Goal: Information Seeking & Learning: Learn about a topic

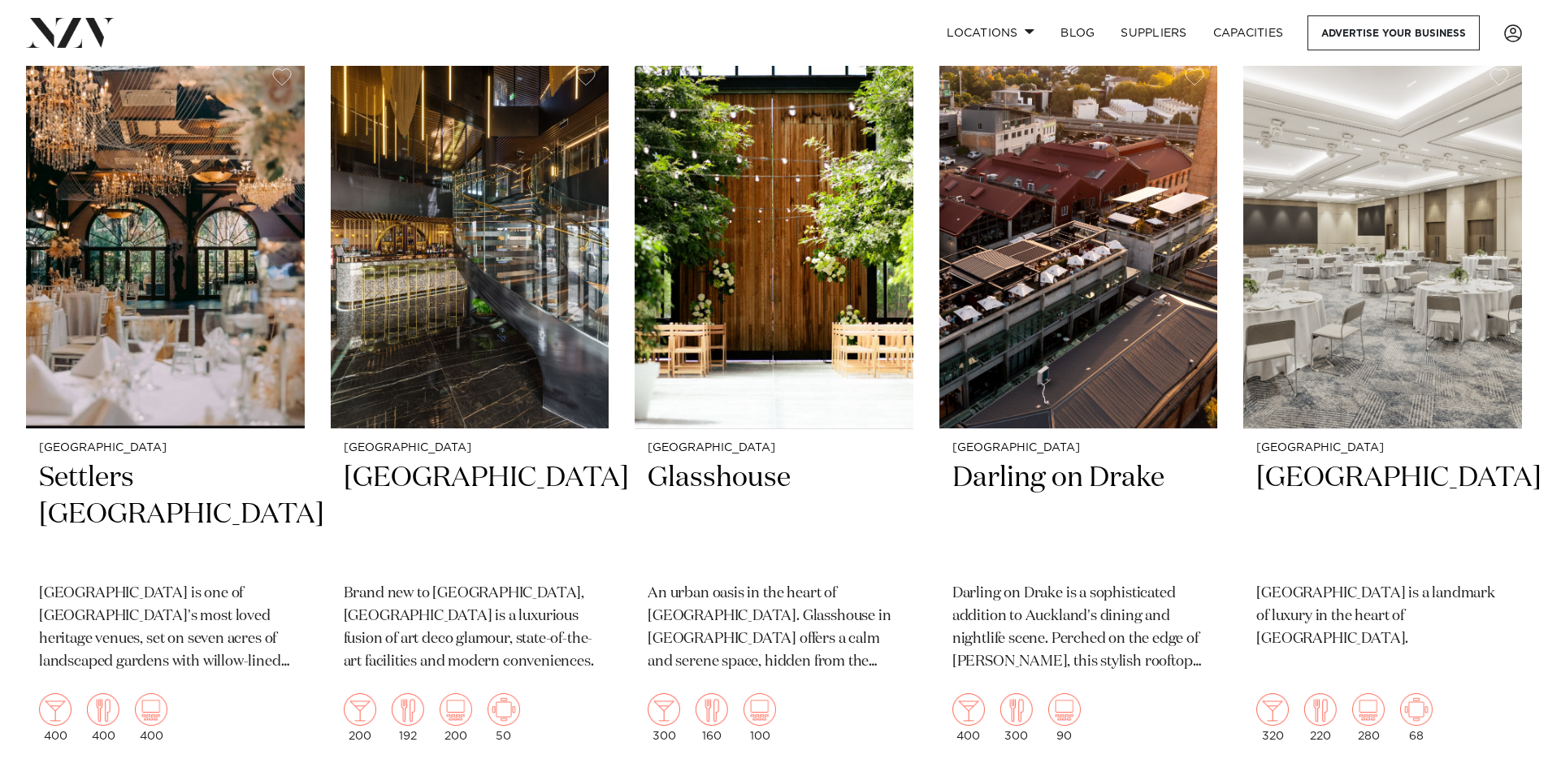
scroll to position [2893, 0]
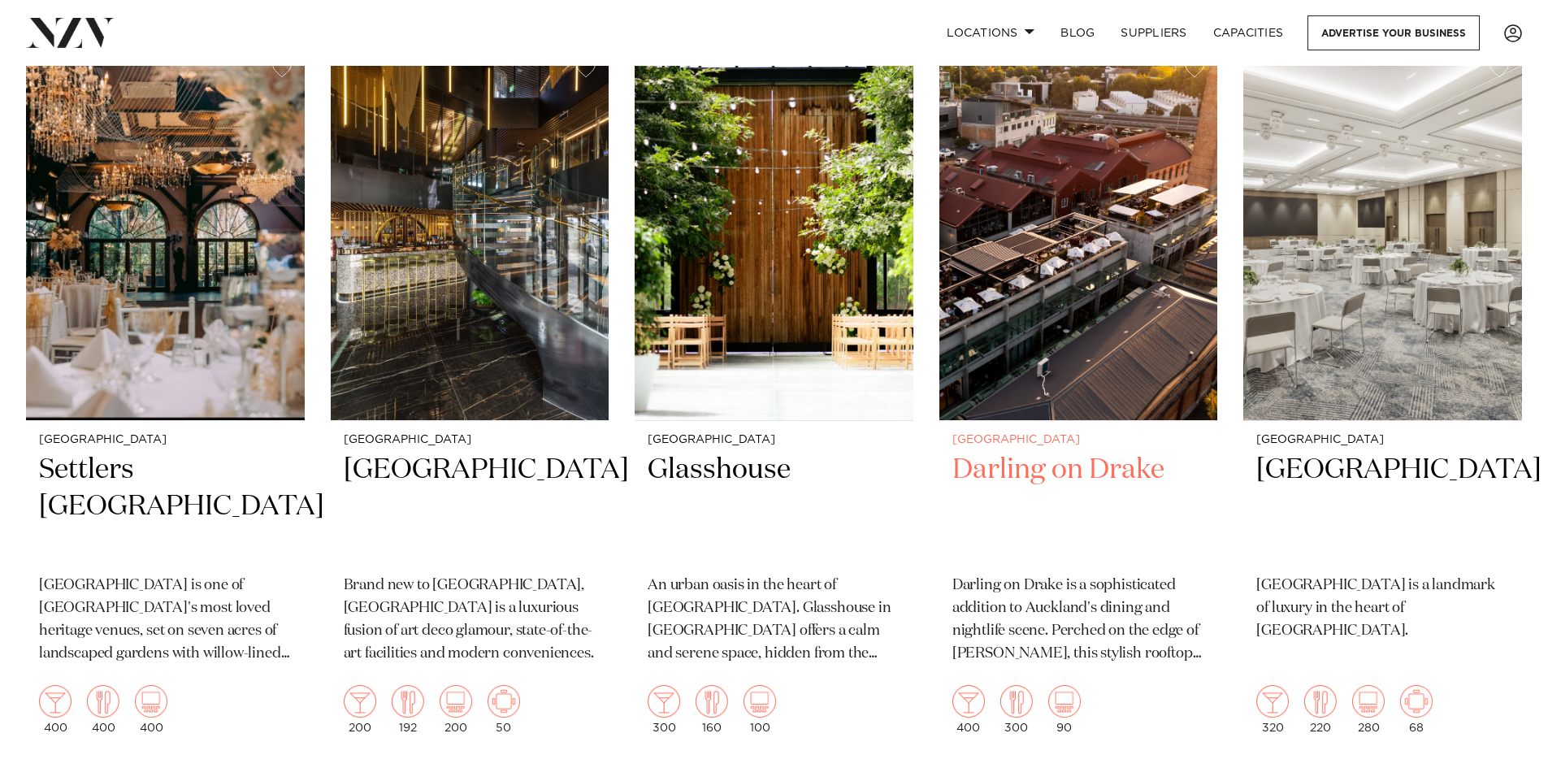
click at [1042, 574] on p "Darling on Drake is a sophisticated addition to Auckland's dining and nightlife…" at bounding box center [1078, 619] width 253 height 91
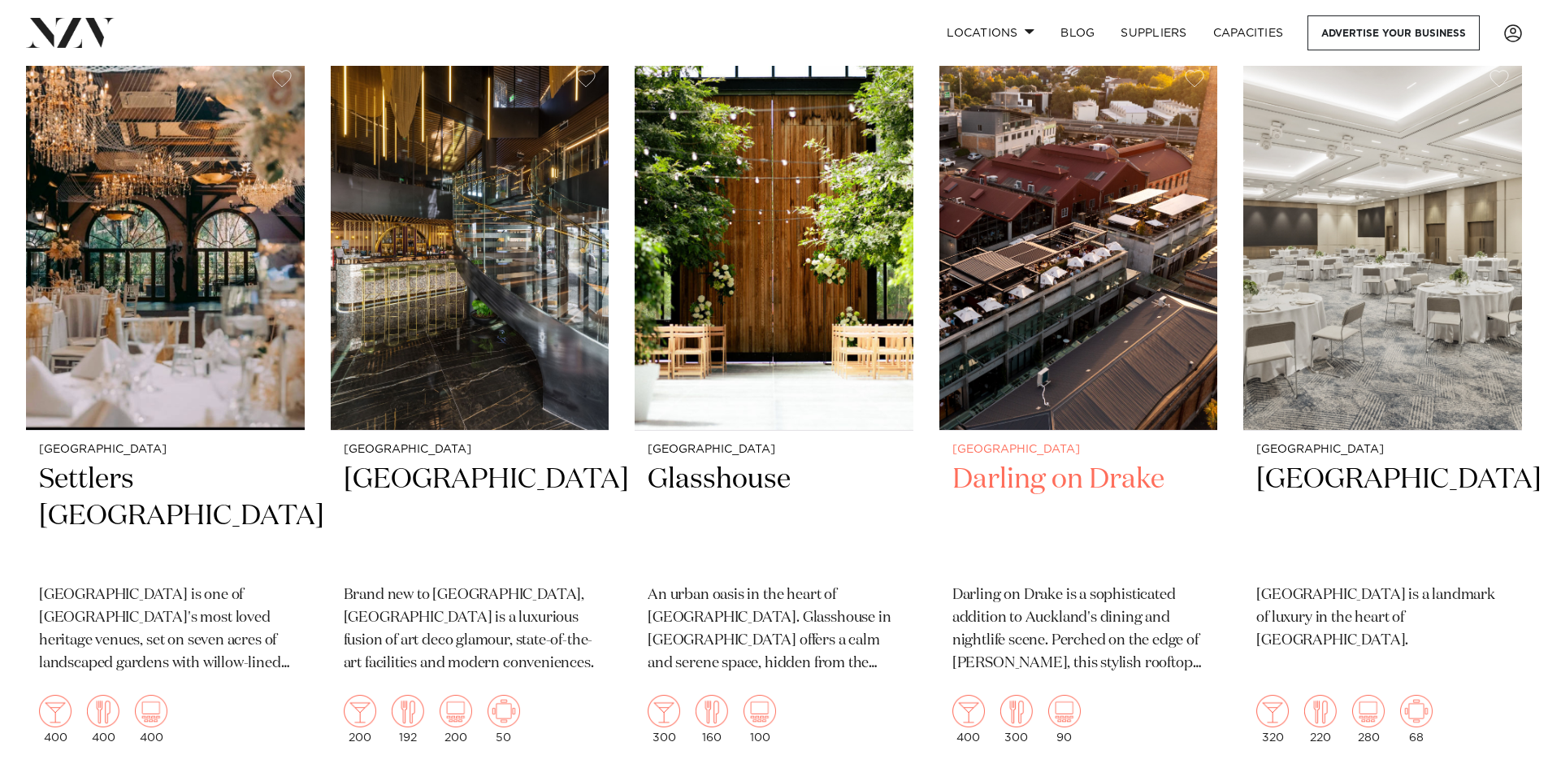
click at [1053, 313] on img at bounding box center [1078, 244] width 279 height 374
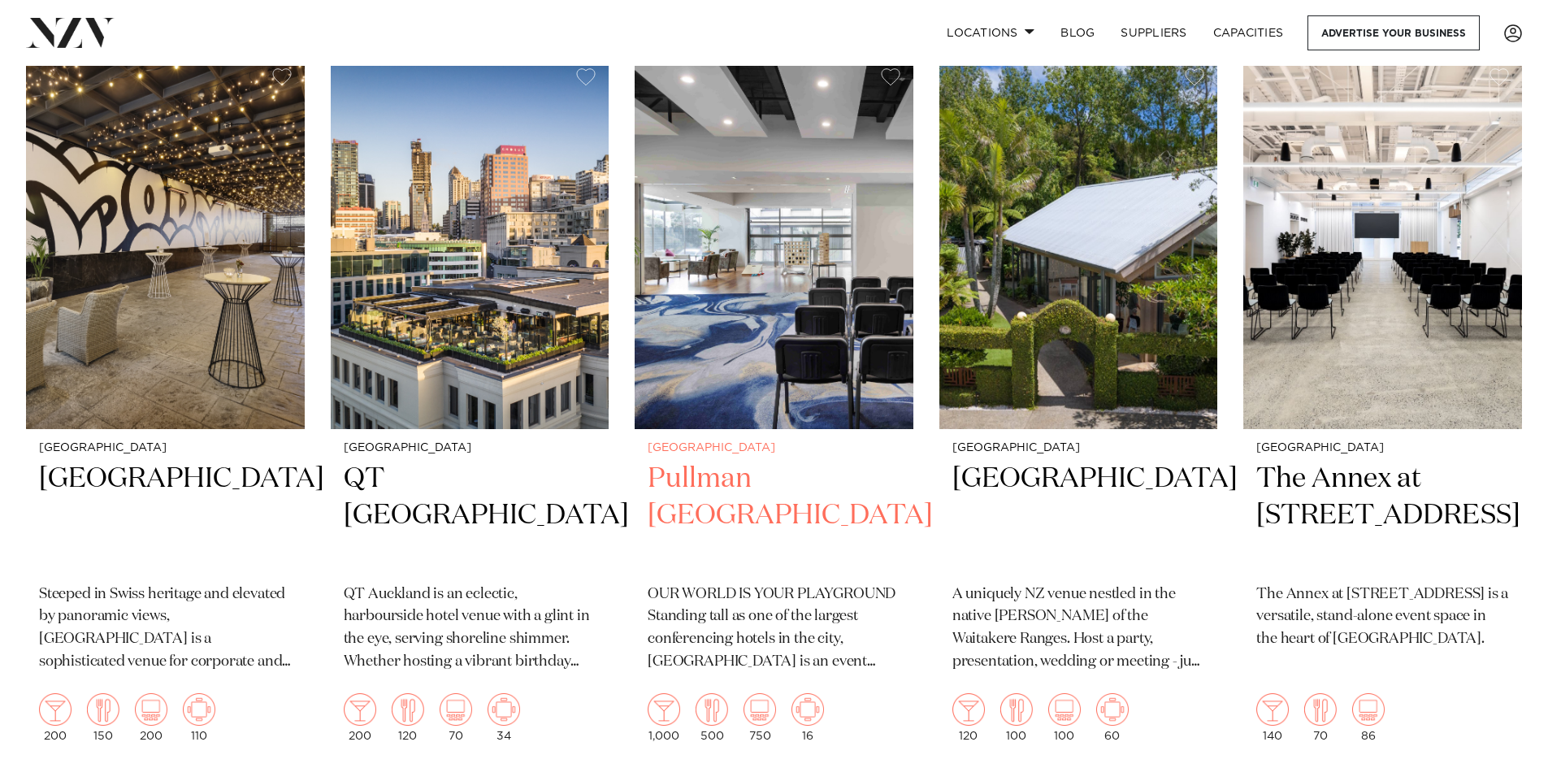
scroll to position [642, 0]
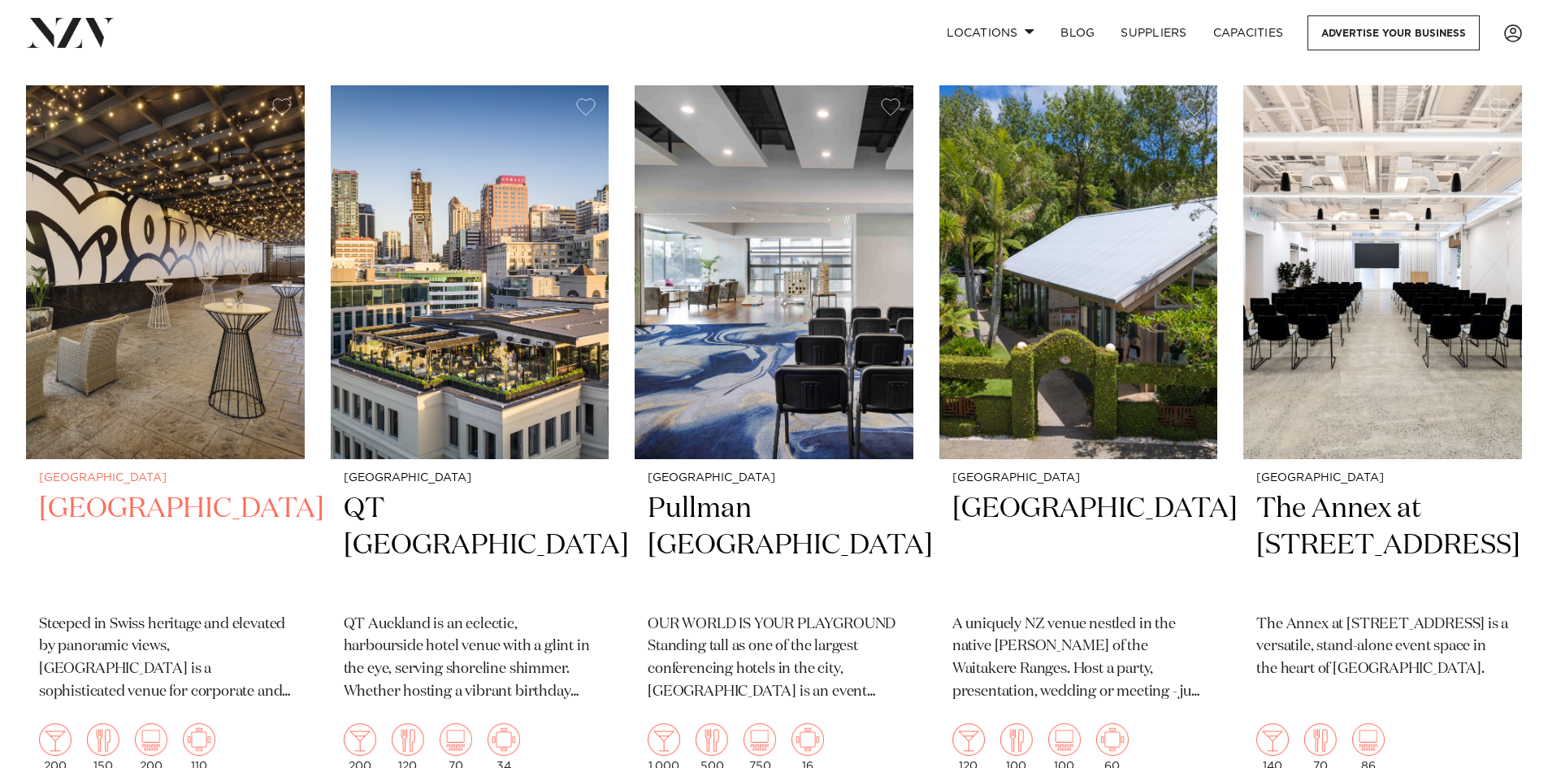
click at [254, 526] on h2 "[GEOGRAPHIC_DATA]" at bounding box center [165, 546] width 253 height 110
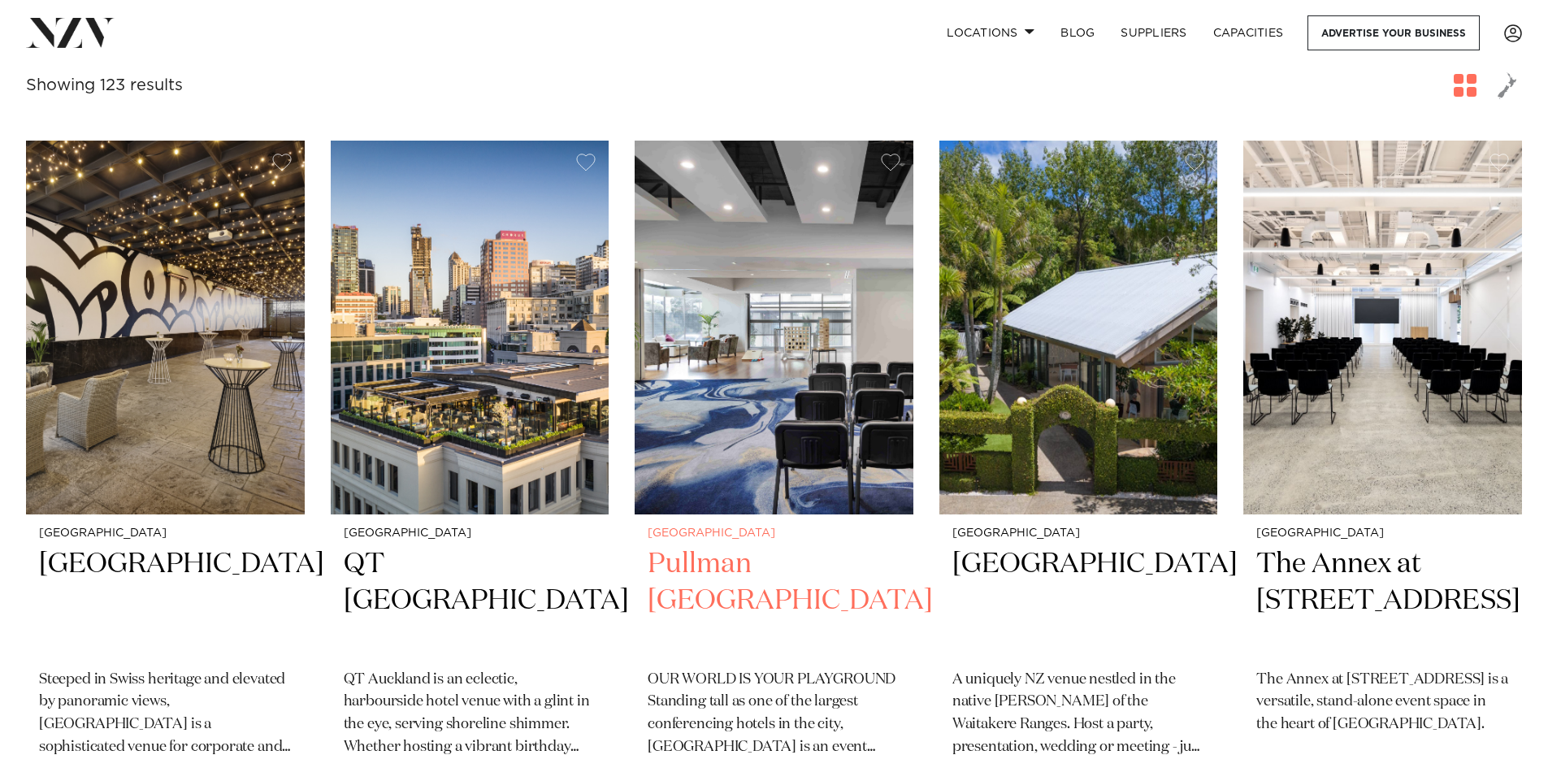
scroll to position [649, 0]
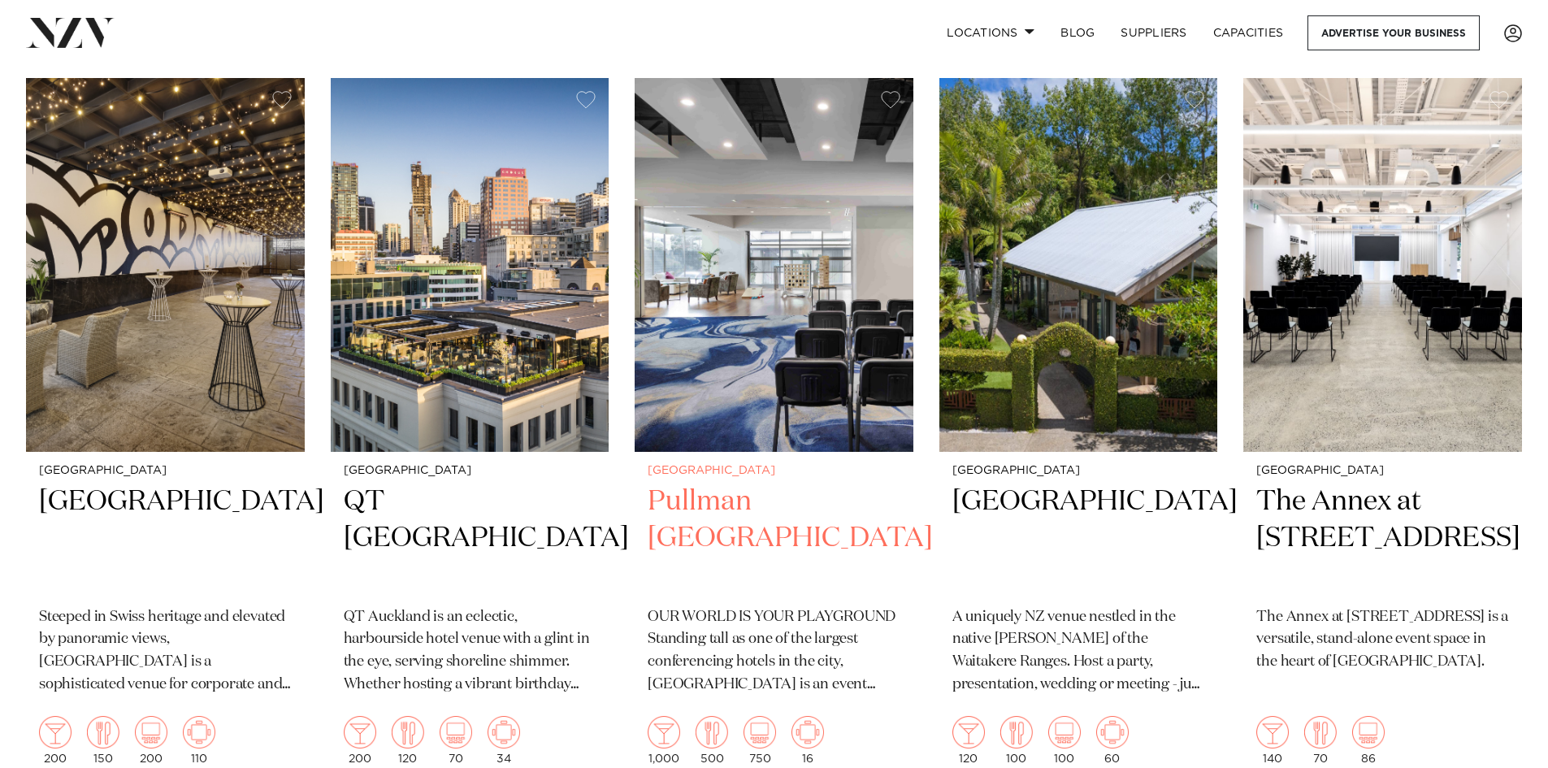
click at [798, 536] on h2 "Pullman [GEOGRAPHIC_DATA]" at bounding box center [774, 538] width 253 height 110
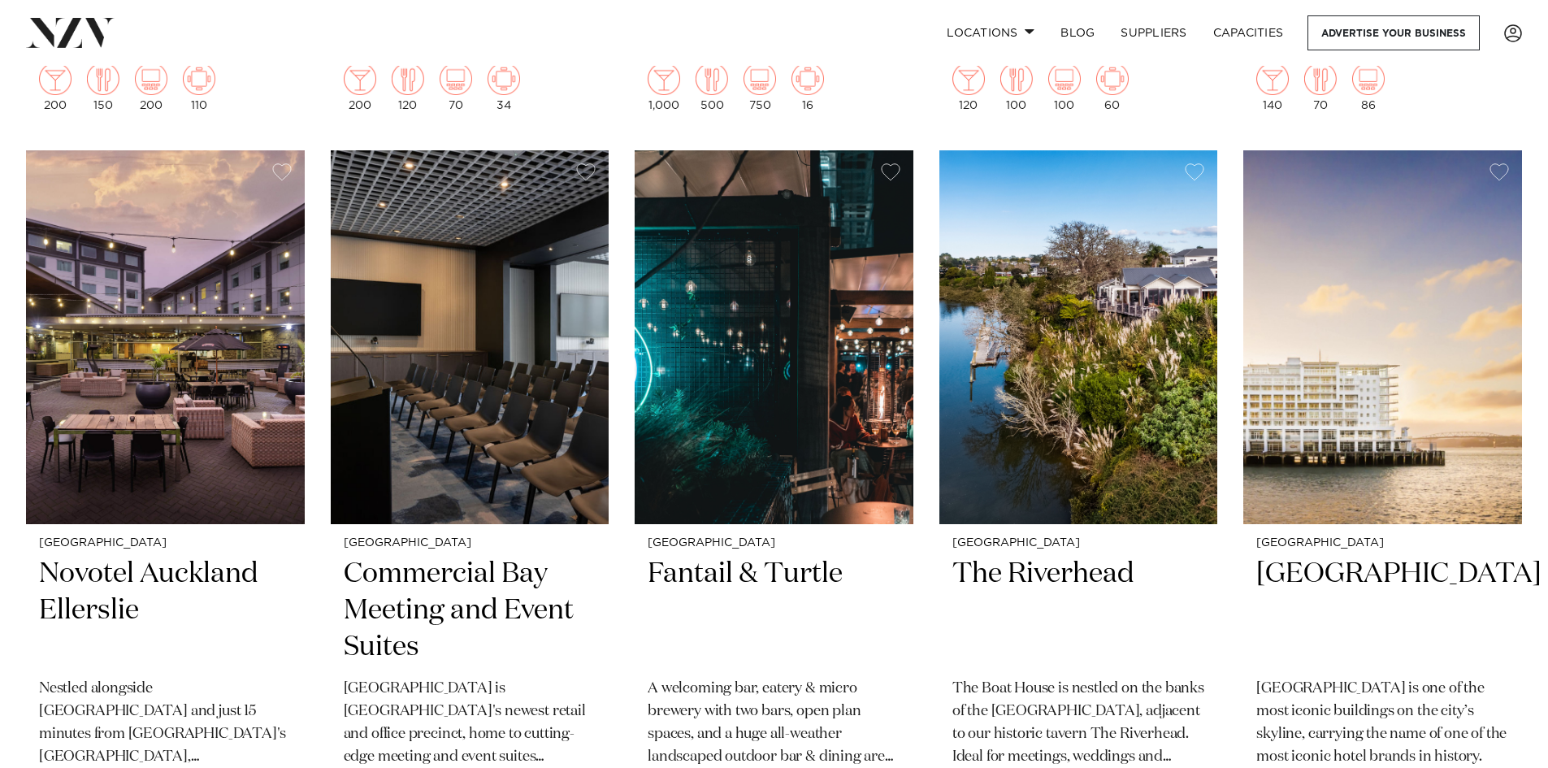
scroll to position [1328, 0]
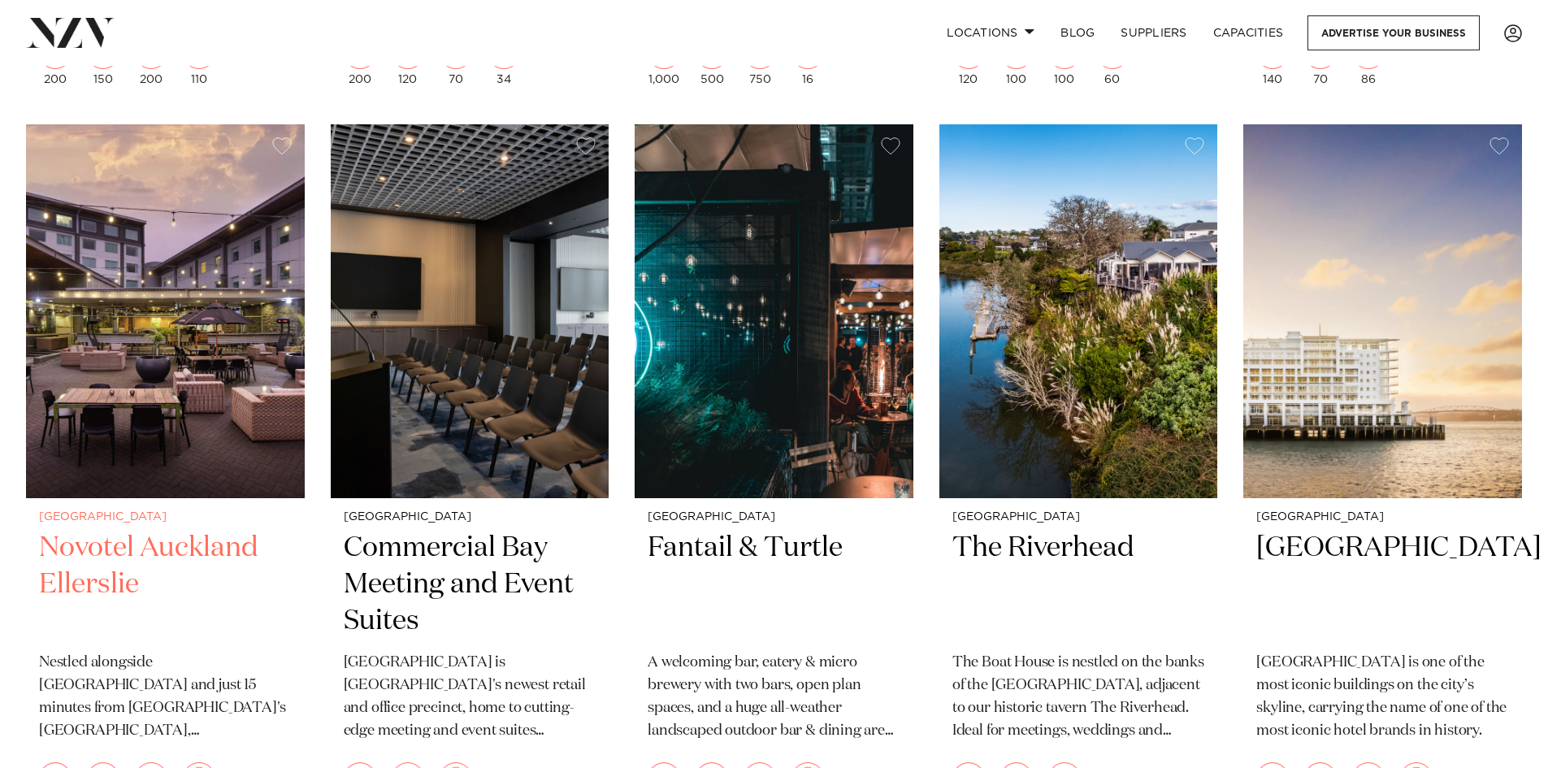
click at [248, 563] on h2 "Novotel Auckland Ellerslie" at bounding box center [165, 585] width 253 height 110
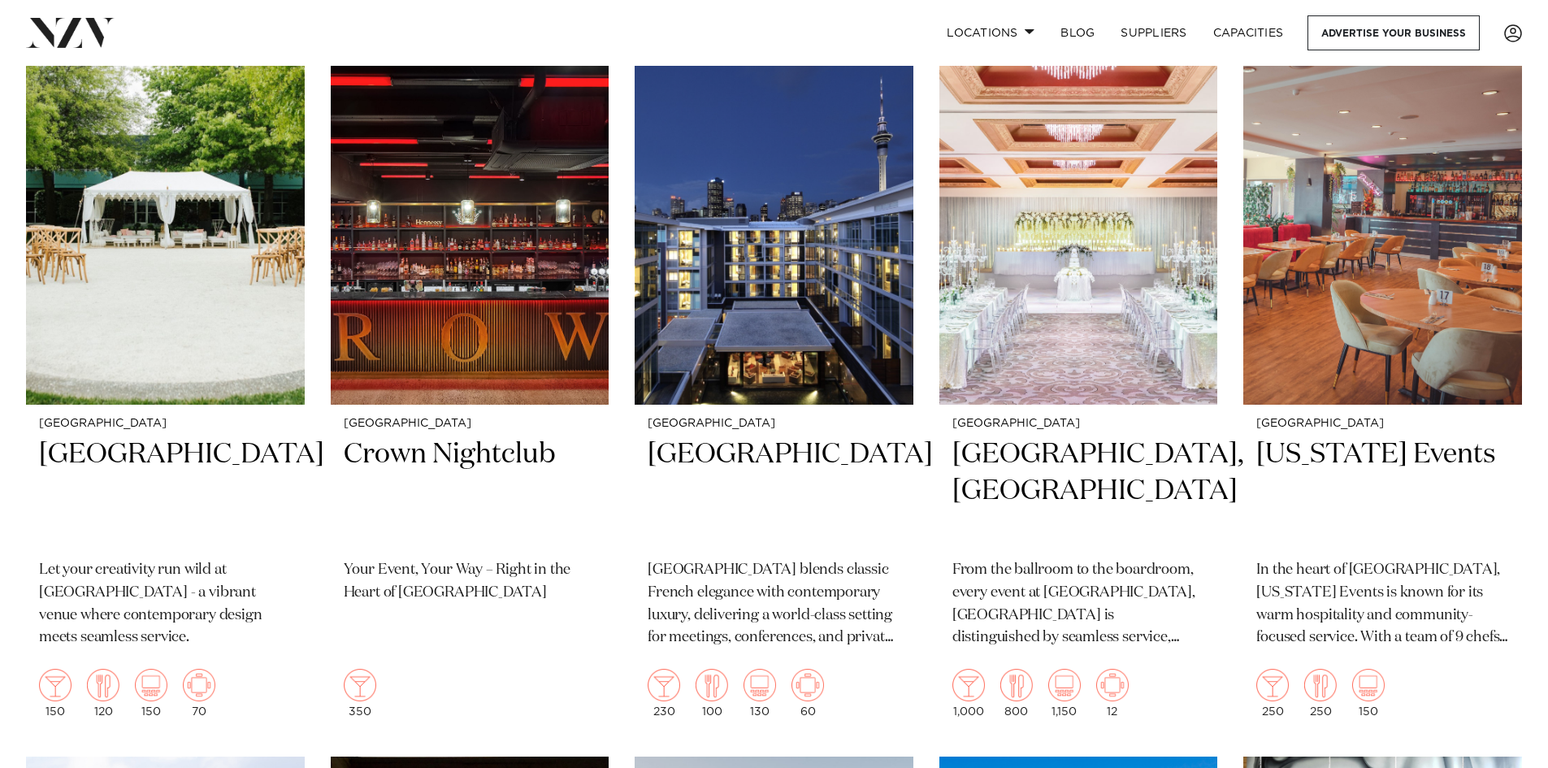
scroll to position [4361, 0]
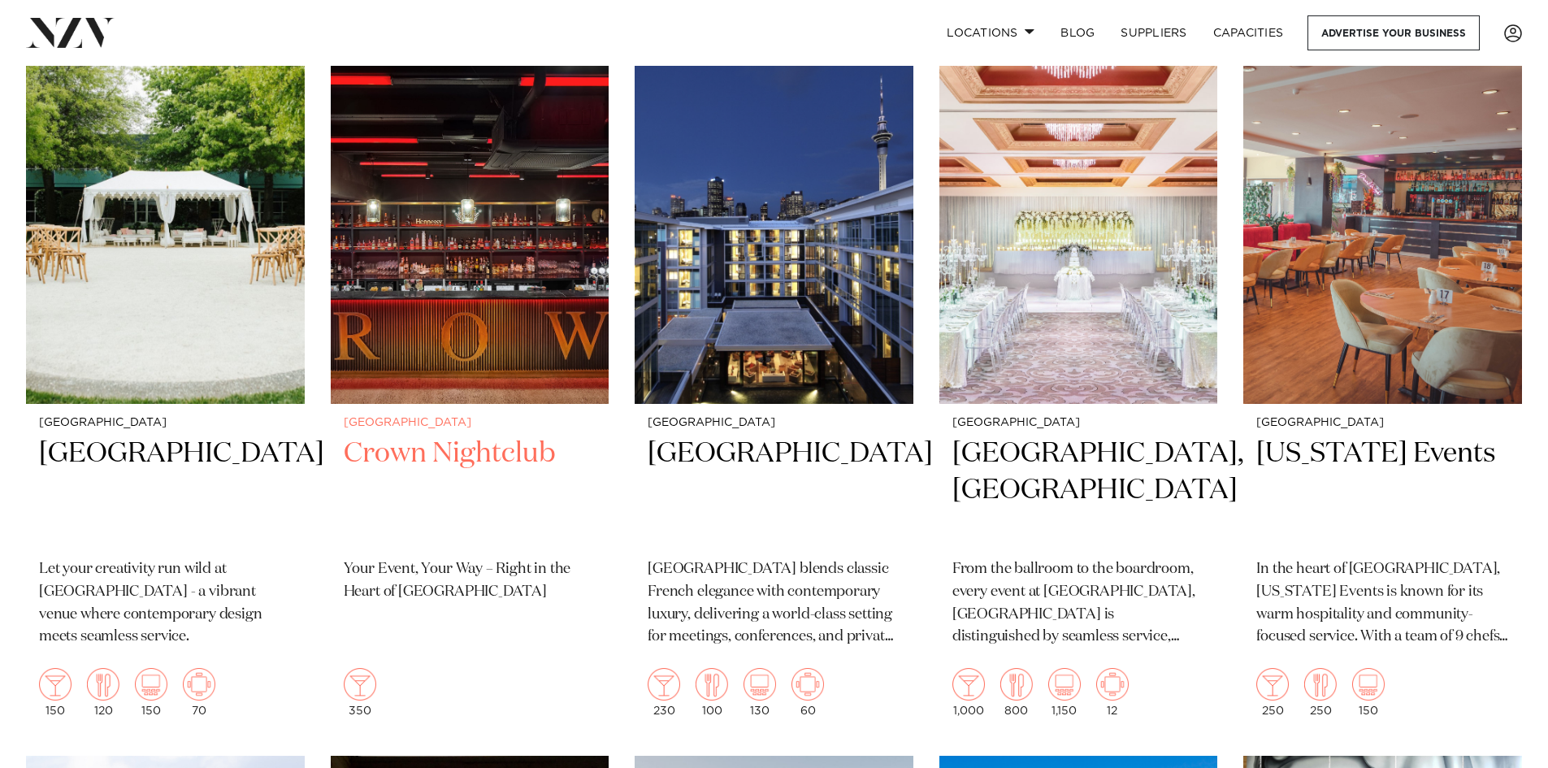
click at [468, 558] on p "Your Event, Your Way – Right in the Heart of [GEOGRAPHIC_DATA]" at bounding box center [470, 580] width 253 height 45
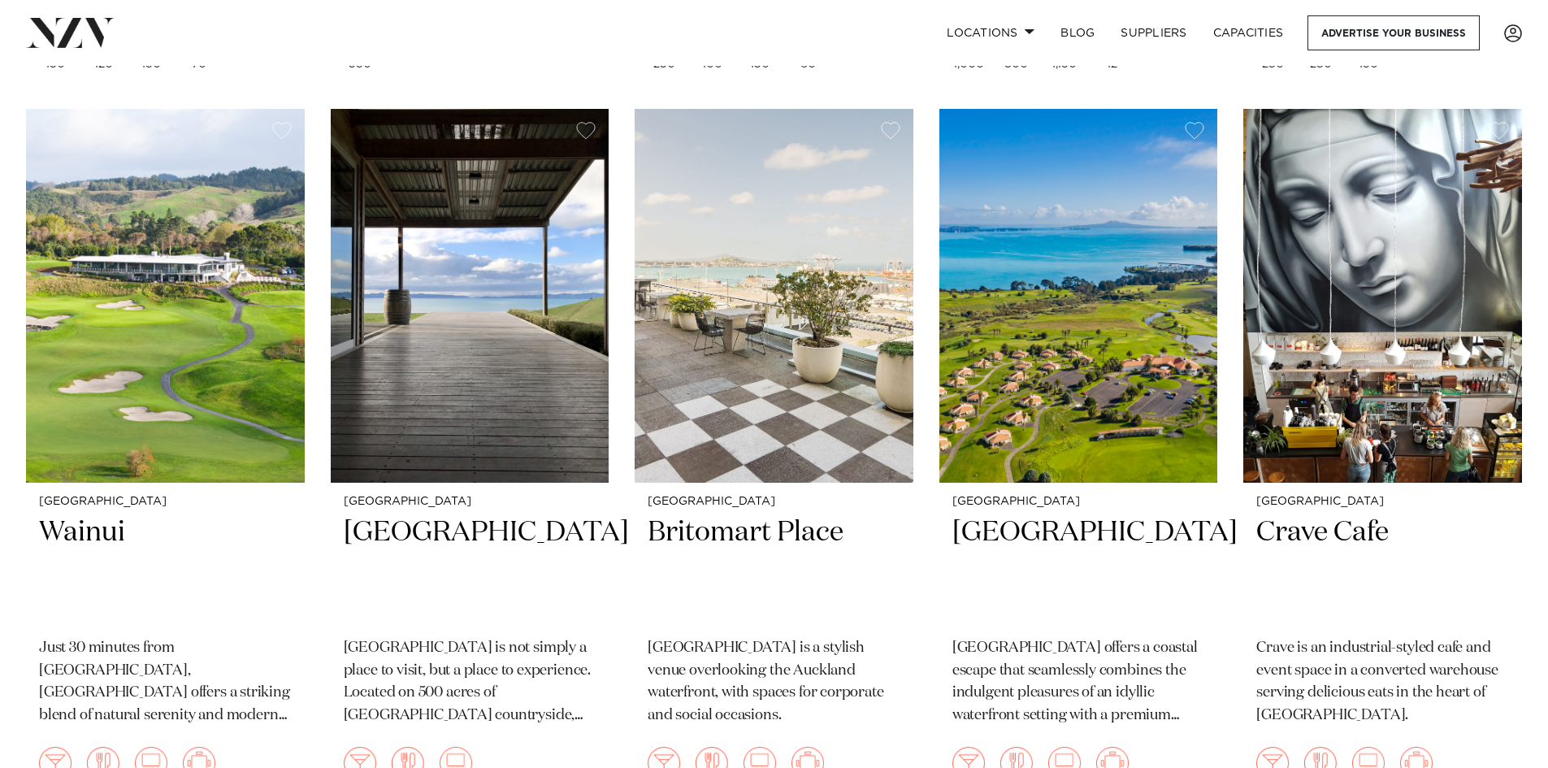
scroll to position [5008, 0]
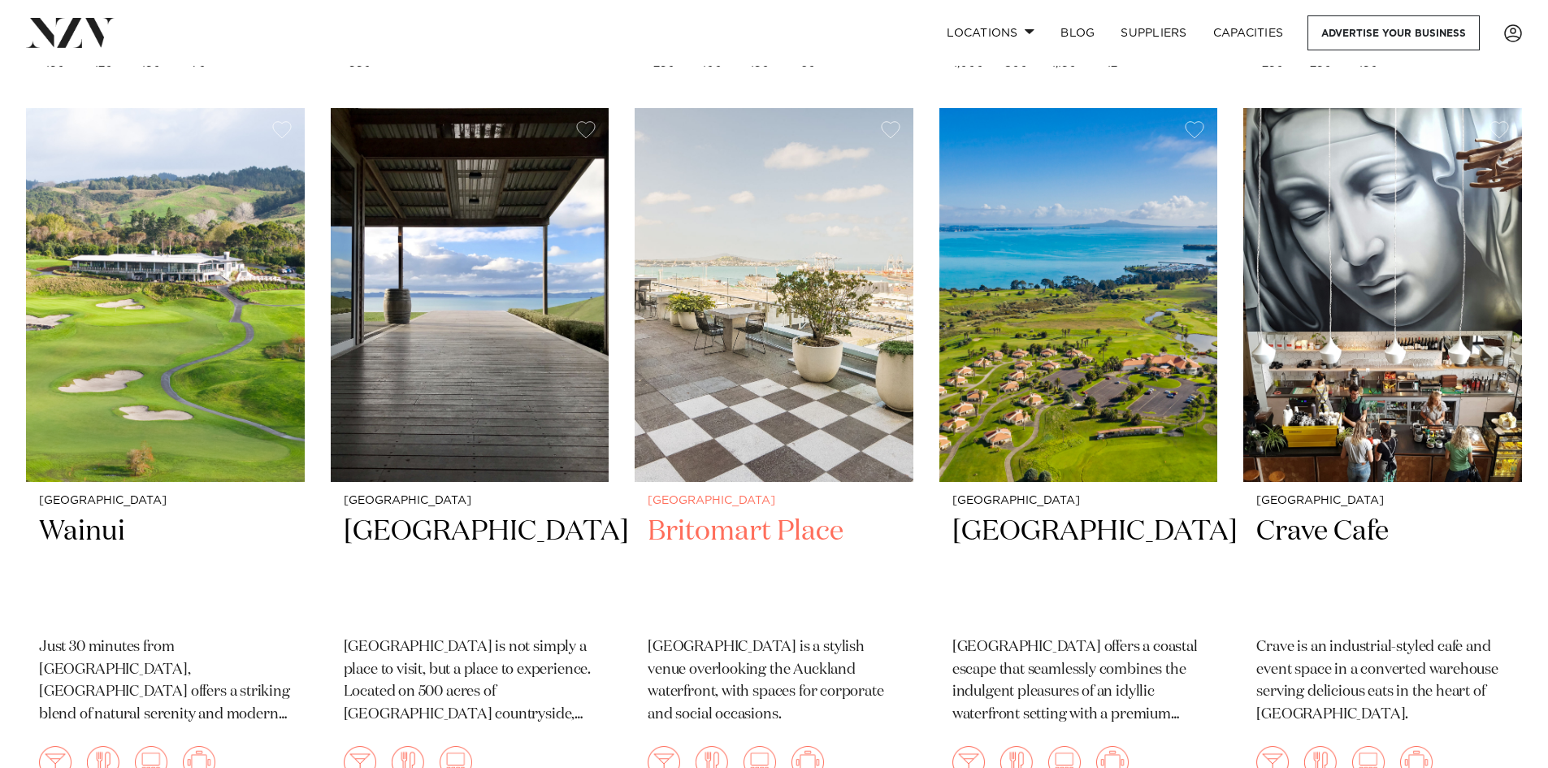
click at [703, 513] on h2 "Britomart Place" at bounding box center [774, 568] width 253 height 110
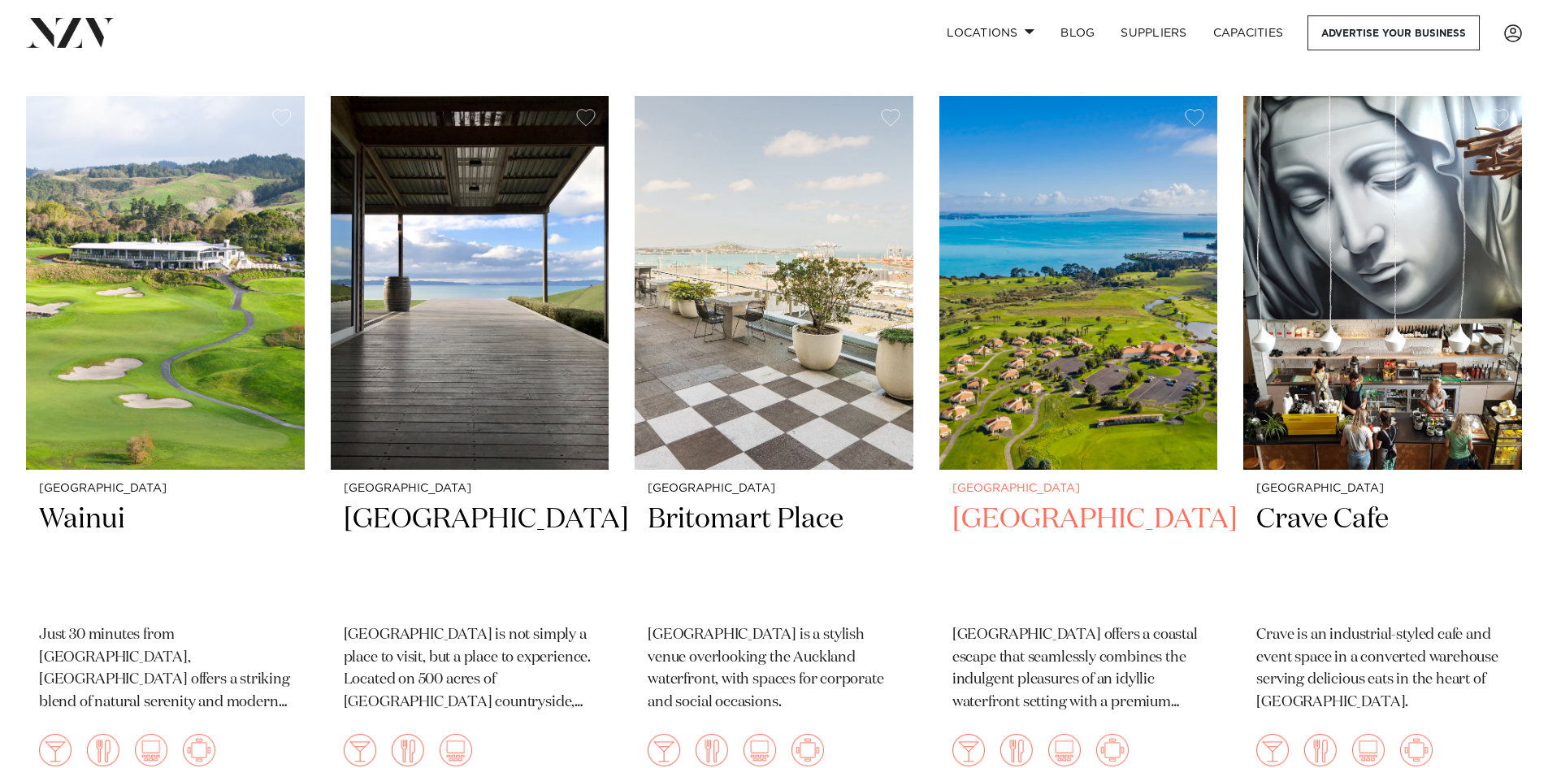
scroll to position [5032, 0]
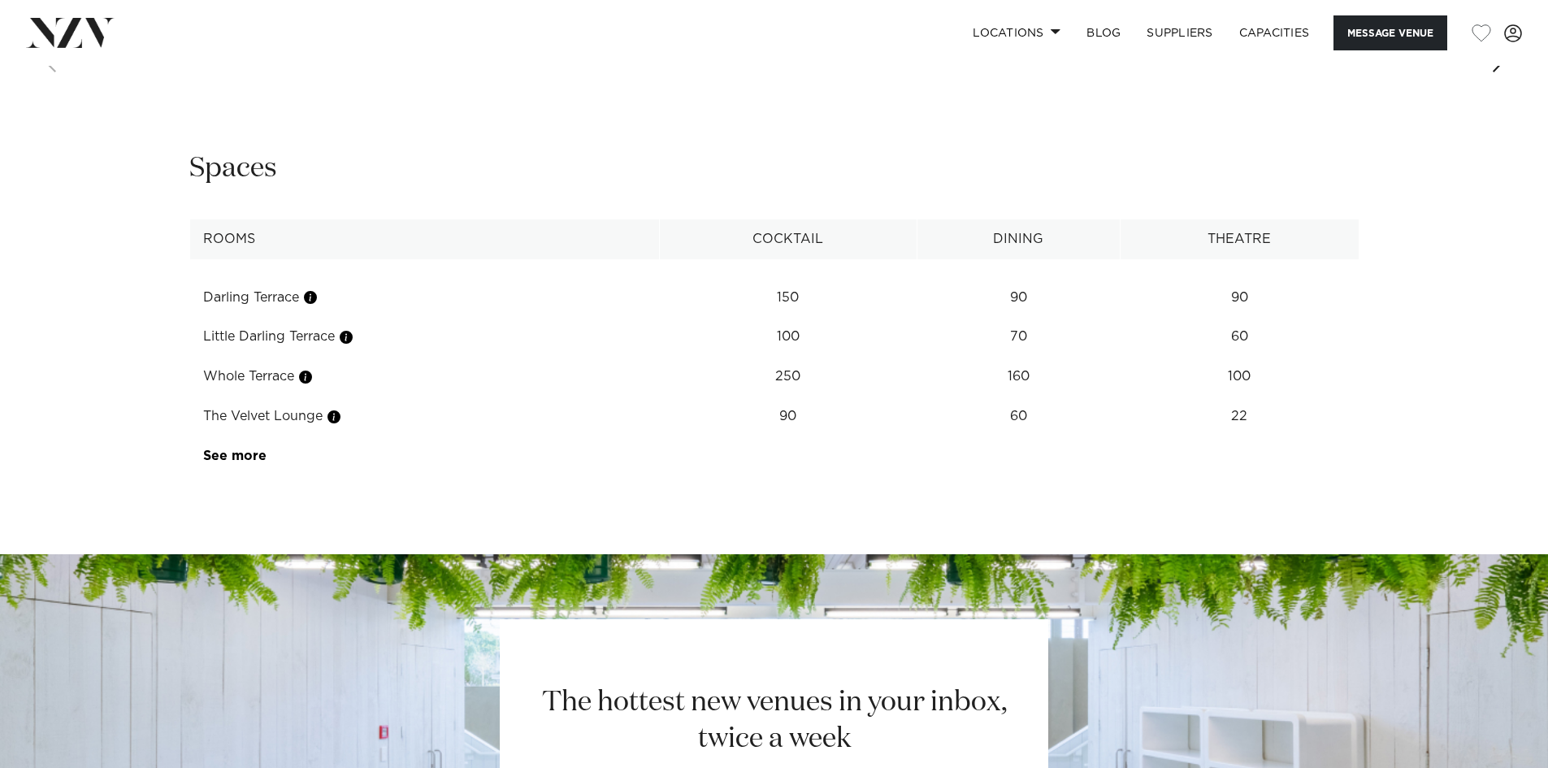
scroll to position [2152, 0]
click at [238, 463] on link "See more" at bounding box center [266, 456] width 127 height 13
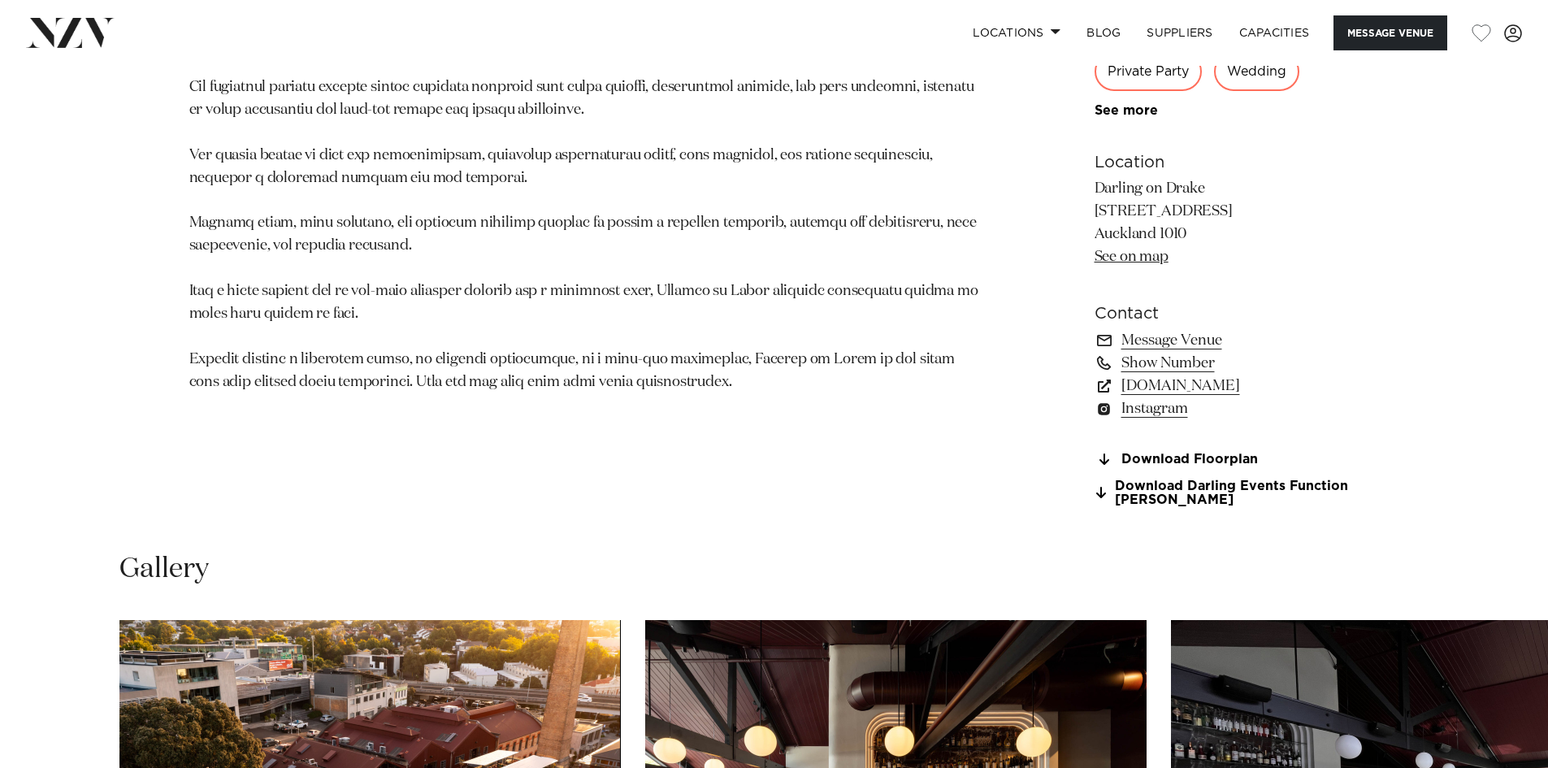
scroll to position [1178, 0]
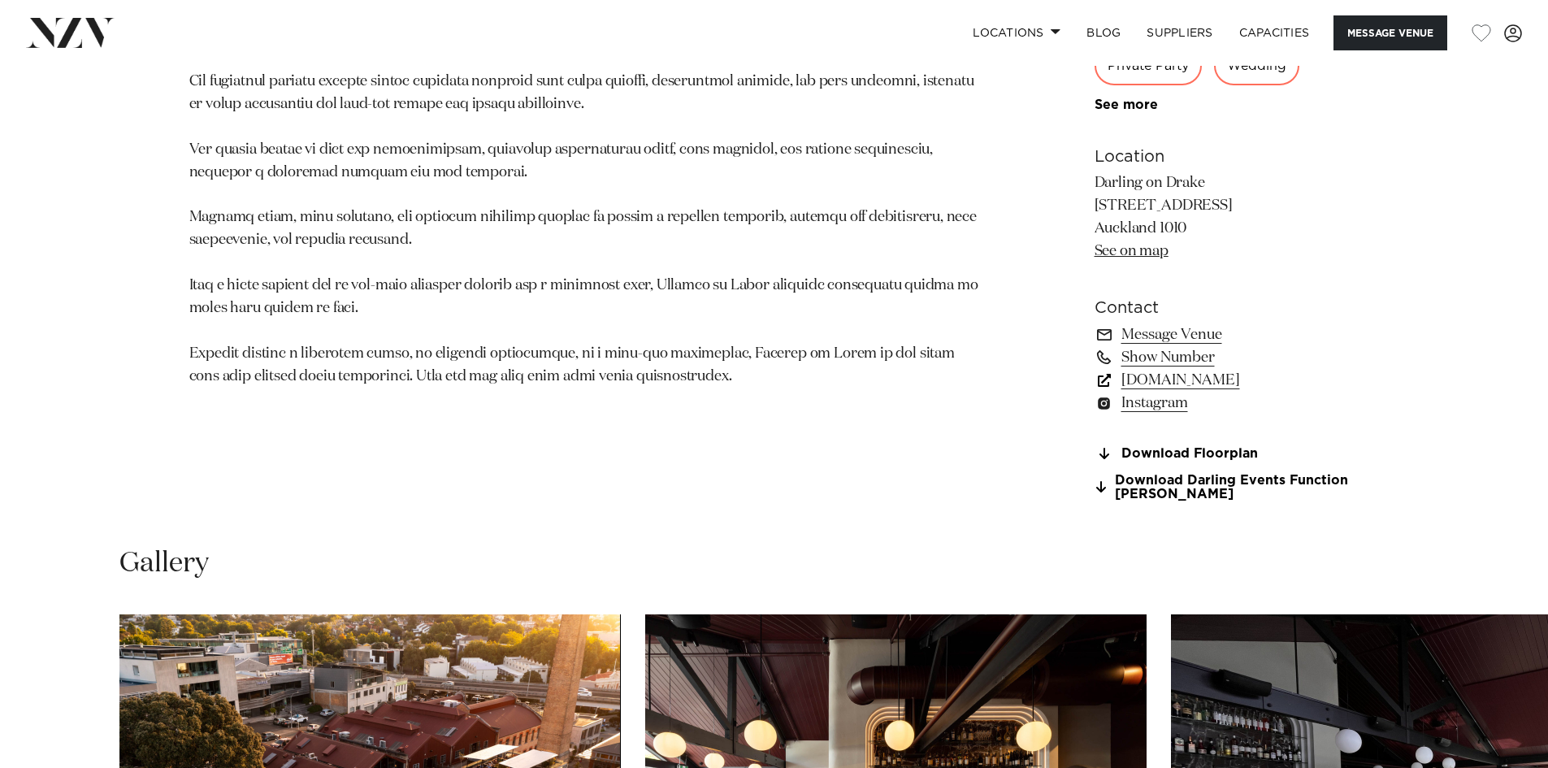
click at [1266, 392] on link "[DOMAIN_NAME]" at bounding box center [1226, 380] width 265 height 23
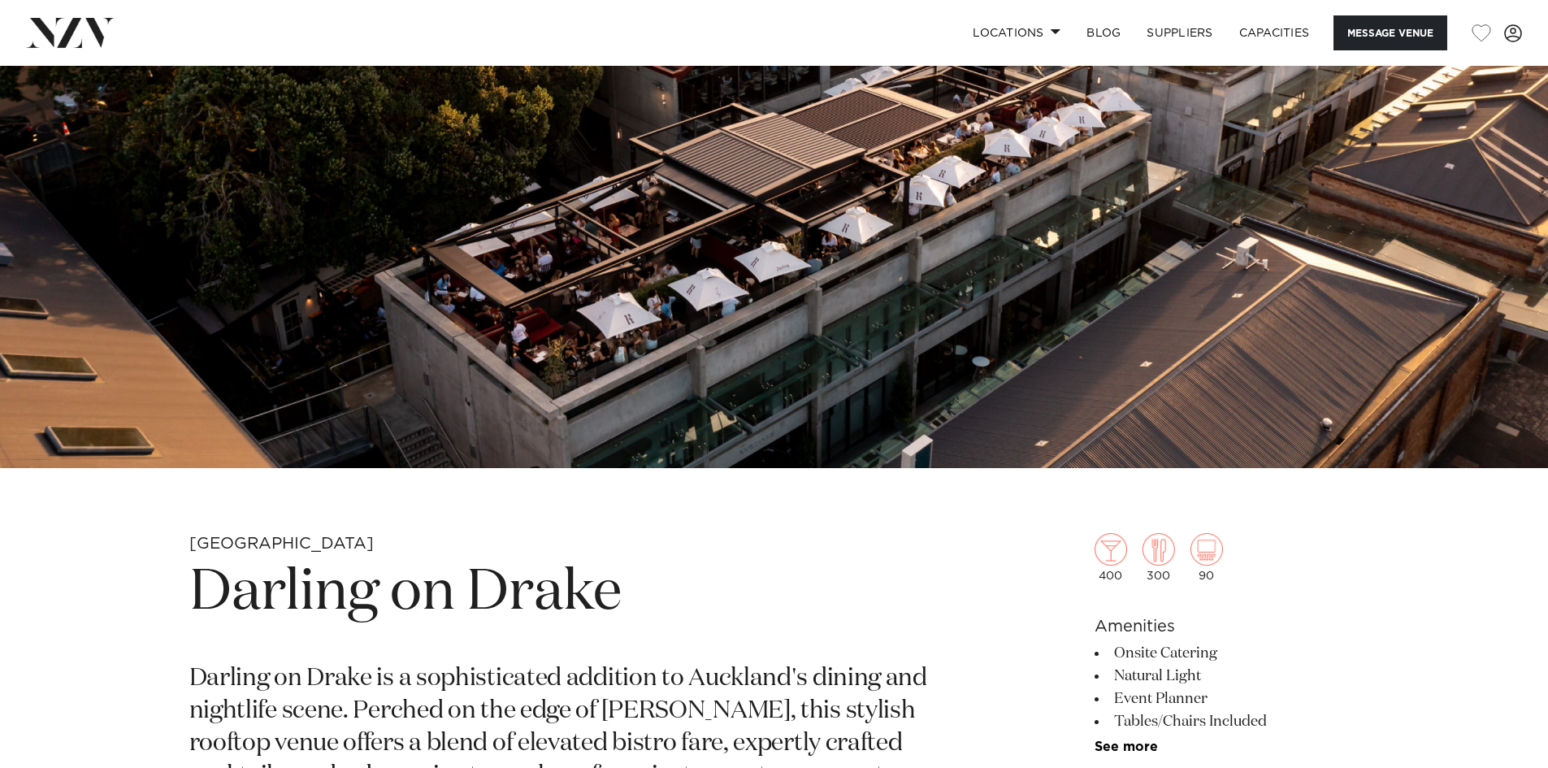
scroll to position [0, 0]
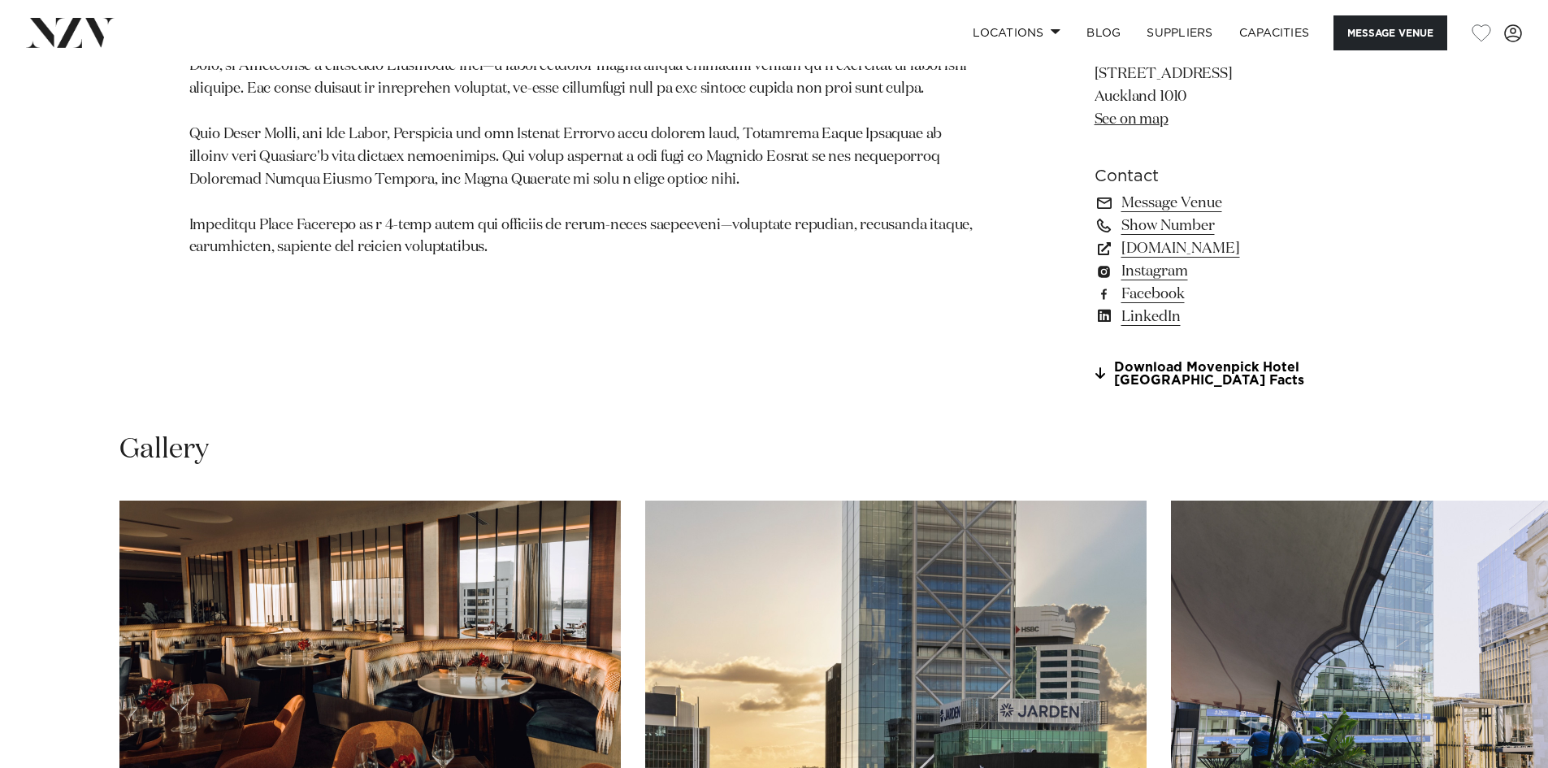
scroll to position [1310, 0]
click at [1226, 245] on link "meetings.accor.com" at bounding box center [1226, 248] width 265 height 23
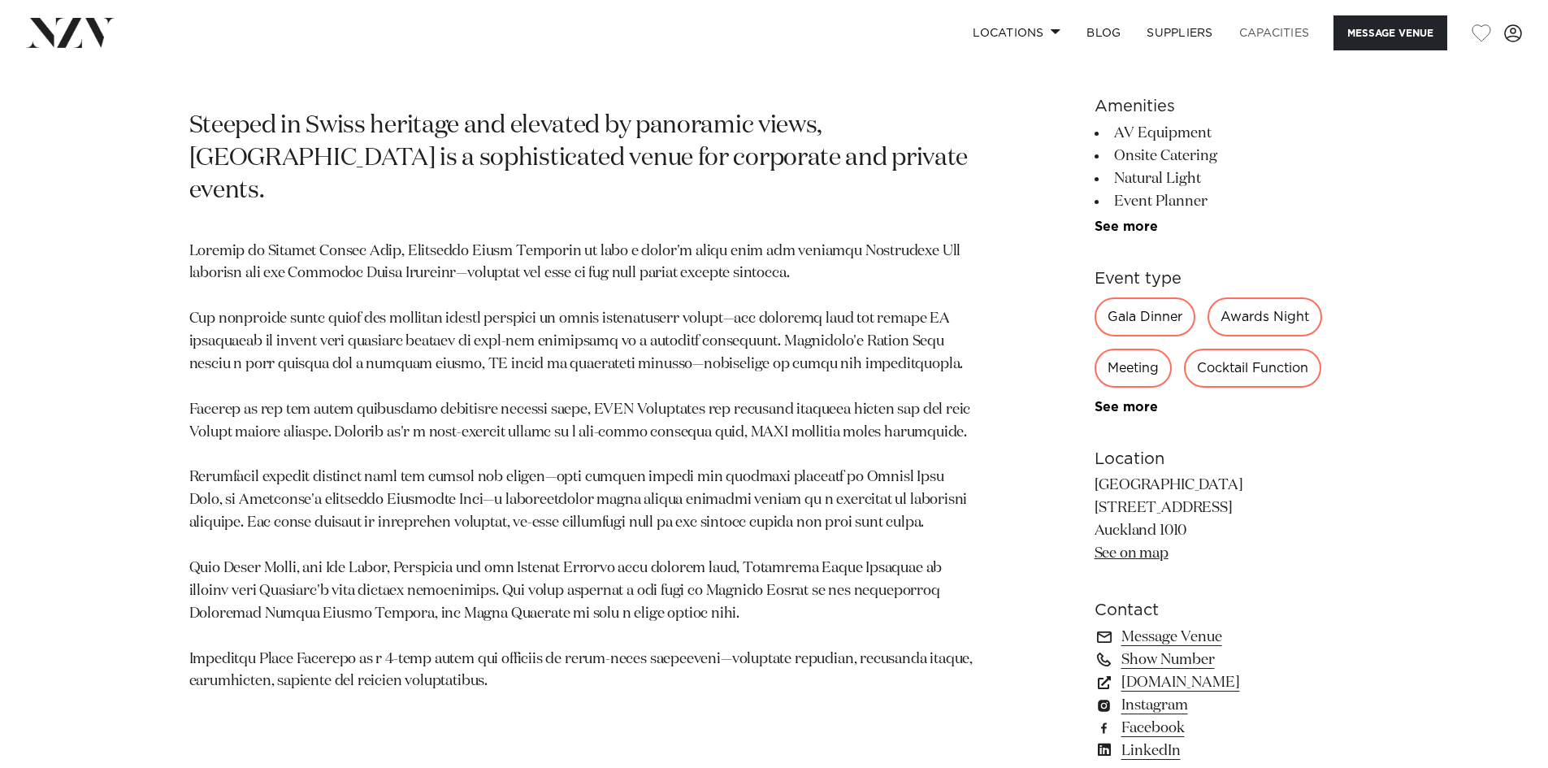
scroll to position [694, 0]
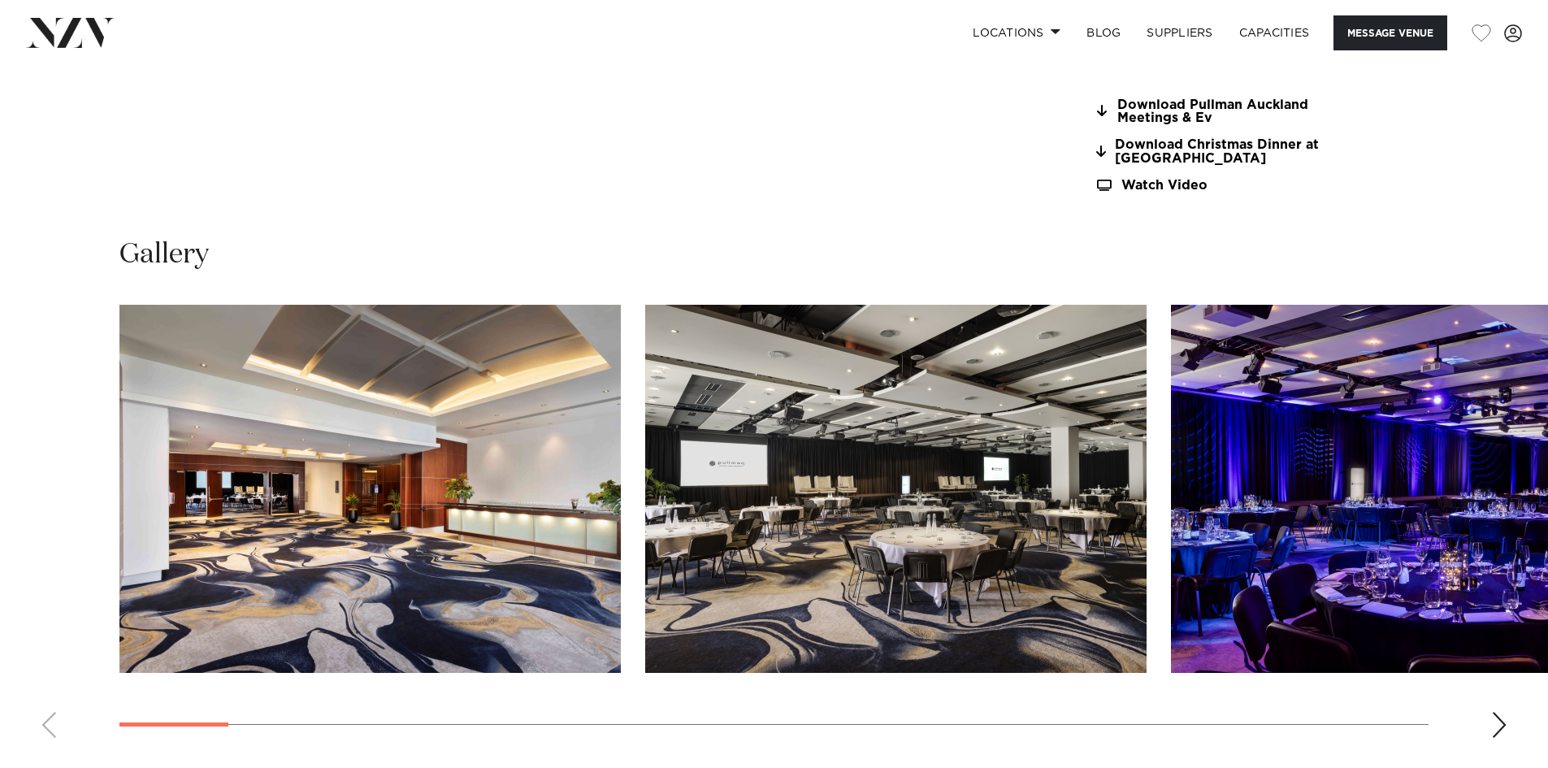
scroll to position [1601, 0]
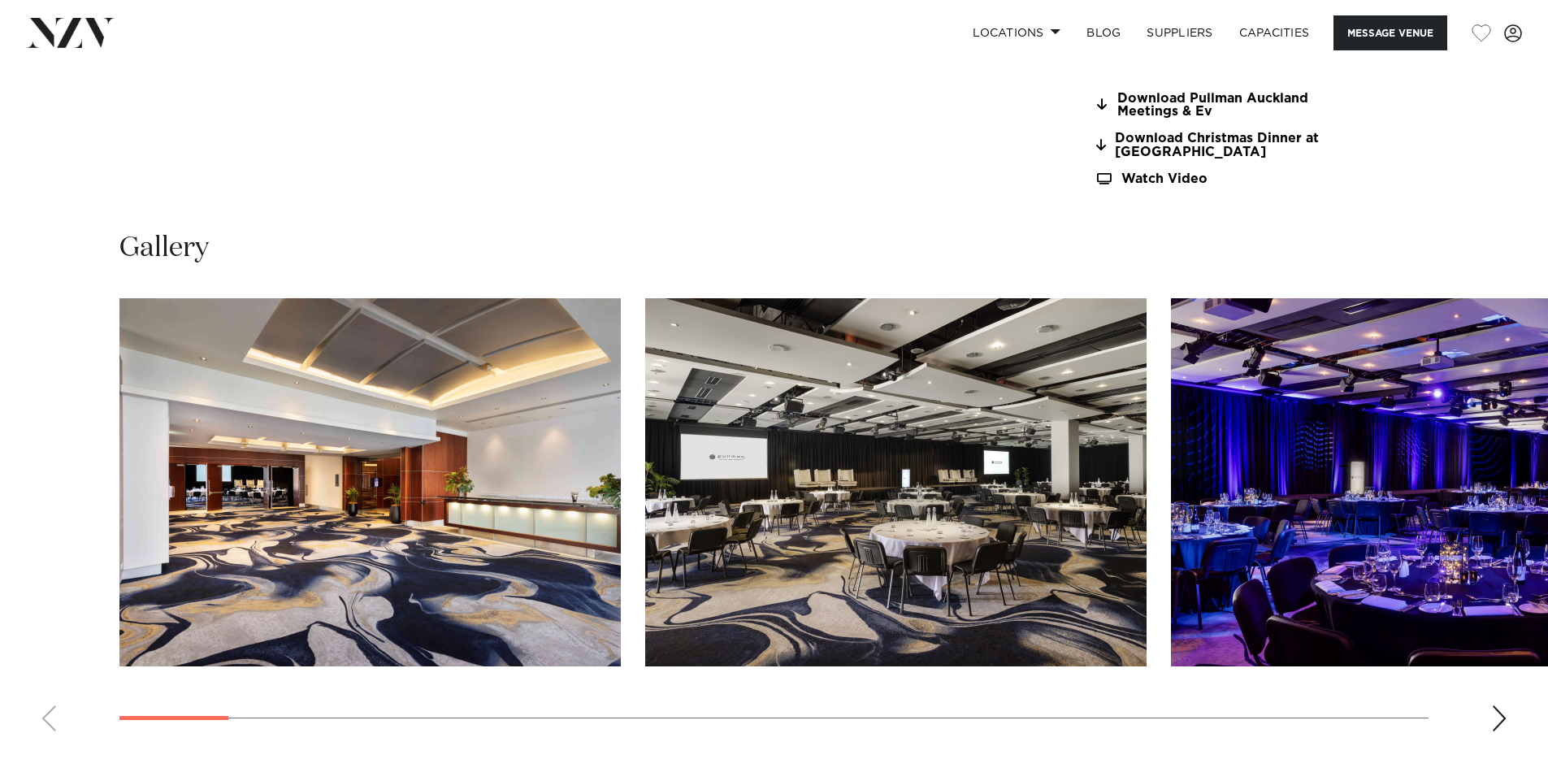
click at [1495, 708] on div "Next slide" at bounding box center [1499, 718] width 16 height 26
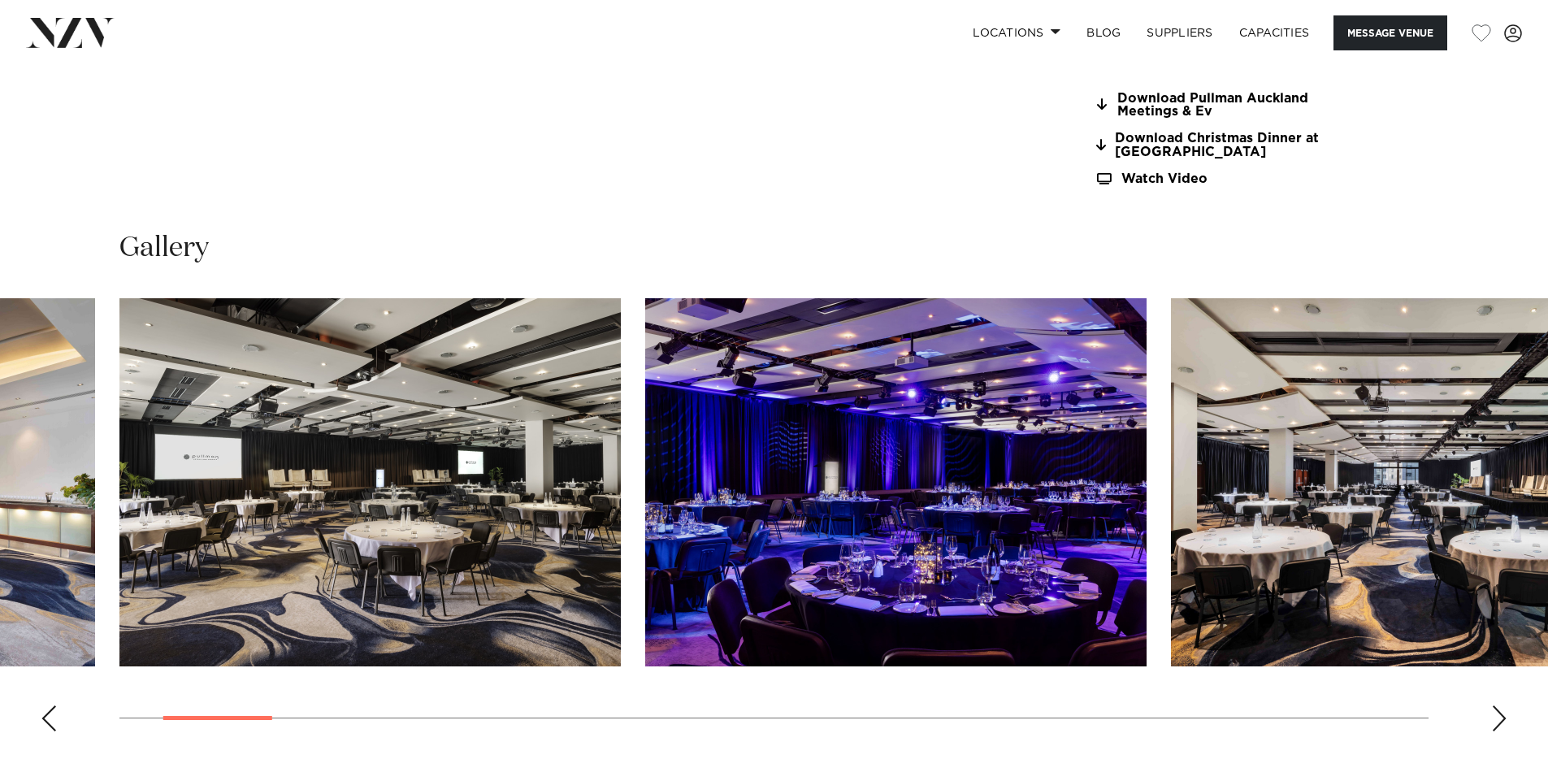
click at [1495, 708] on div "Next slide" at bounding box center [1499, 718] width 16 height 26
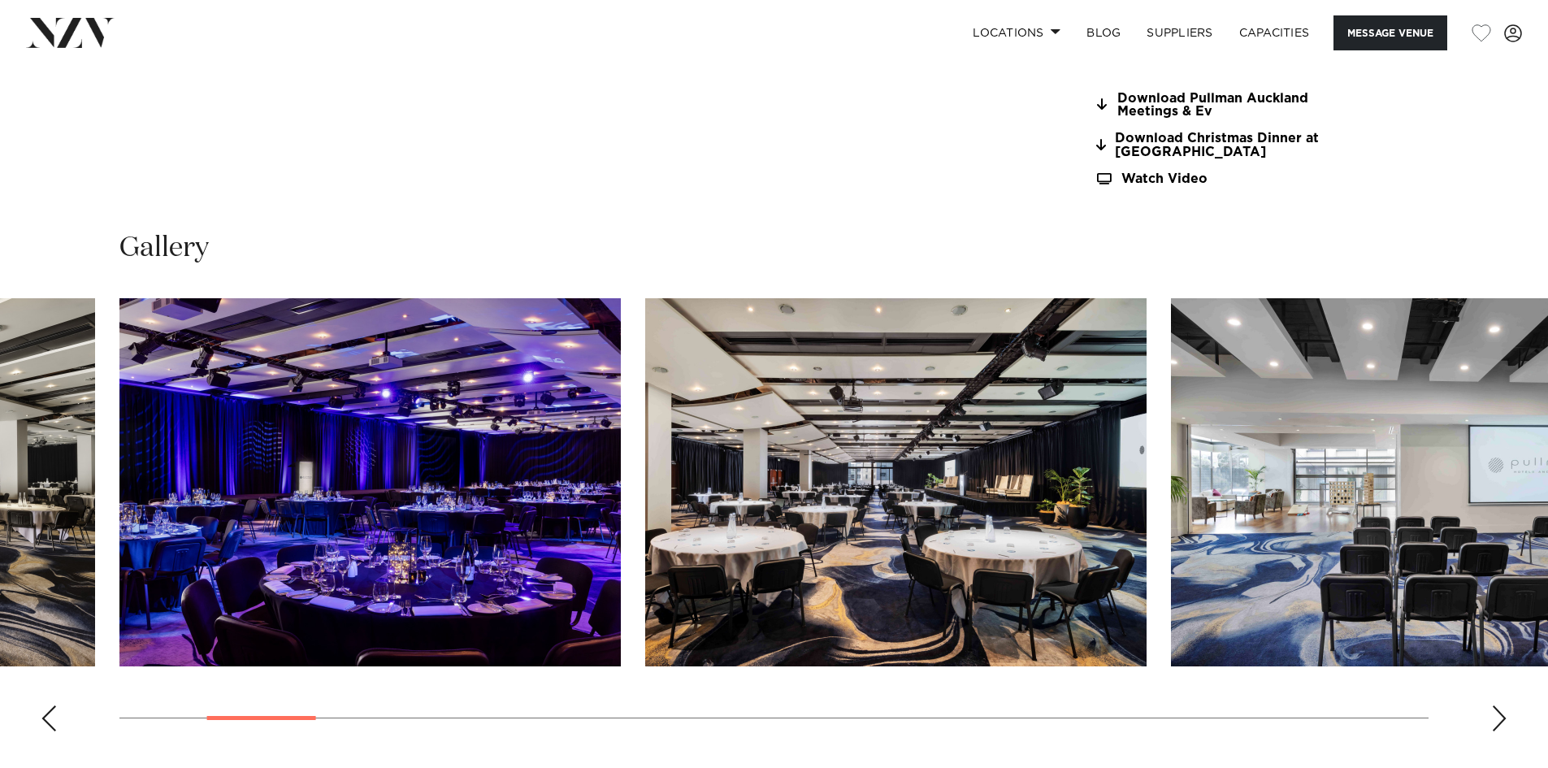
click at [1495, 708] on div "Next slide" at bounding box center [1499, 718] width 16 height 26
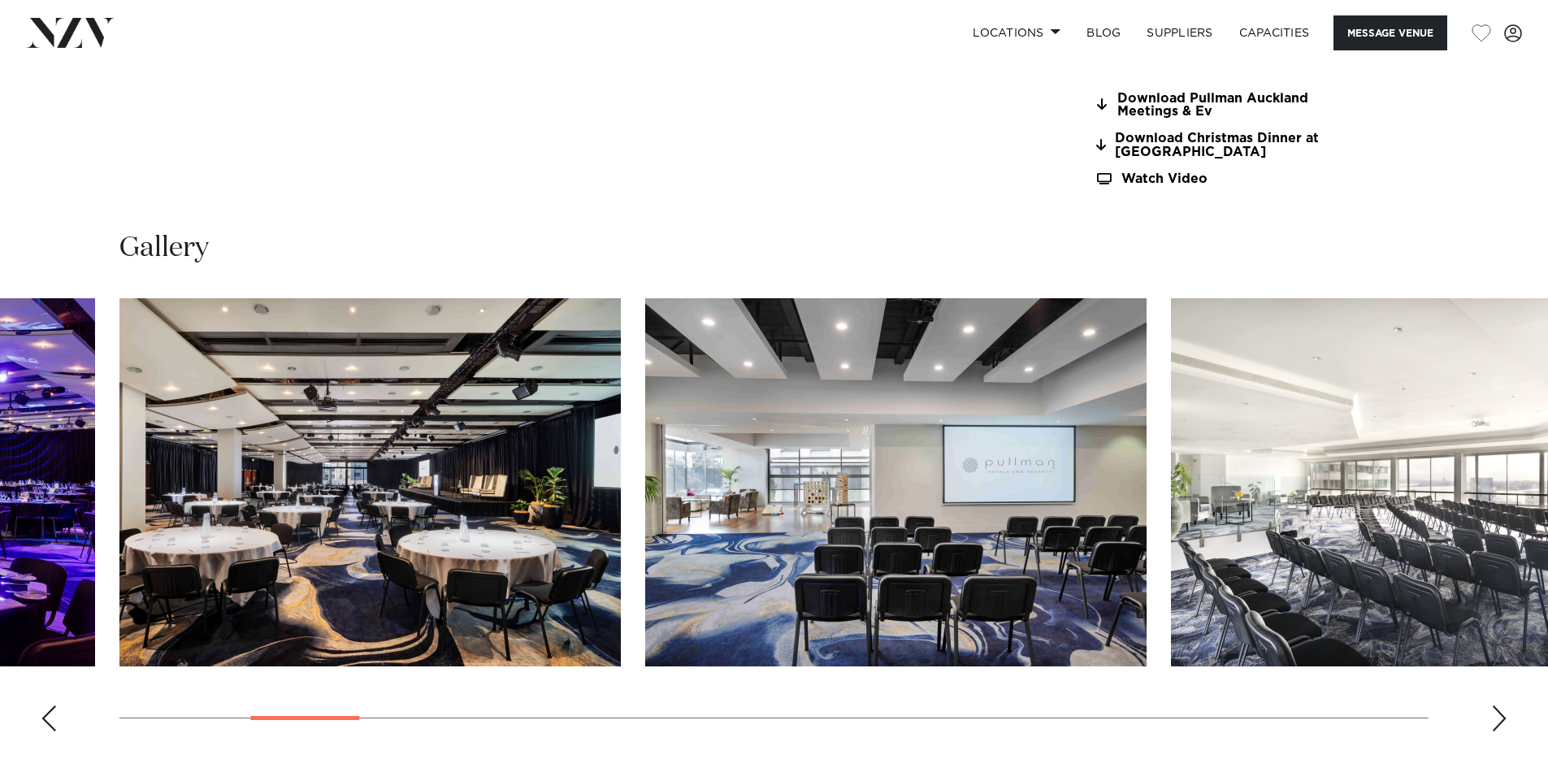
click at [1495, 708] on div "Next slide" at bounding box center [1499, 718] width 16 height 26
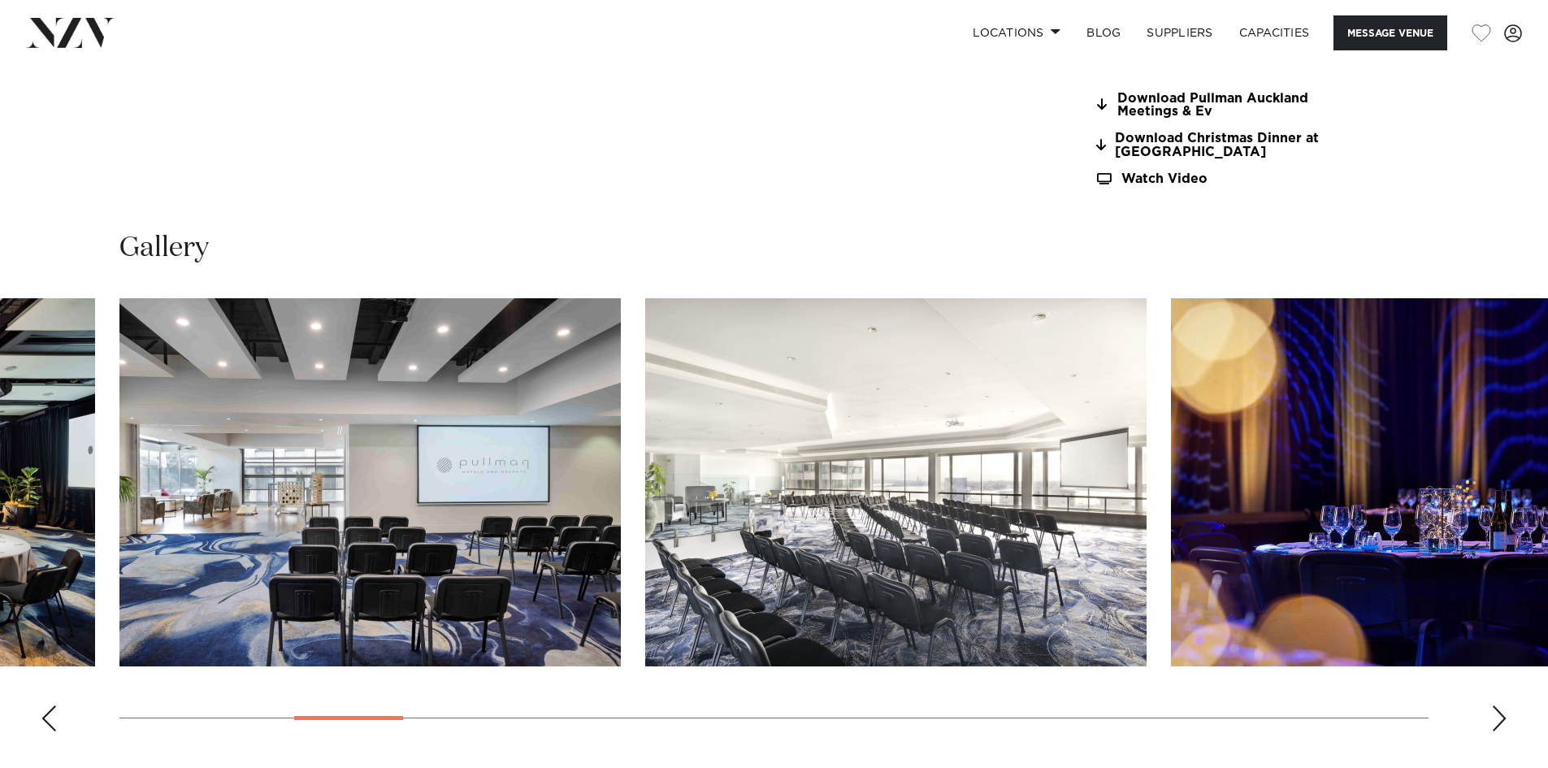
click at [1495, 708] on div "Next slide" at bounding box center [1499, 718] width 16 height 26
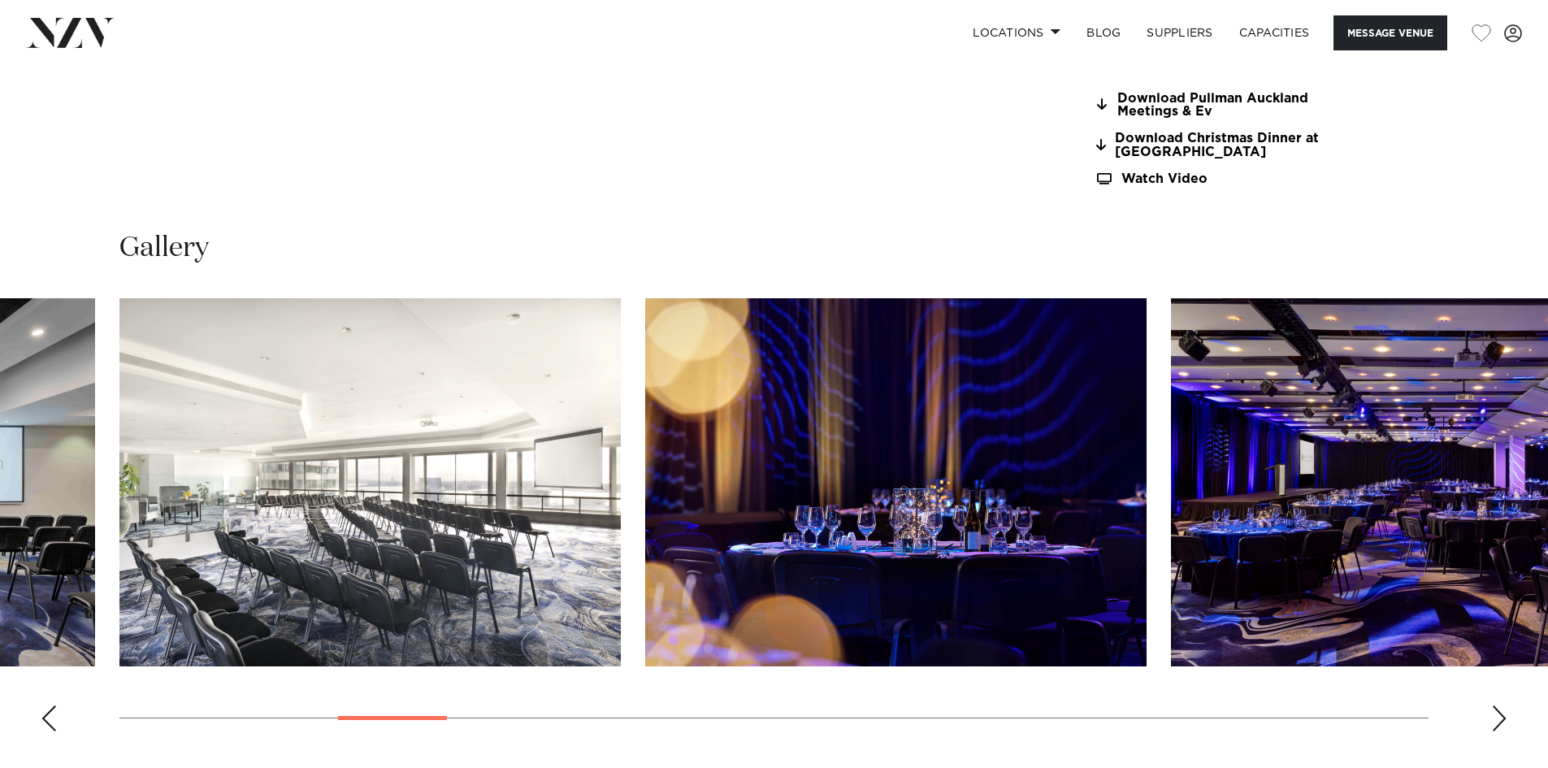
click at [1495, 708] on div "Next slide" at bounding box center [1499, 718] width 16 height 26
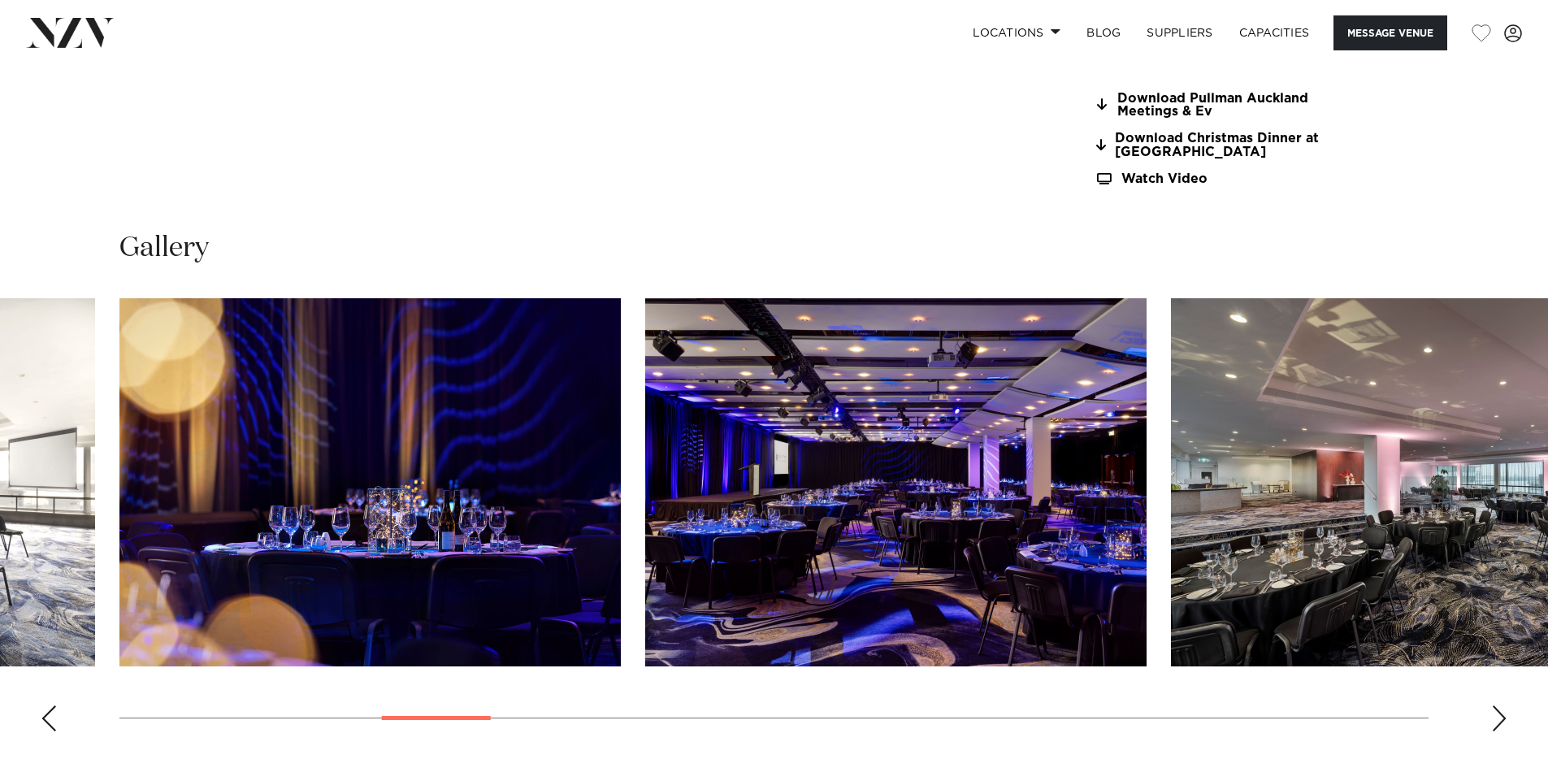
click at [1495, 708] on div "Next slide" at bounding box center [1499, 718] width 16 height 26
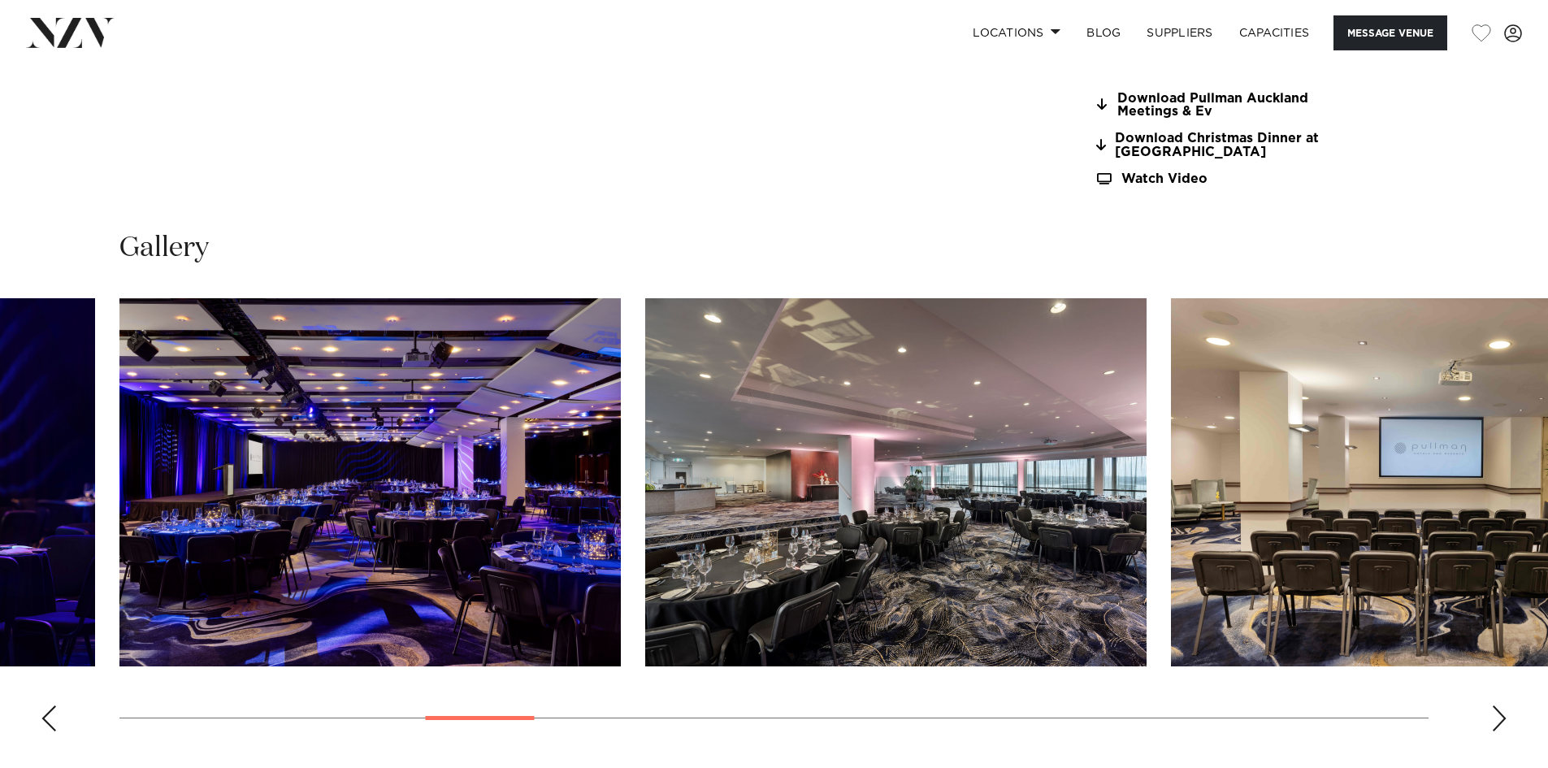
click at [1495, 708] on div "Next slide" at bounding box center [1499, 718] width 16 height 26
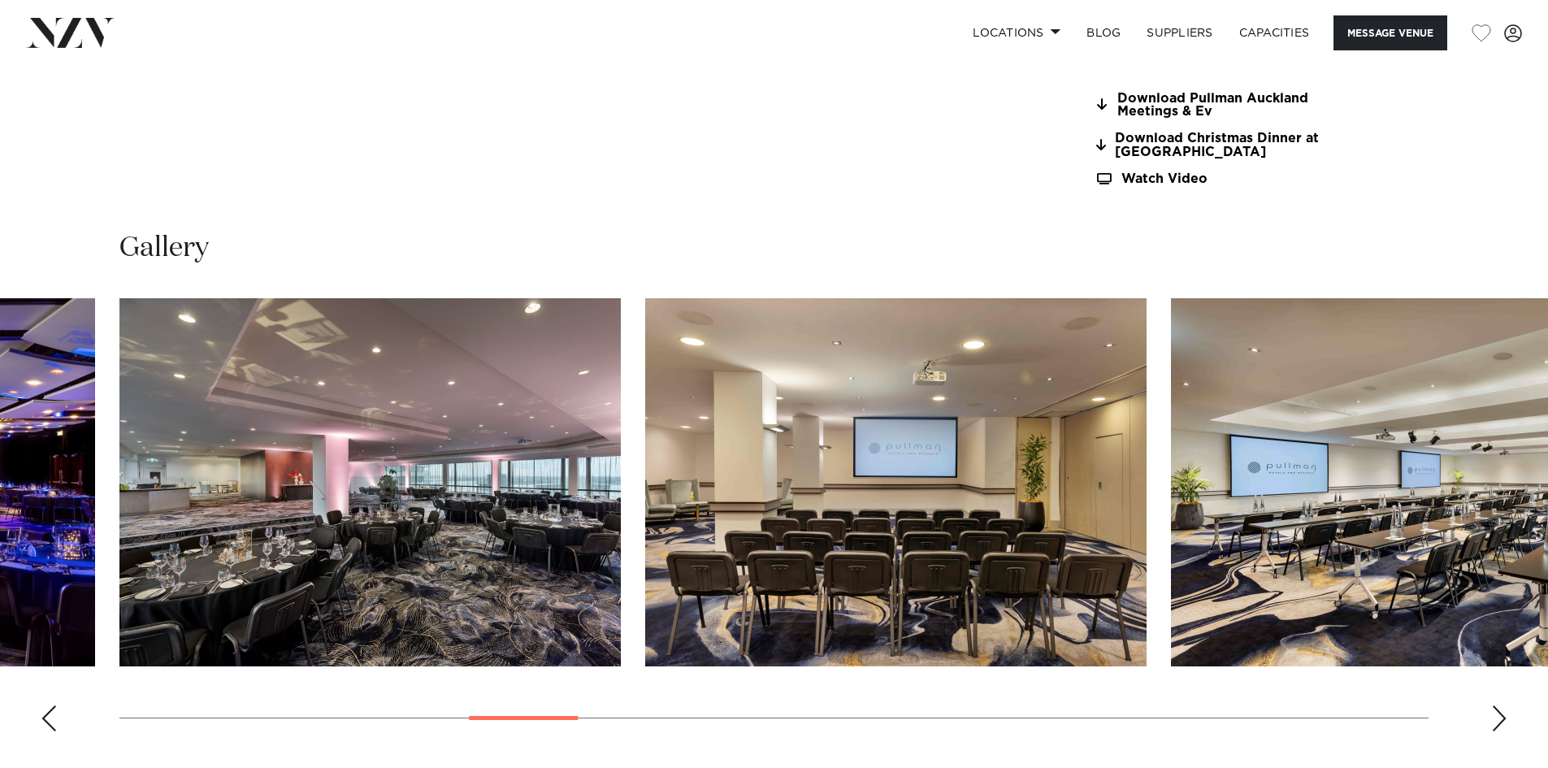
click at [1495, 708] on div "Next slide" at bounding box center [1499, 718] width 16 height 26
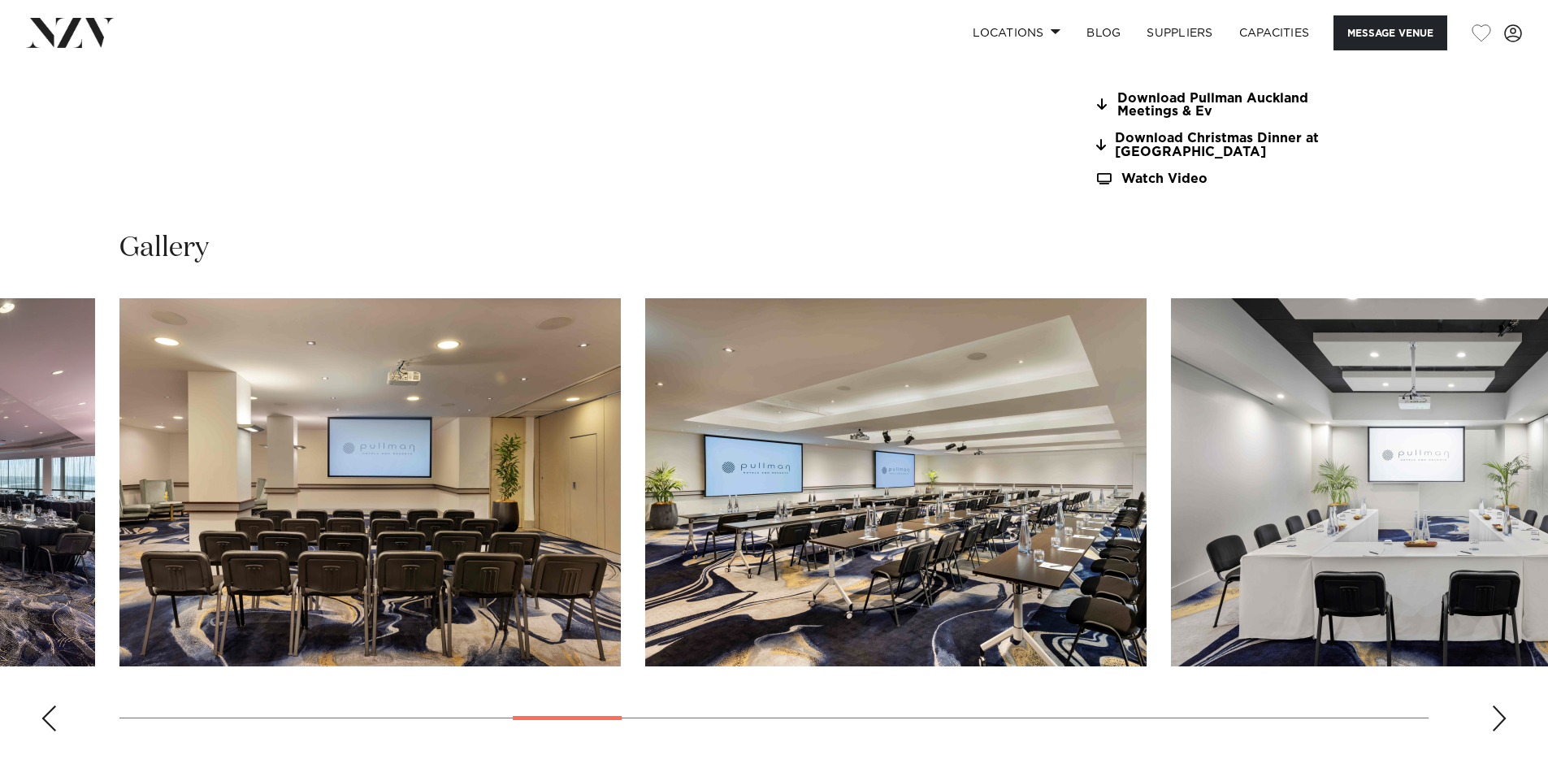
scroll to position [1821, 0]
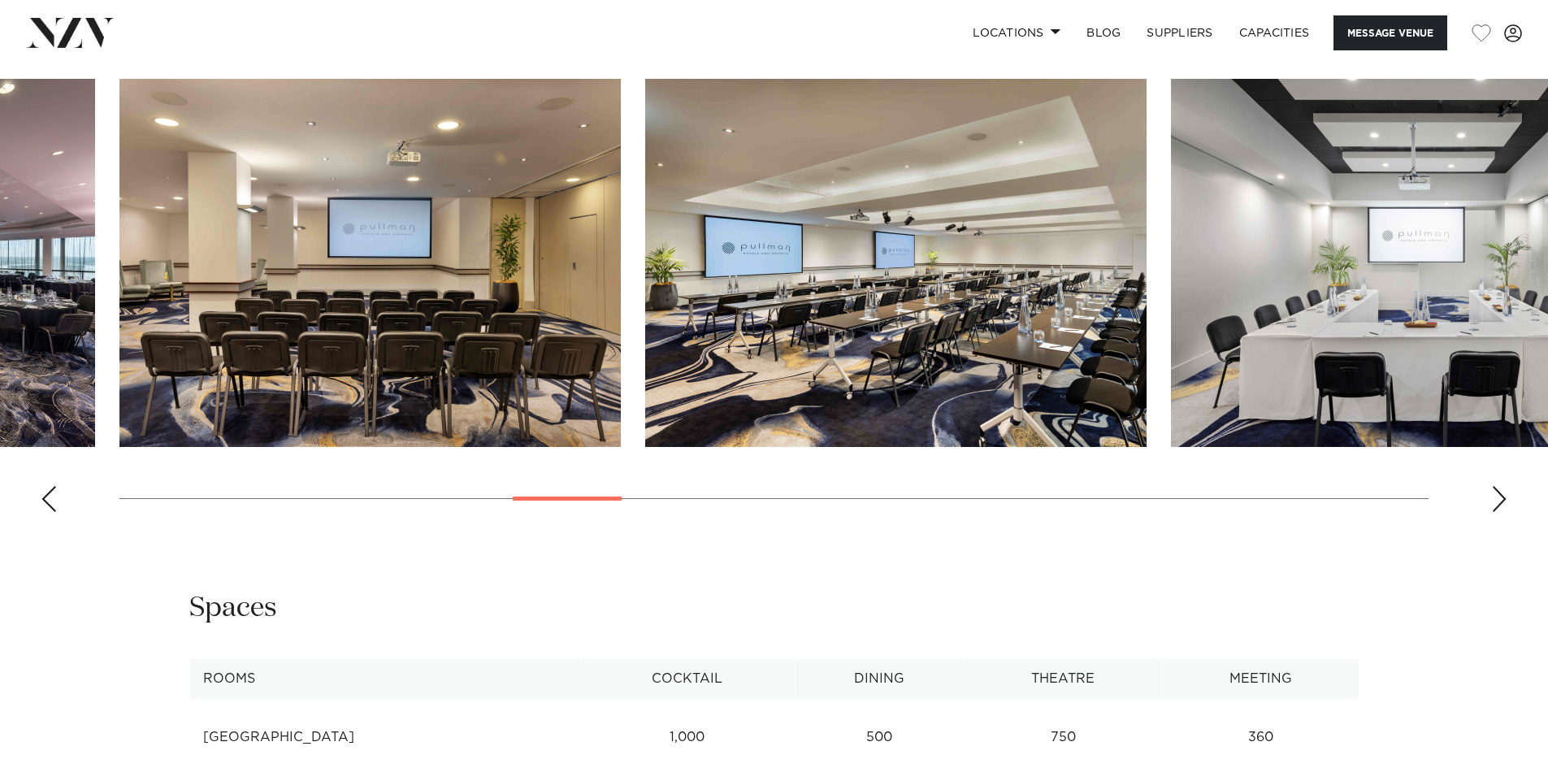
click at [1499, 492] on div "Next slide" at bounding box center [1499, 499] width 16 height 26
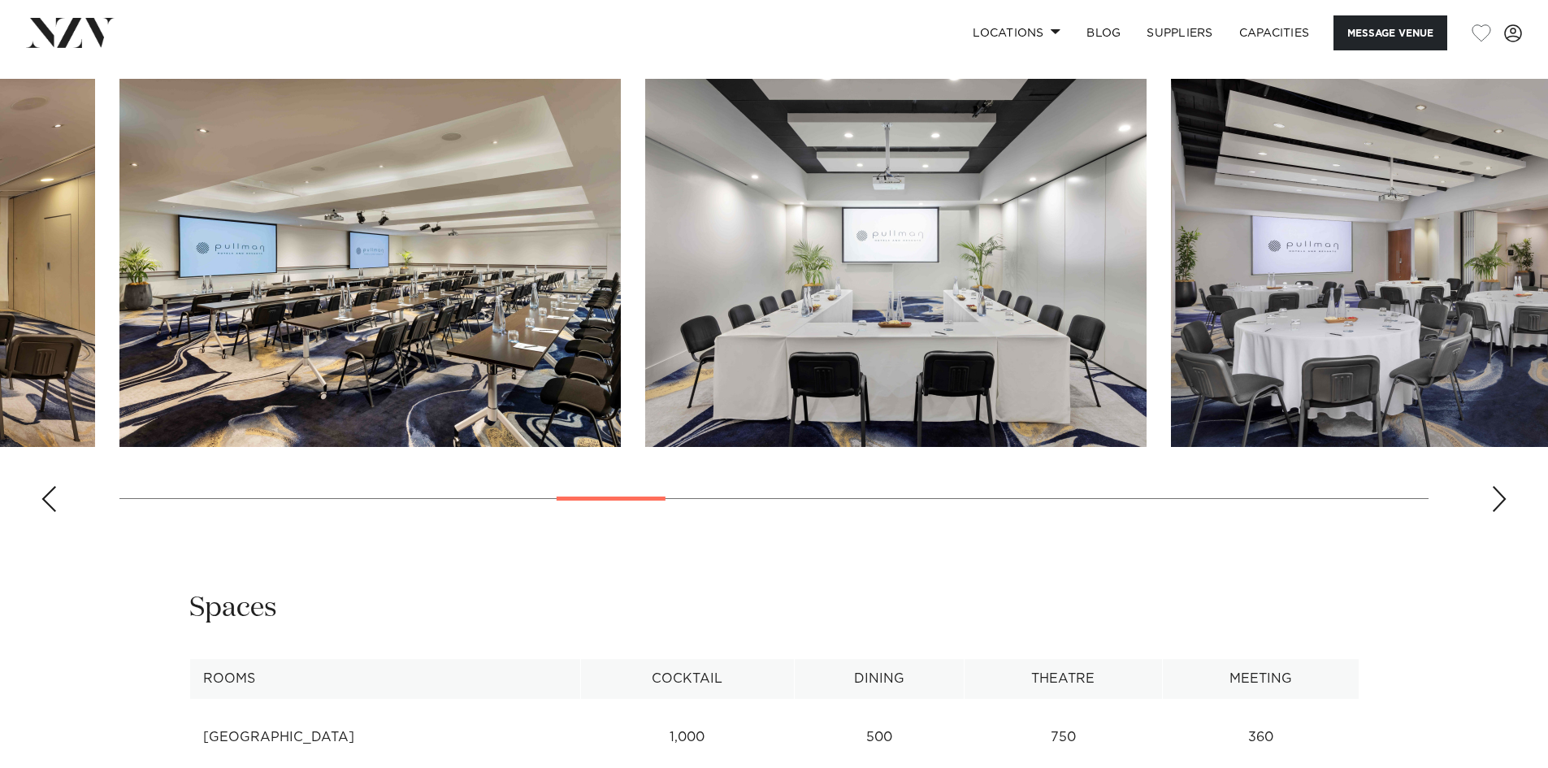
click at [1499, 492] on div "Next slide" at bounding box center [1499, 499] width 16 height 26
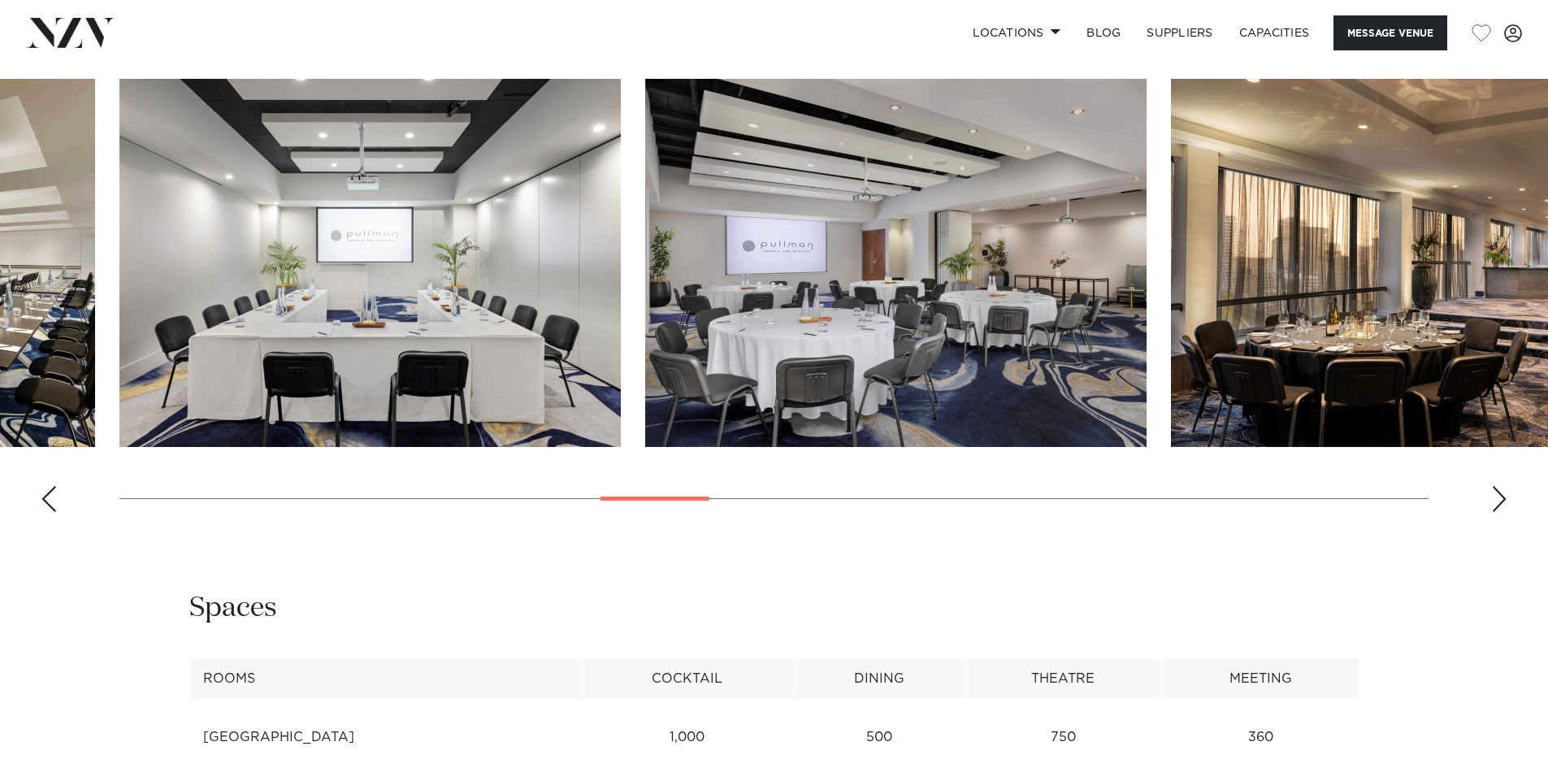
click at [1499, 492] on div "Next slide" at bounding box center [1499, 499] width 16 height 26
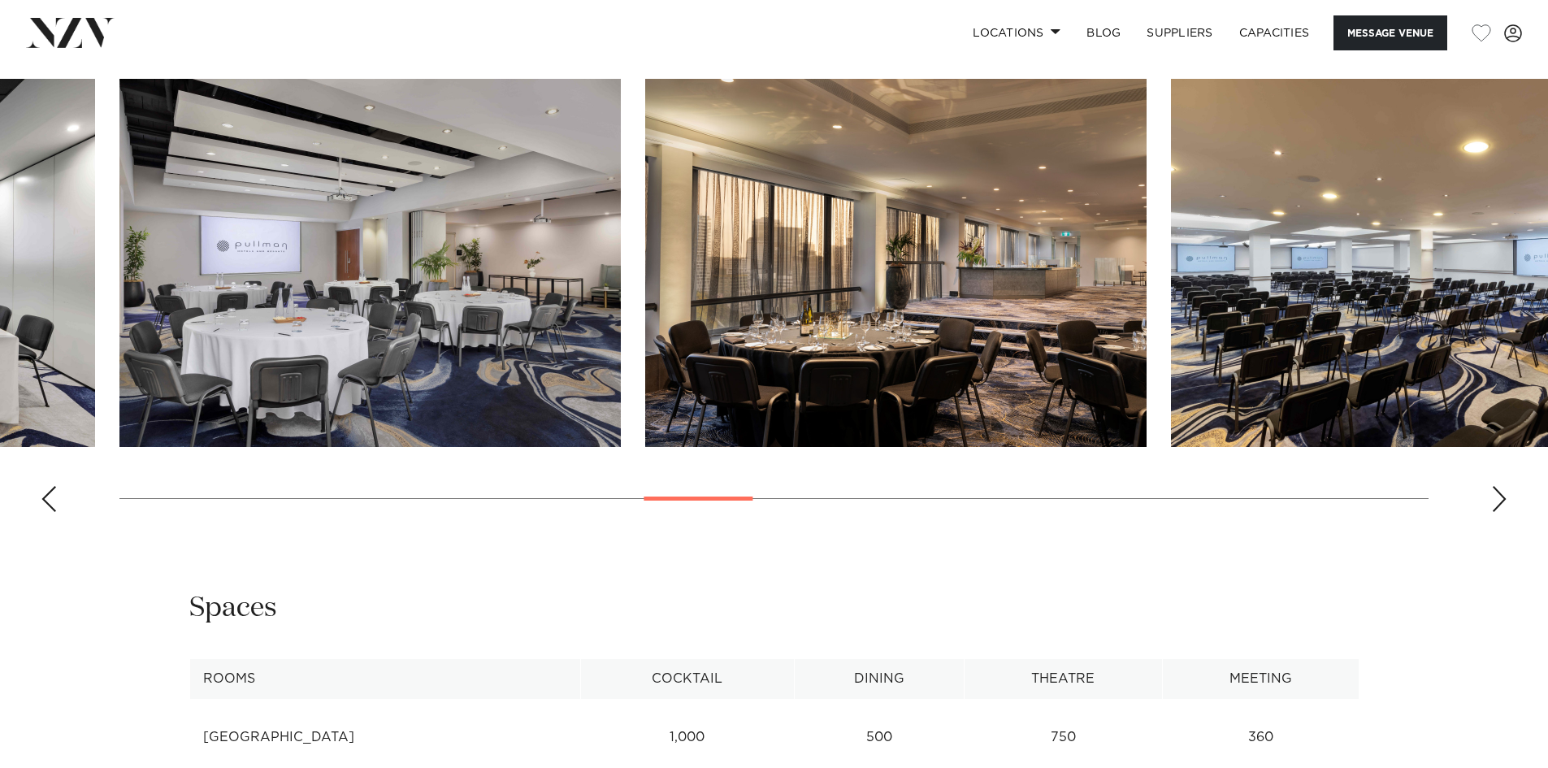
click at [1499, 492] on div "Next slide" at bounding box center [1499, 499] width 16 height 26
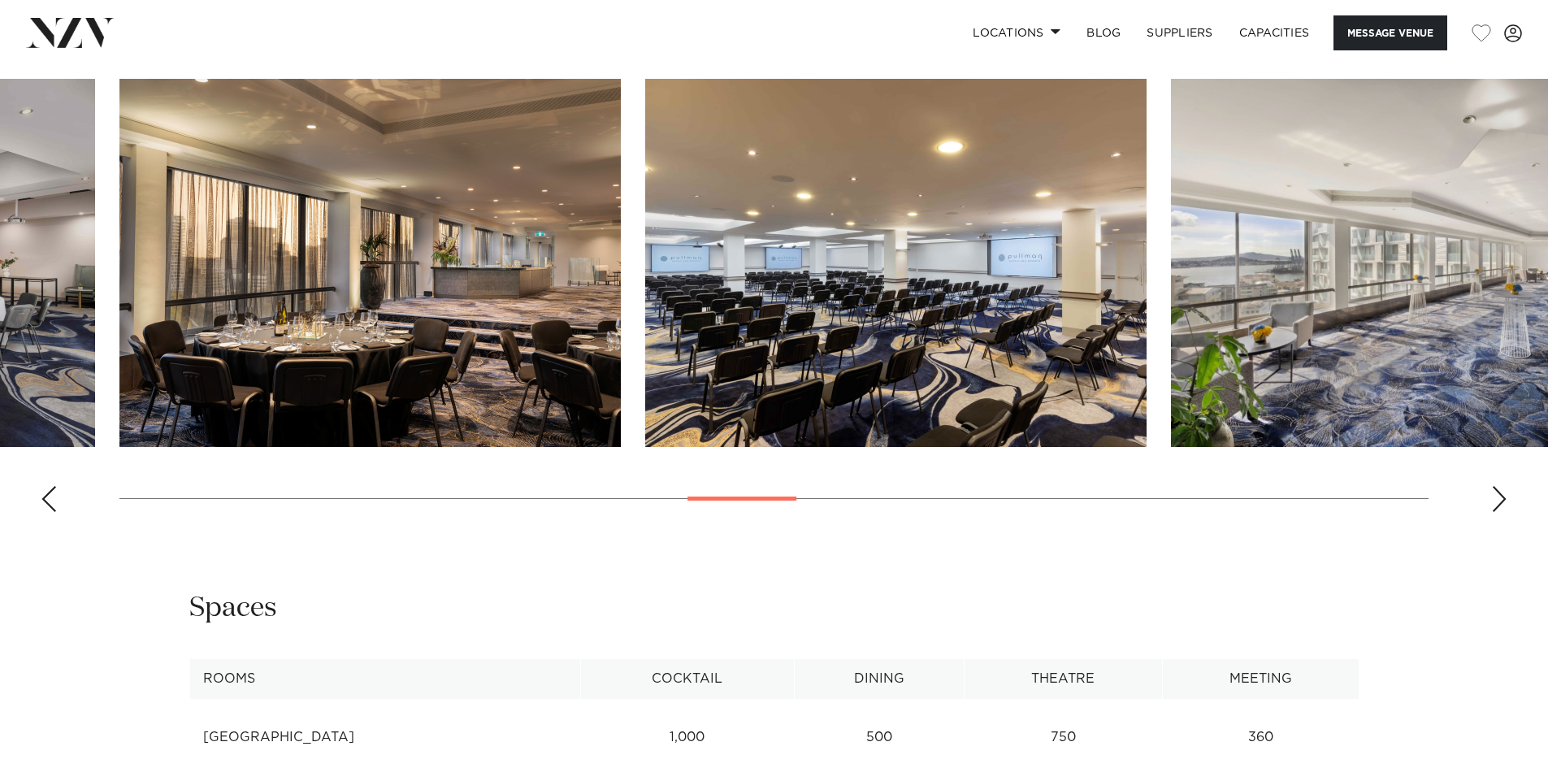
click at [1499, 492] on div "Next slide" at bounding box center [1499, 499] width 16 height 26
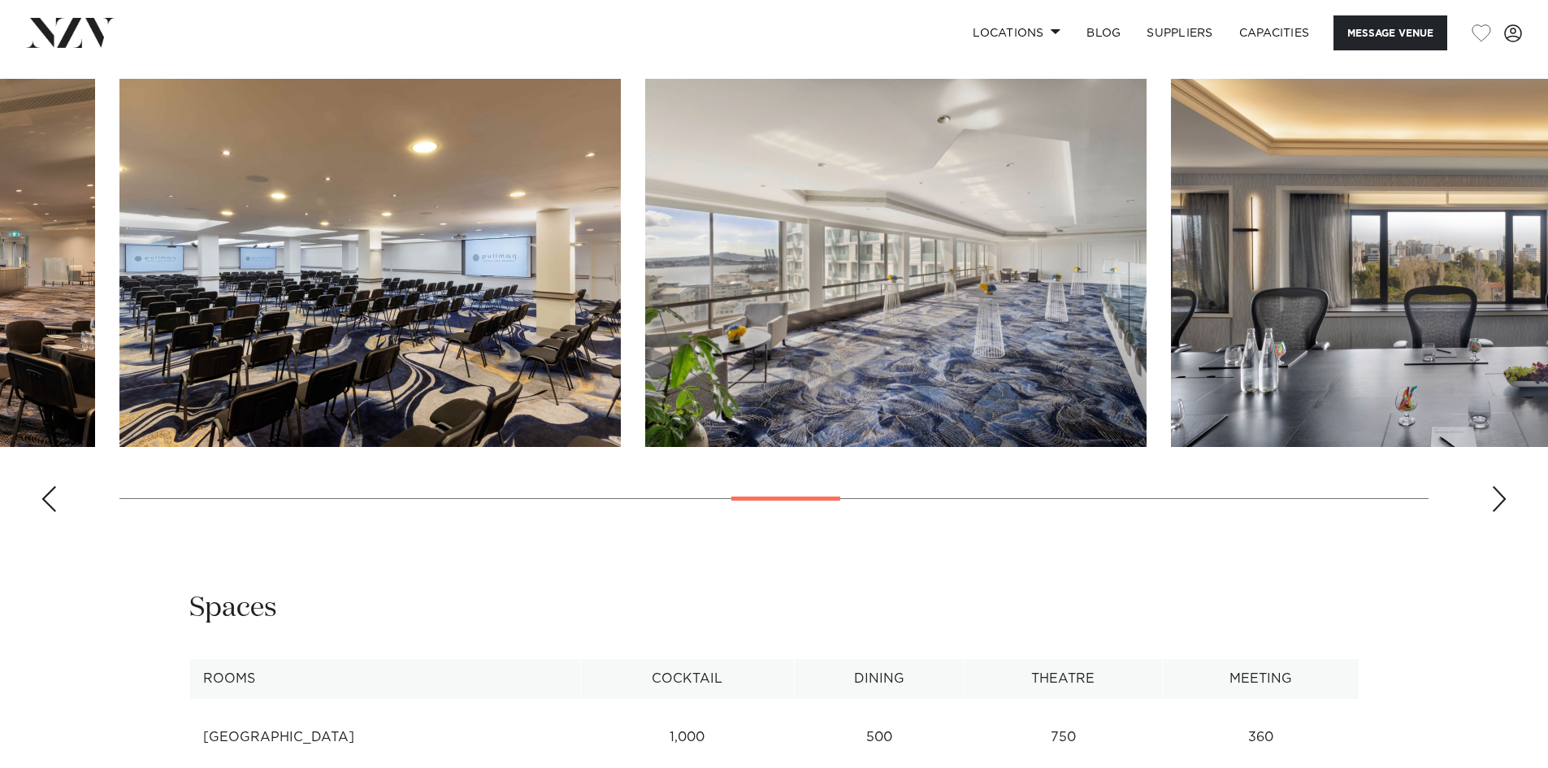
click at [1499, 492] on div "Next slide" at bounding box center [1499, 499] width 16 height 26
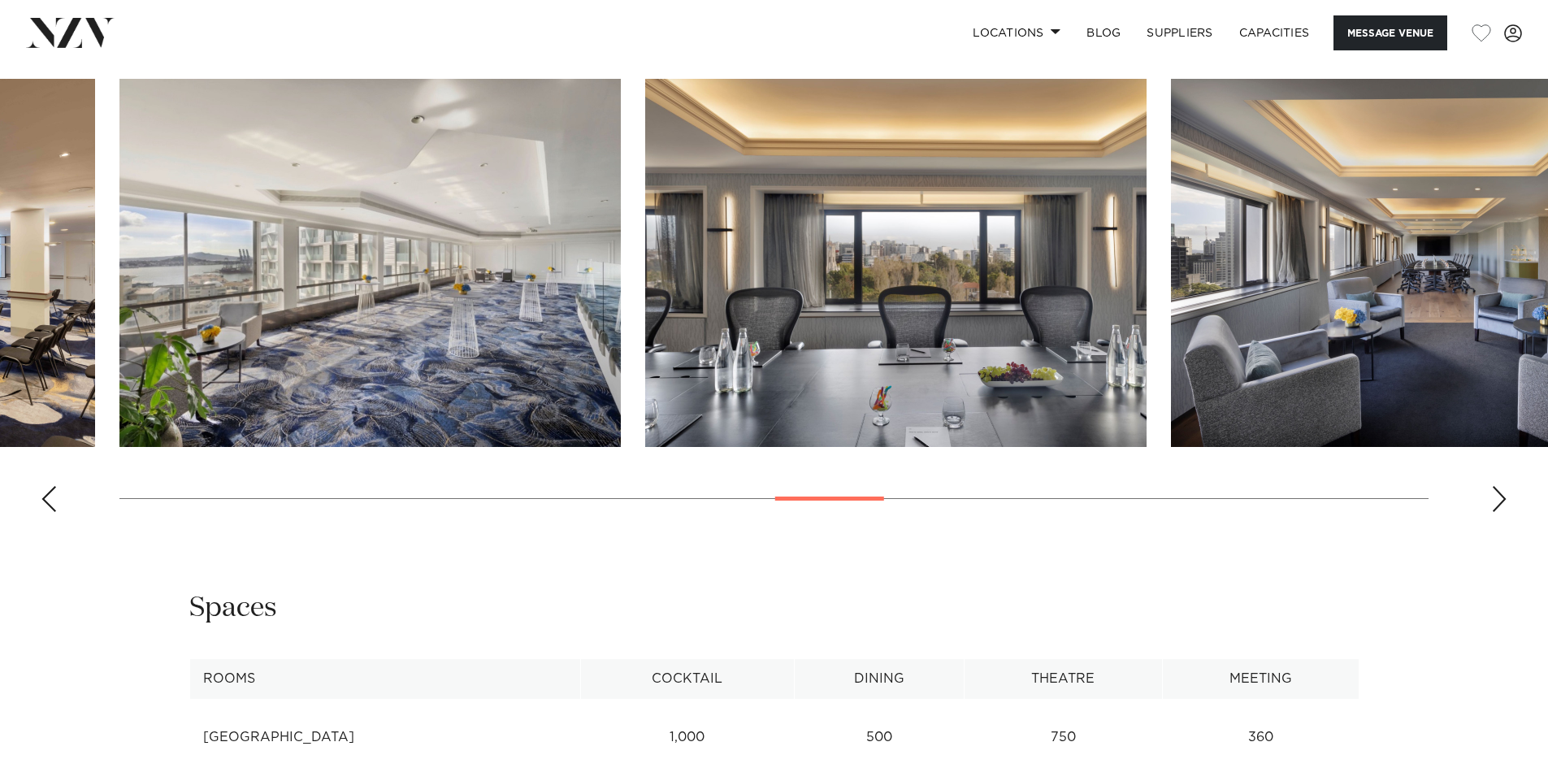
click at [1499, 492] on div "Next slide" at bounding box center [1499, 499] width 16 height 26
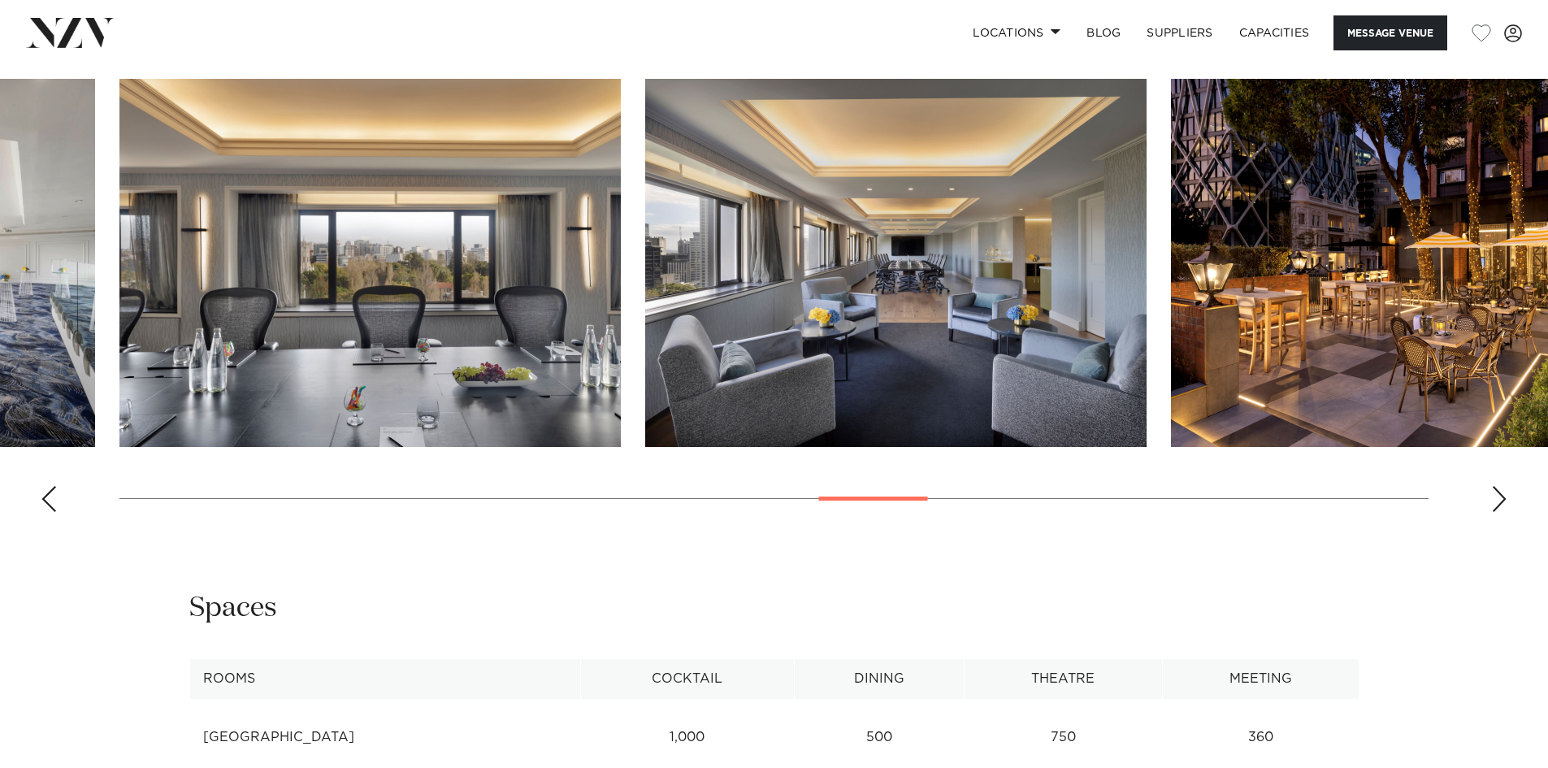
click at [1499, 492] on div "Next slide" at bounding box center [1499, 499] width 16 height 26
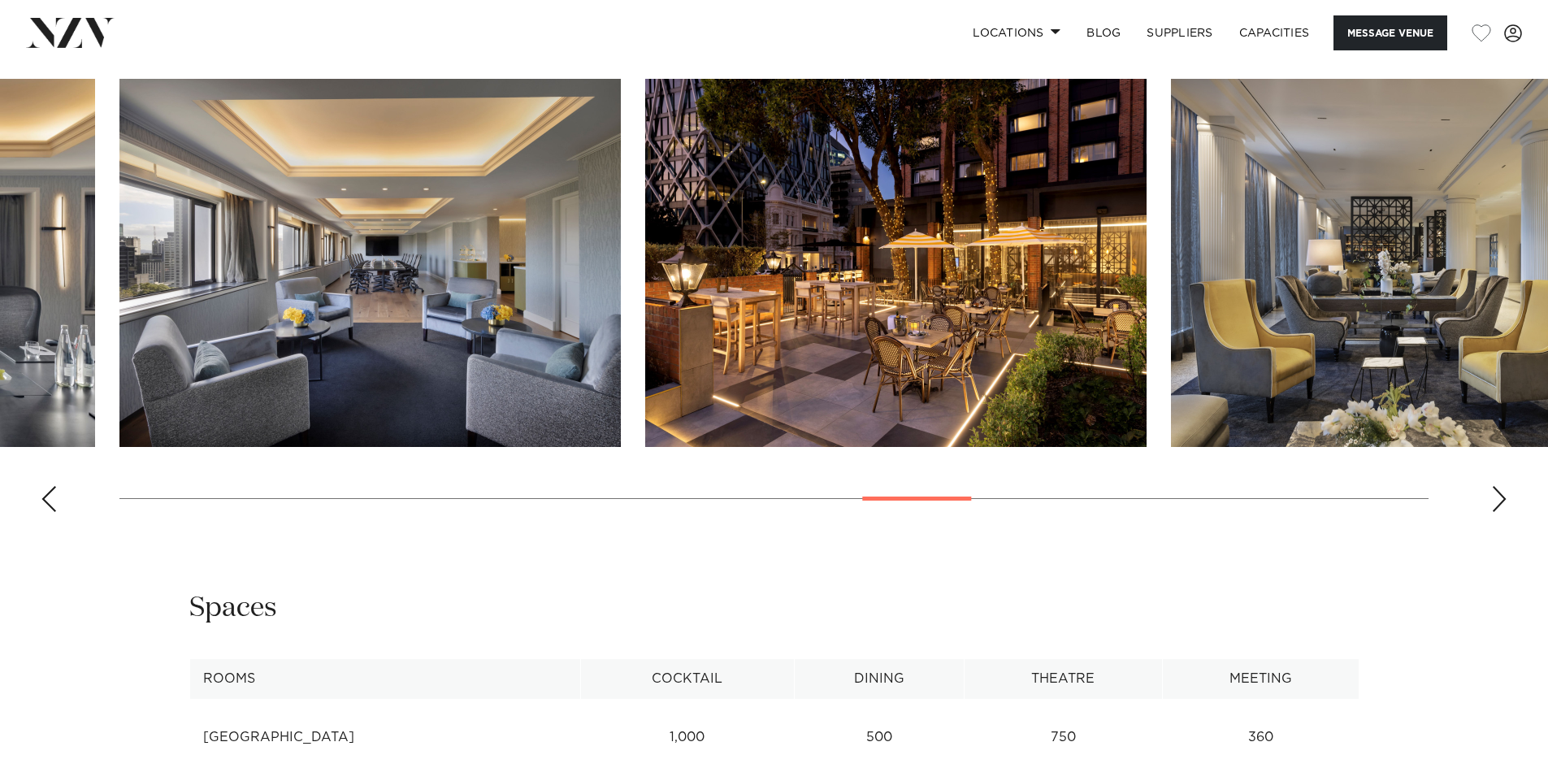
click at [1499, 492] on div "Next slide" at bounding box center [1499, 499] width 16 height 26
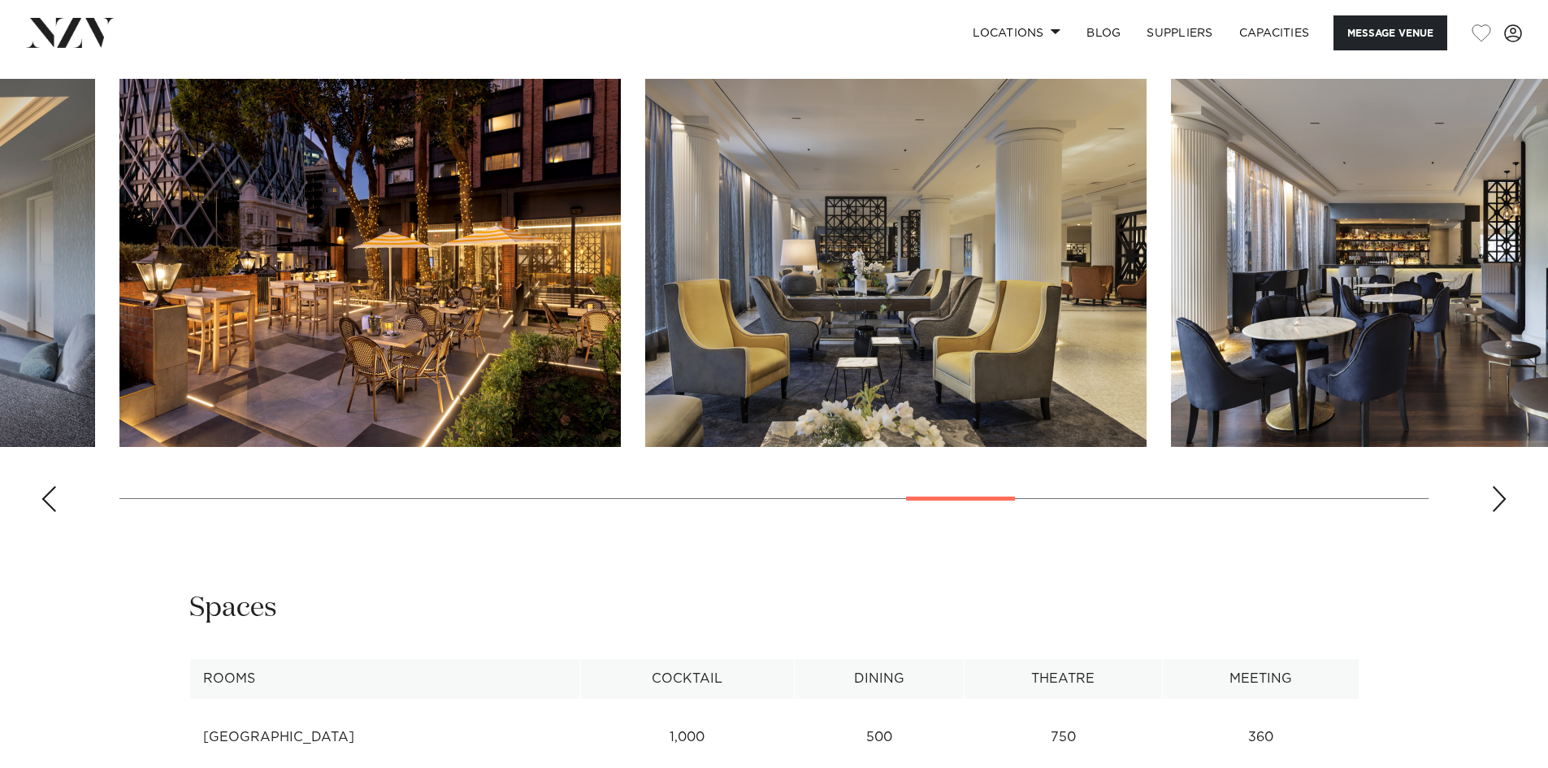
click at [1493, 479] on swiper-container at bounding box center [774, 302] width 1548 height 446
click at [1493, 480] on swiper-container at bounding box center [774, 302] width 1548 height 446
click at [1496, 486] on div "Next slide" at bounding box center [1499, 499] width 16 height 26
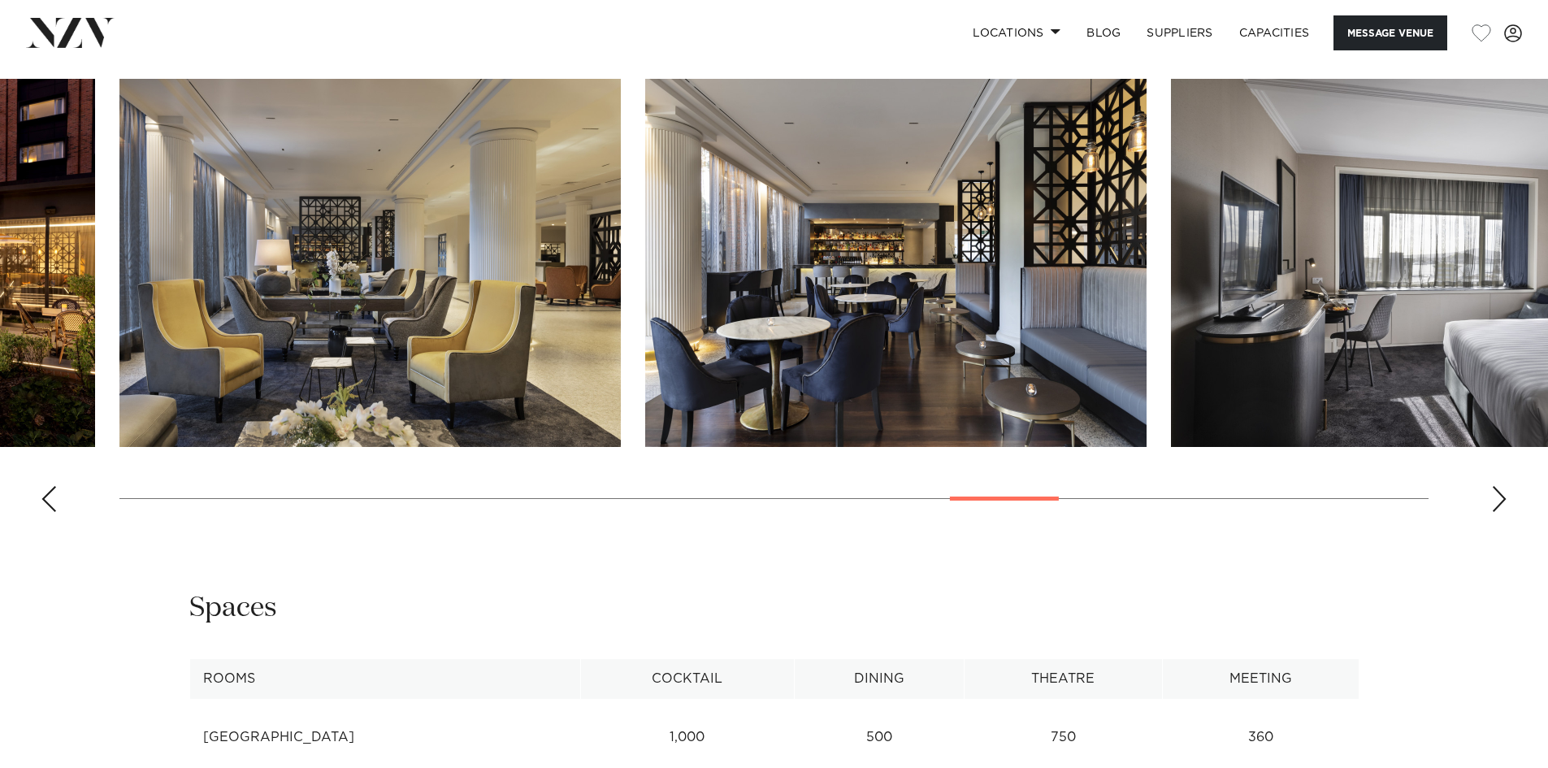
click at [1503, 498] on div "Next slide" at bounding box center [1499, 499] width 16 height 26
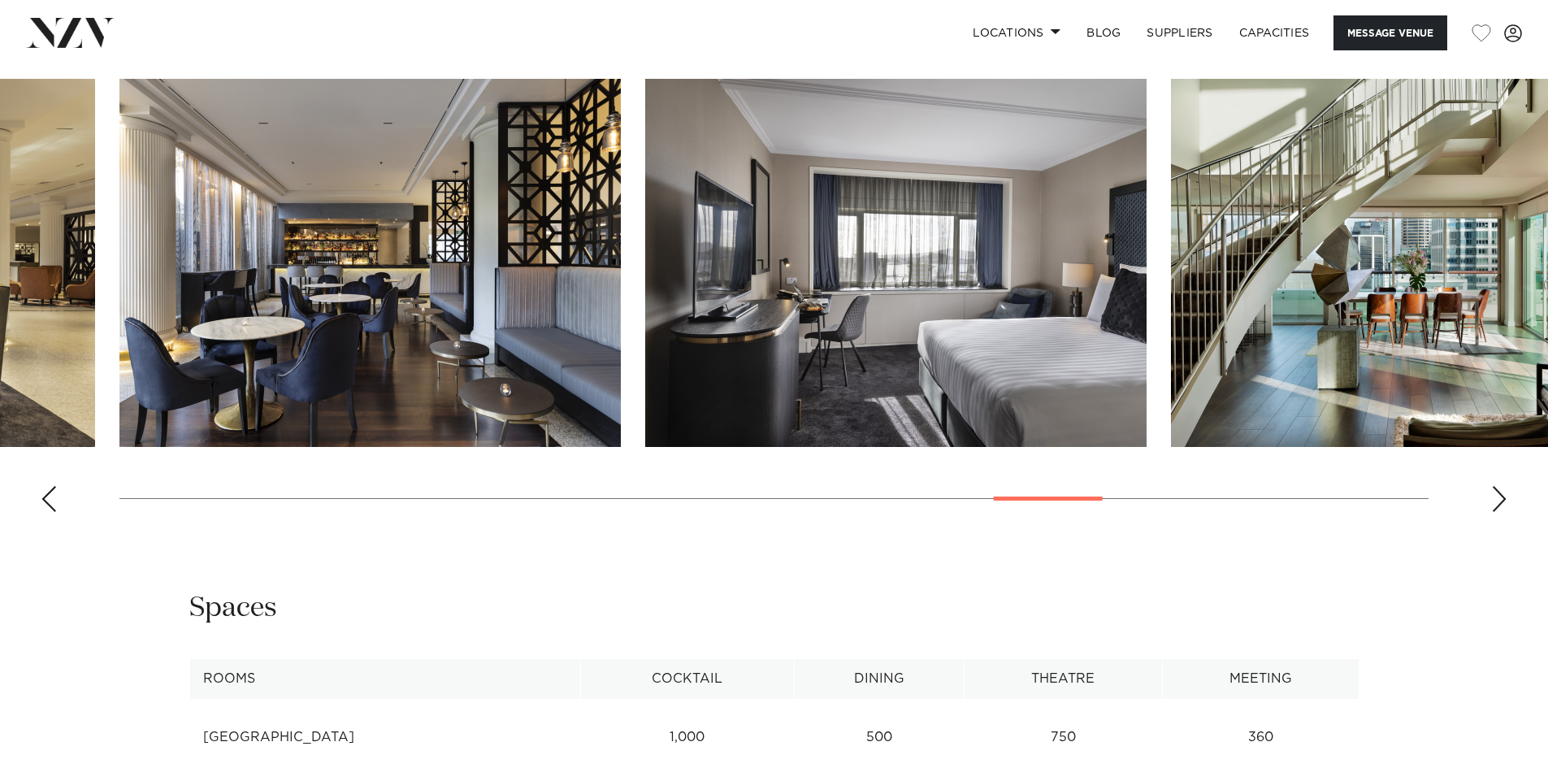
click at [1503, 498] on div "Next slide" at bounding box center [1499, 499] width 16 height 26
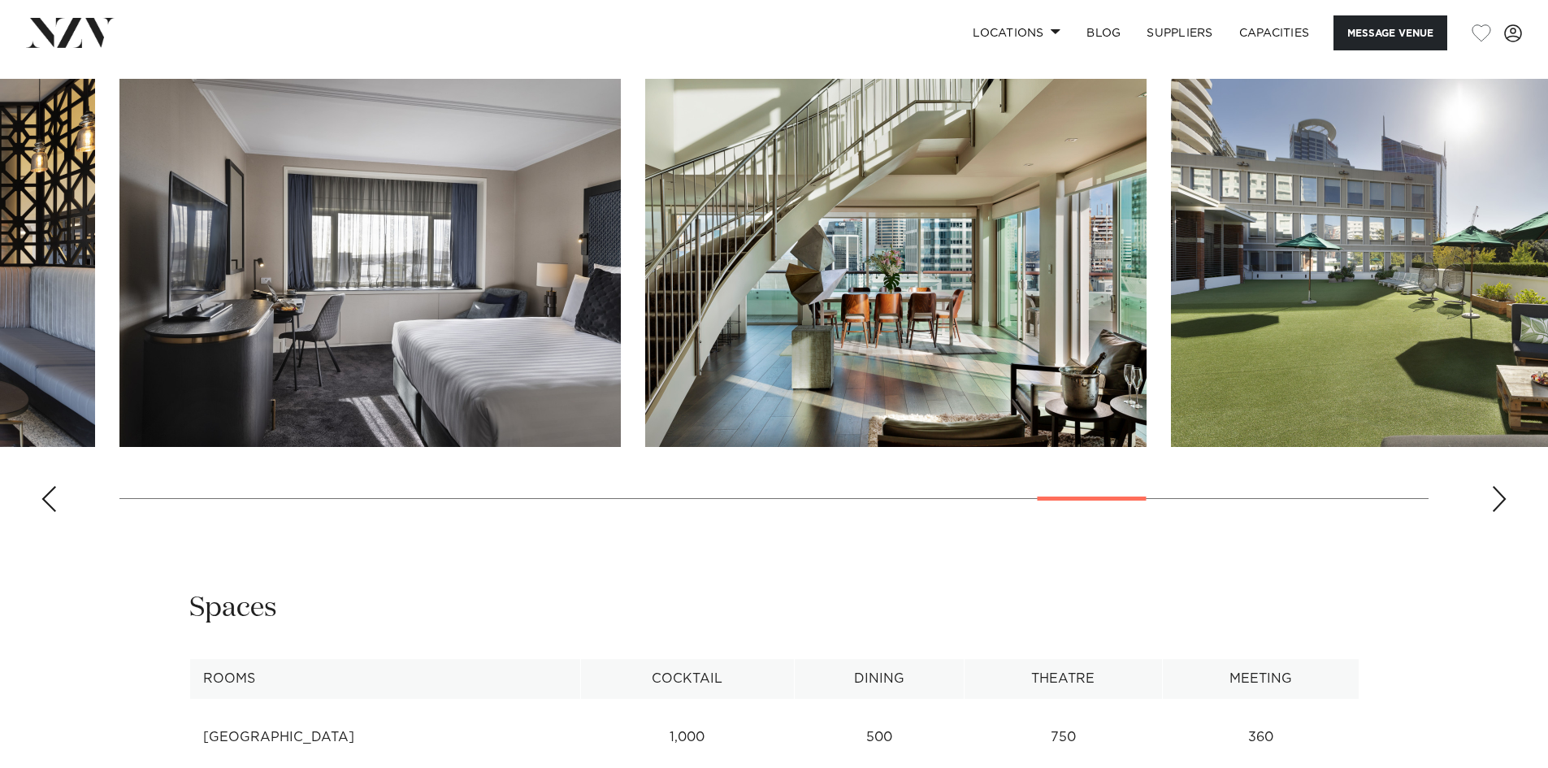
click at [1503, 498] on div "Next slide" at bounding box center [1499, 499] width 16 height 26
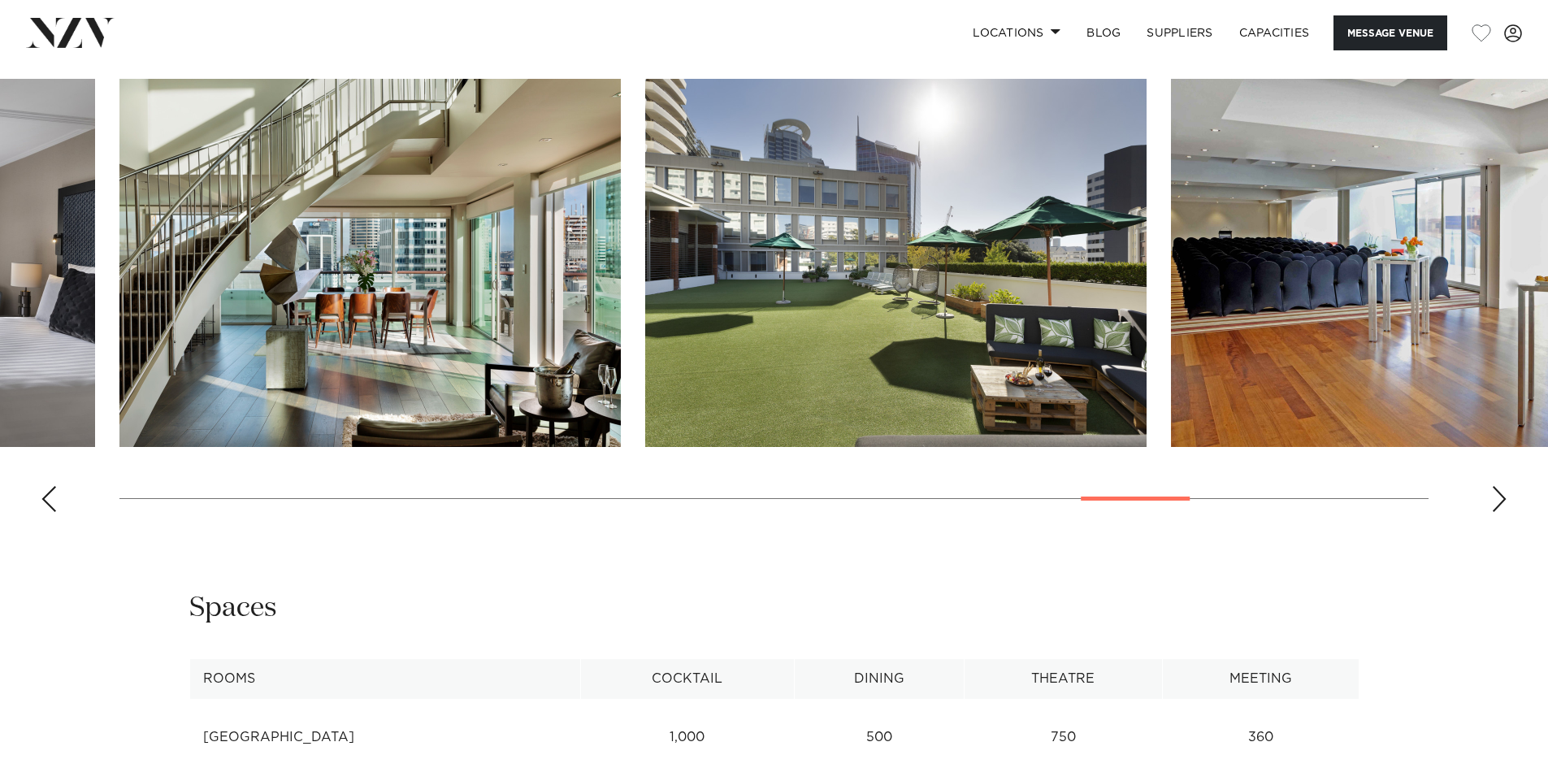
click at [1503, 498] on div "Next slide" at bounding box center [1499, 499] width 16 height 26
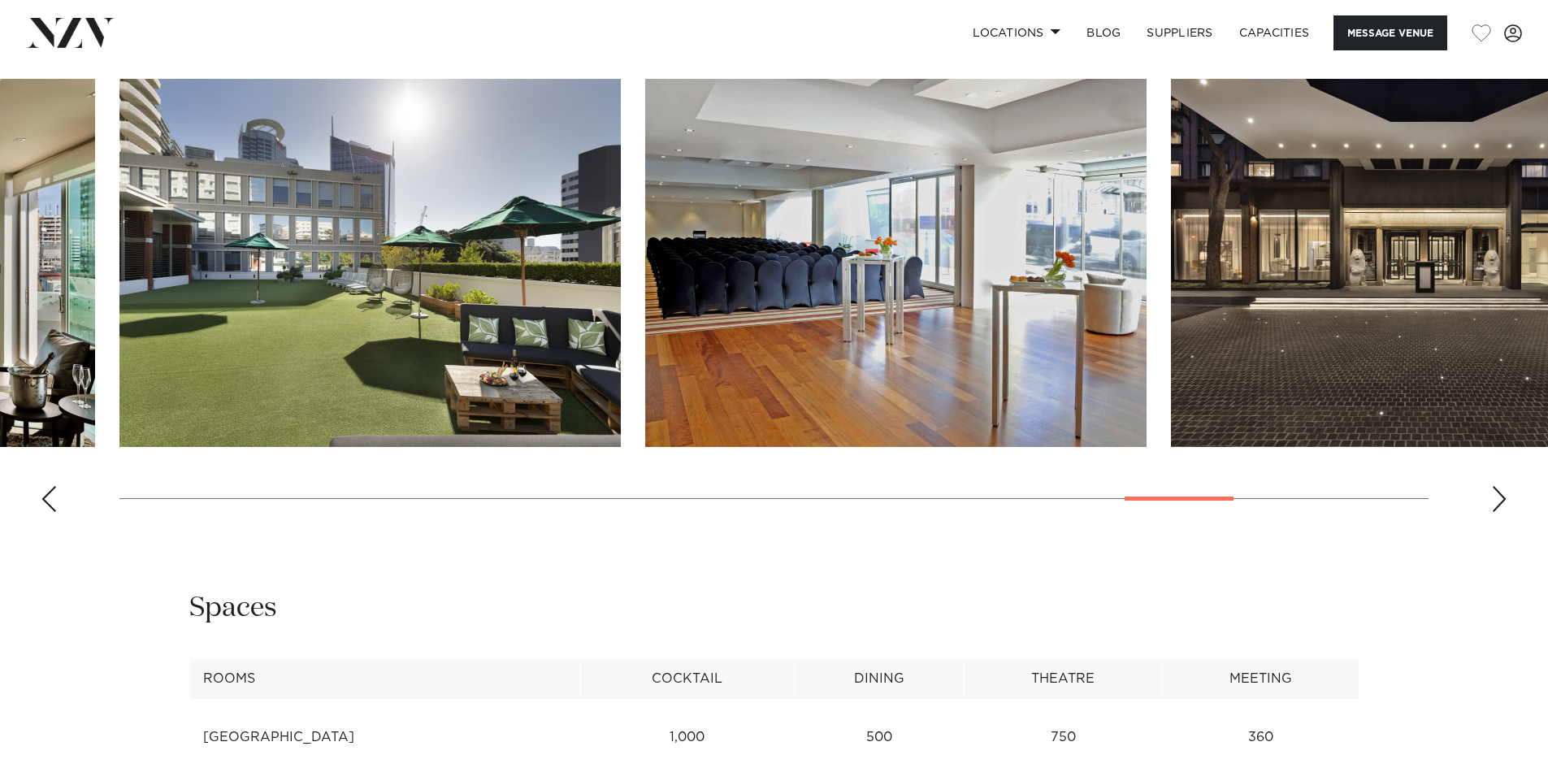
click at [1503, 498] on div "Next slide" at bounding box center [1499, 499] width 16 height 26
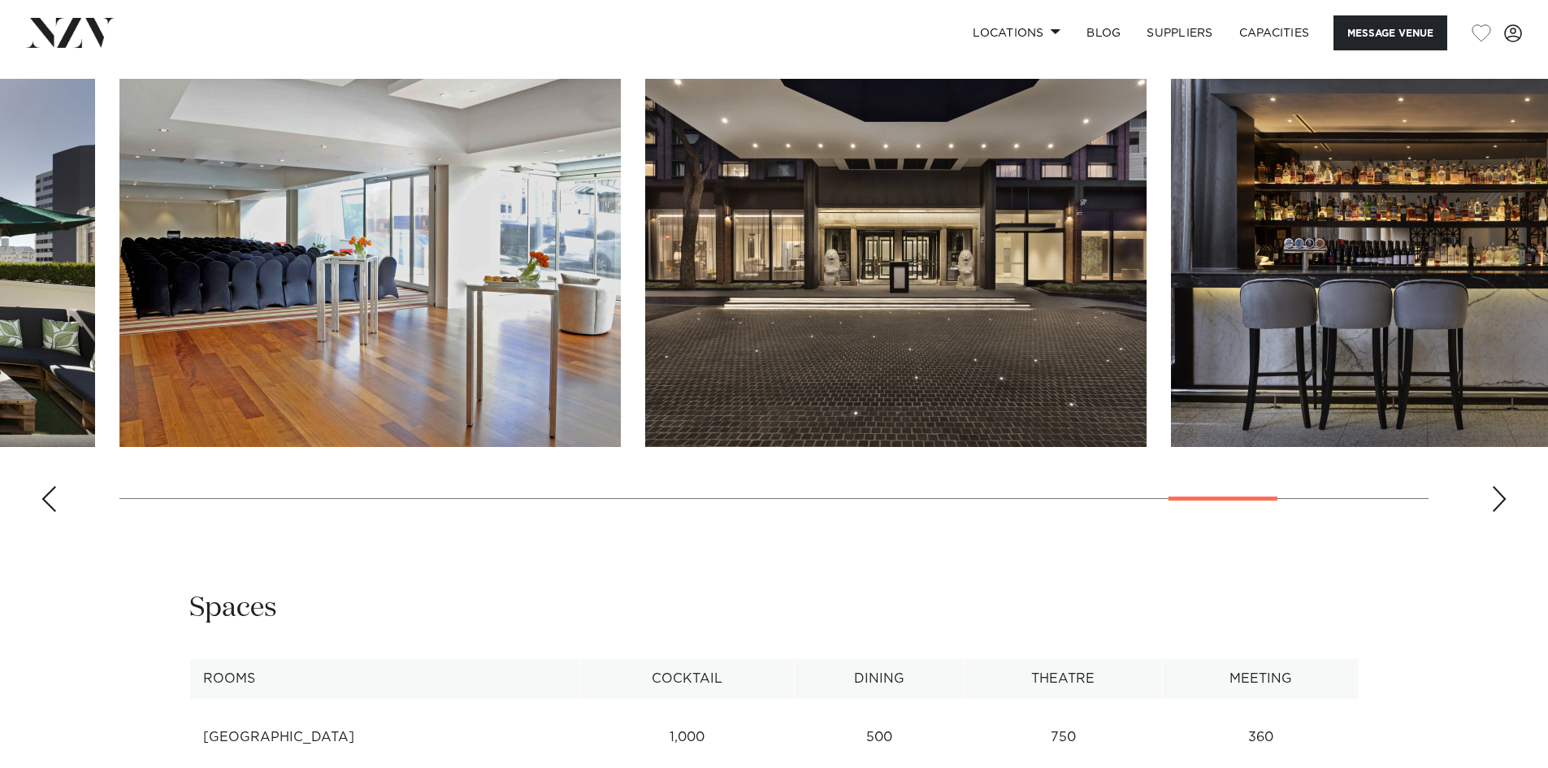
click at [1503, 498] on div "Next slide" at bounding box center [1499, 499] width 16 height 26
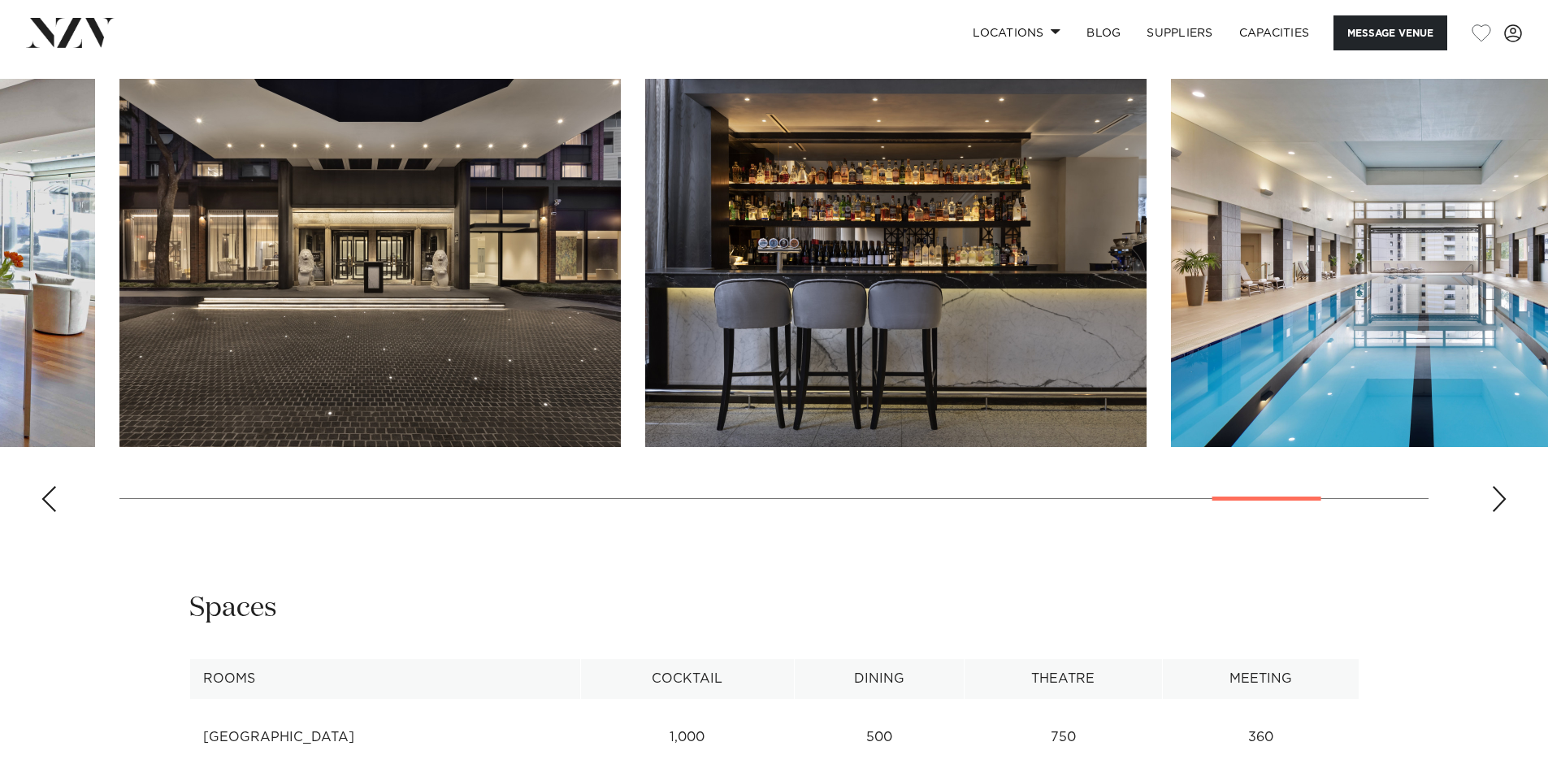
click at [1503, 497] on div "Next slide" at bounding box center [1499, 499] width 16 height 26
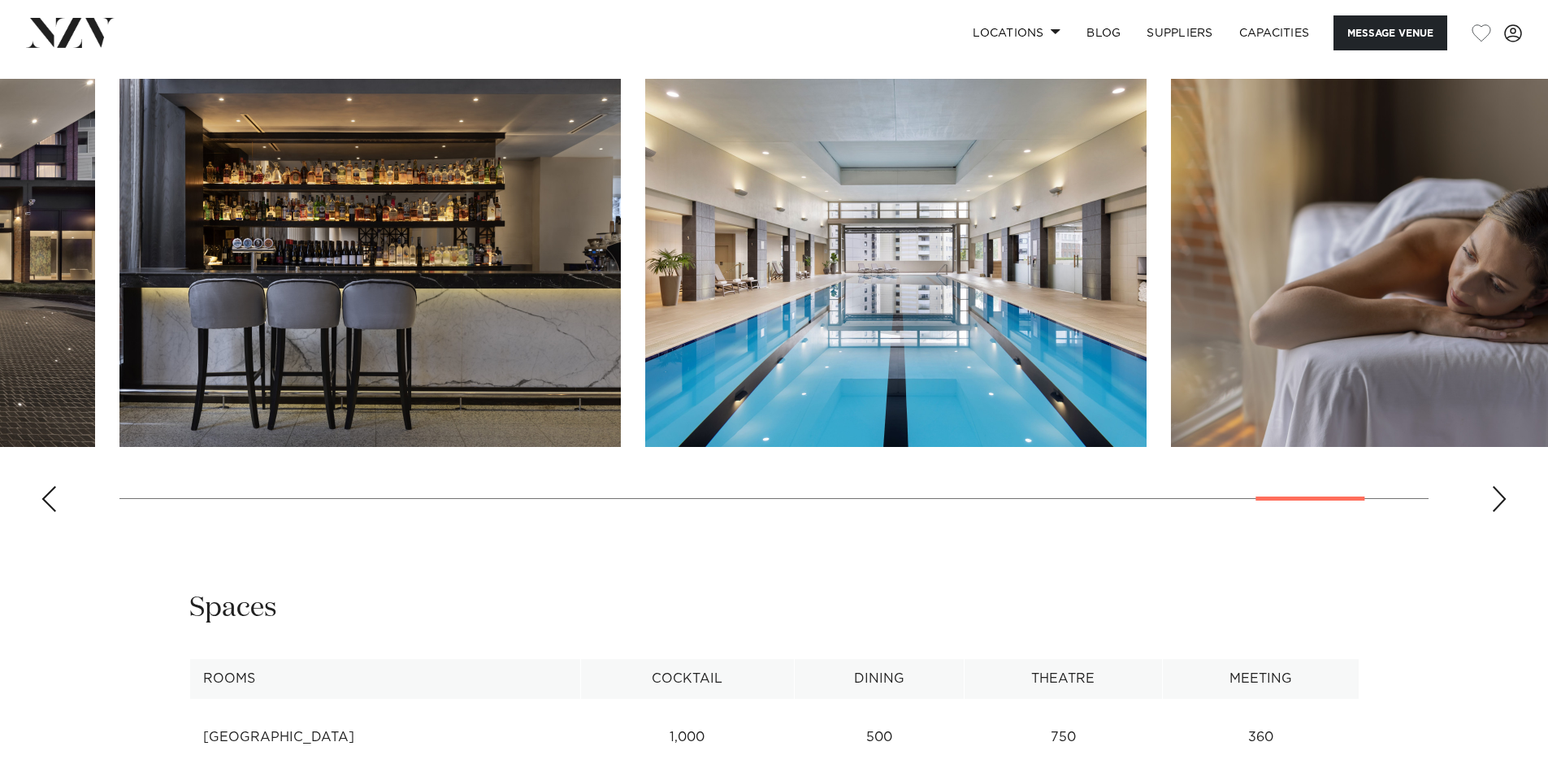
click at [1506, 500] on div "Next slide" at bounding box center [1499, 499] width 16 height 26
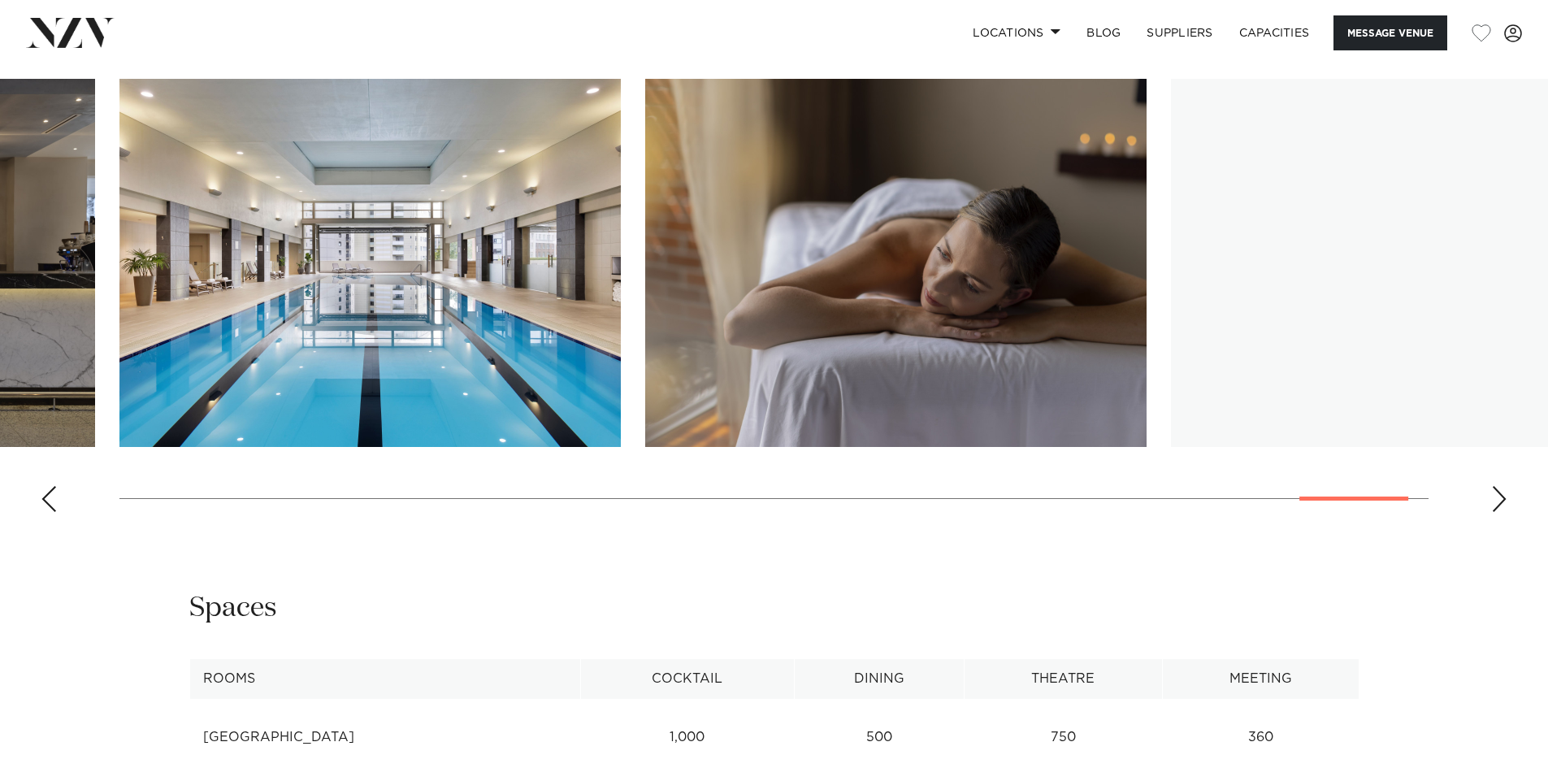
click at [1506, 500] on div "Next slide" at bounding box center [1499, 499] width 16 height 26
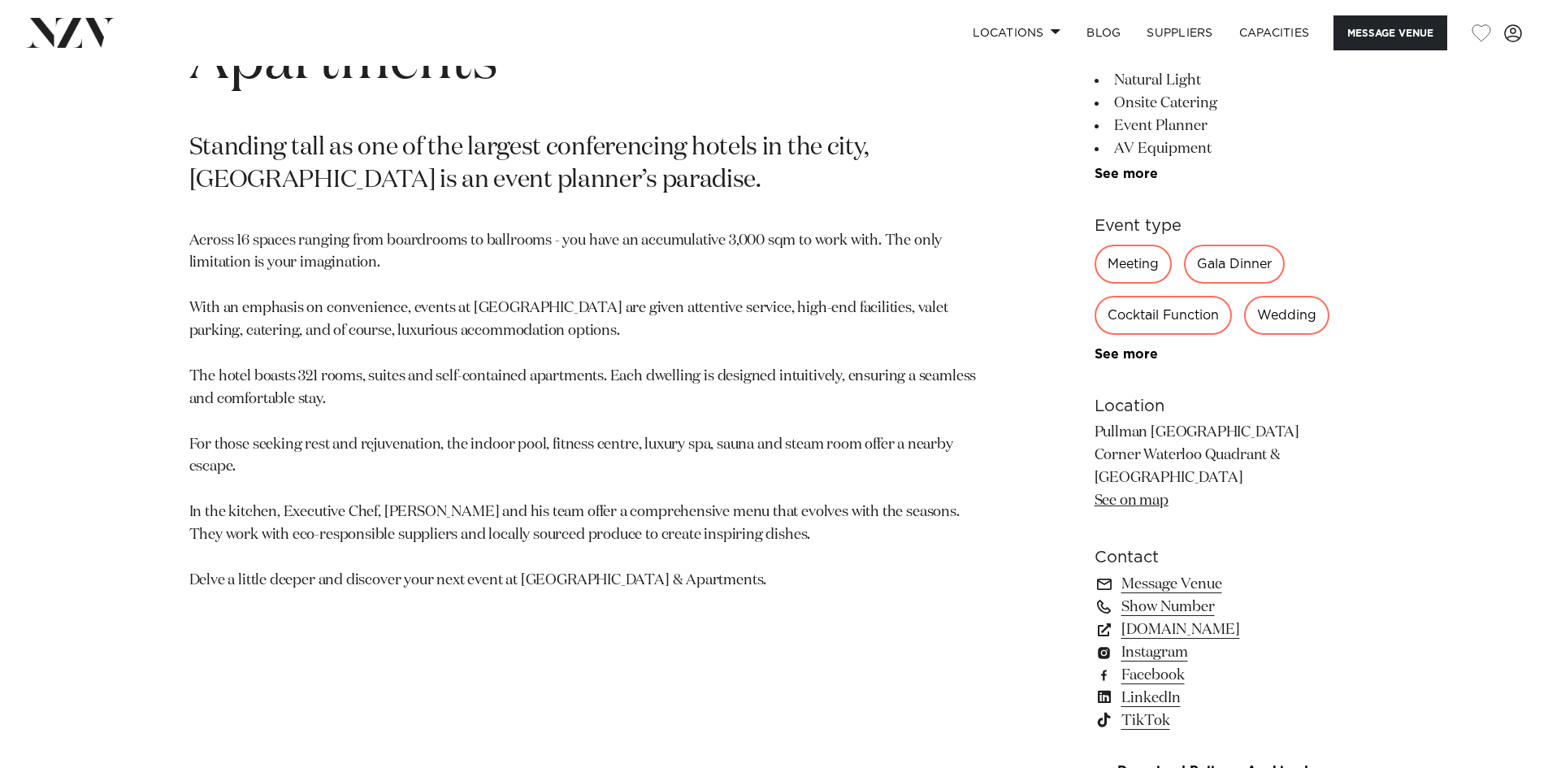
scroll to position [928, 0]
click at [1135, 350] on link "See more" at bounding box center [1157, 355] width 127 height 13
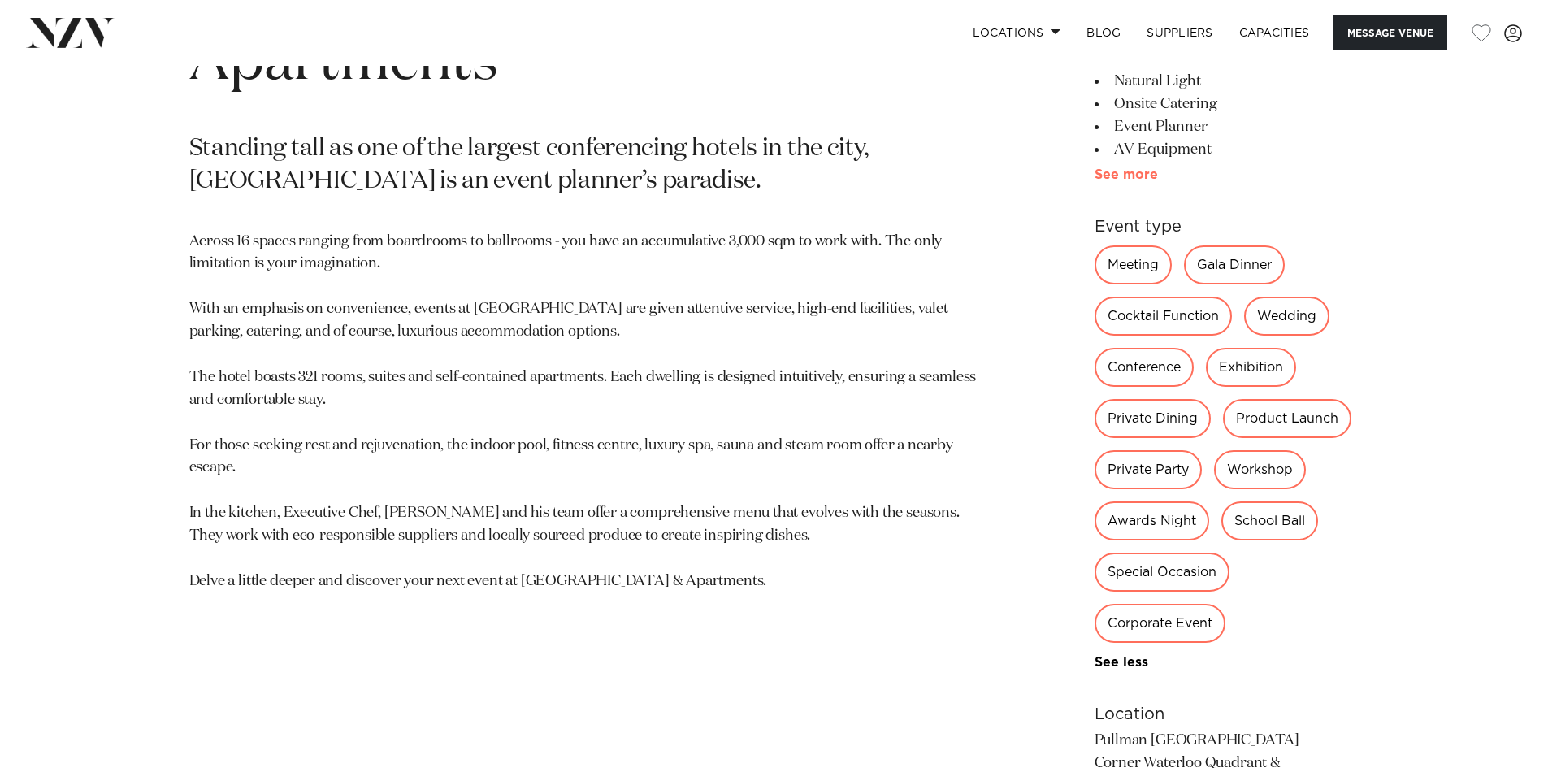
click at [1135, 171] on link "See more" at bounding box center [1157, 174] width 127 height 13
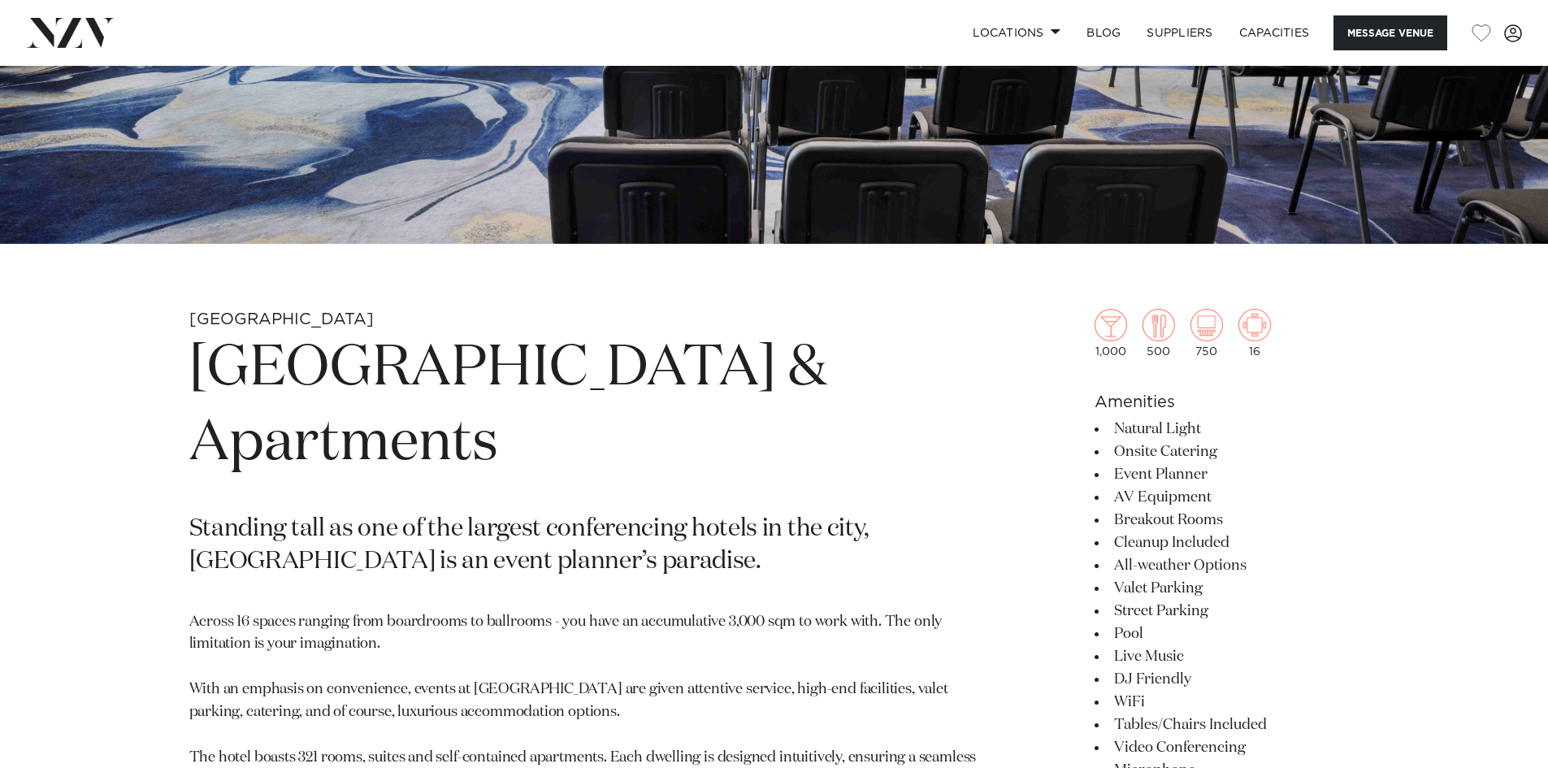
scroll to position [531, 0]
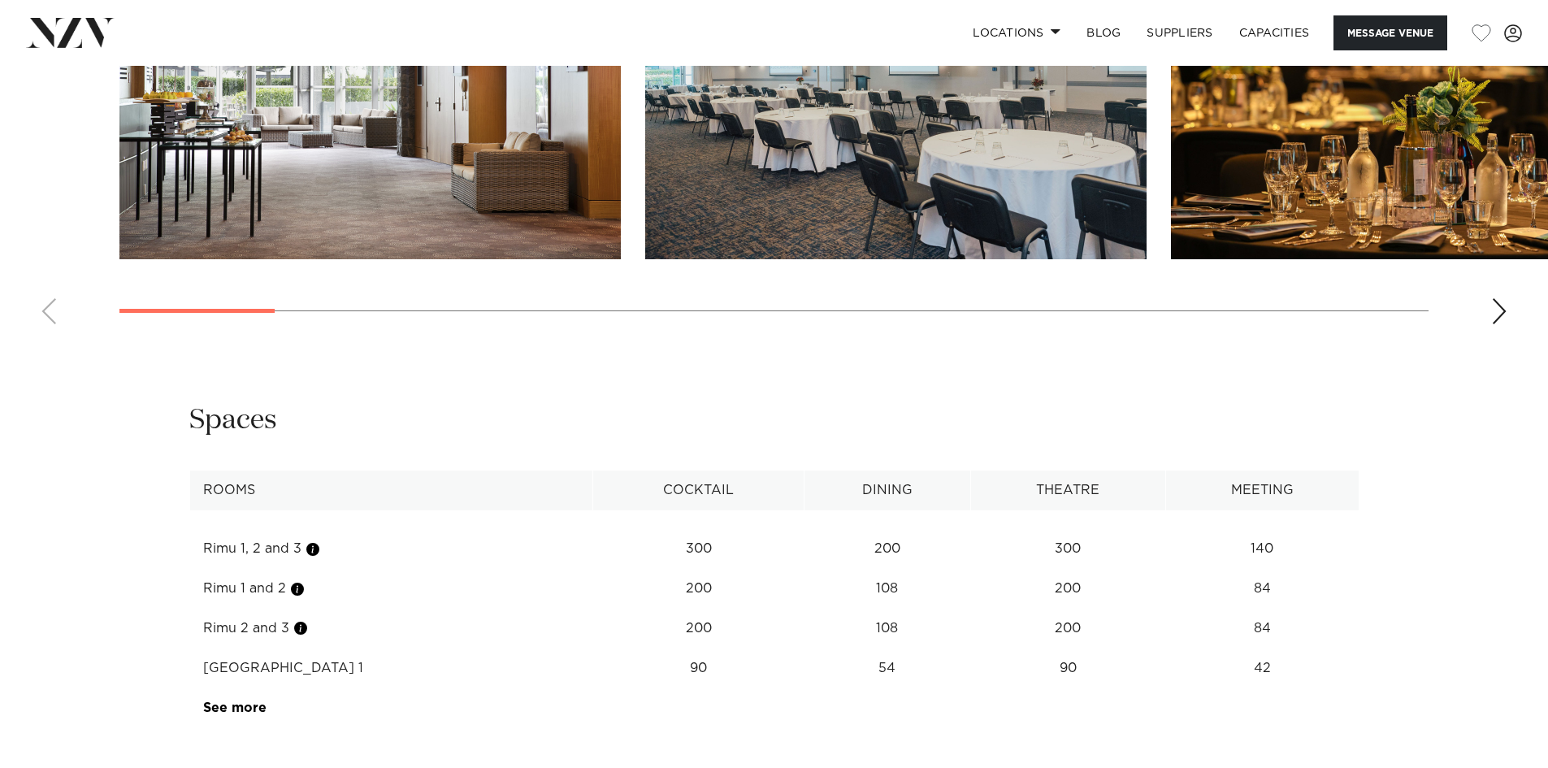
scroll to position [2328, 0]
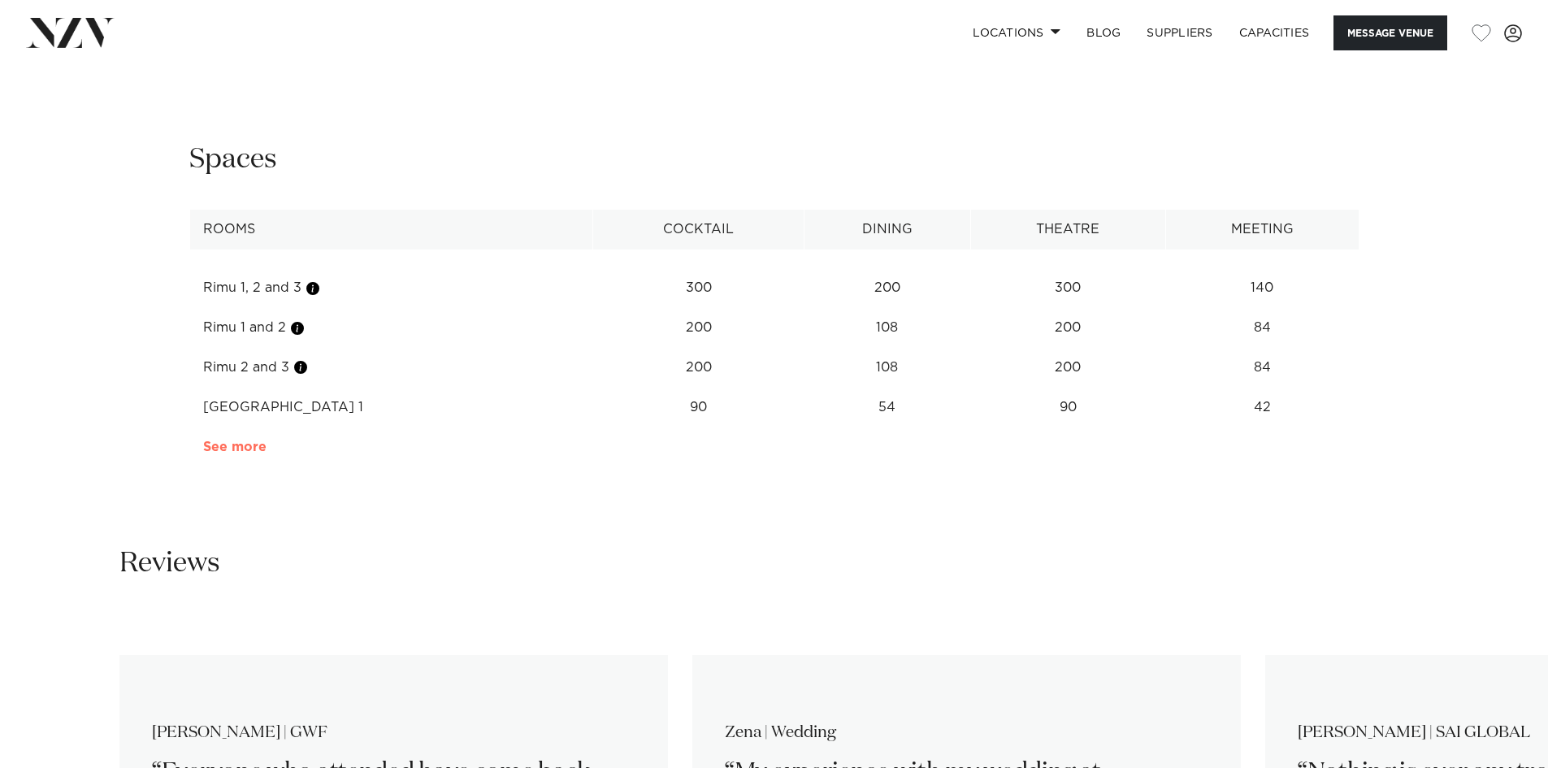
click at [232, 446] on link "See more" at bounding box center [266, 446] width 127 height 13
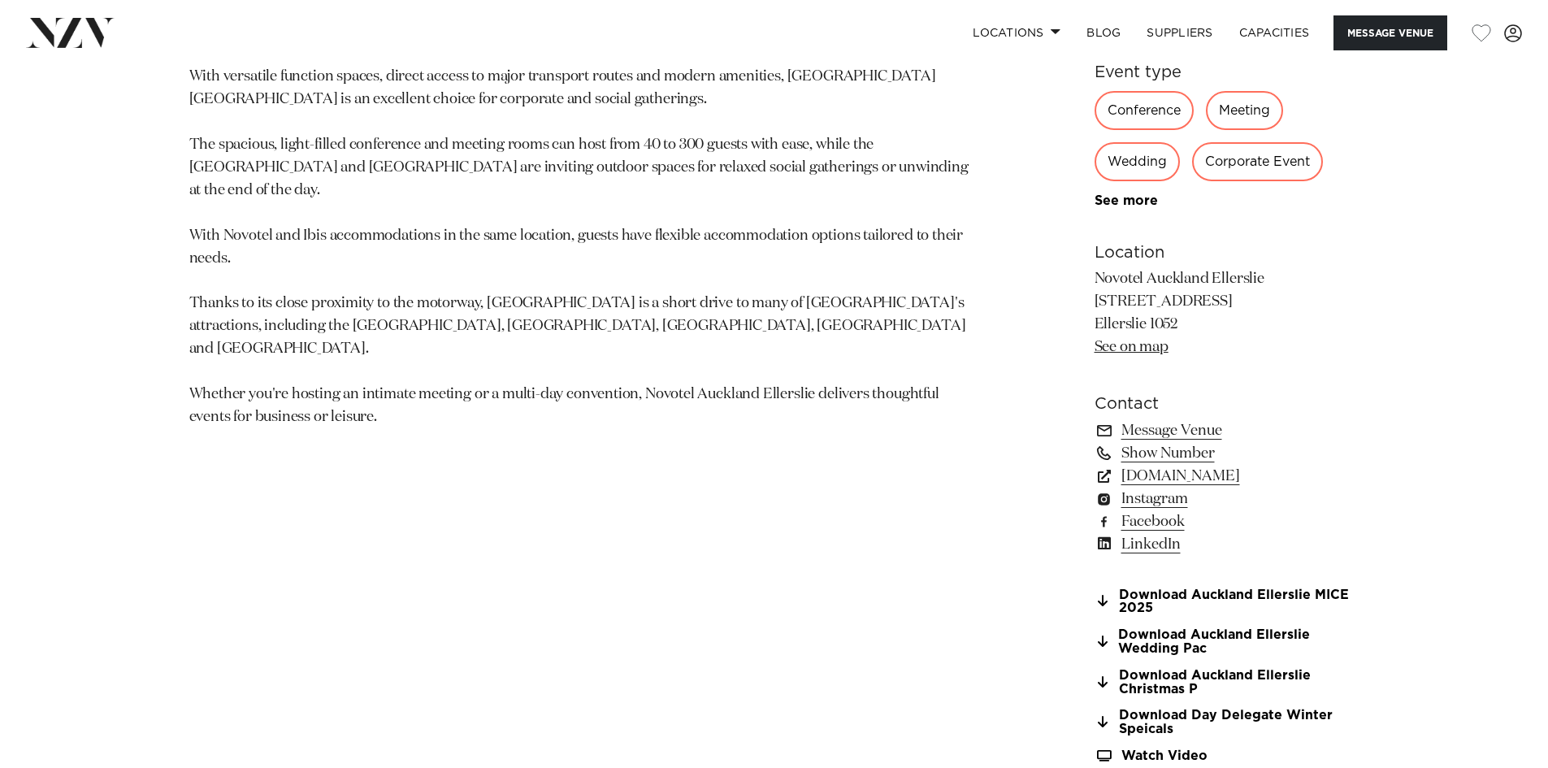
scroll to position [1081, 0]
click at [1154, 452] on link "Show Number" at bounding box center [1226, 454] width 265 height 23
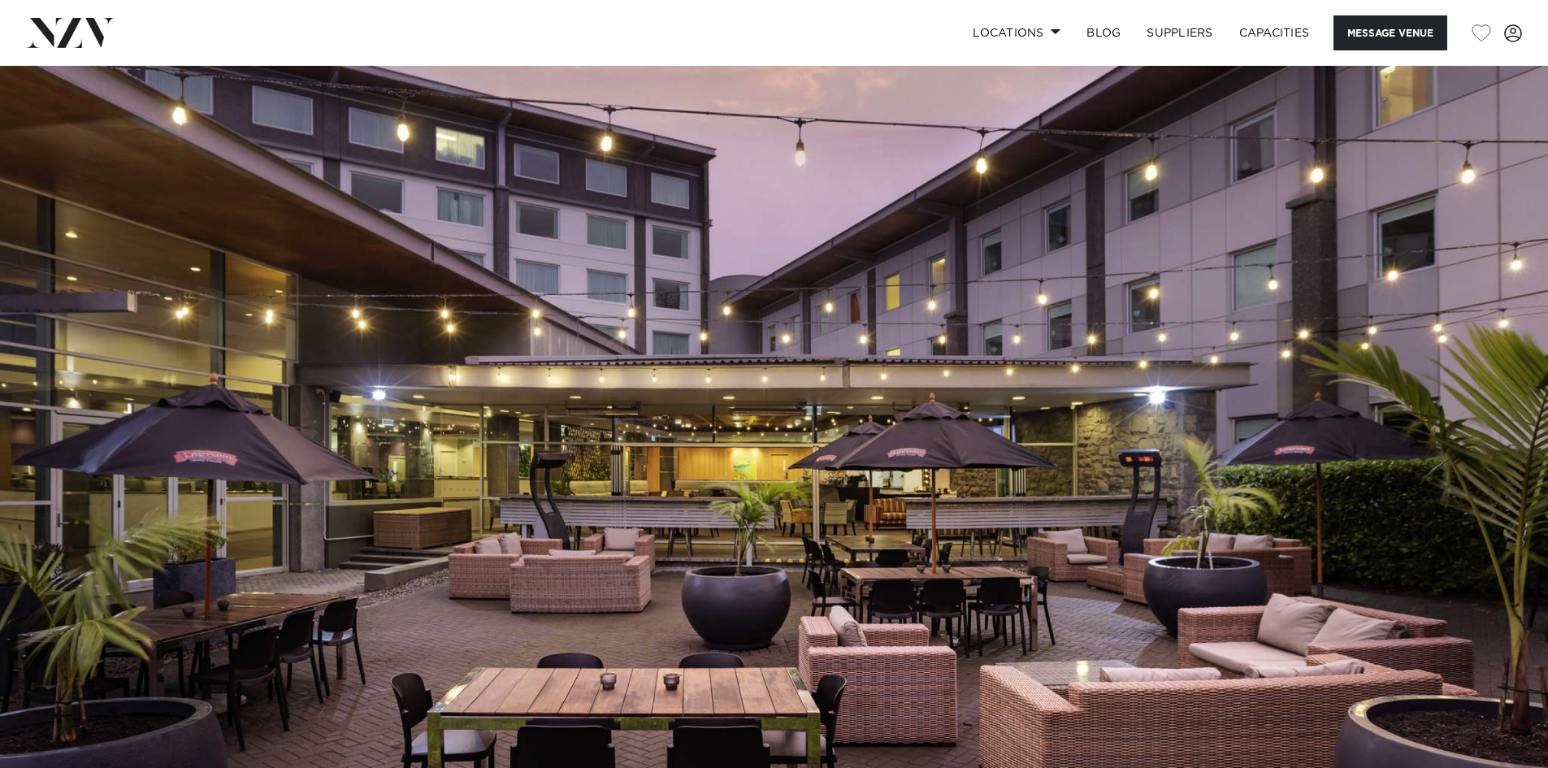
scroll to position [154, 0]
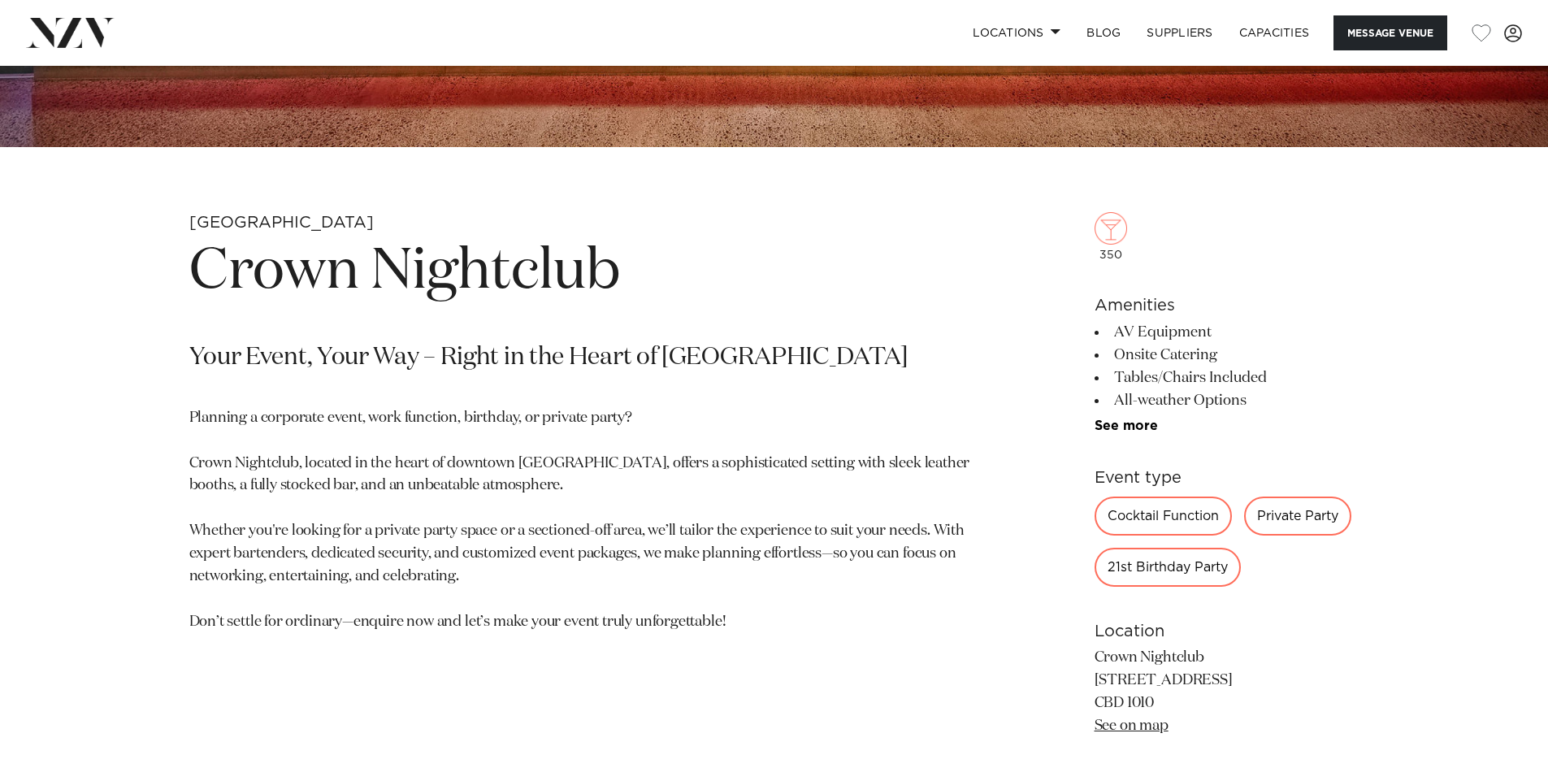
scroll to position [669, 0]
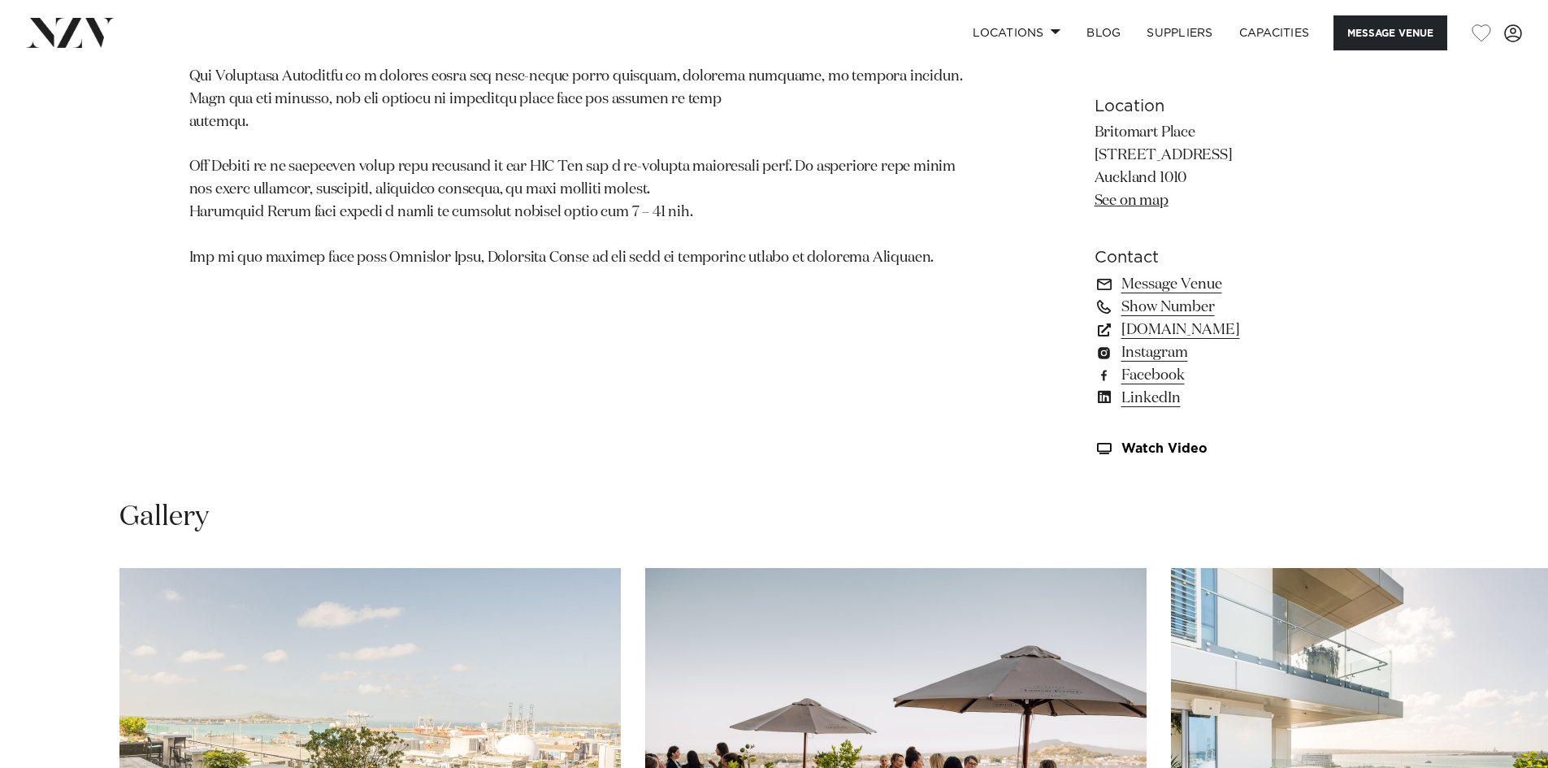
scroll to position [1230, 0]
click at [1217, 329] on link "precinctflex.co.nz" at bounding box center [1226, 328] width 265 height 23
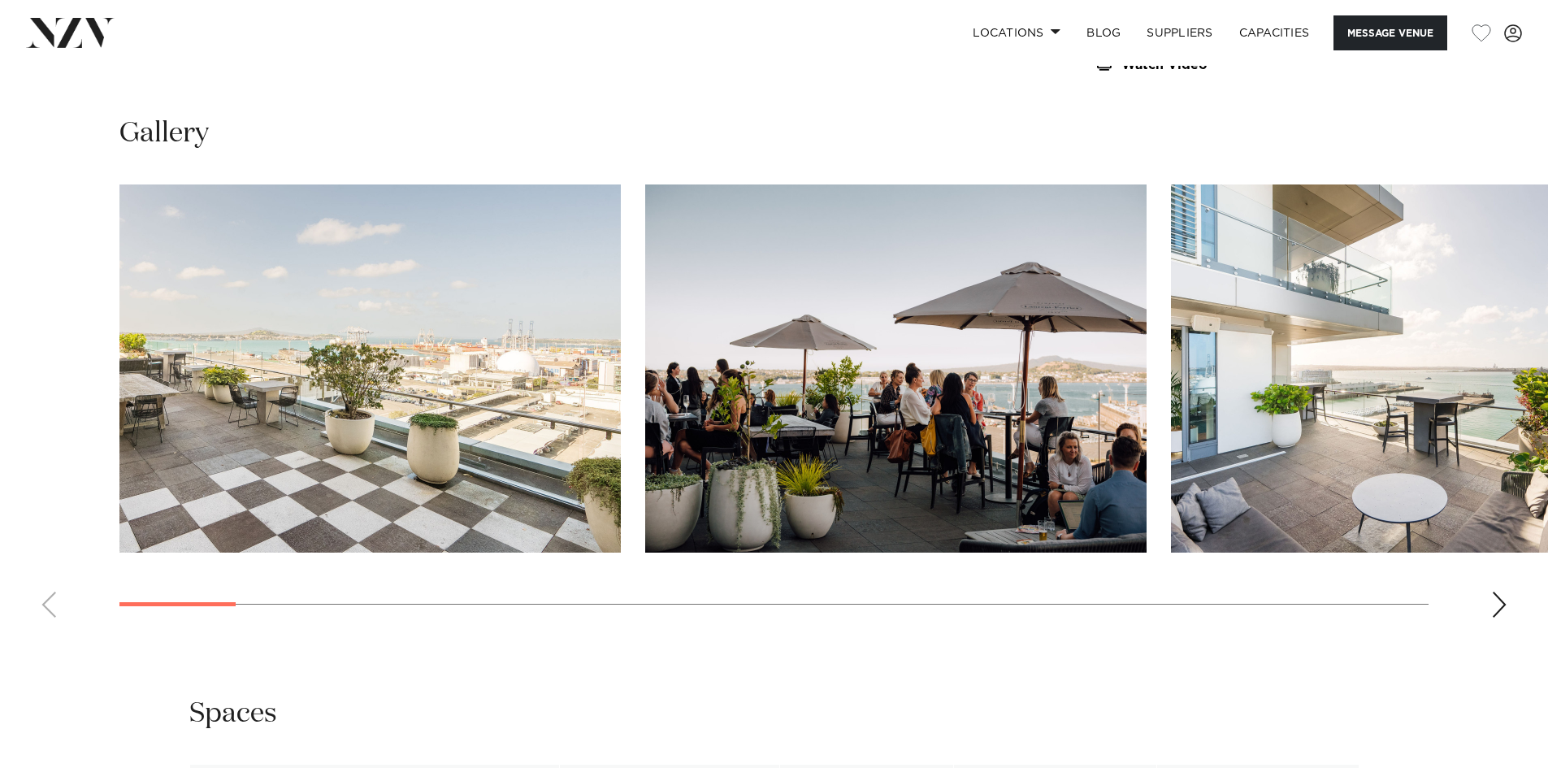
scroll to position [1614, 0]
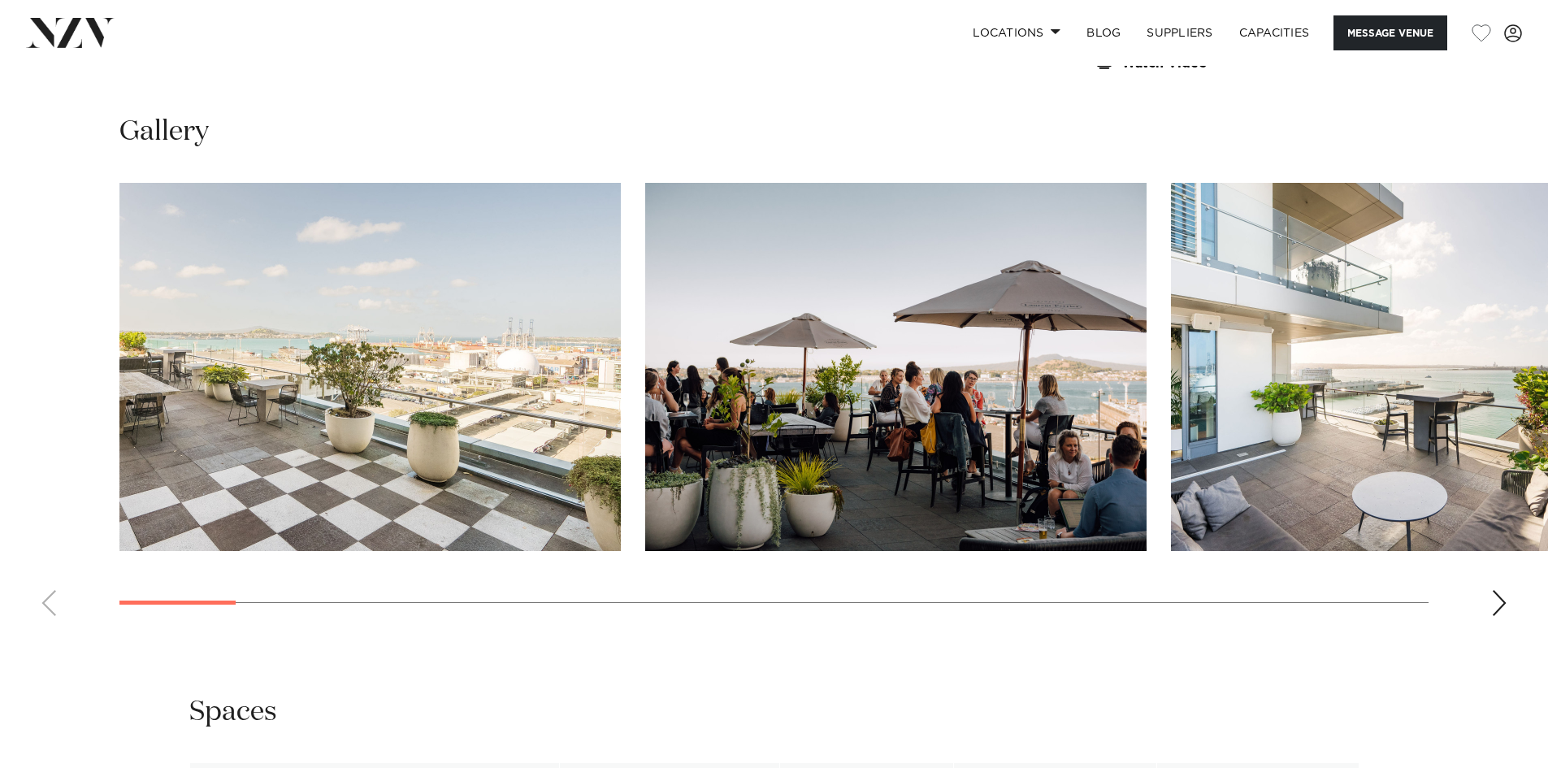
click at [1501, 604] on div "Next slide" at bounding box center [1499, 603] width 16 height 26
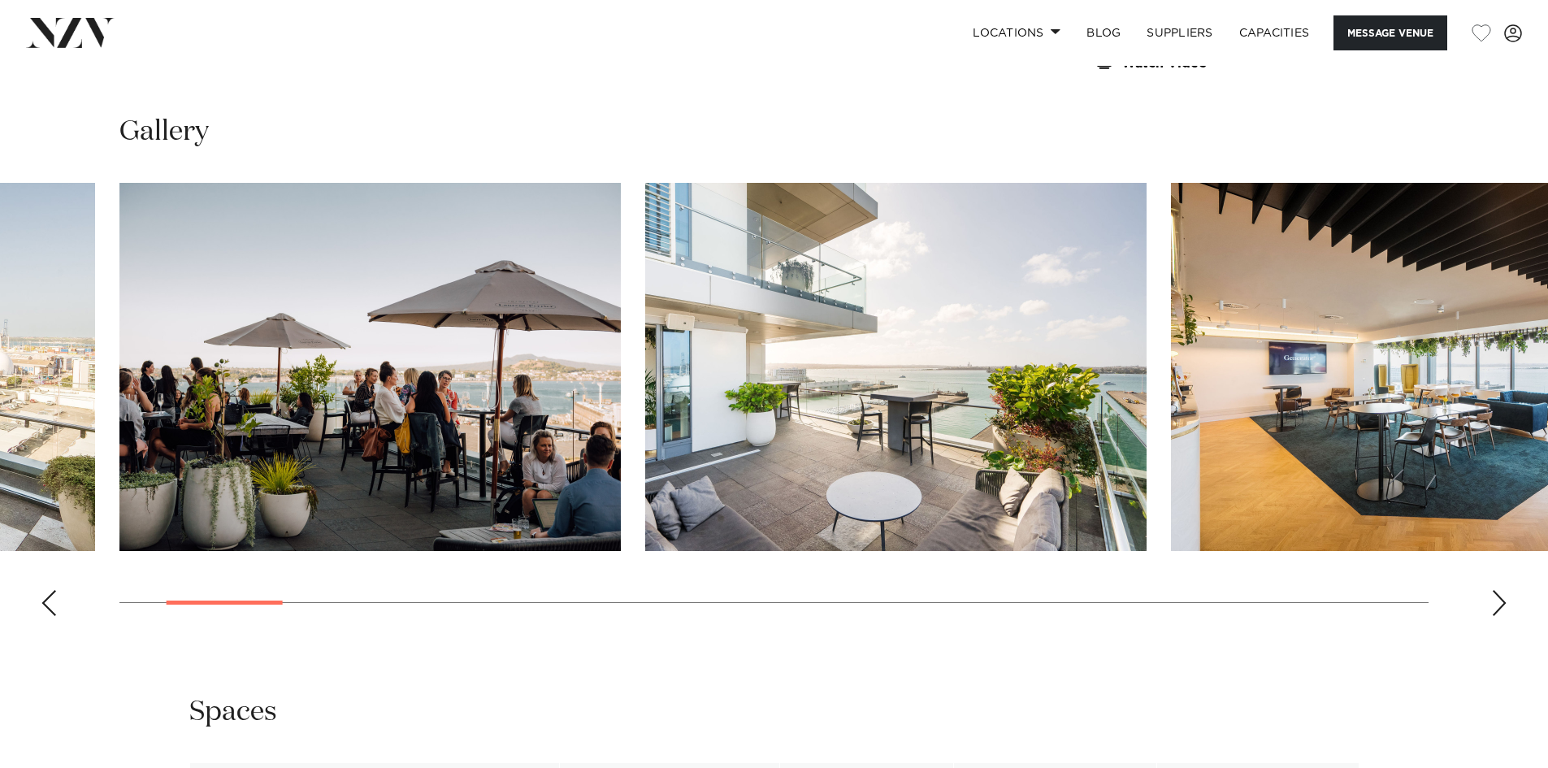
click at [1501, 600] on div "Next slide" at bounding box center [1499, 603] width 16 height 26
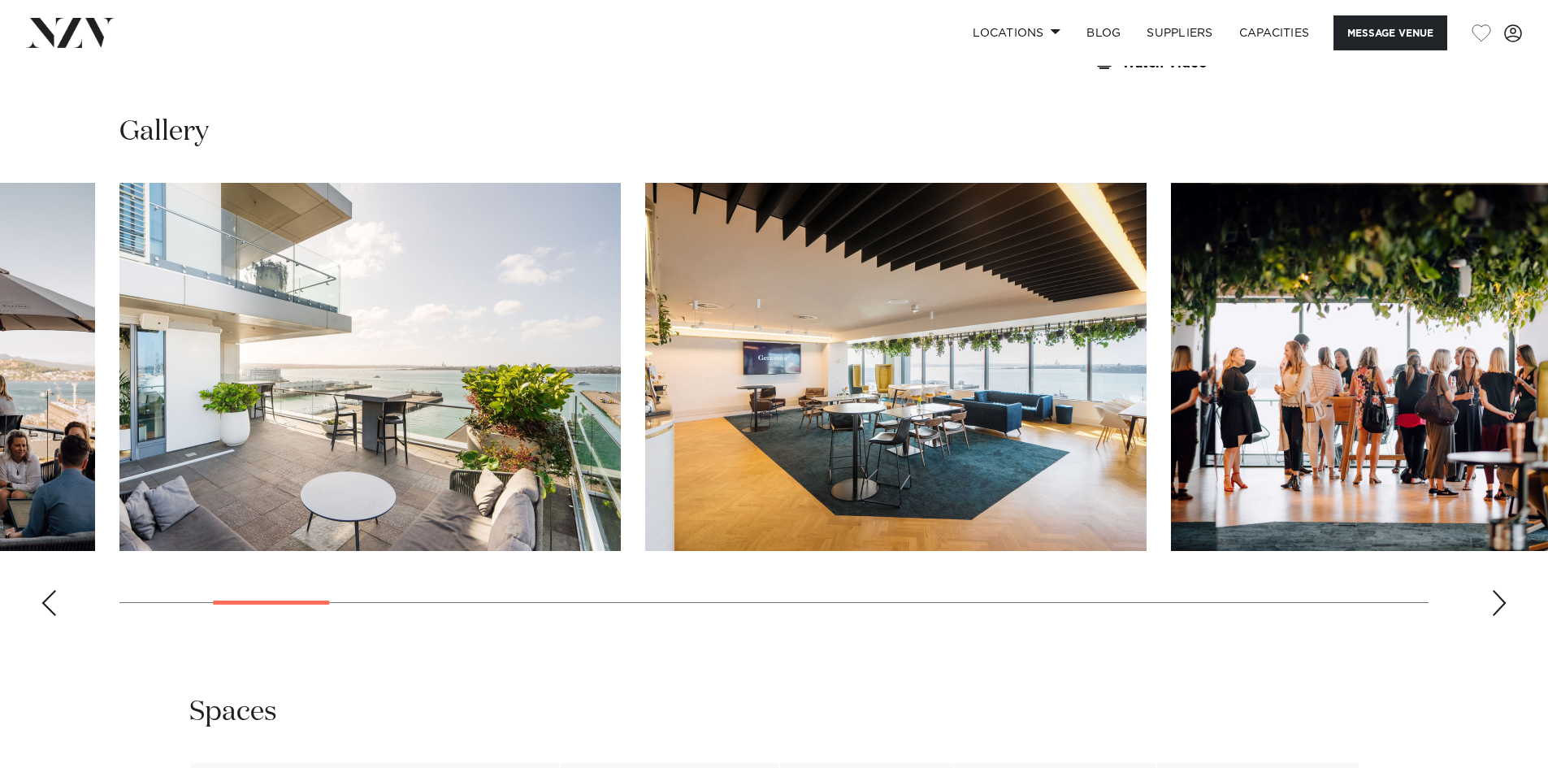
click at [1501, 599] on div "Next slide" at bounding box center [1499, 603] width 16 height 26
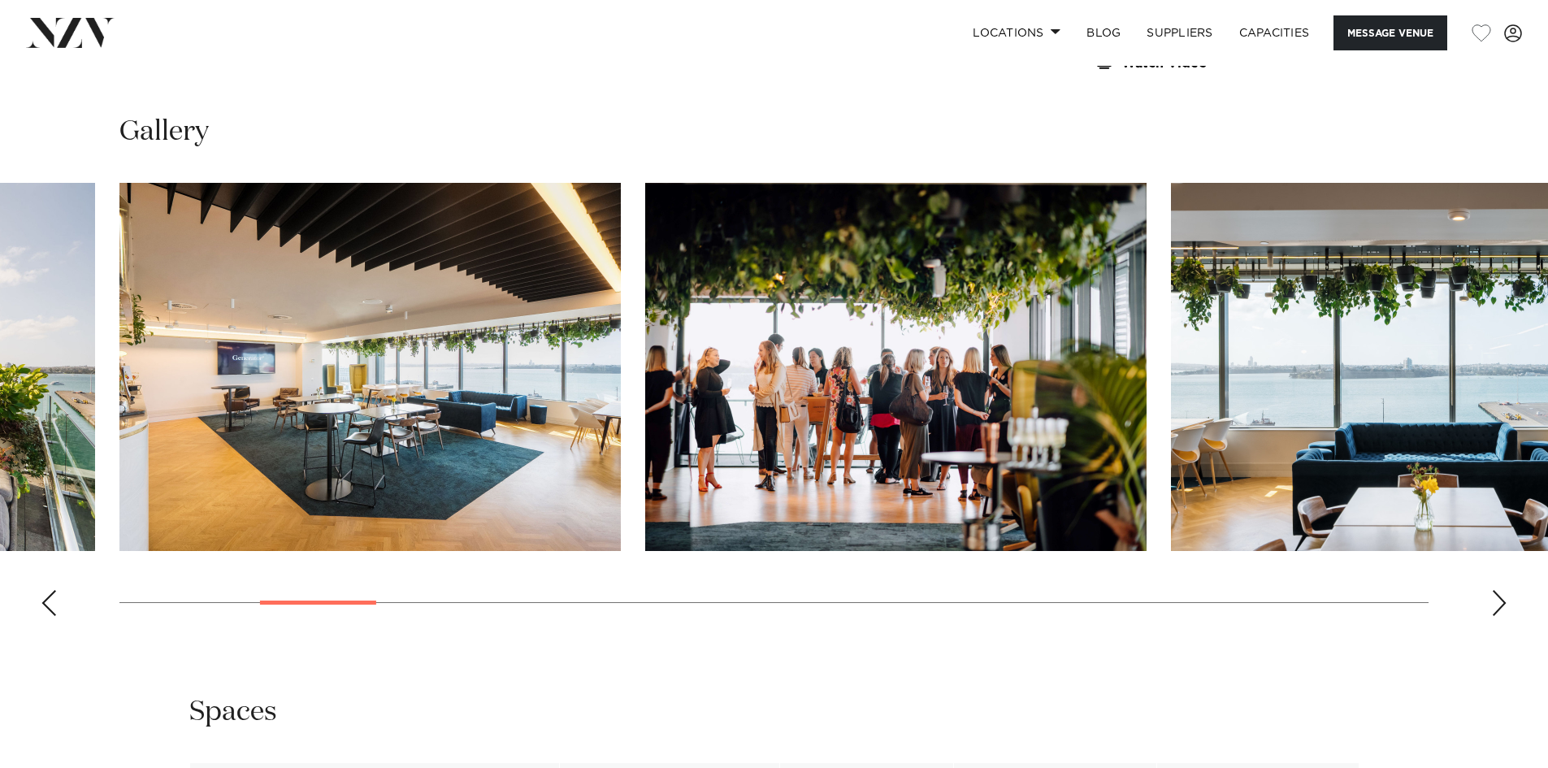
click at [1501, 599] on div "Next slide" at bounding box center [1499, 603] width 16 height 26
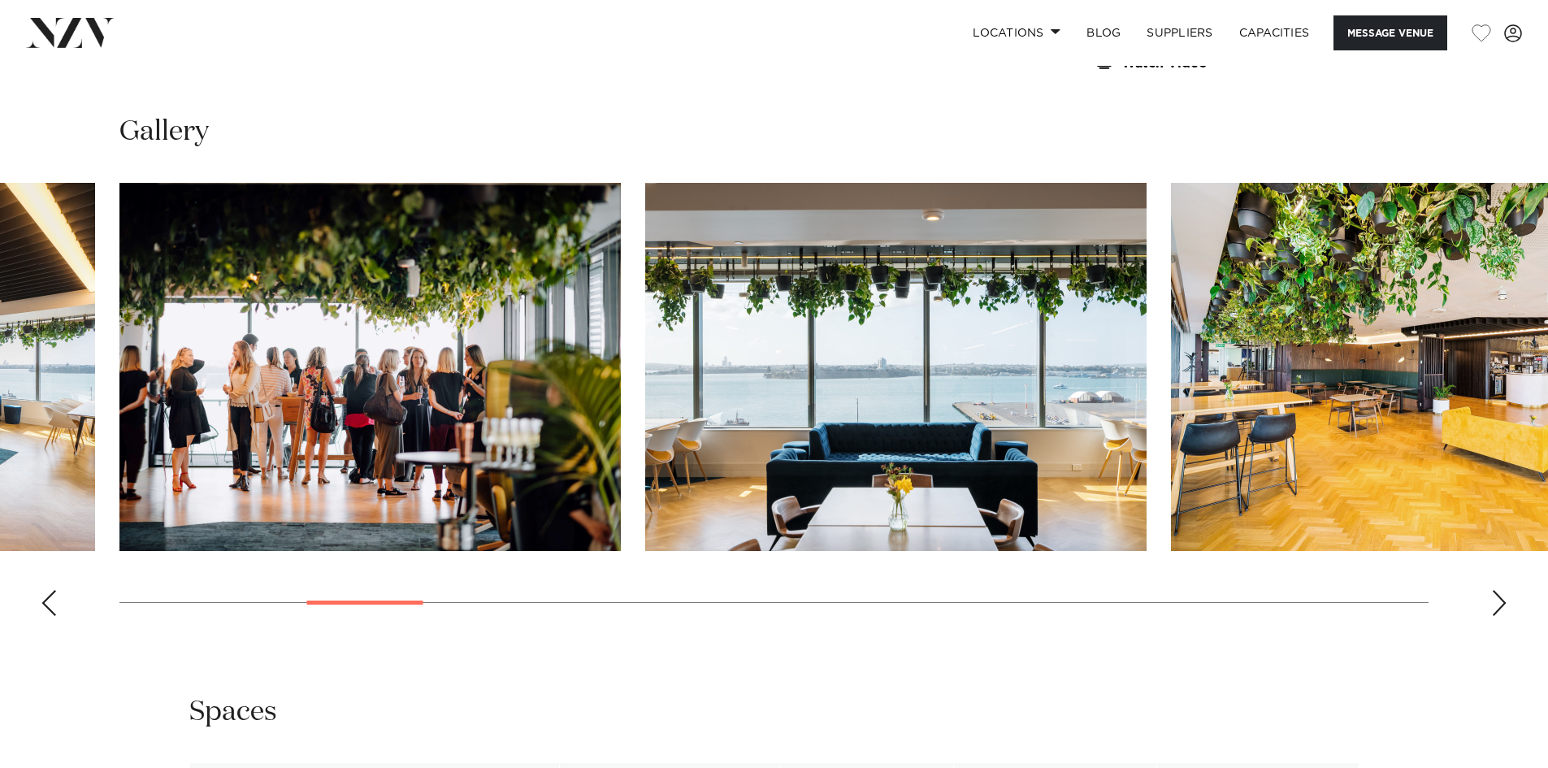
click at [1501, 599] on div "Next slide" at bounding box center [1499, 603] width 16 height 26
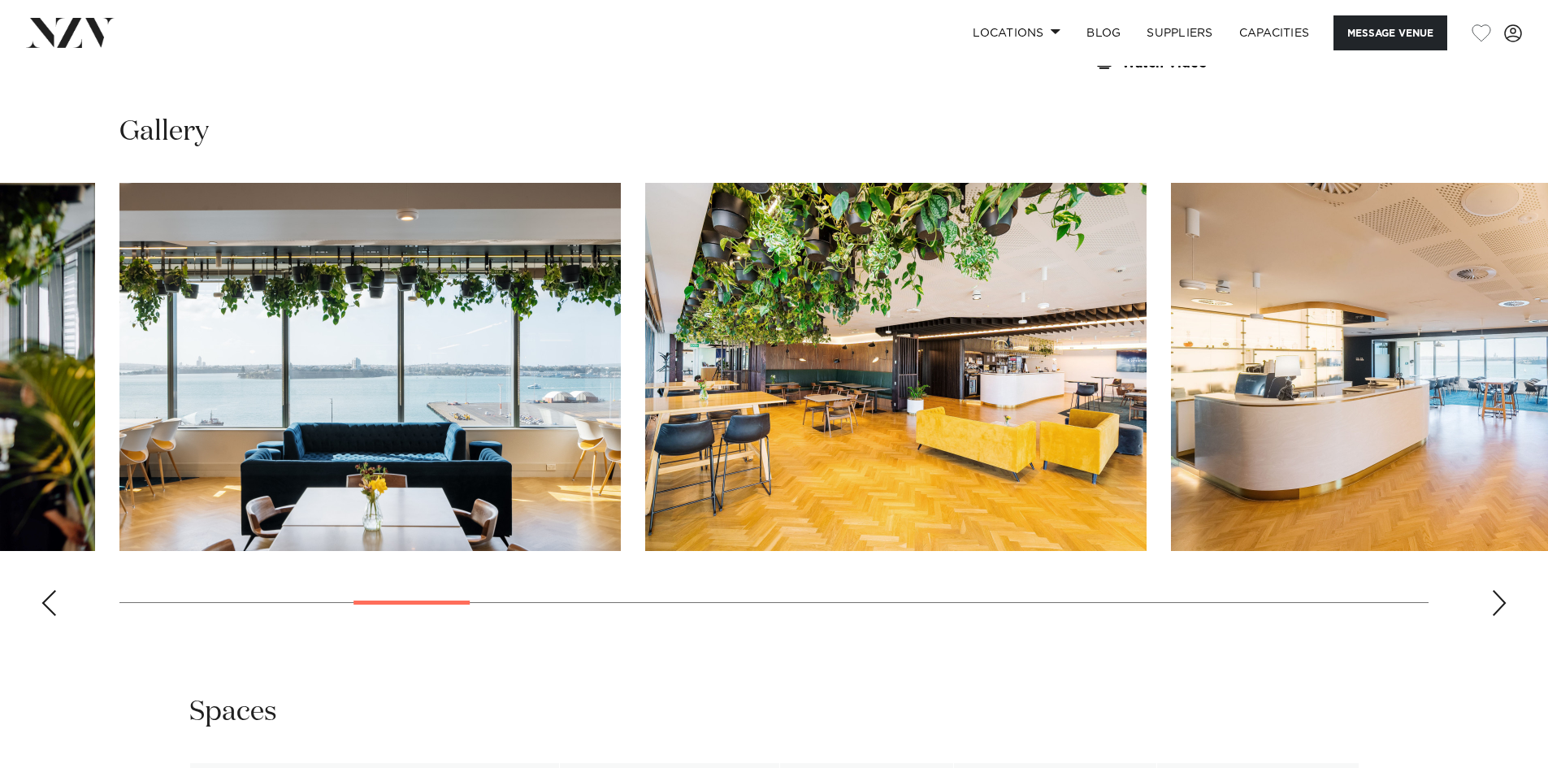
click at [1501, 599] on div "Next slide" at bounding box center [1499, 603] width 16 height 26
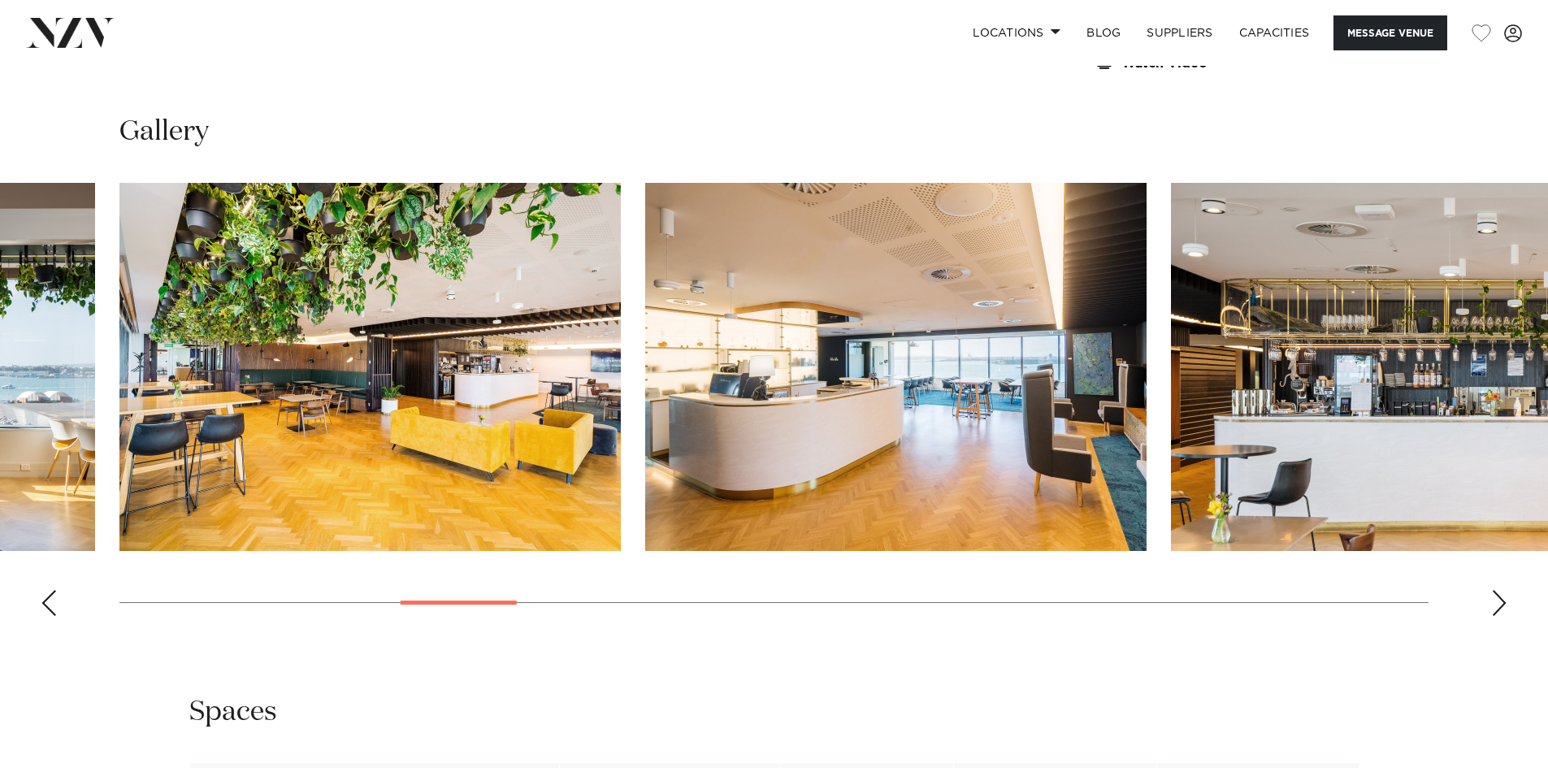
click at [1501, 599] on div "Next slide" at bounding box center [1499, 603] width 16 height 26
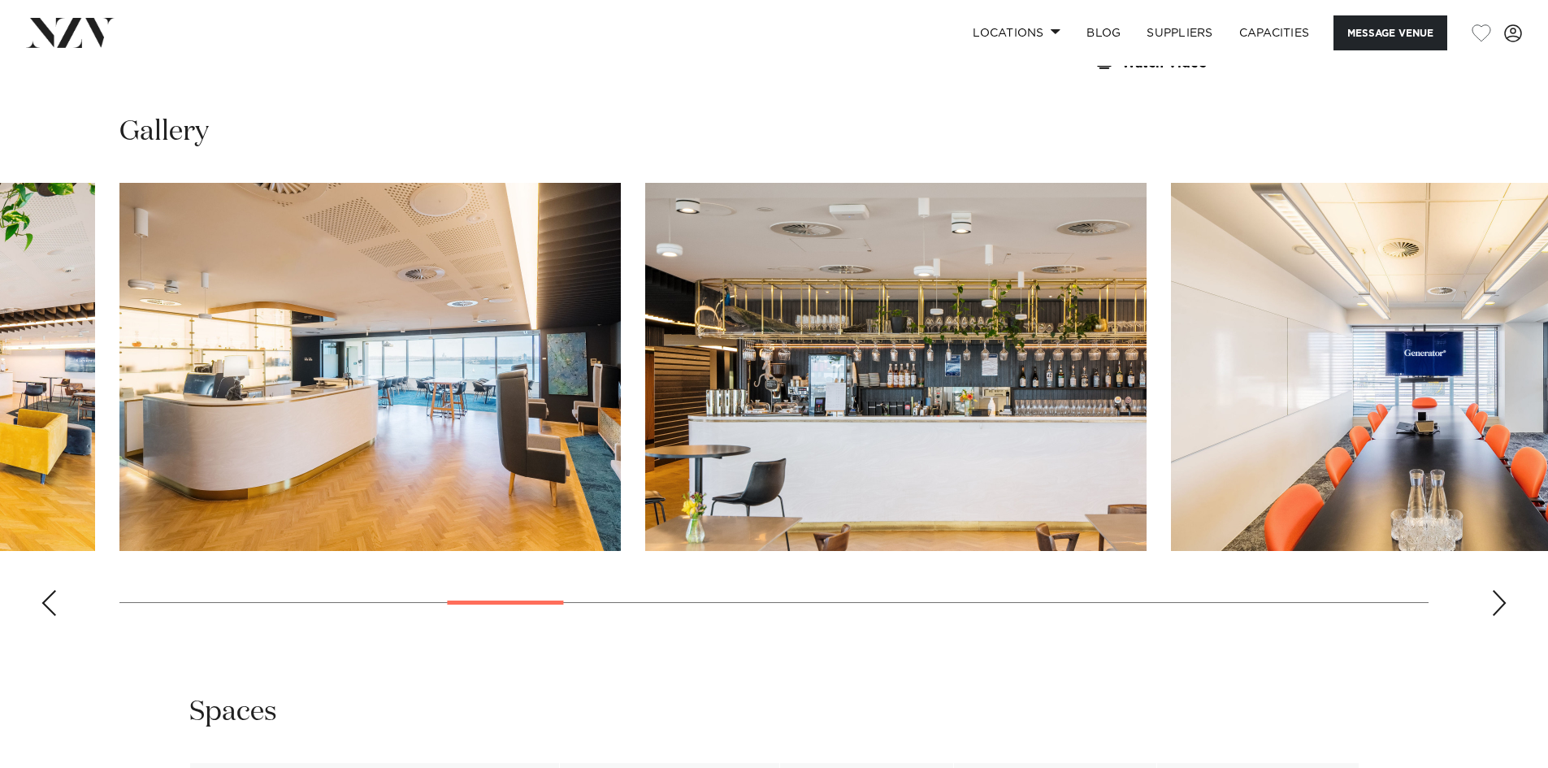
click at [1501, 599] on div "Next slide" at bounding box center [1499, 603] width 16 height 26
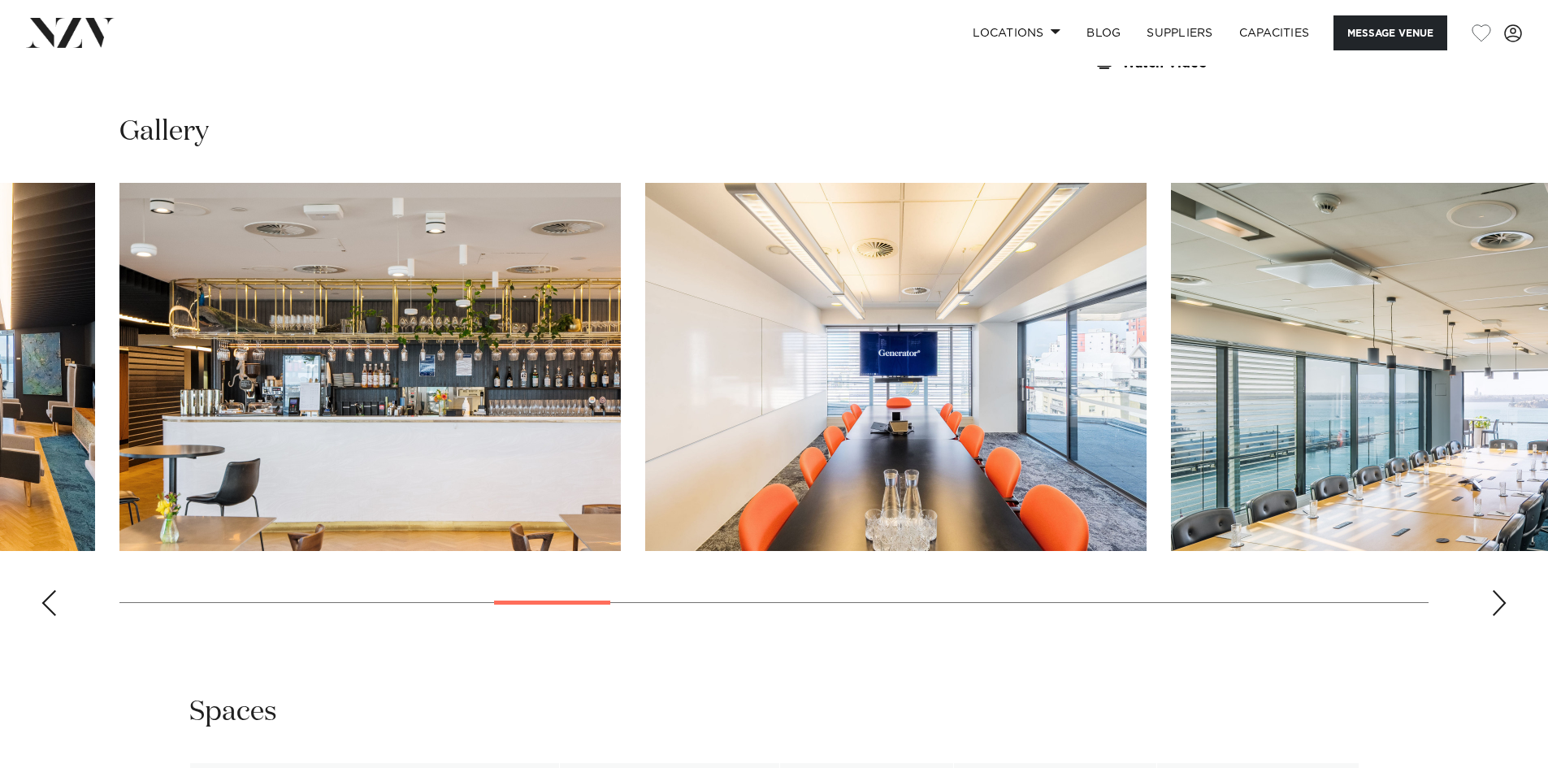
click at [1501, 599] on div "Next slide" at bounding box center [1499, 603] width 16 height 26
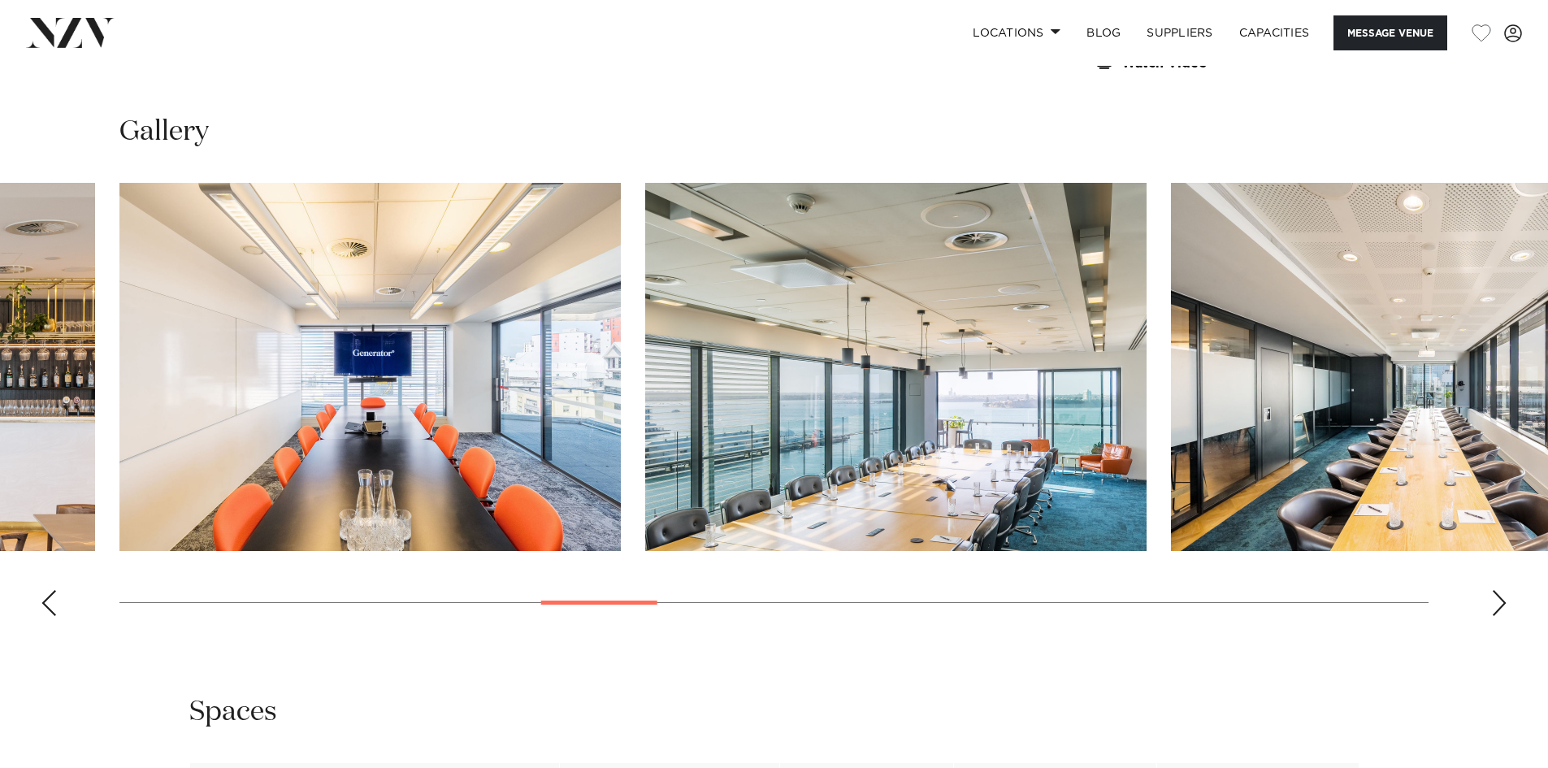
click at [1501, 599] on div "Next slide" at bounding box center [1499, 603] width 16 height 26
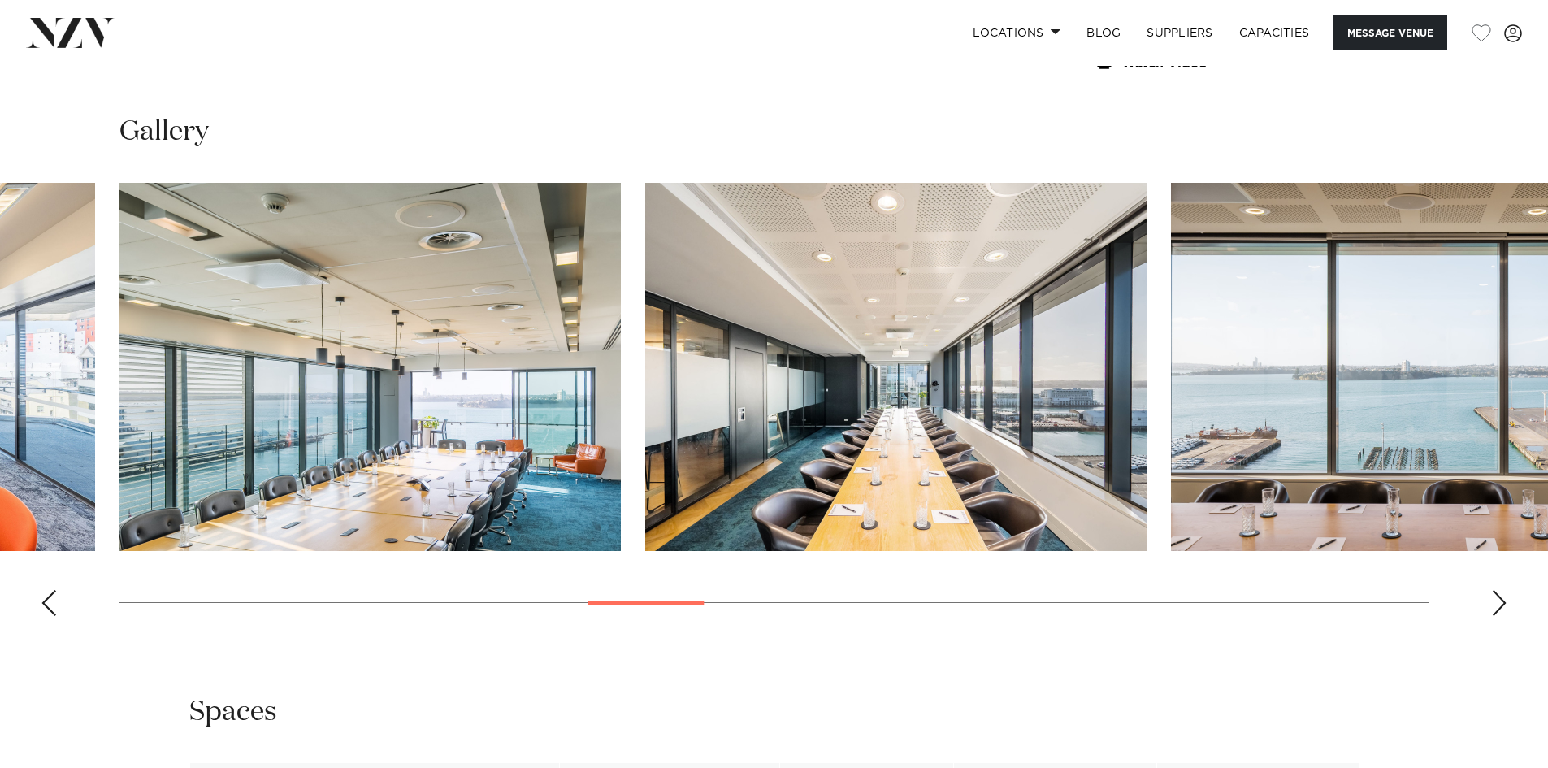
click at [1501, 599] on div "Next slide" at bounding box center [1499, 603] width 16 height 26
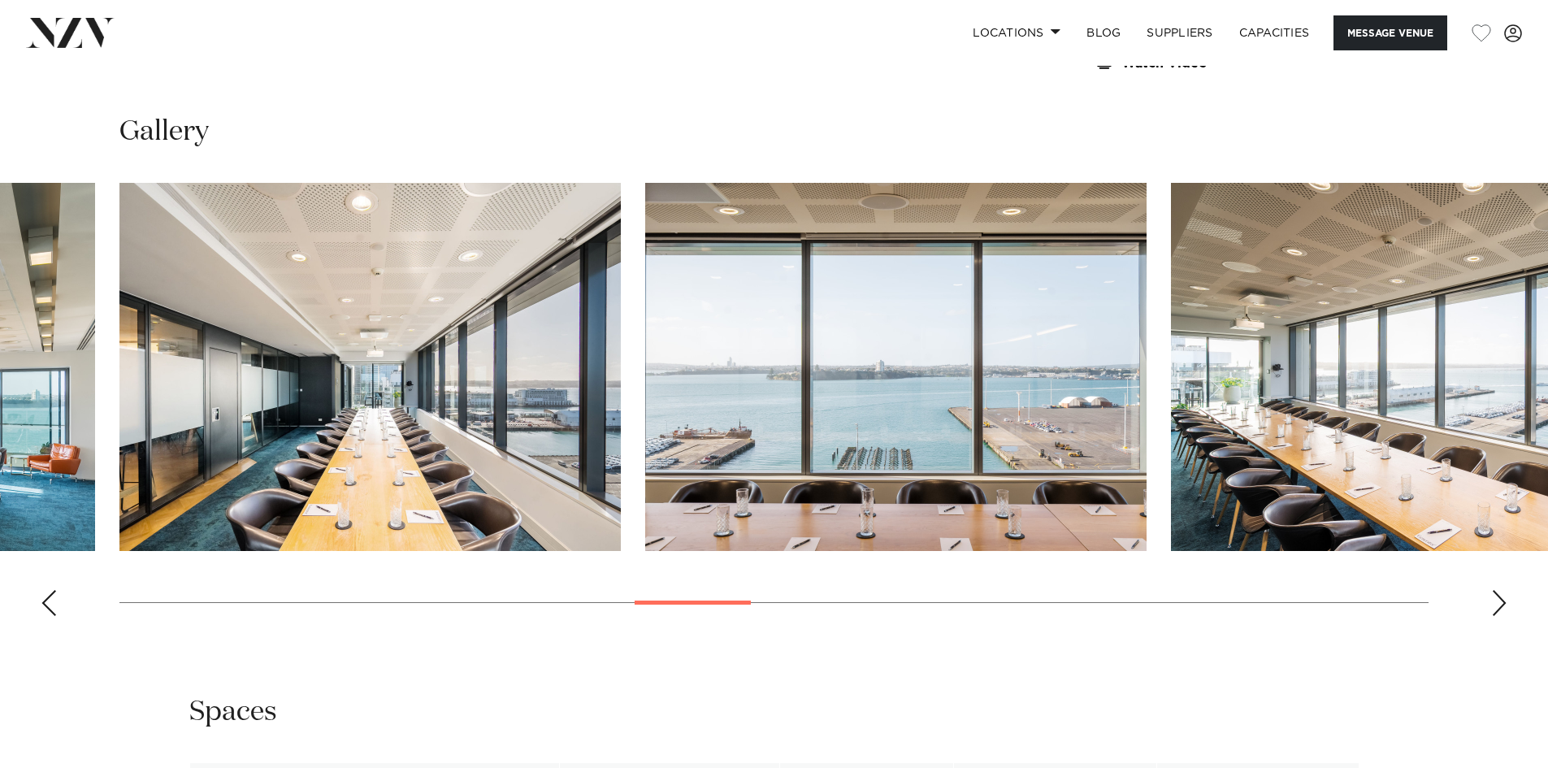
click at [1501, 599] on div "Next slide" at bounding box center [1499, 603] width 16 height 26
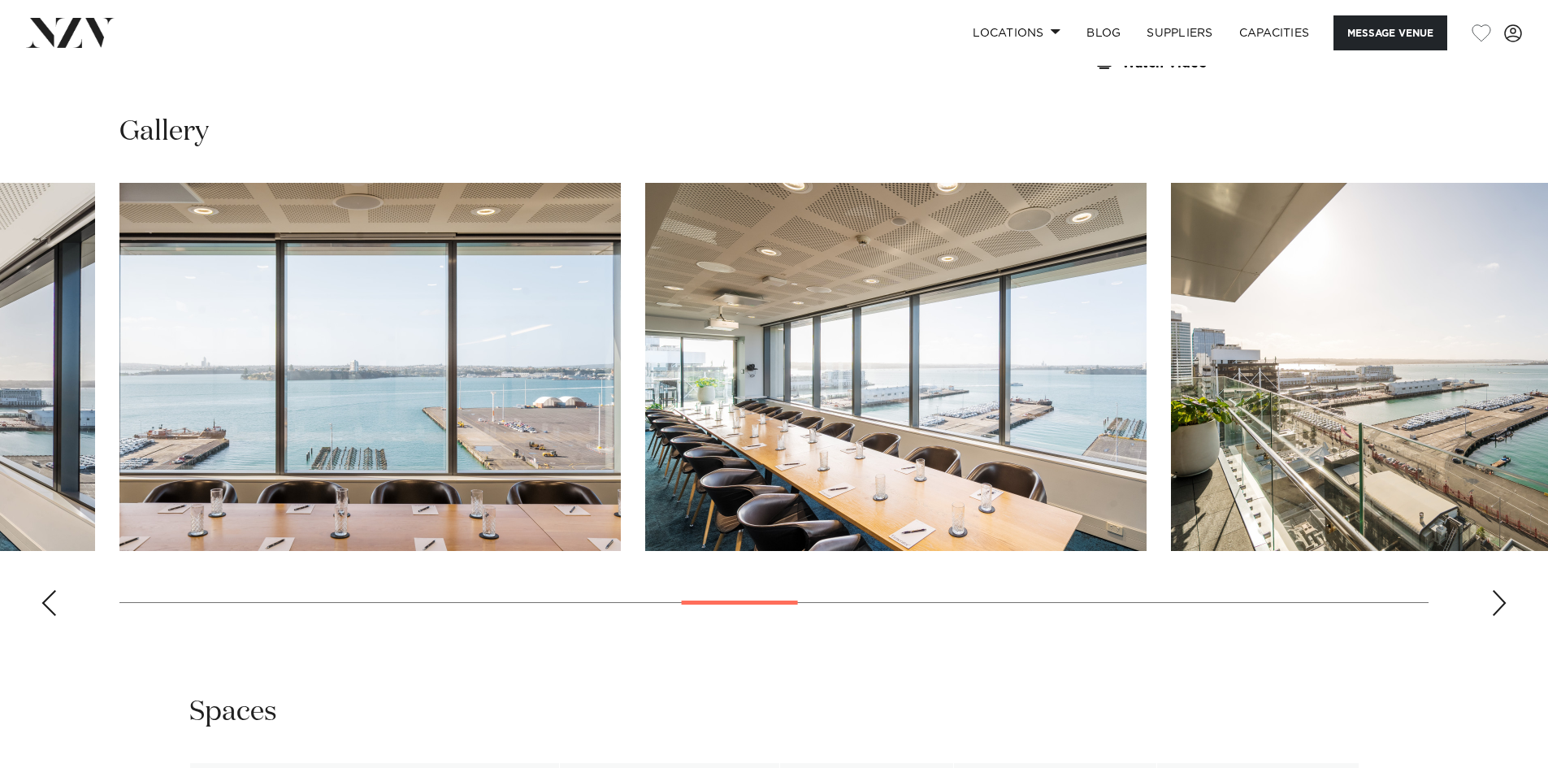
click at [1501, 599] on div "Next slide" at bounding box center [1499, 603] width 16 height 26
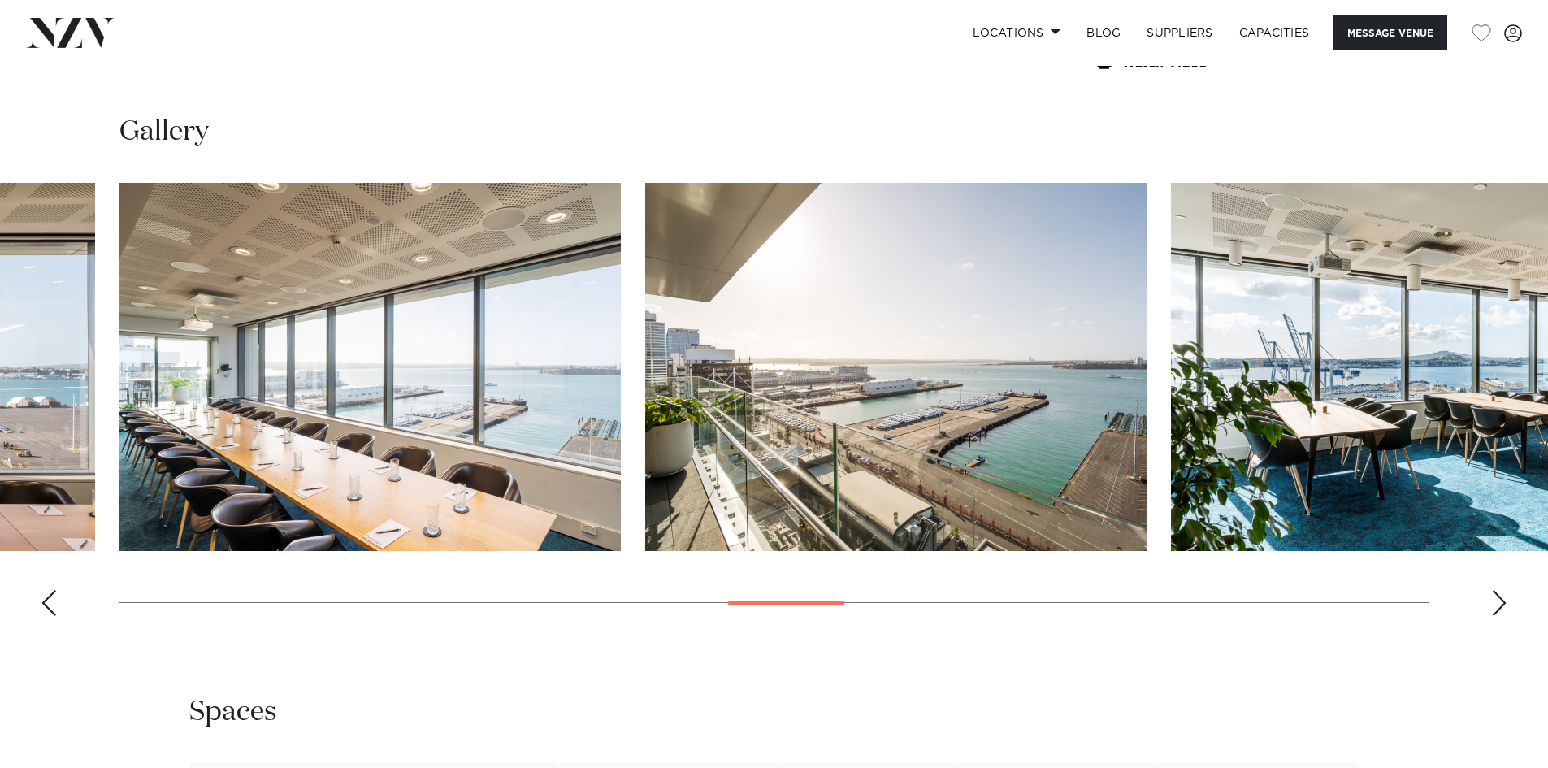
click at [1501, 599] on div "Next slide" at bounding box center [1499, 603] width 16 height 26
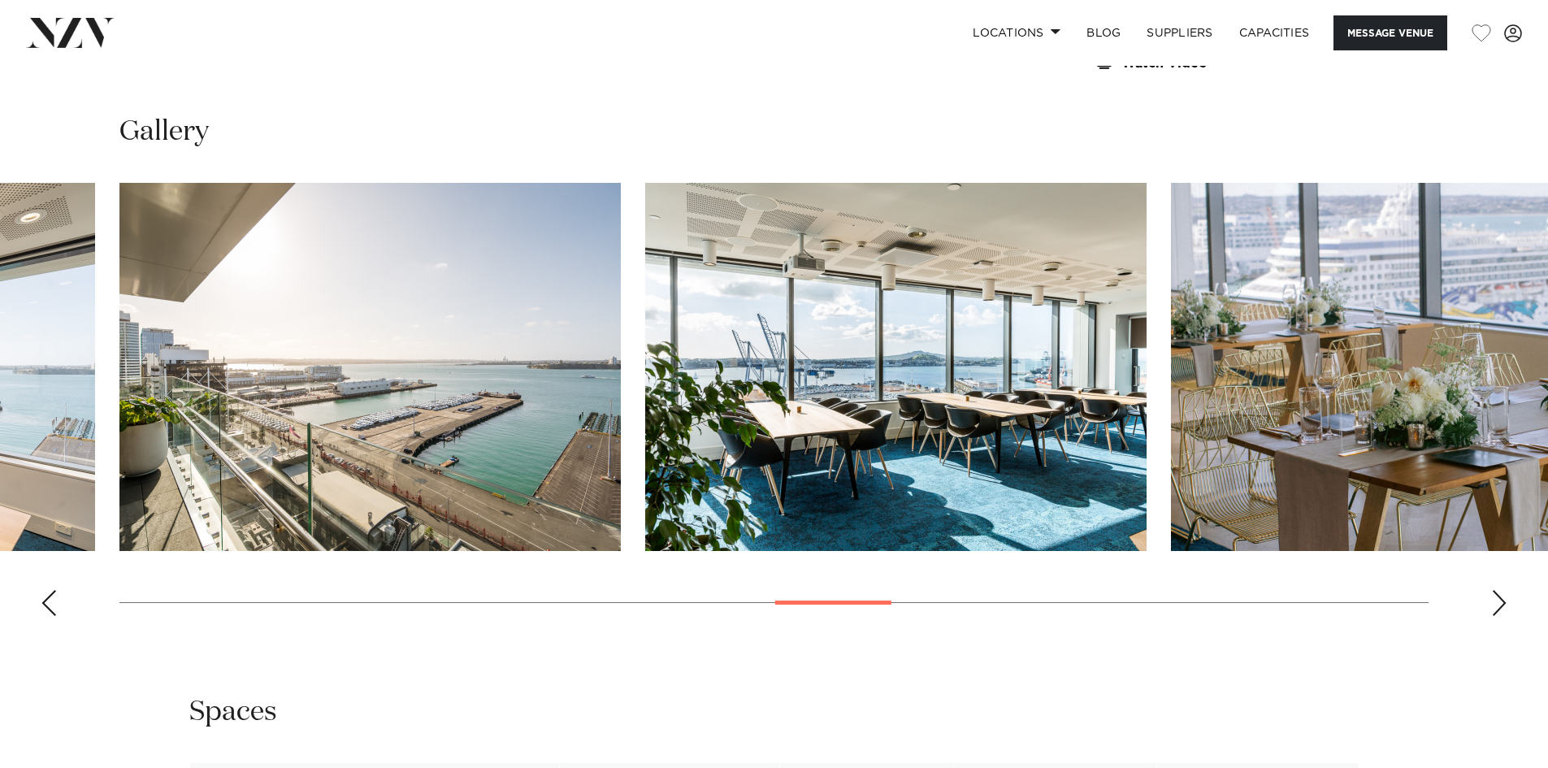
click at [1501, 599] on div "Next slide" at bounding box center [1499, 603] width 16 height 26
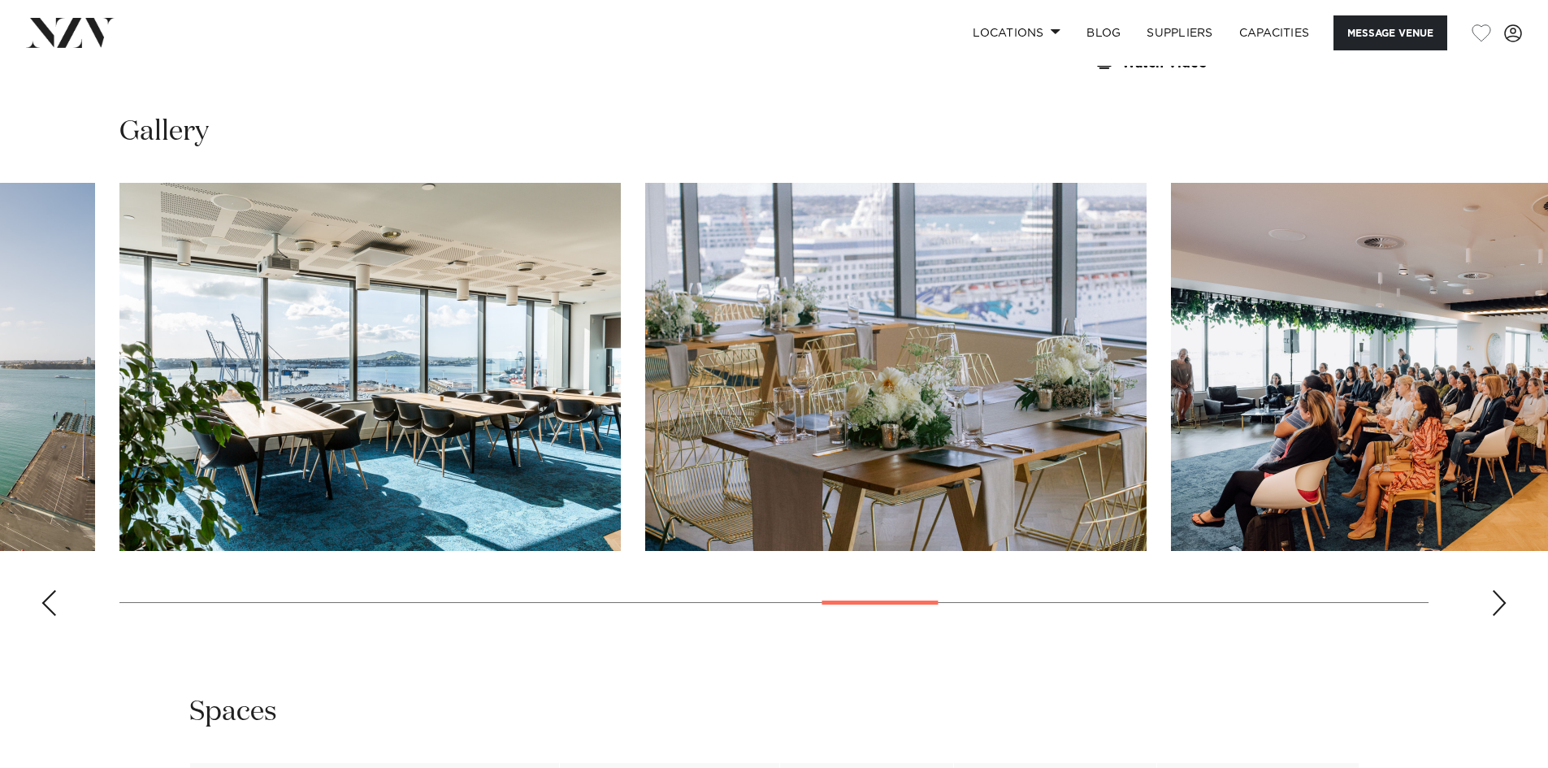
click at [1501, 599] on div "Next slide" at bounding box center [1499, 603] width 16 height 26
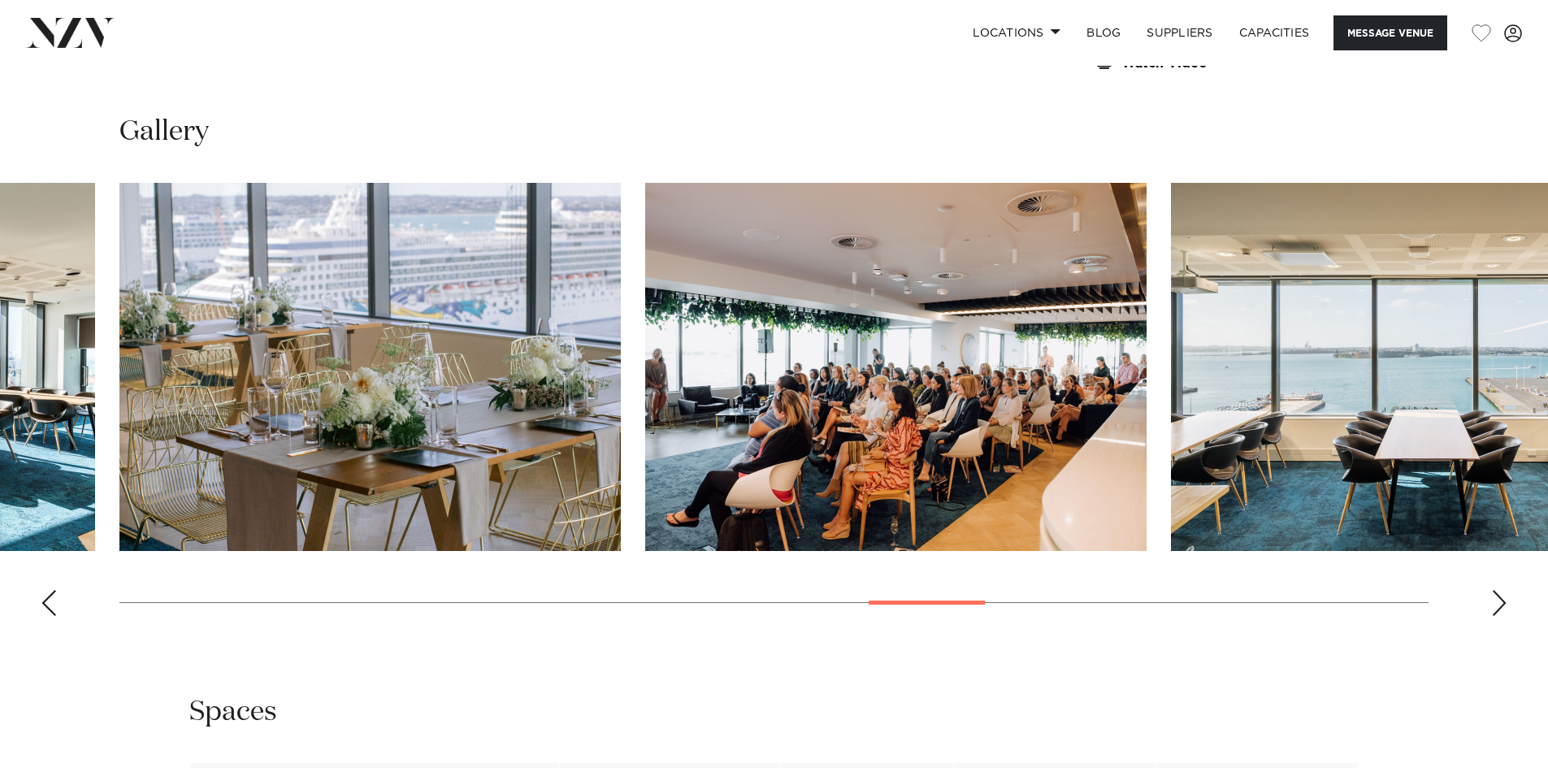
click at [1494, 607] on div "Next slide" at bounding box center [1499, 603] width 16 height 26
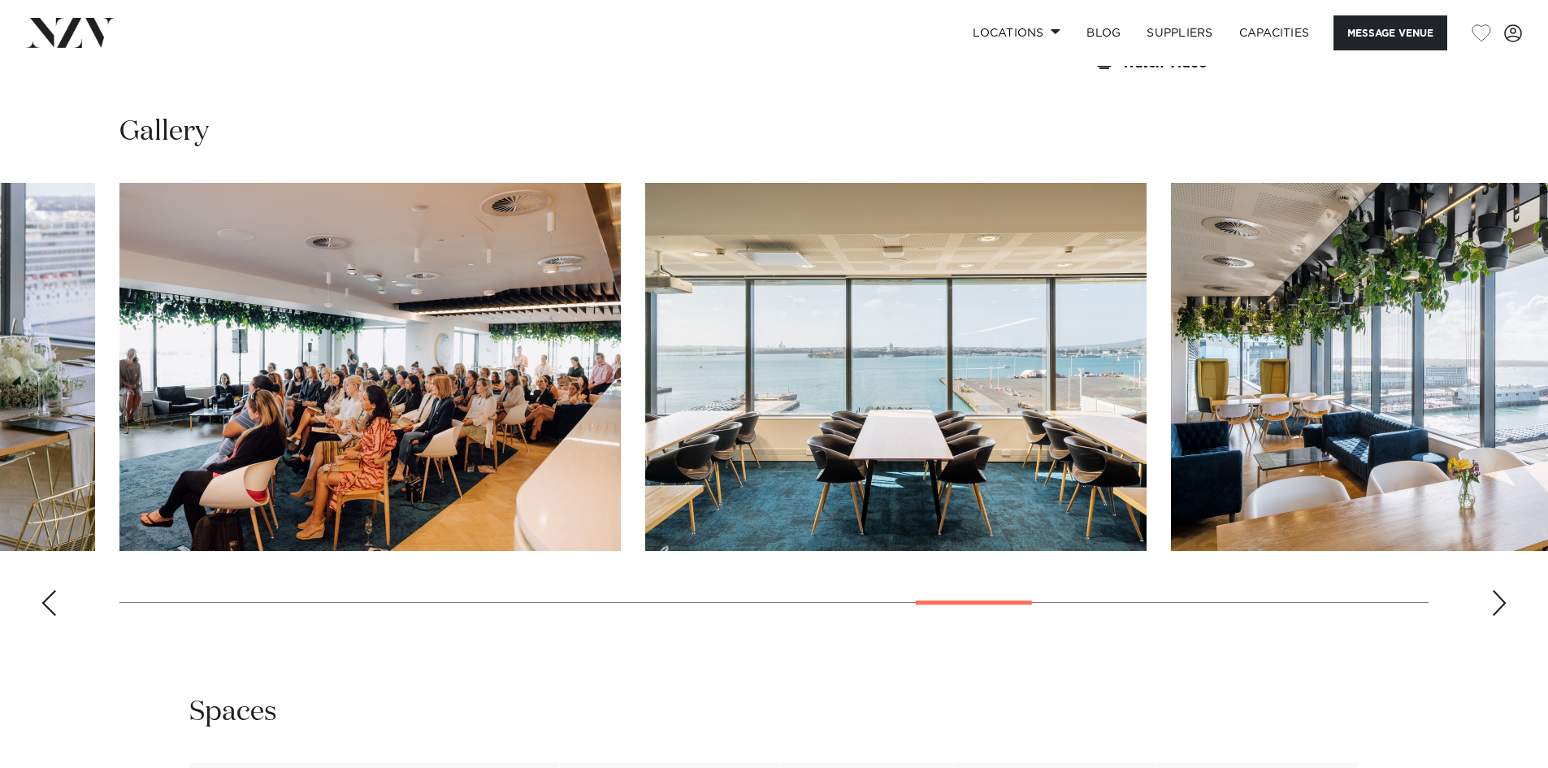
click at [1500, 604] on div "Next slide" at bounding box center [1499, 603] width 16 height 26
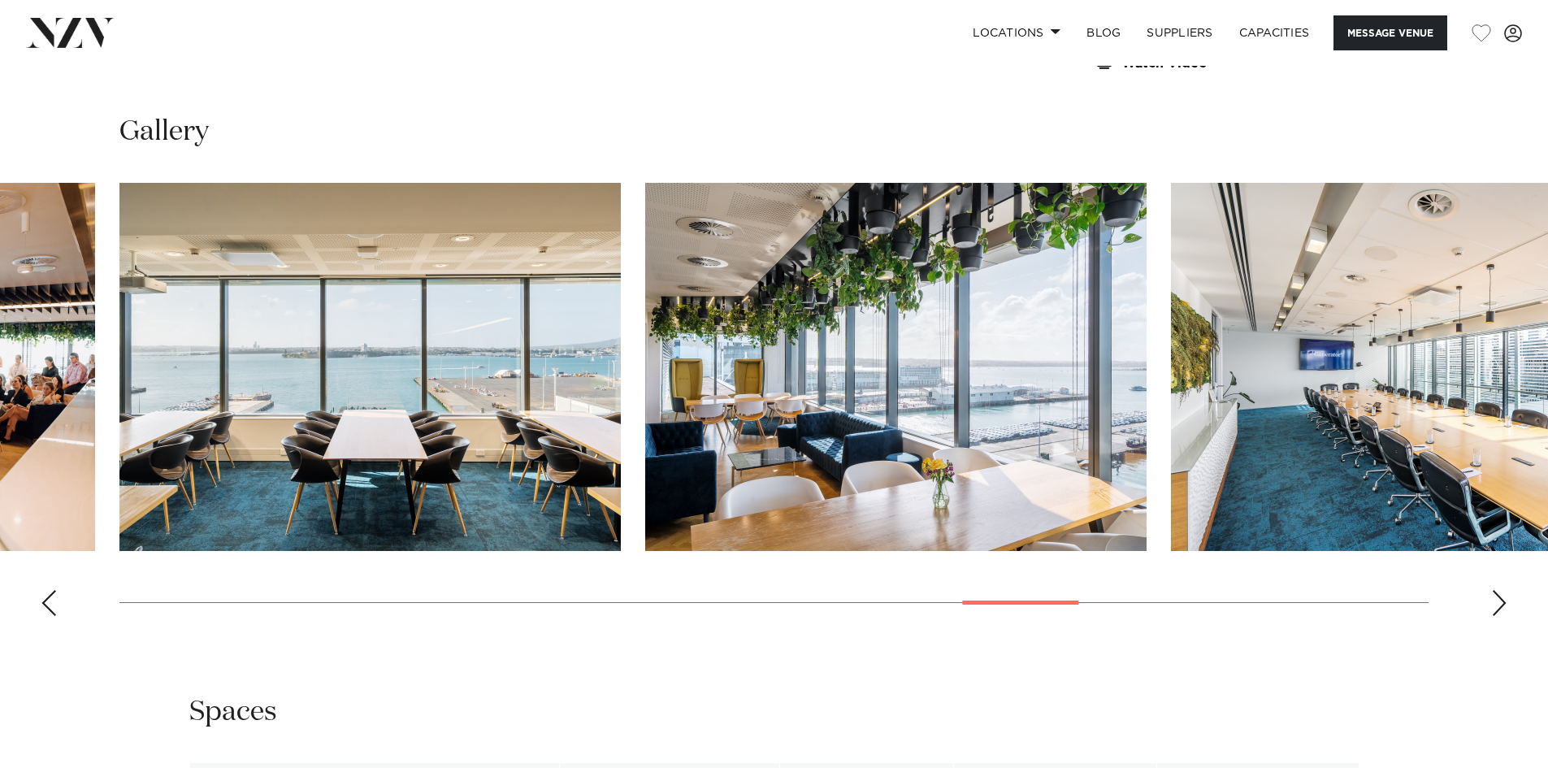
click at [1507, 603] on swiper-container at bounding box center [774, 406] width 1548 height 446
click at [1501, 604] on div "Next slide" at bounding box center [1499, 603] width 16 height 26
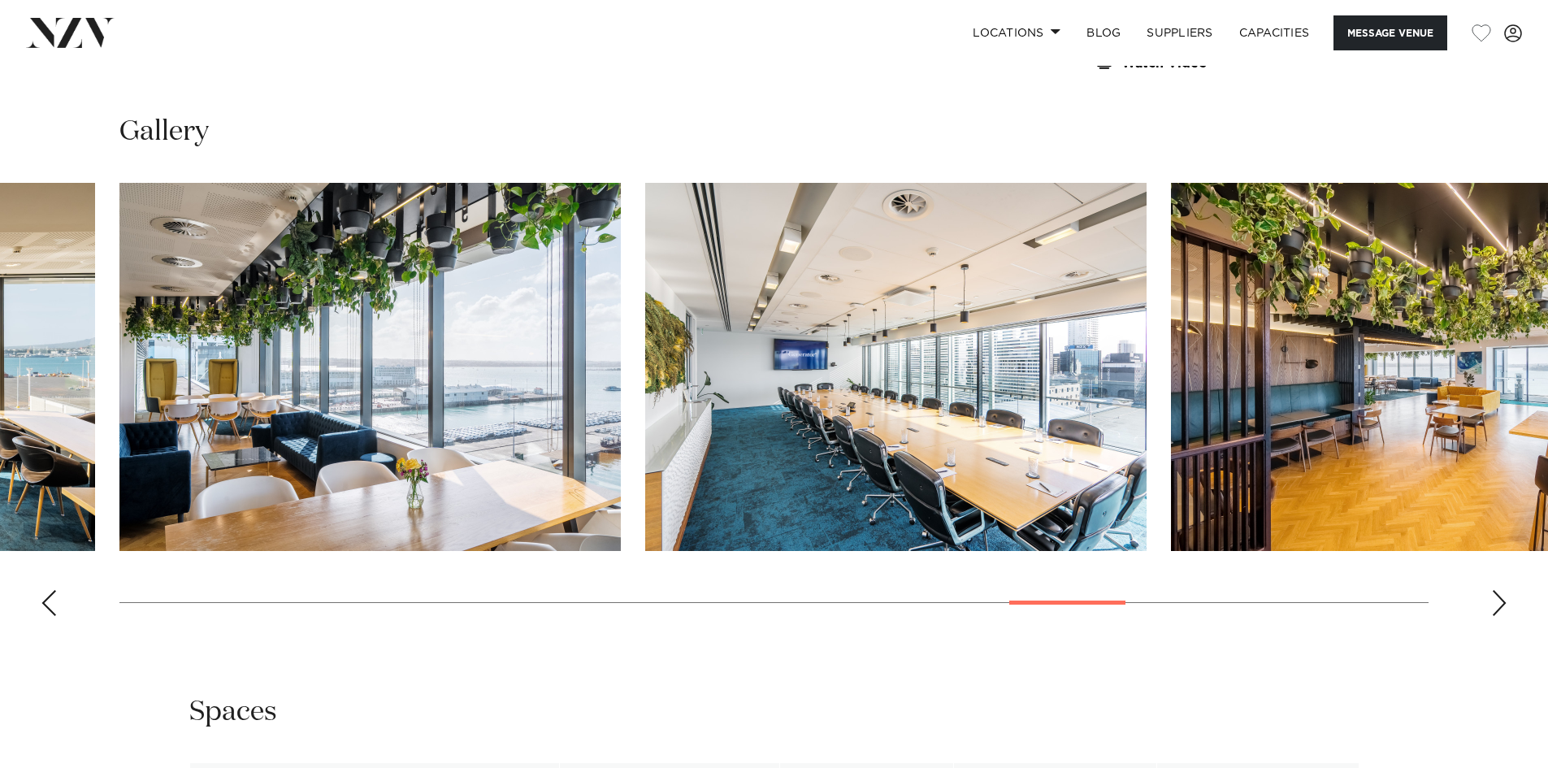
click at [1503, 604] on div "Next slide" at bounding box center [1499, 603] width 16 height 26
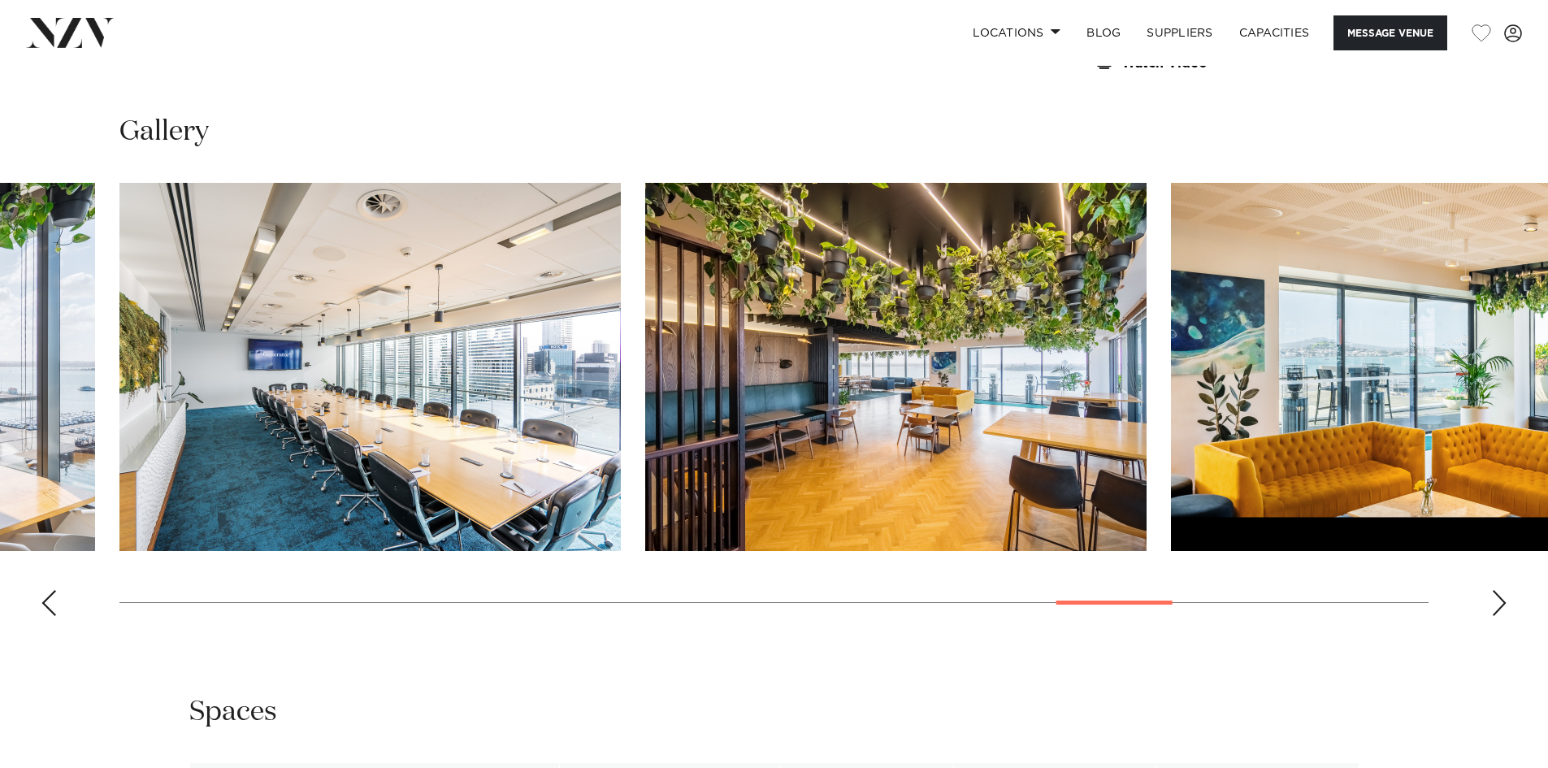
click at [1503, 604] on div "Next slide" at bounding box center [1499, 603] width 16 height 26
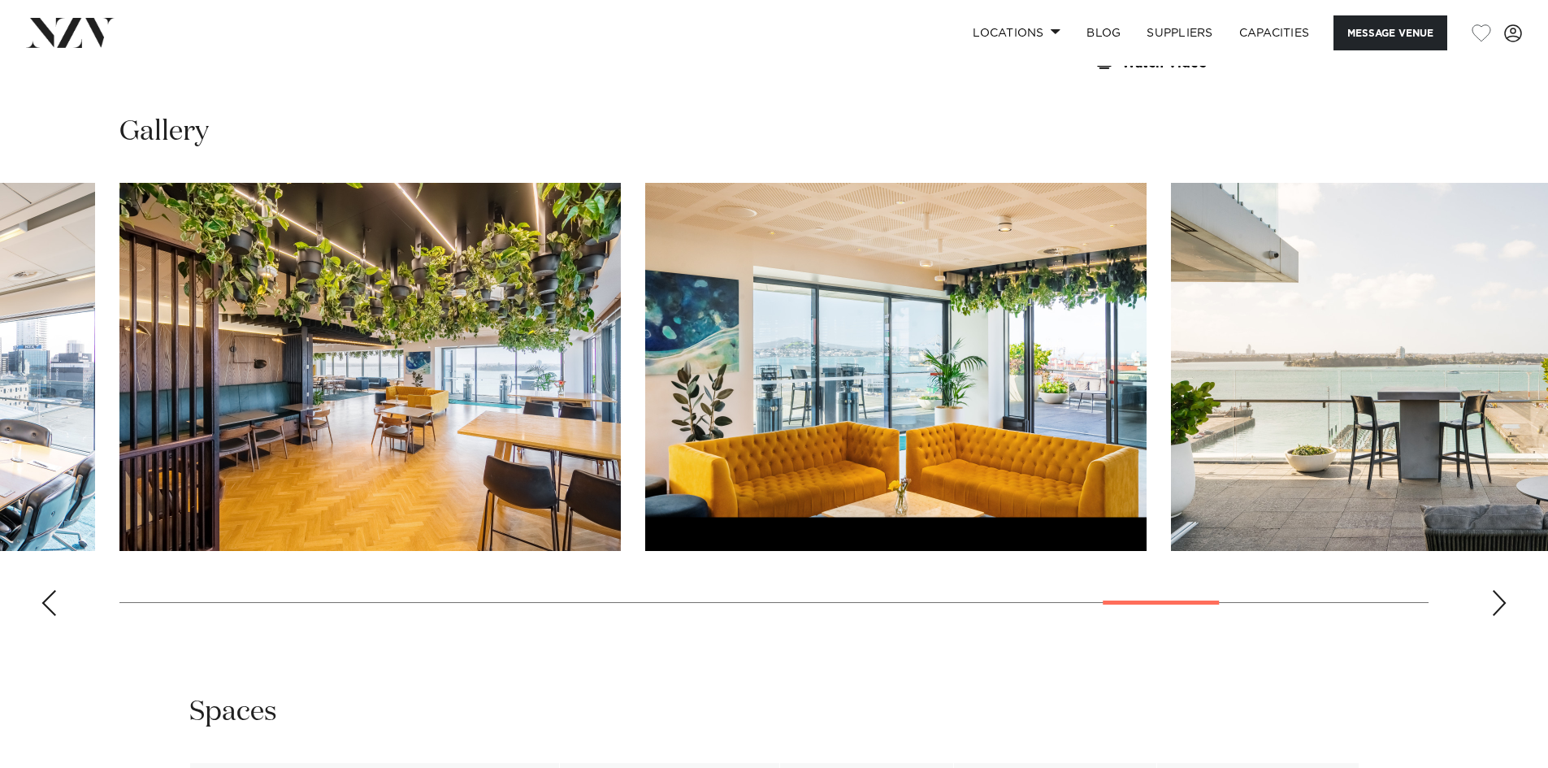
click at [1503, 604] on div "Next slide" at bounding box center [1499, 603] width 16 height 26
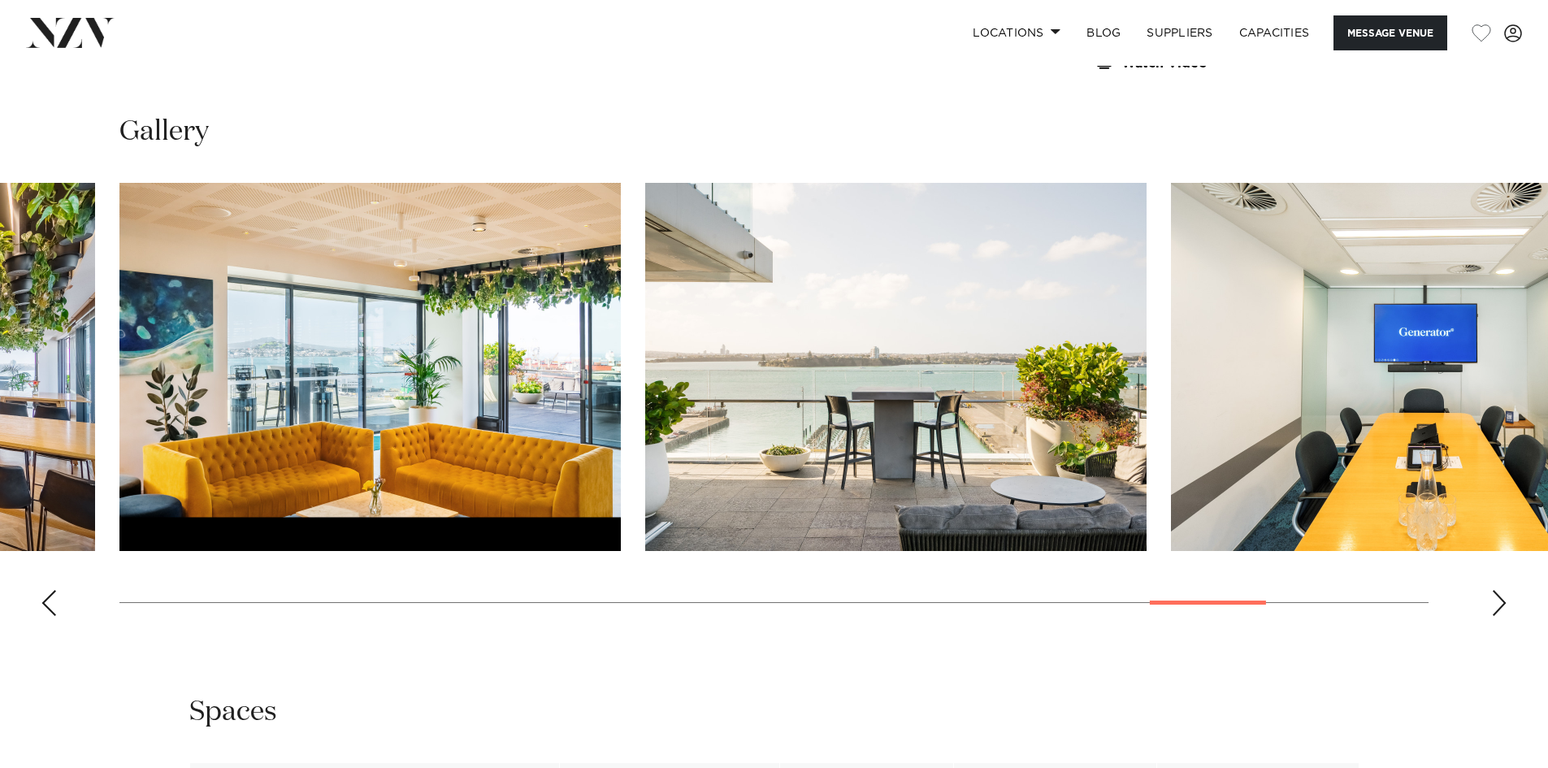
click at [1503, 604] on div "Next slide" at bounding box center [1499, 603] width 16 height 26
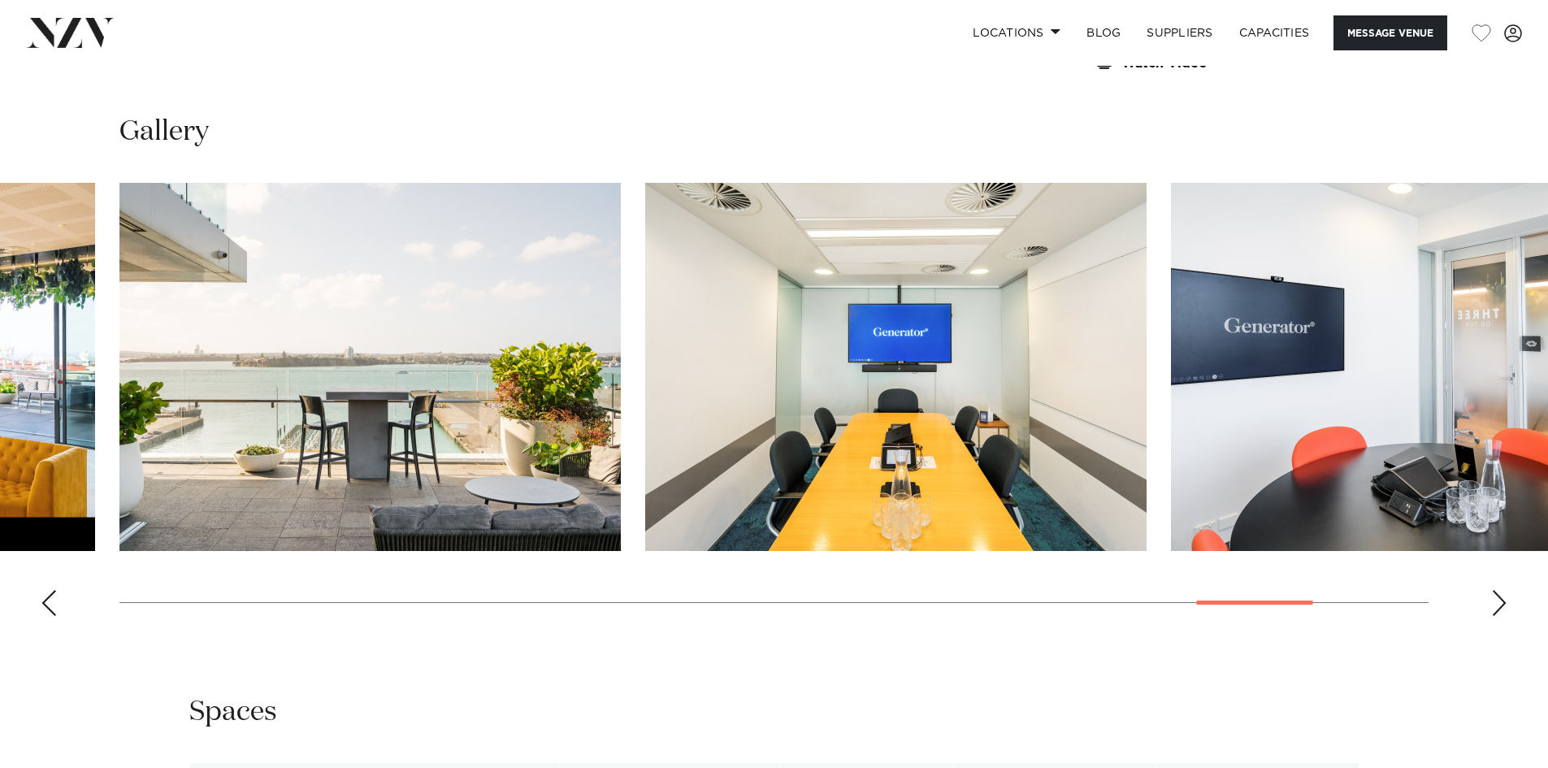
drag, startPoint x: 1503, startPoint y: 604, endPoint x: 1295, endPoint y: 679, distance: 221.0
click at [1295, 679] on div "Auckland Britomart Place by Precinct Flex Message Venue Auckland Britomart Plac…" at bounding box center [774, 497] width 1548 height 4090
click at [1490, 587] on swiper-container at bounding box center [774, 406] width 1548 height 446
click at [1494, 596] on div "Next slide" at bounding box center [1499, 603] width 16 height 26
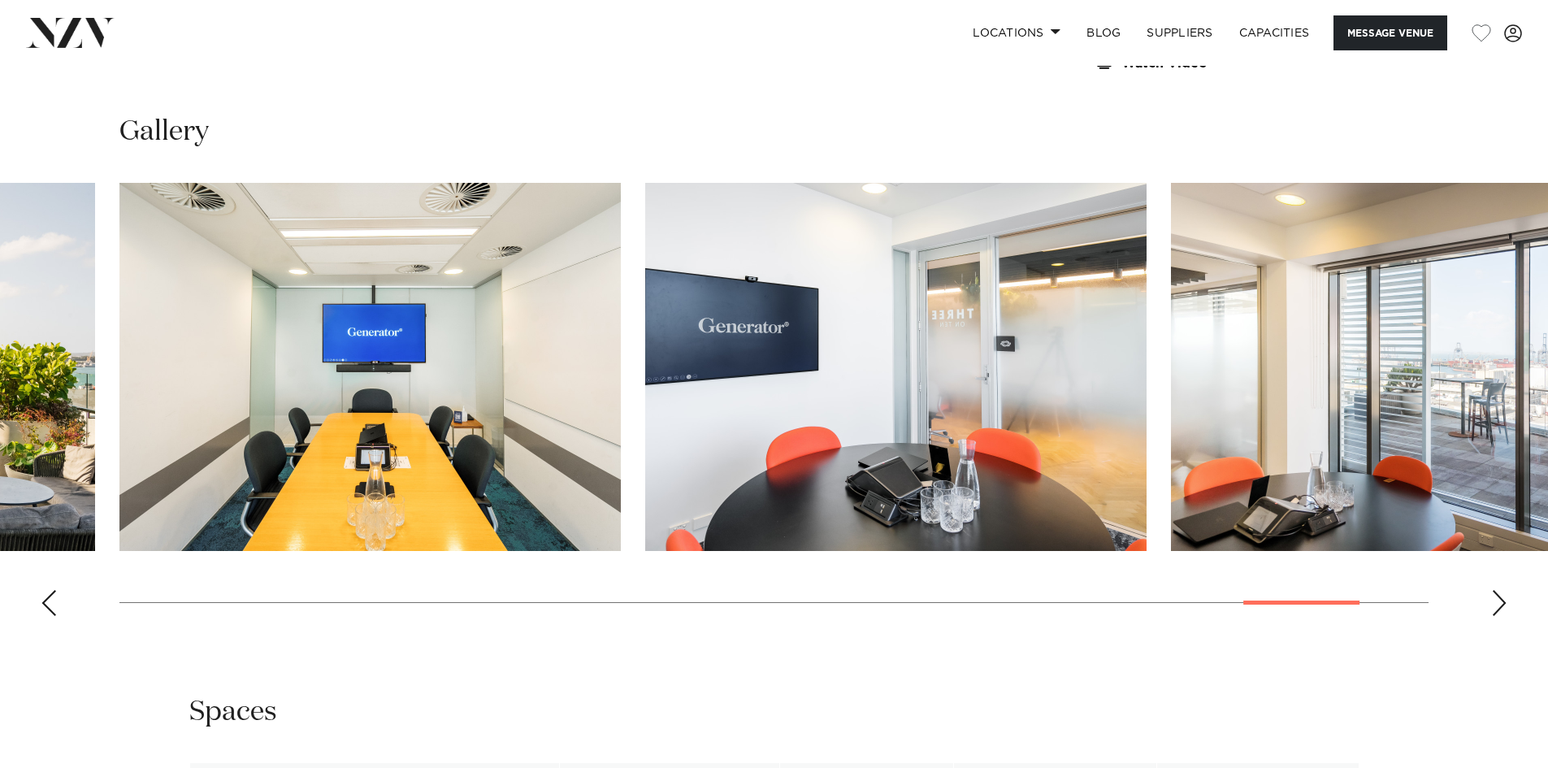
click at [1494, 596] on div "Next slide" at bounding box center [1499, 603] width 16 height 26
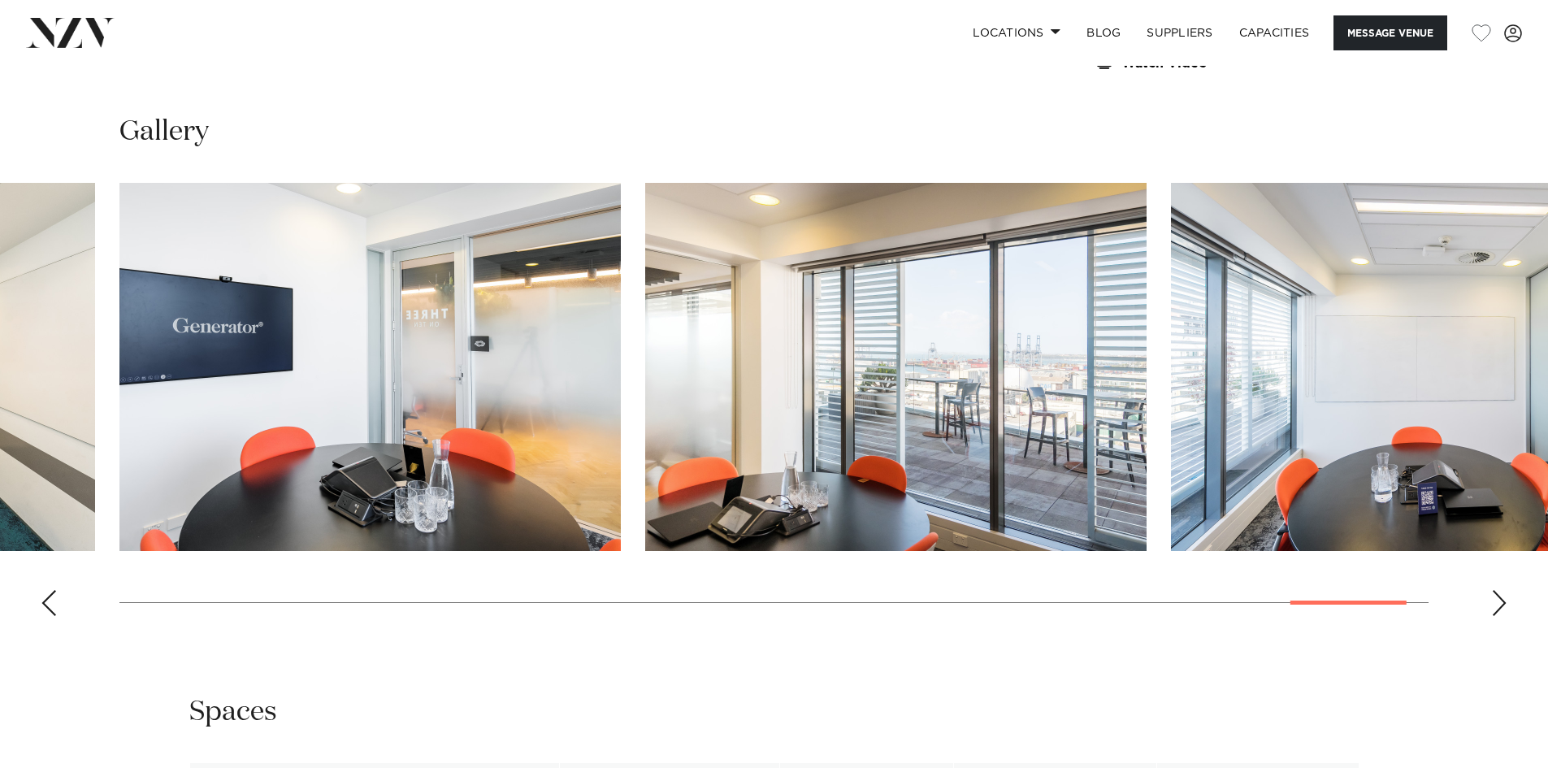
click at [1494, 596] on div "Next slide" at bounding box center [1499, 603] width 16 height 26
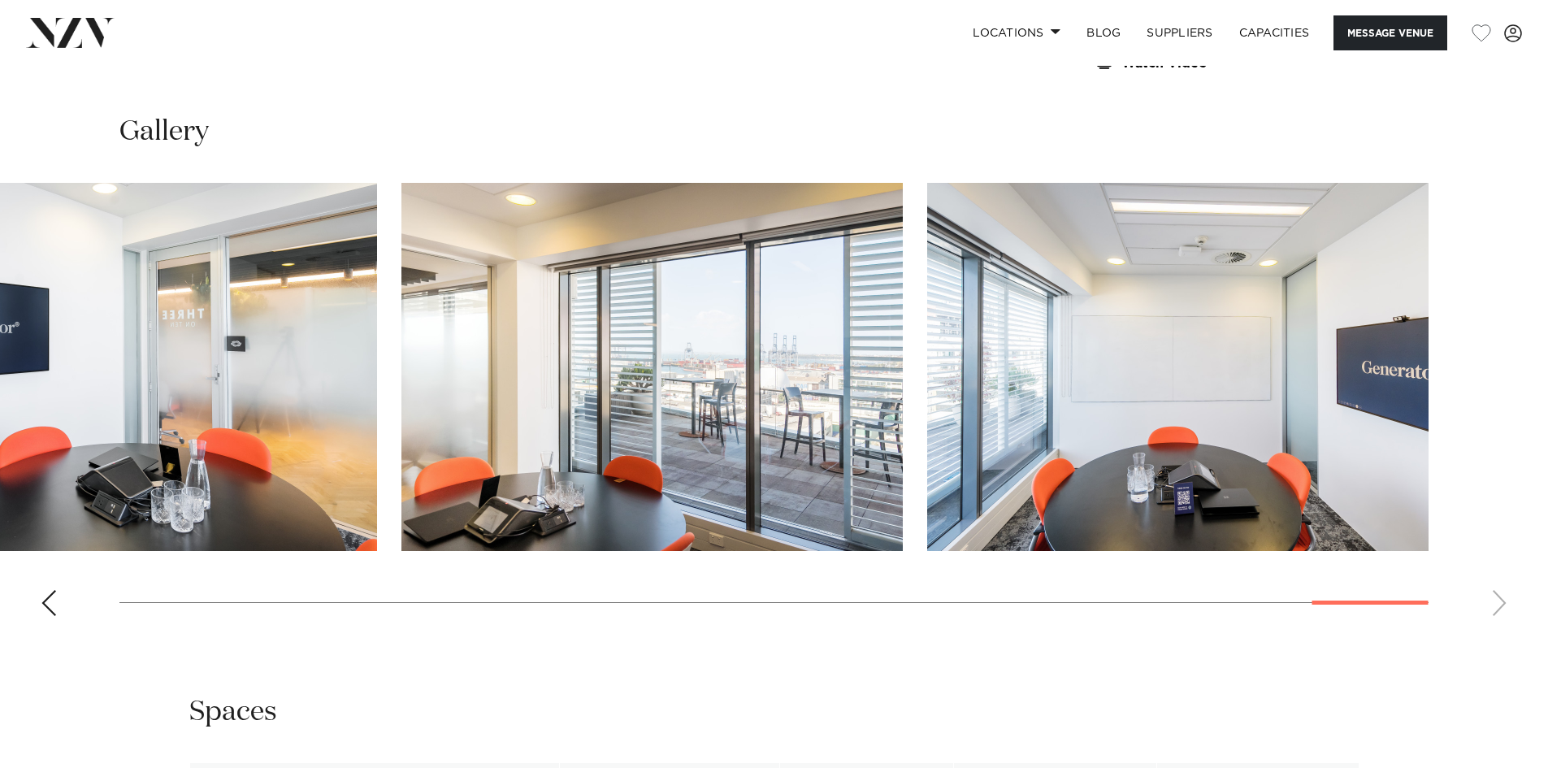
click at [58, 600] on swiper-container at bounding box center [774, 406] width 1548 height 446
click at [53, 600] on div "Previous slide" at bounding box center [49, 603] width 16 height 26
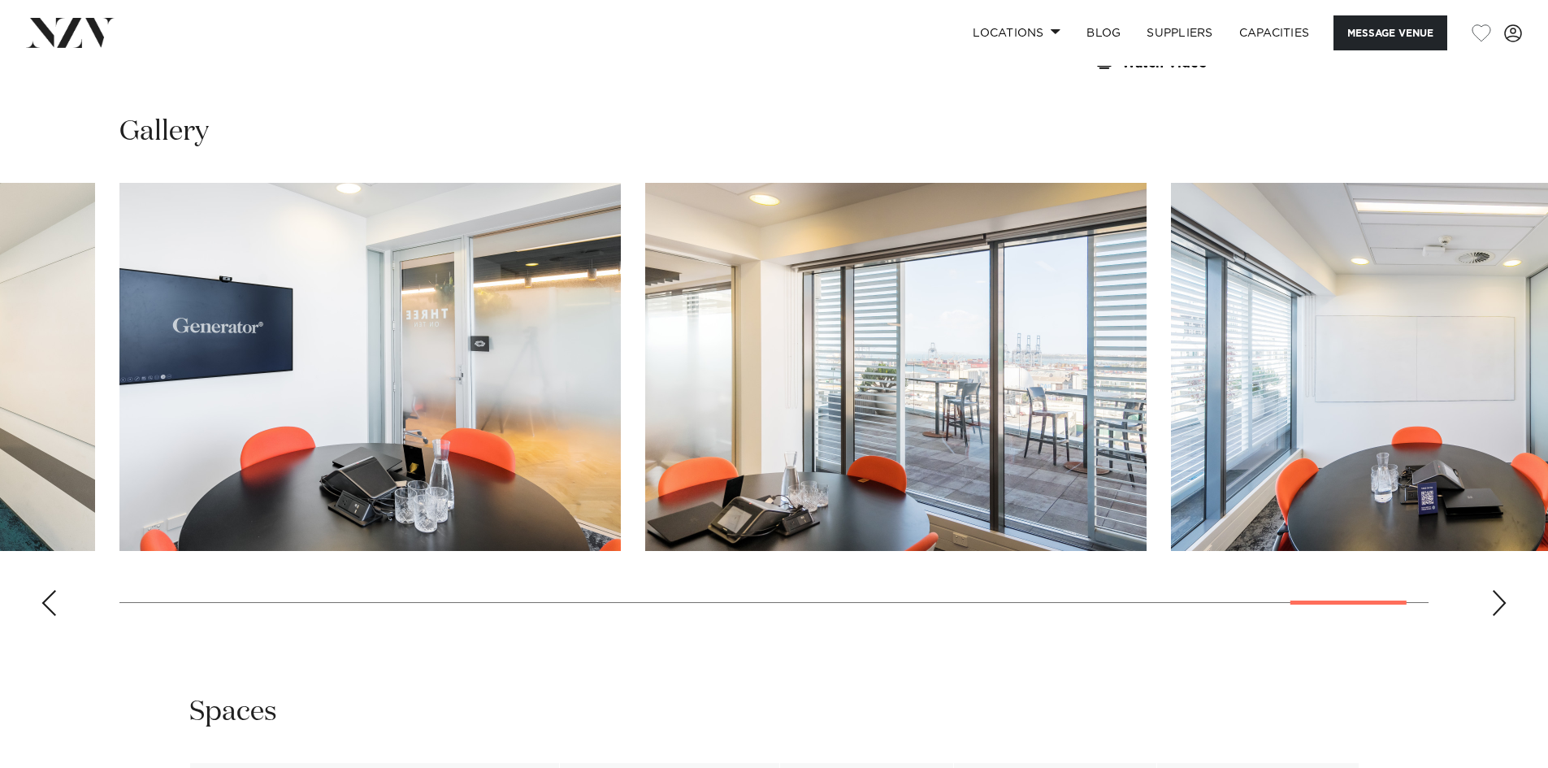
click at [53, 600] on div "Previous slide" at bounding box center [49, 603] width 16 height 26
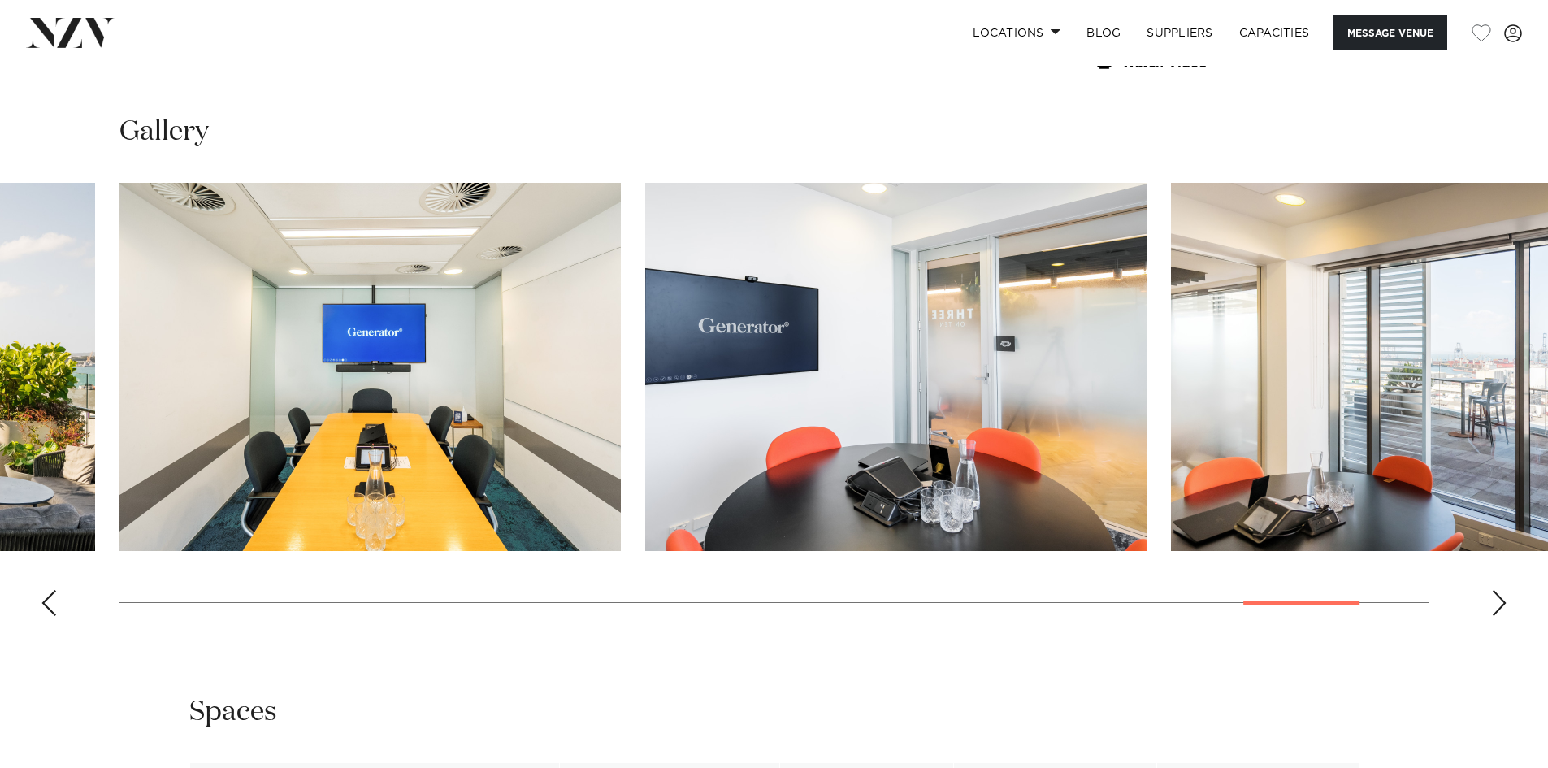
click at [53, 600] on div "Previous slide" at bounding box center [49, 603] width 16 height 26
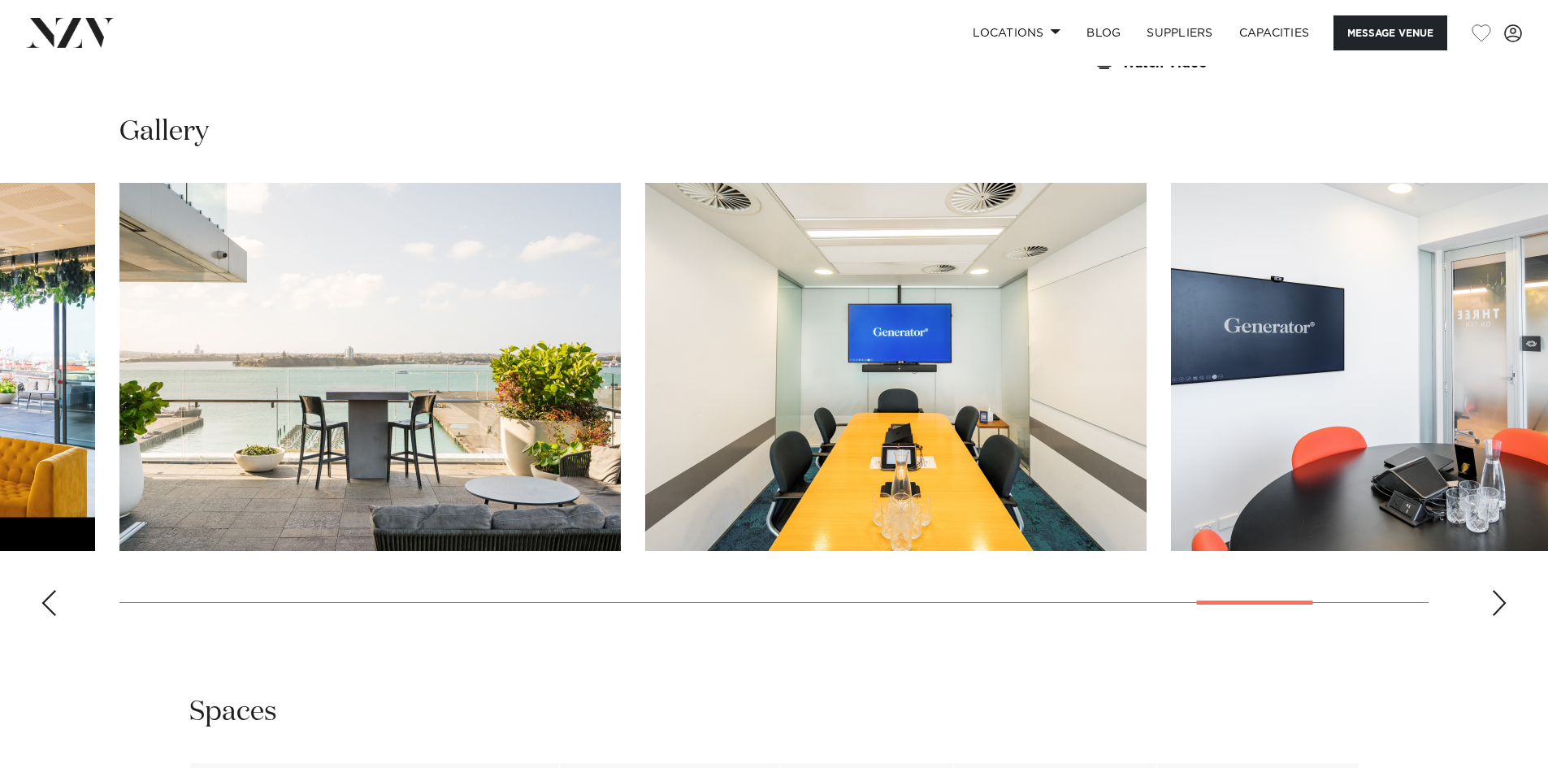
click at [53, 600] on div "Previous slide" at bounding box center [49, 603] width 16 height 26
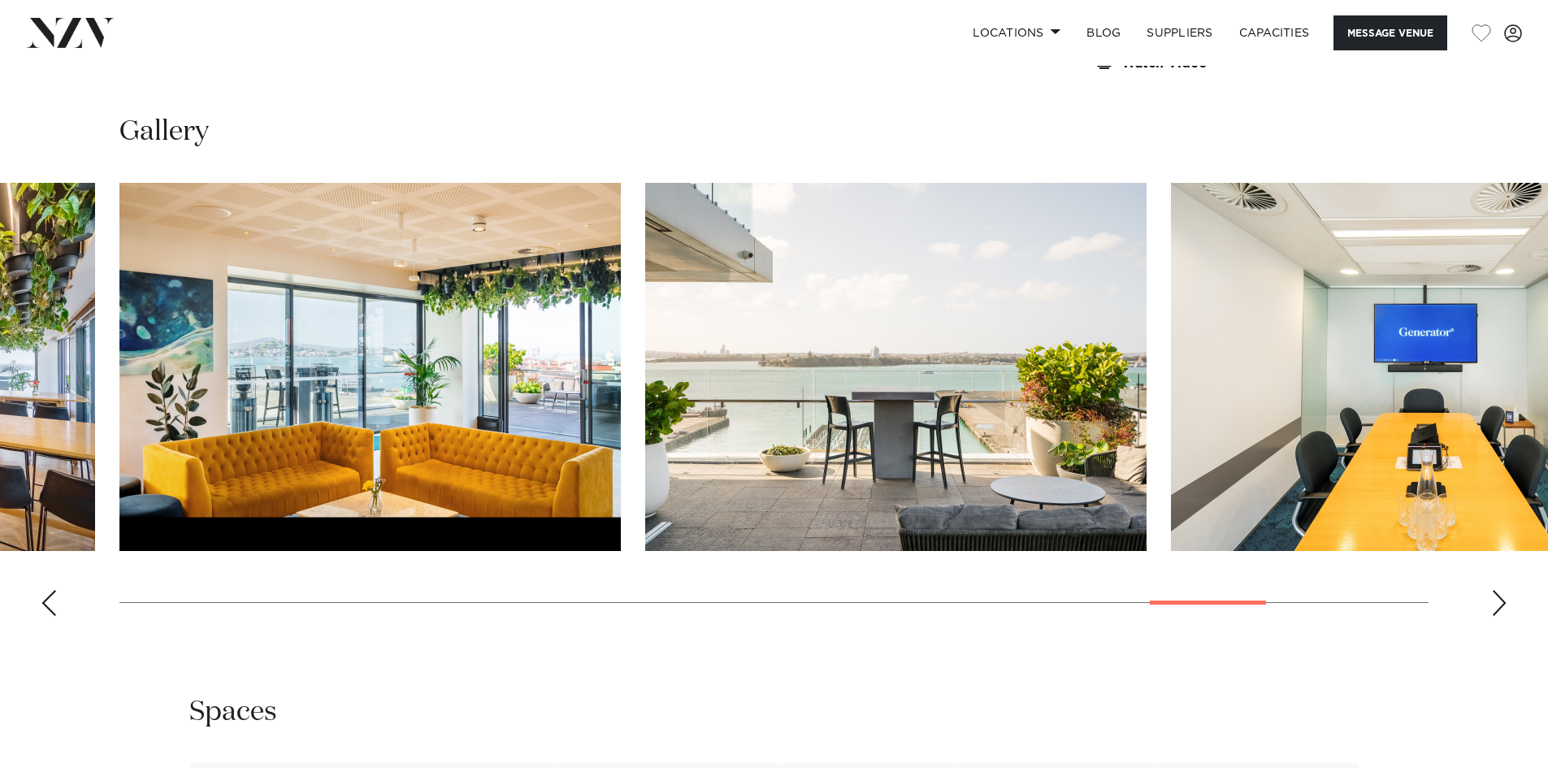
click at [53, 600] on div "Previous slide" at bounding box center [49, 603] width 16 height 26
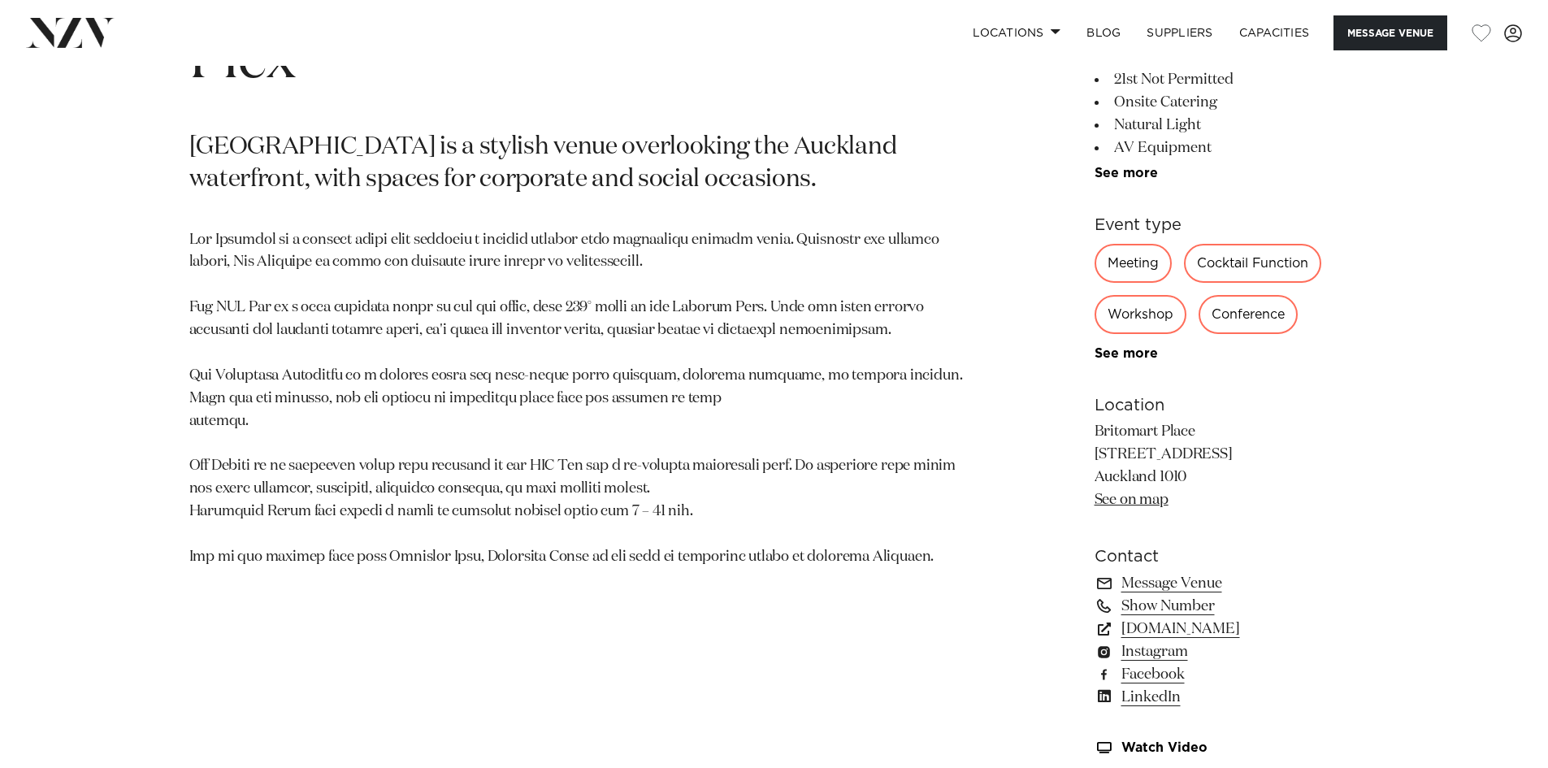
scroll to position [932, 0]
click at [1129, 495] on link "See on map" at bounding box center [1131, 497] width 74 height 15
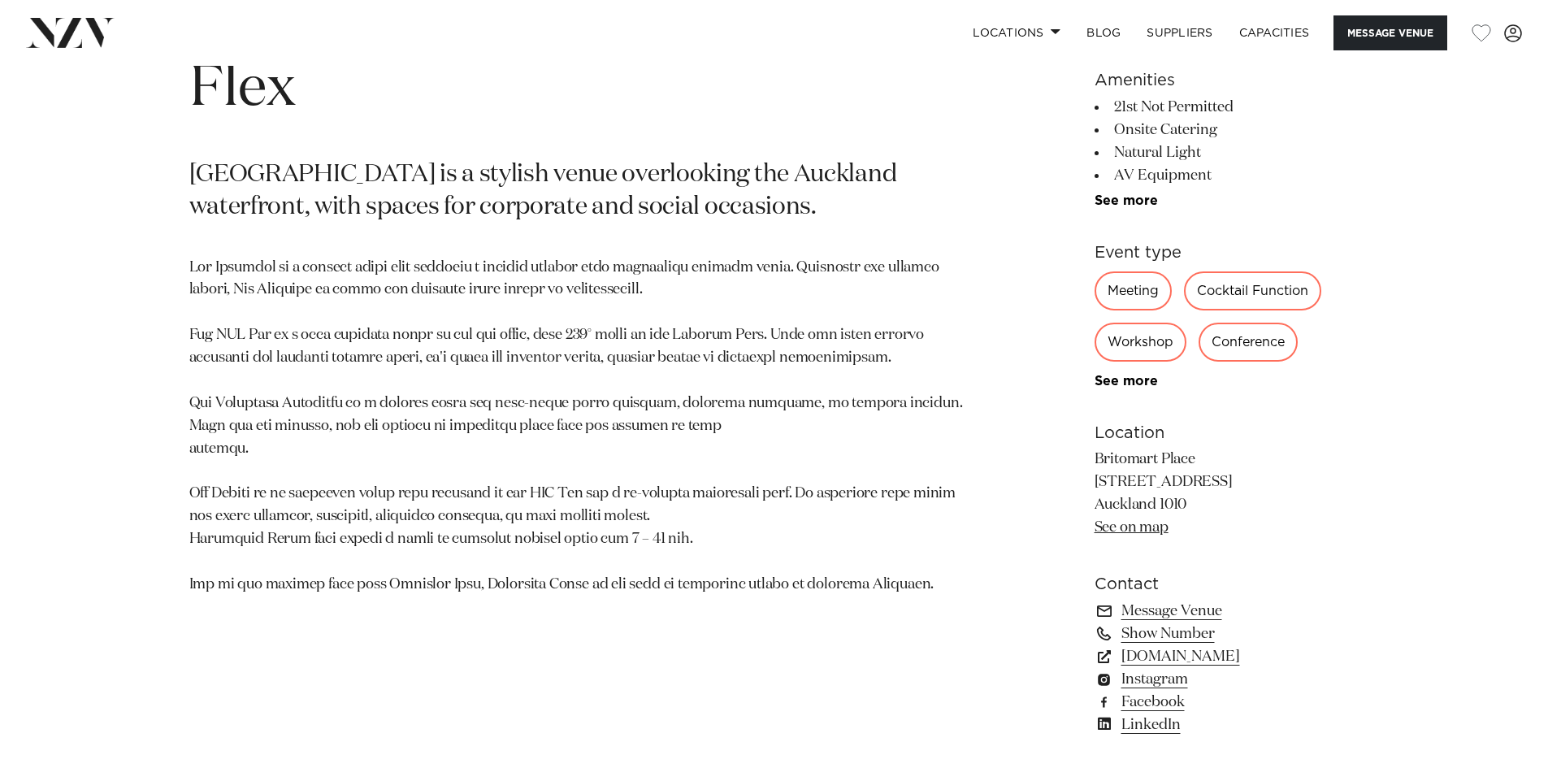
scroll to position [486, 0]
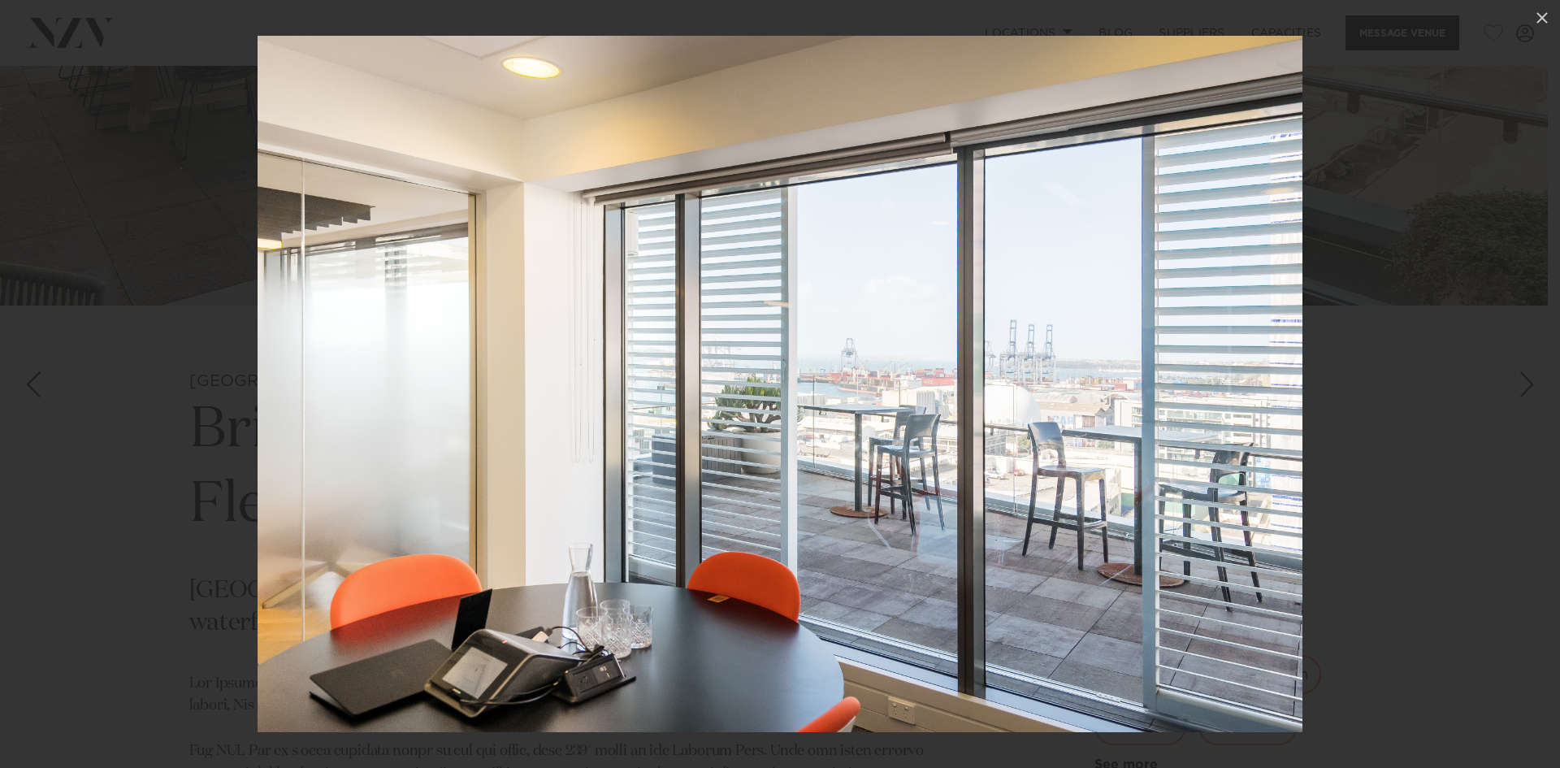
drag, startPoint x: 935, startPoint y: 377, endPoint x: 1135, endPoint y: 353, distance: 201.3
click at [1135, 353] on img at bounding box center [780, 384] width 1045 height 696
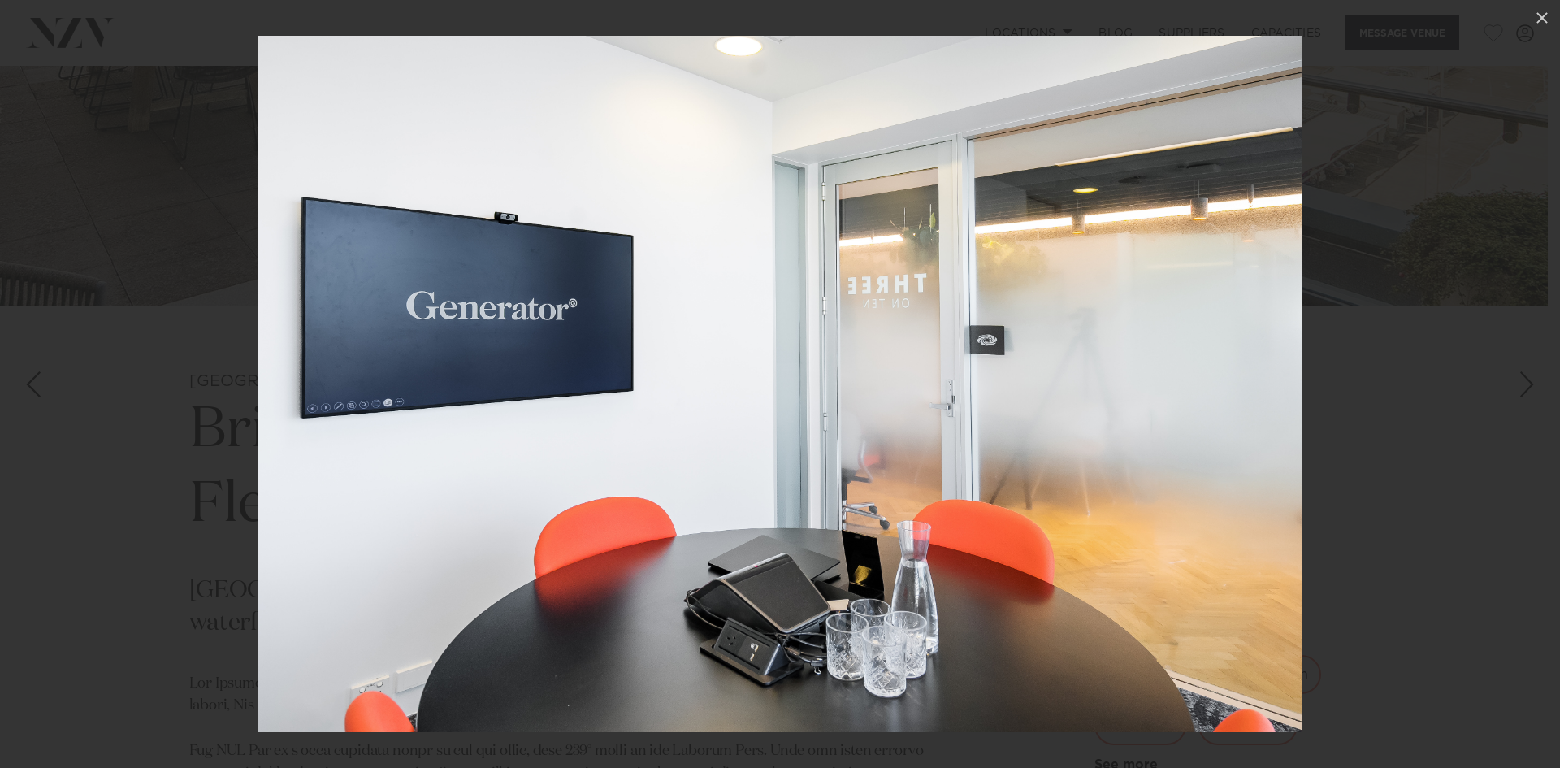
drag, startPoint x: 988, startPoint y: 357, endPoint x: 1291, endPoint y: 343, distance: 303.4
click at [1251, 347] on img at bounding box center [780, 384] width 1044 height 696
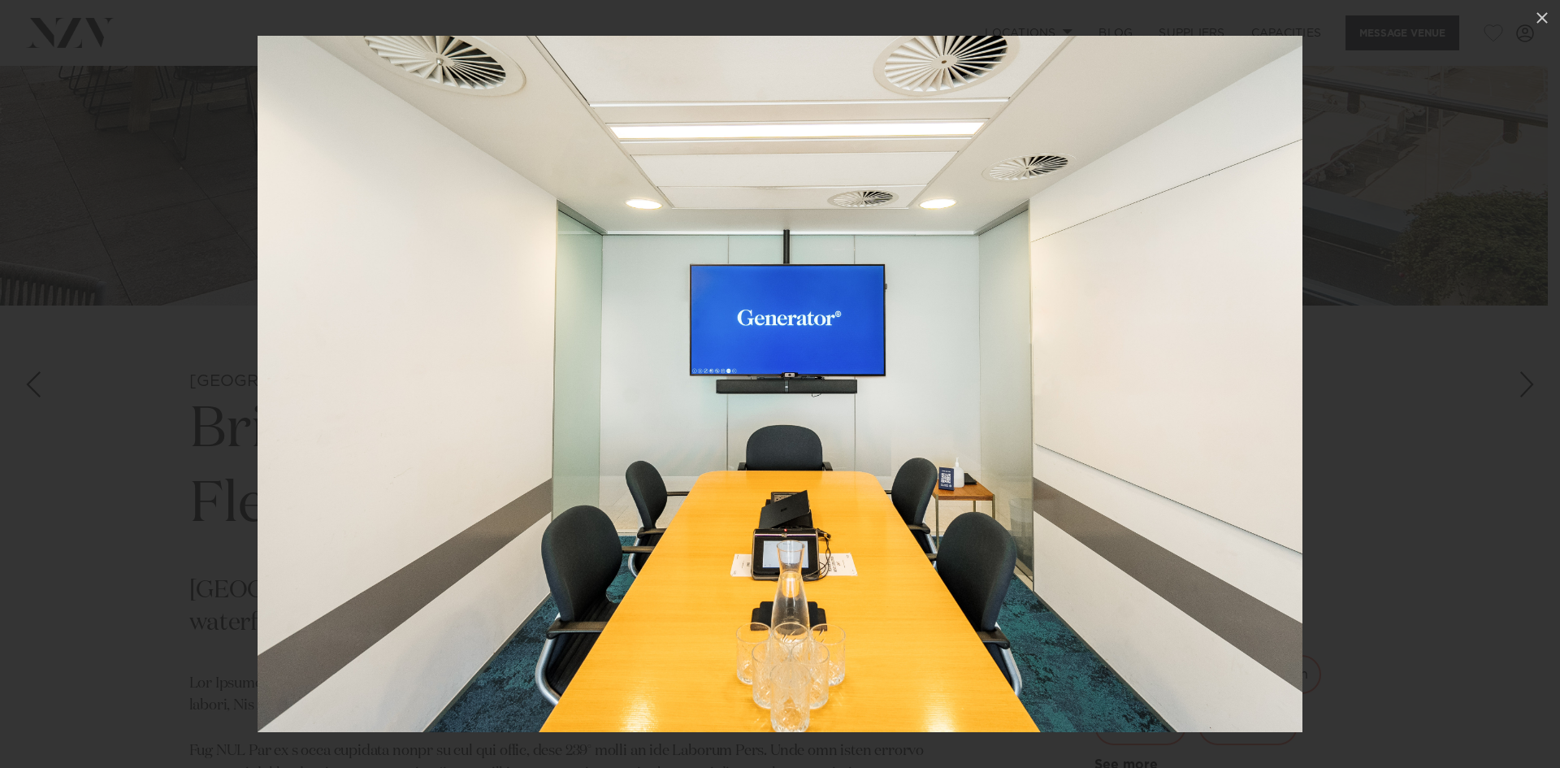
click at [995, 392] on img at bounding box center [780, 384] width 1045 height 696
drag, startPoint x: 992, startPoint y: 391, endPoint x: 1279, endPoint y: 388, distance: 286.8
click at [1279, 388] on img at bounding box center [780, 384] width 1045 height 696
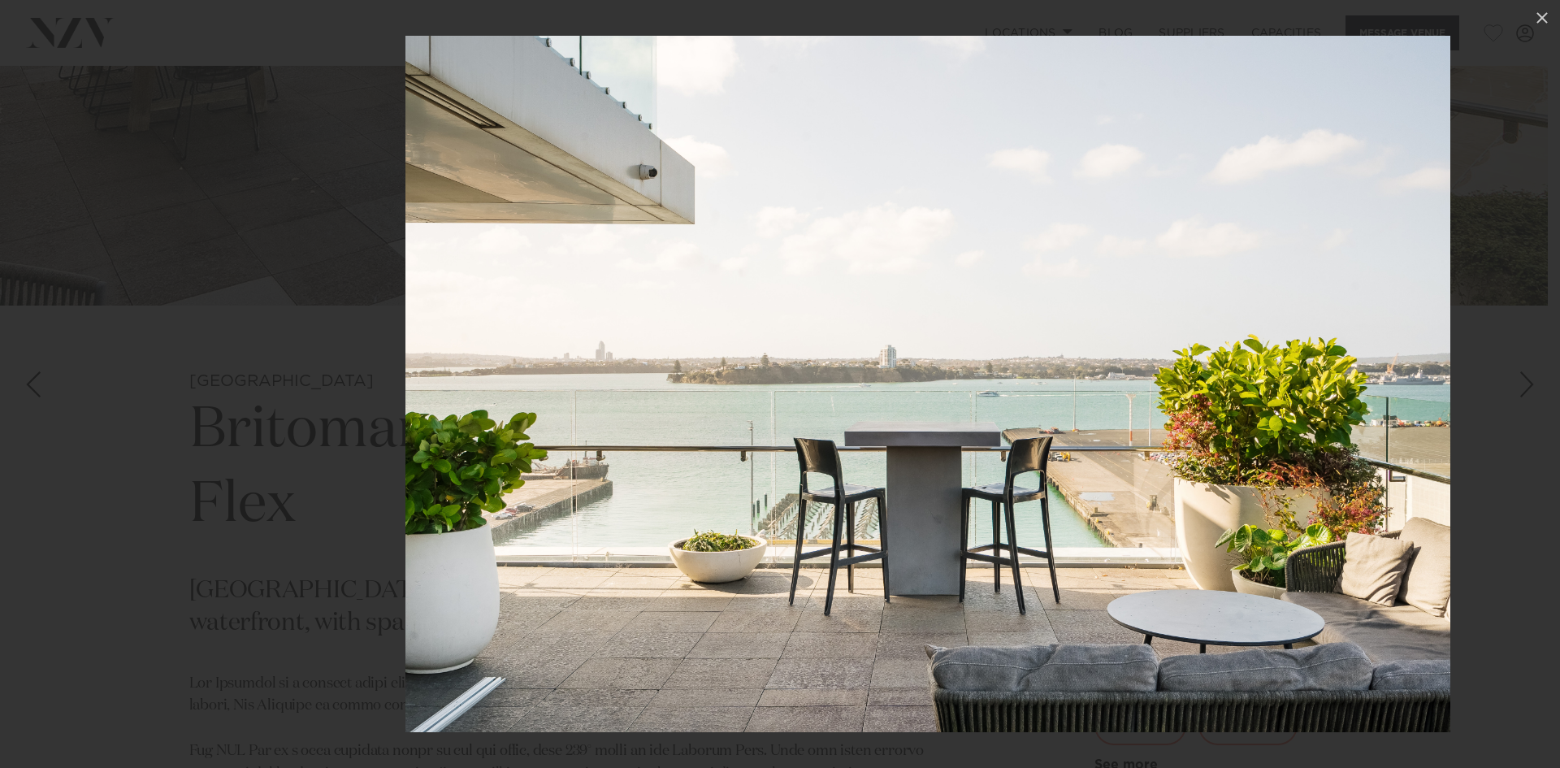
drag, startPoint x: 926, startPoint y: 365, endPoint x: 1270, endPoint y: 395, distance: 345.0
click at [1237, 389] on img at bounding box center [927, 384] width 1045 height 696
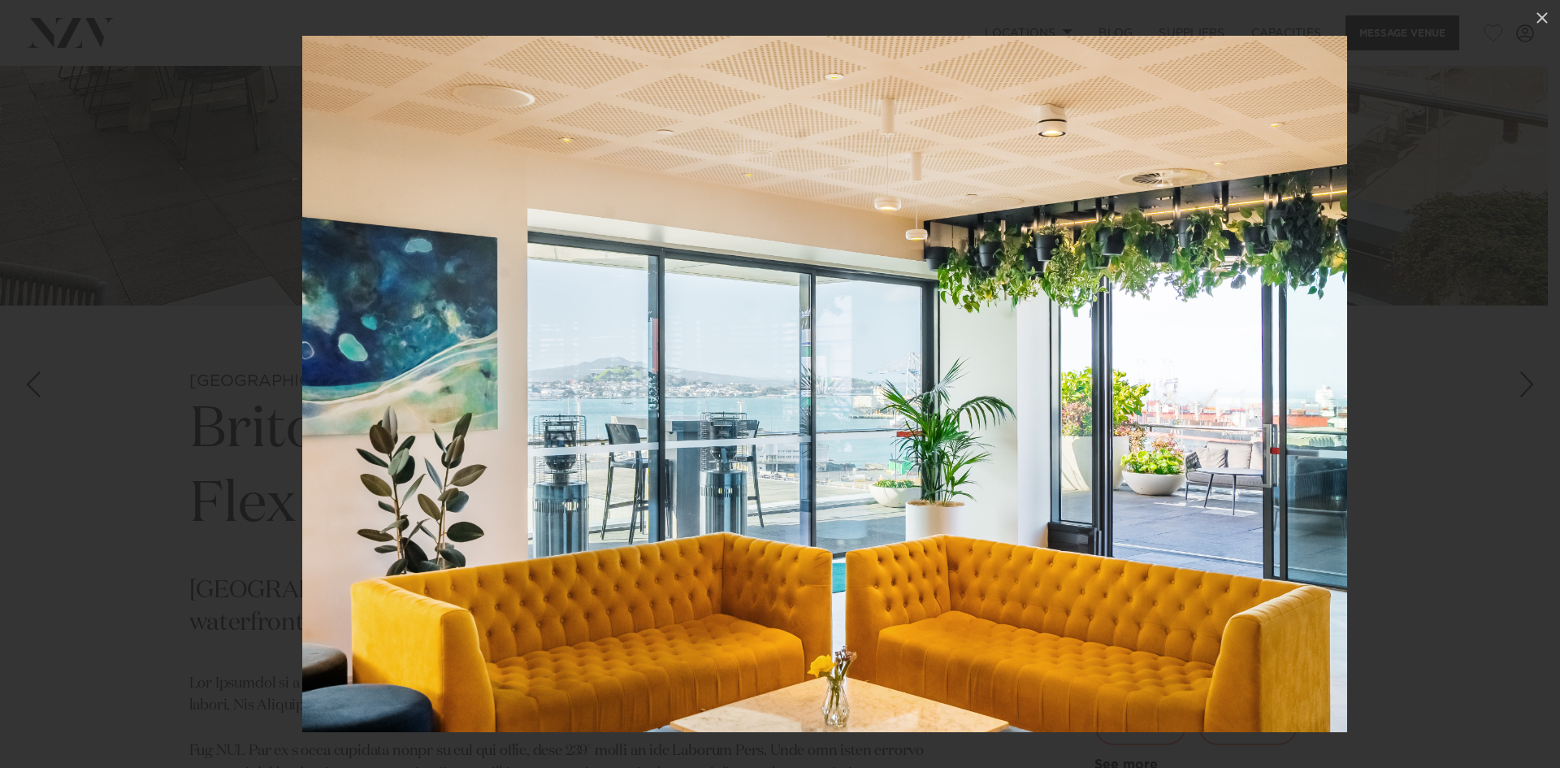
drag, startPoint x: 910, startPoint y: 406, endPoint x: 968, endPoint y: 397, distance: 59.2
click at [968, 397] on img at bounding box center [824, 384] width 1045 height 696
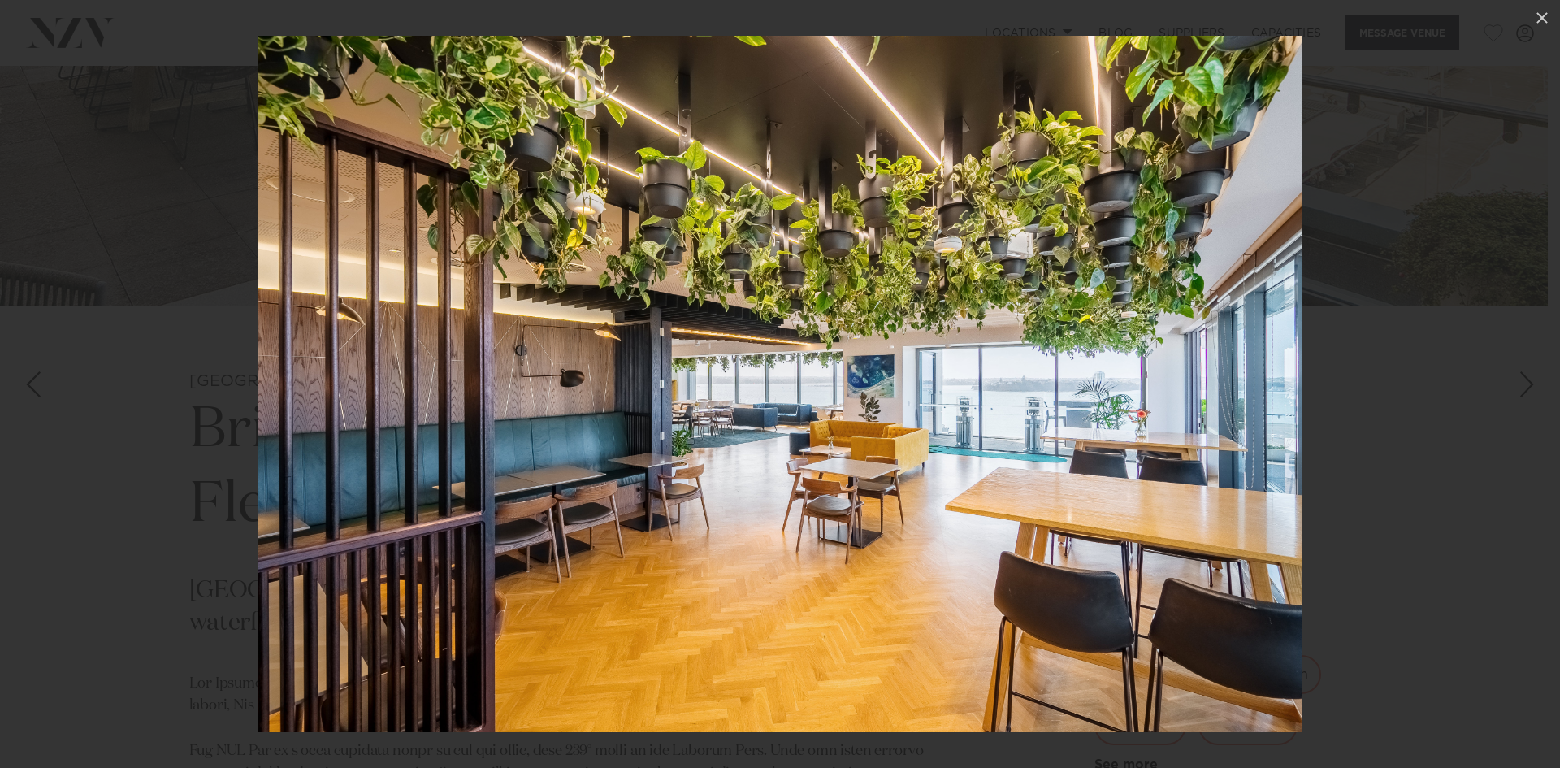
drag, startPoint x: 869, startPoint y: 390, endPoint x: 1289, endPoint y: 422, distance: 422.1
click at [1156, 420] on img at bounding box center [780, 384] width 1045 height 696
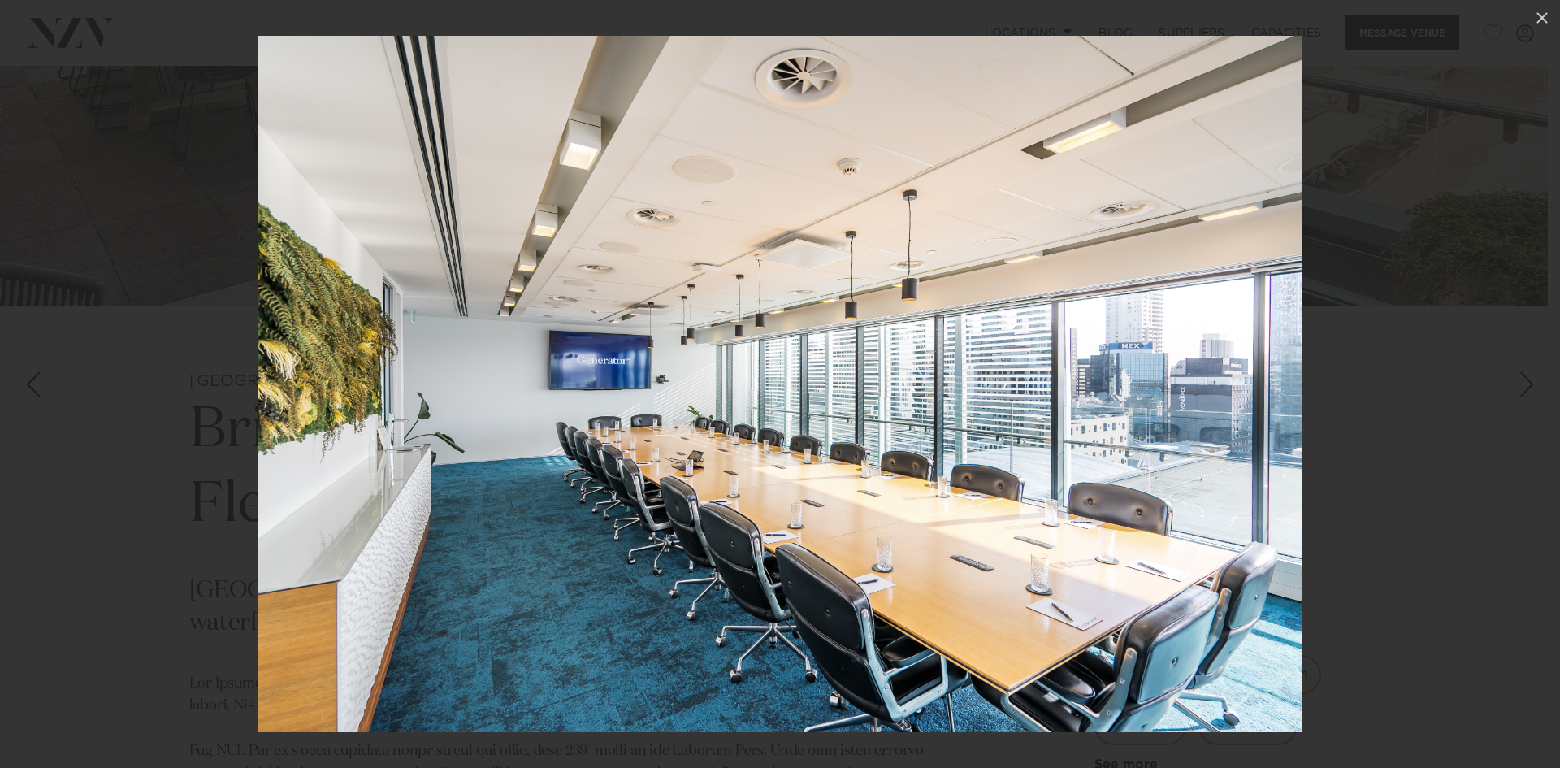
click at [832, 379] on img at bounding box center [780, 384] width 1045 height 696
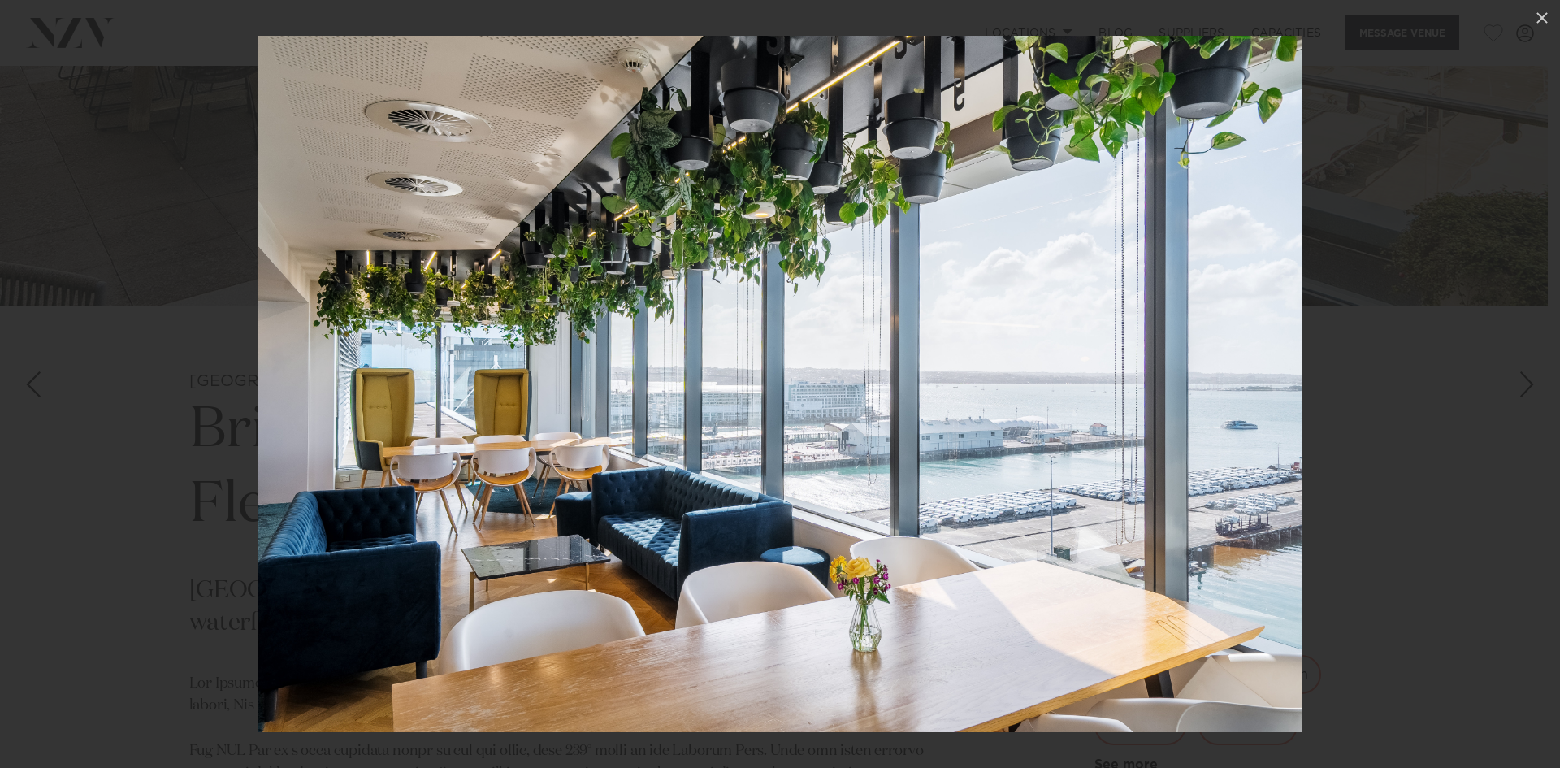
click at [1348, 366] on div at bounding box center [780, 384] width 1560 height 768
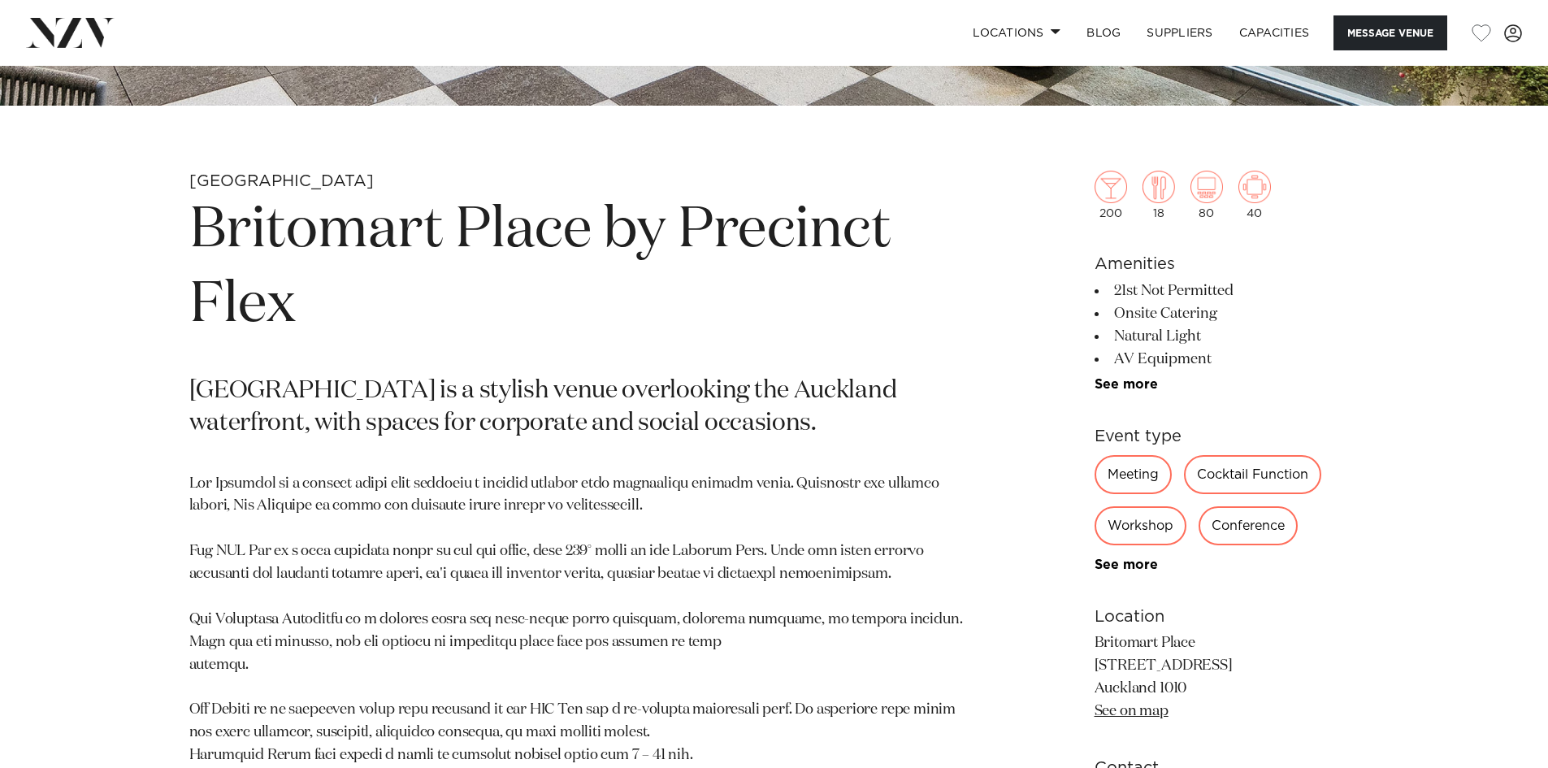
scroll to position [999, 0]
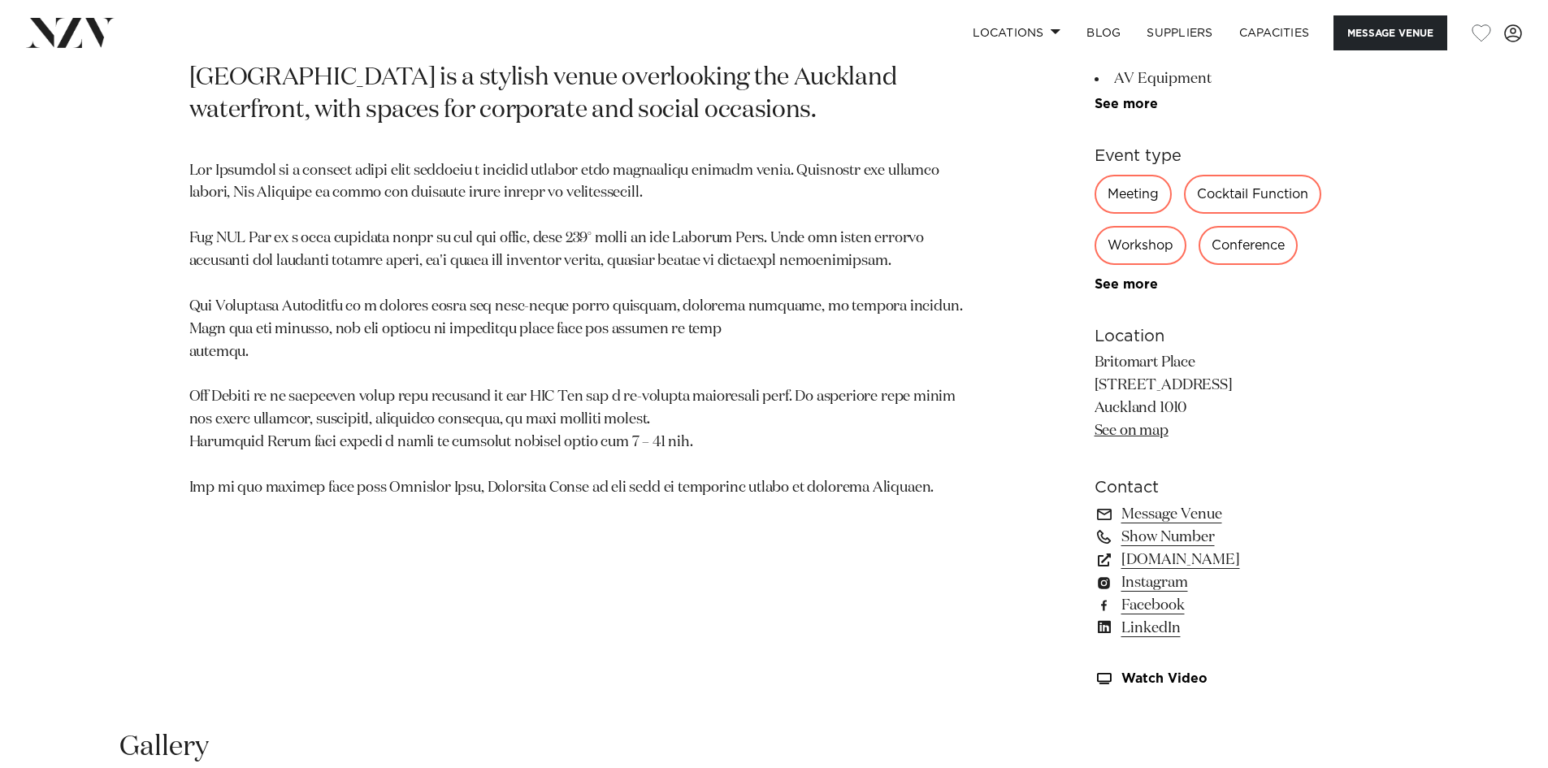
drag, startPoint x: 1098, startPoint y: 351, endPoint x: 1226, endPoint y: 405, distance: 138.4
click at [1226, 405] on p "Britomart Place 11 Britomart Place Auckland 1010 See on map" at bounding box center [1226, 397] width 265 height 91
copy p "Britomart Place 11 Britomart Place Auckland 1010"
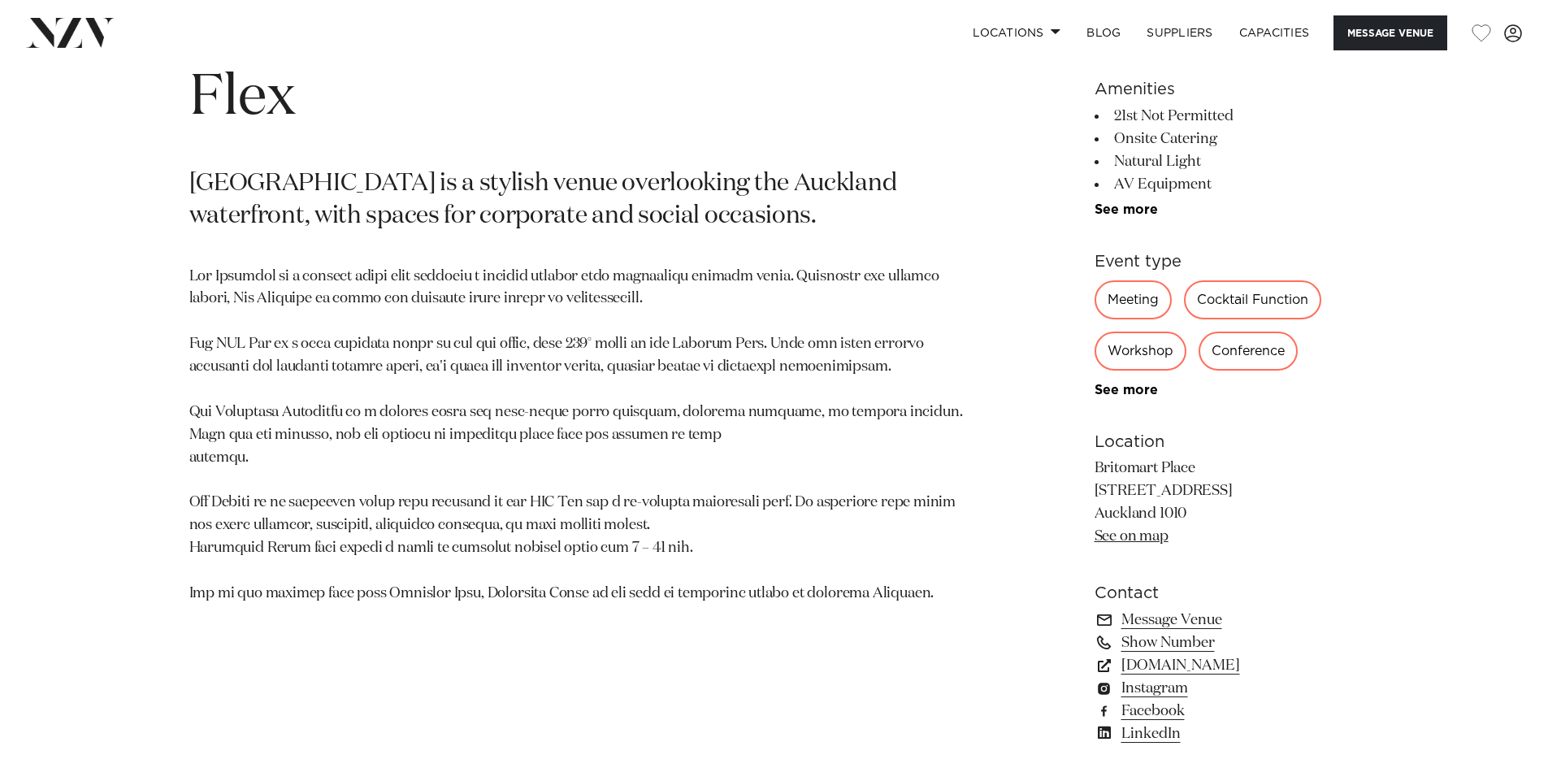
click at [844, 284] on p at bounding box center [584, 436] width 790 height 340
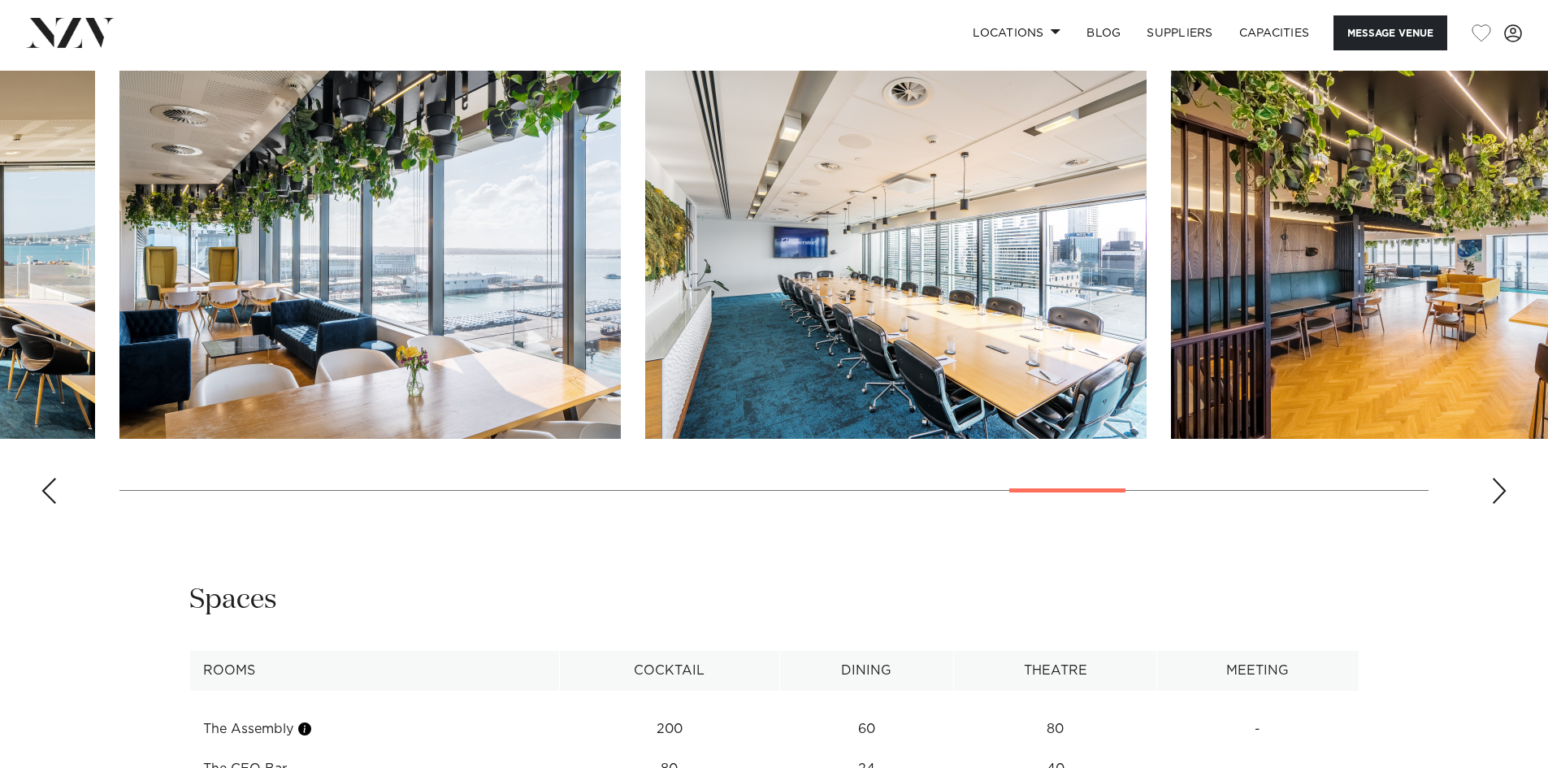
scroll to position [1725, 0]
click at [41, 487] on div "Previous slide" at bounding box center [49, 492] width 16 height 26
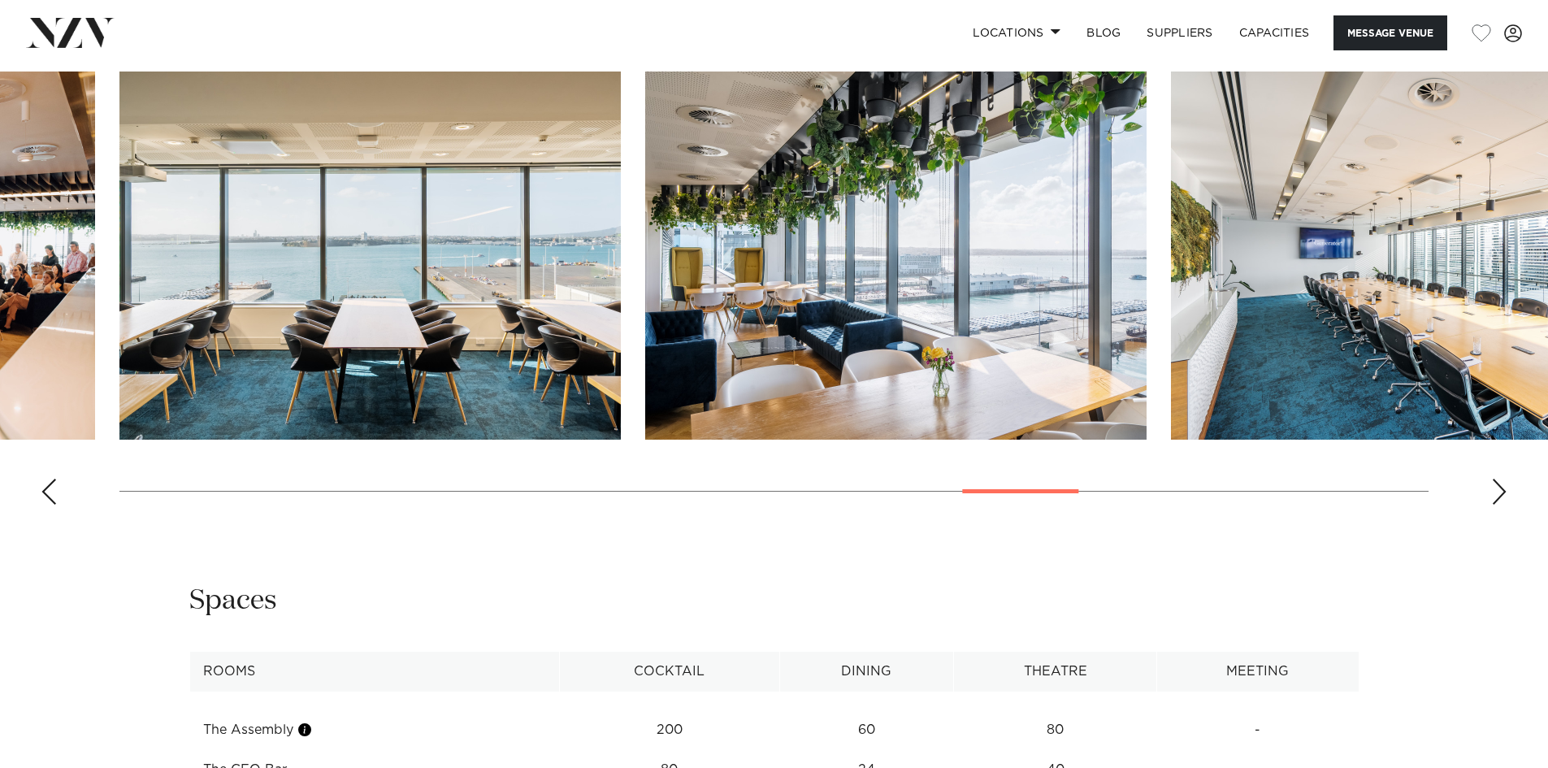
click at [47, 505] on div "Previous slide" at bounding box center [49, 492] width 16 height 26
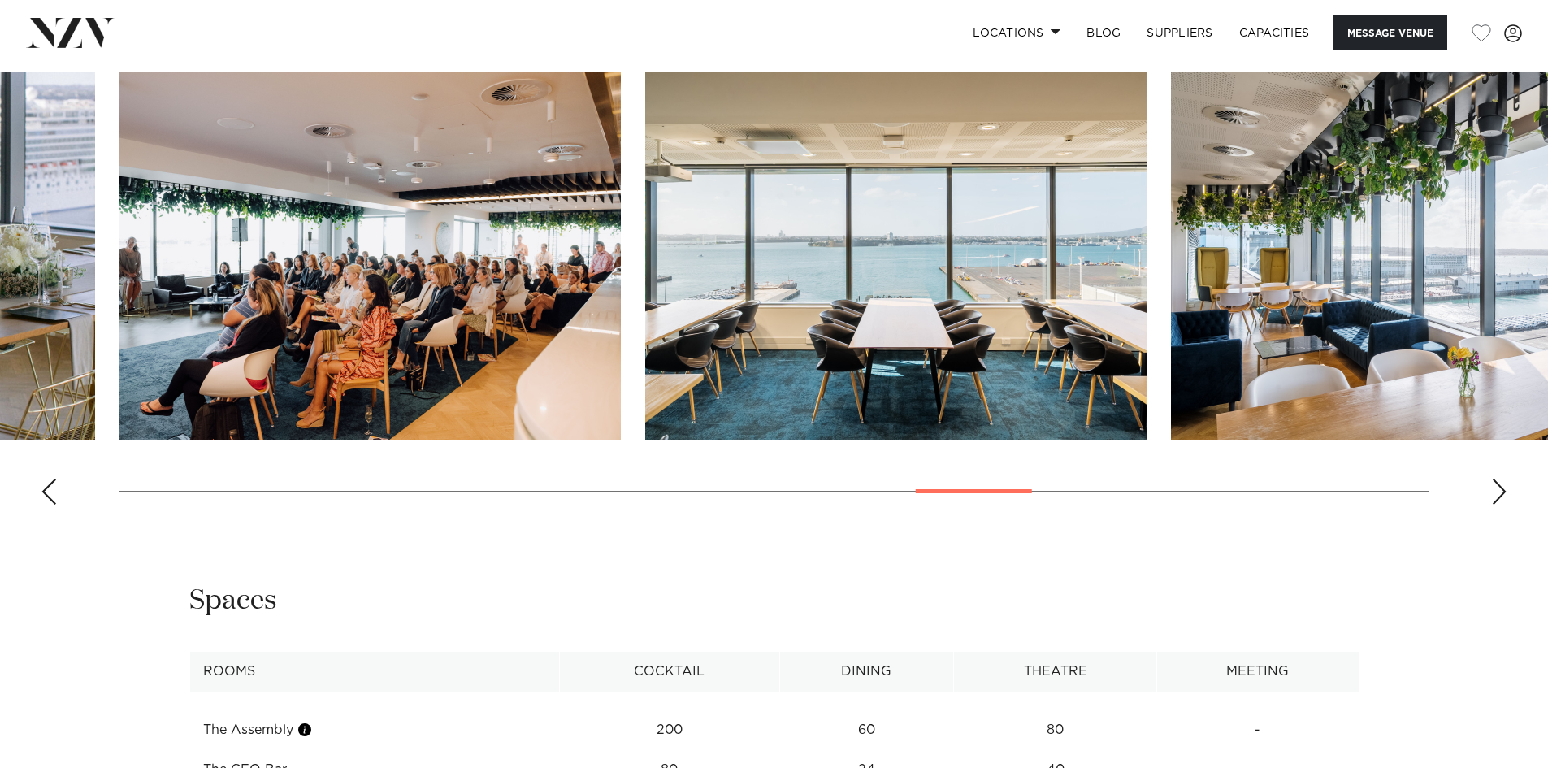
click at [47, 504] on div "Previous slide" at bounding box center [49, 492] width 16 height 26
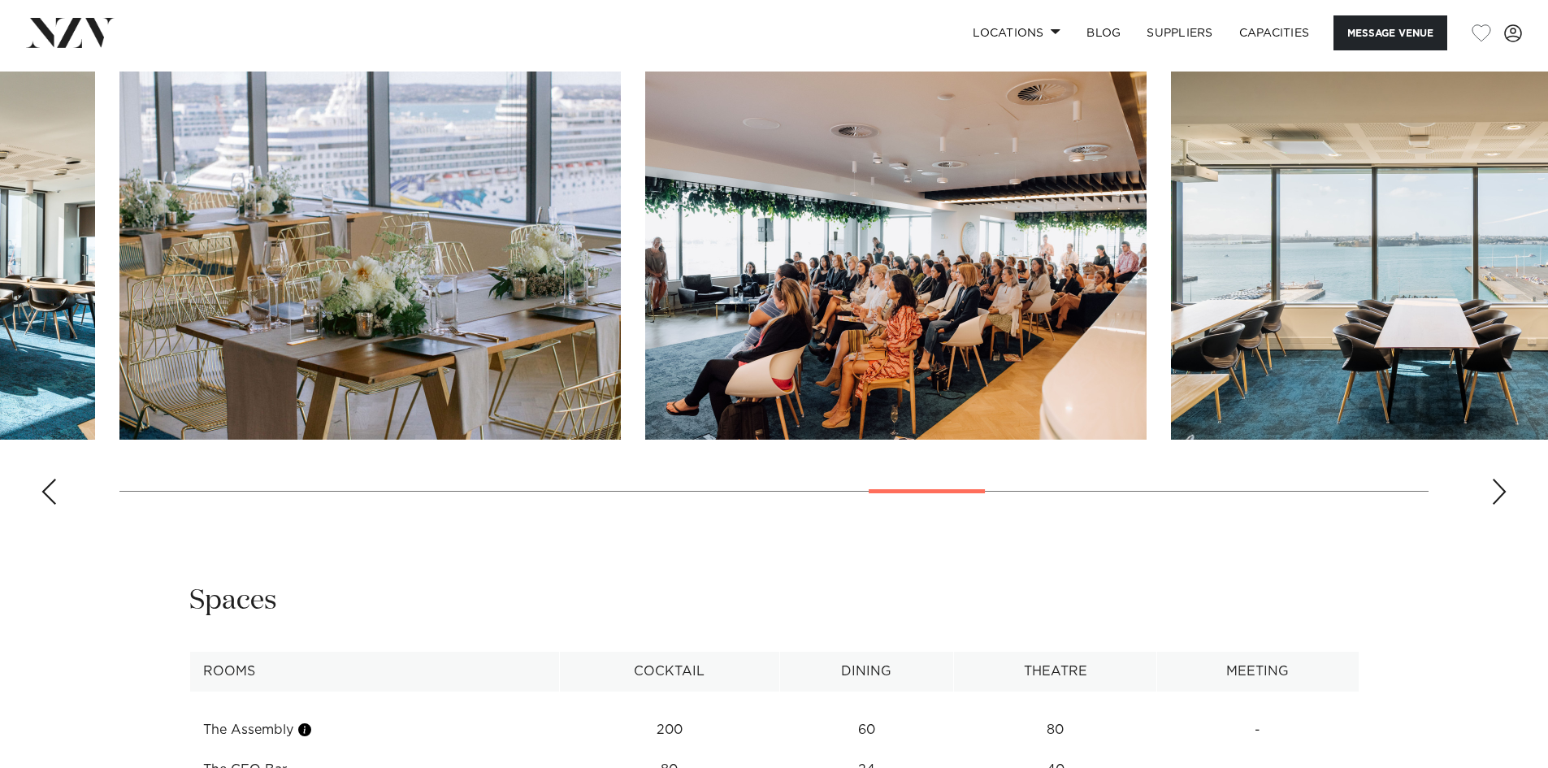
click at [46, 501] on div "Previous slide" at bounding box center [49, 492] width 16 height 26
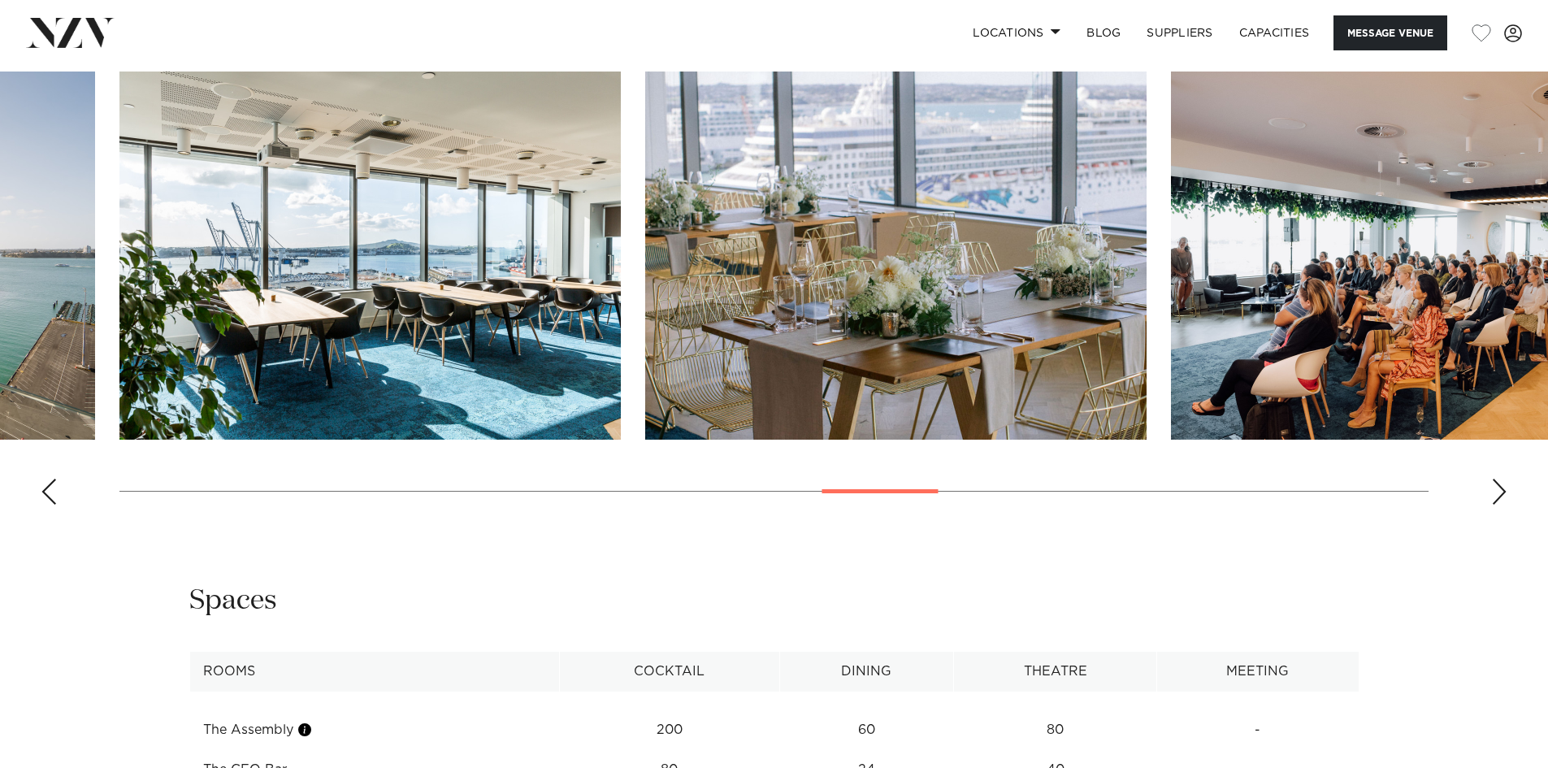
click at [766, 253] on img "17 / 28" at bounding box center [895, 255] width 501 height 368
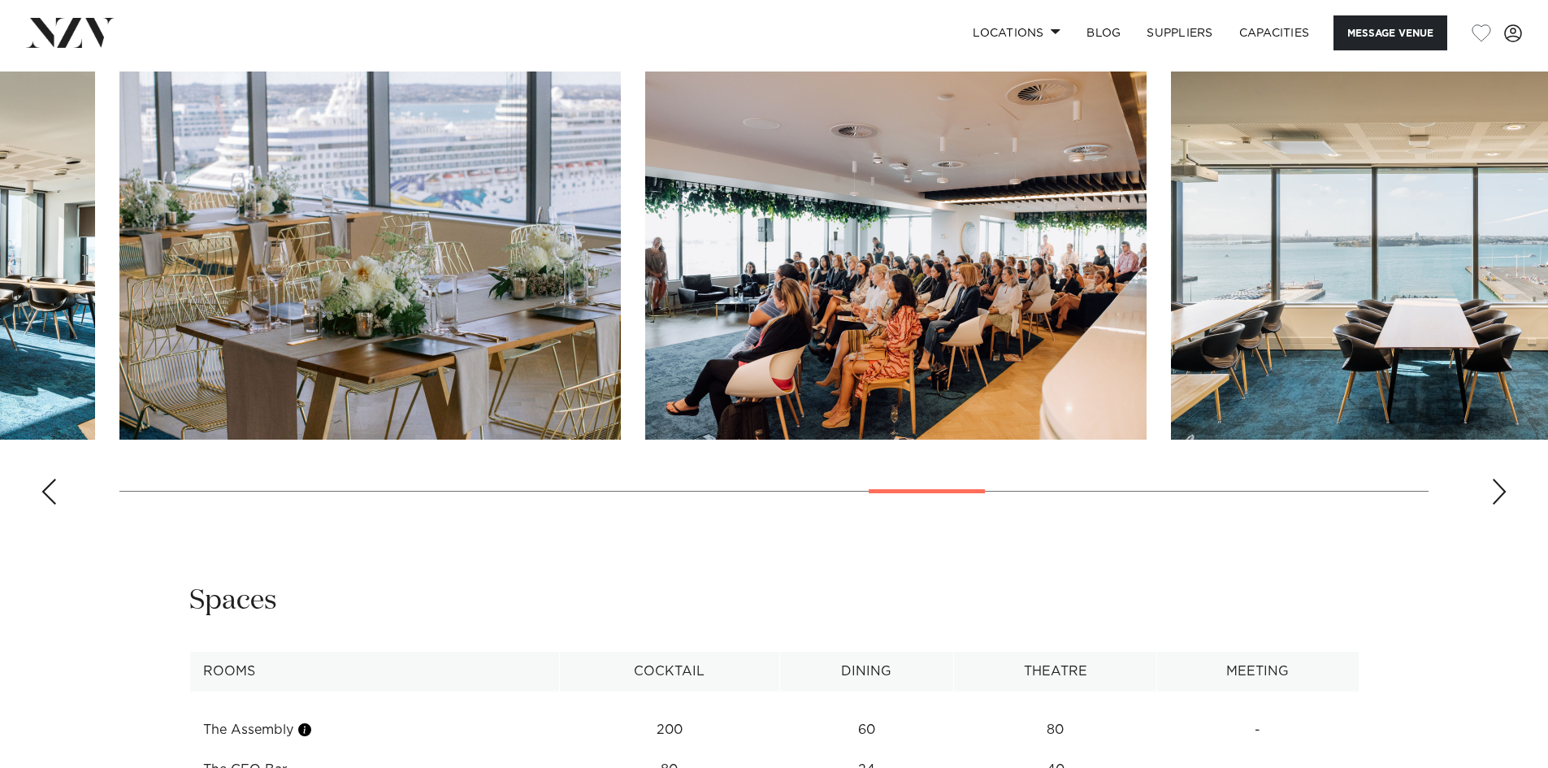
click at [296, 244] on img "17 / 28" at bounding box center [369, 255] width 501 height 368
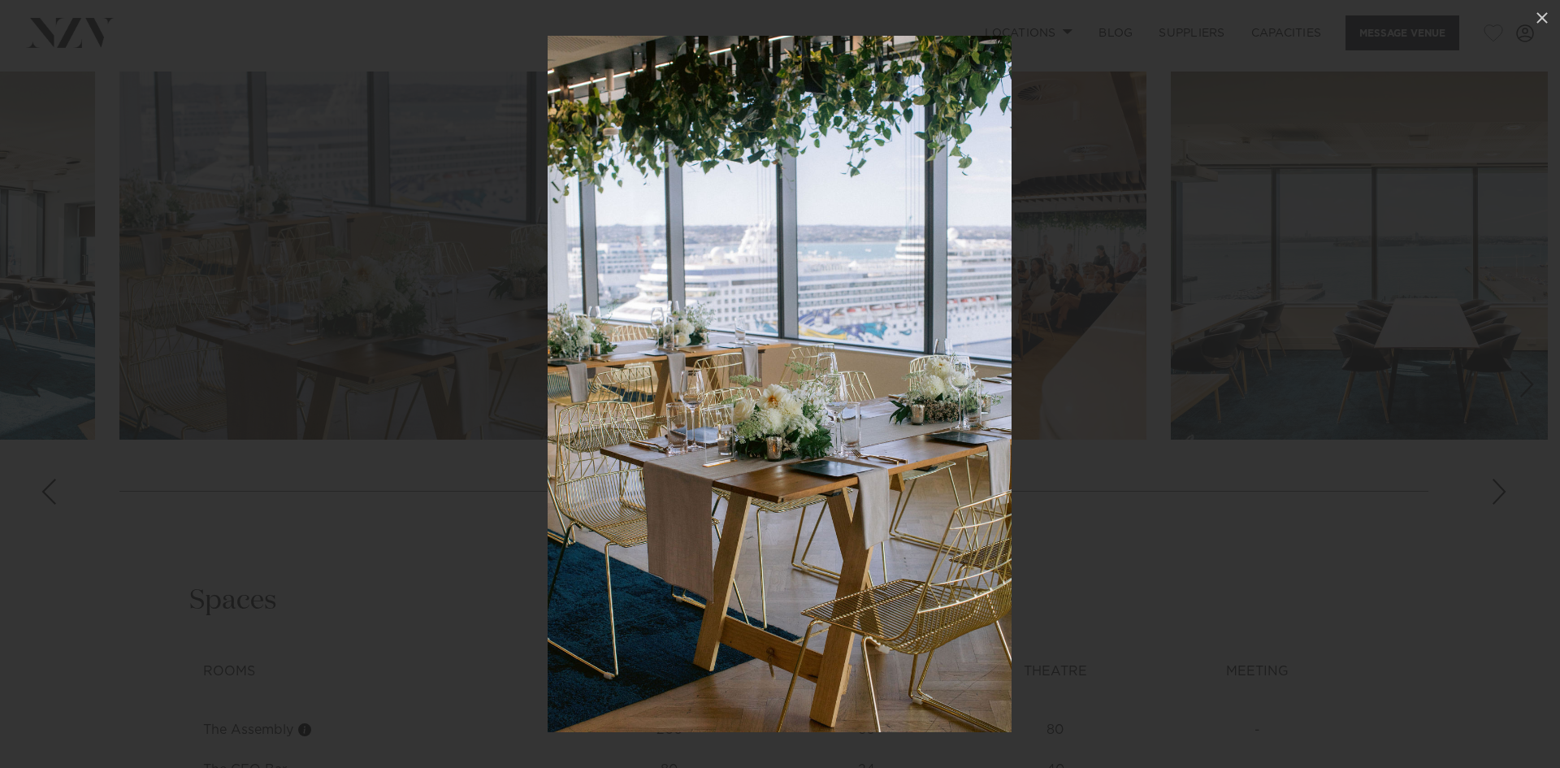
click at [1051, 228] on div at bounding box center [780, 384] width 1560 height 768
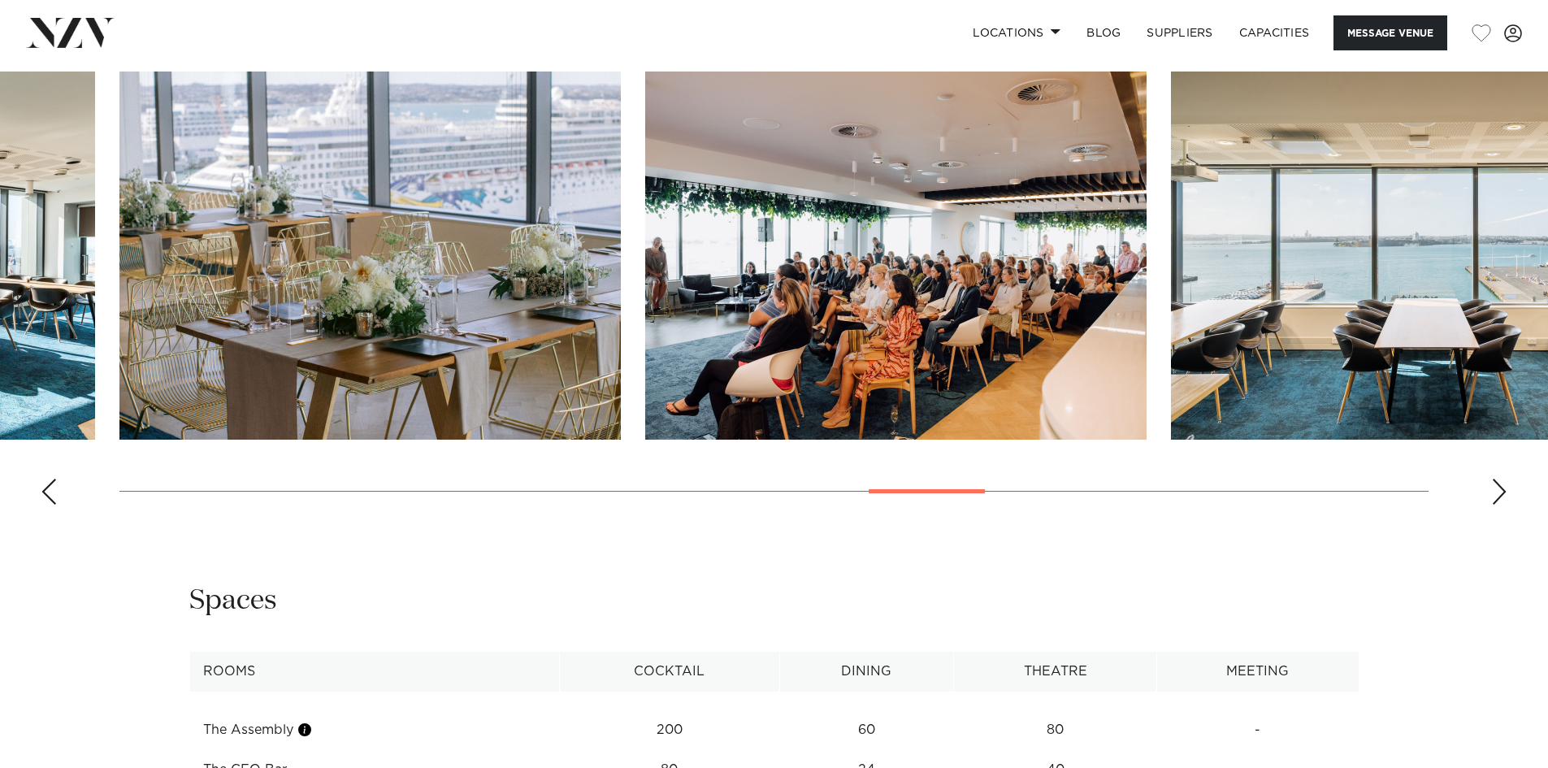
click at [58, 481] on swiper-container at bounding box center [774, 294] width 1548 height 446
click at [56, 481] on div "Previous slide" at bounding box center [49, 492] width 16 height 26
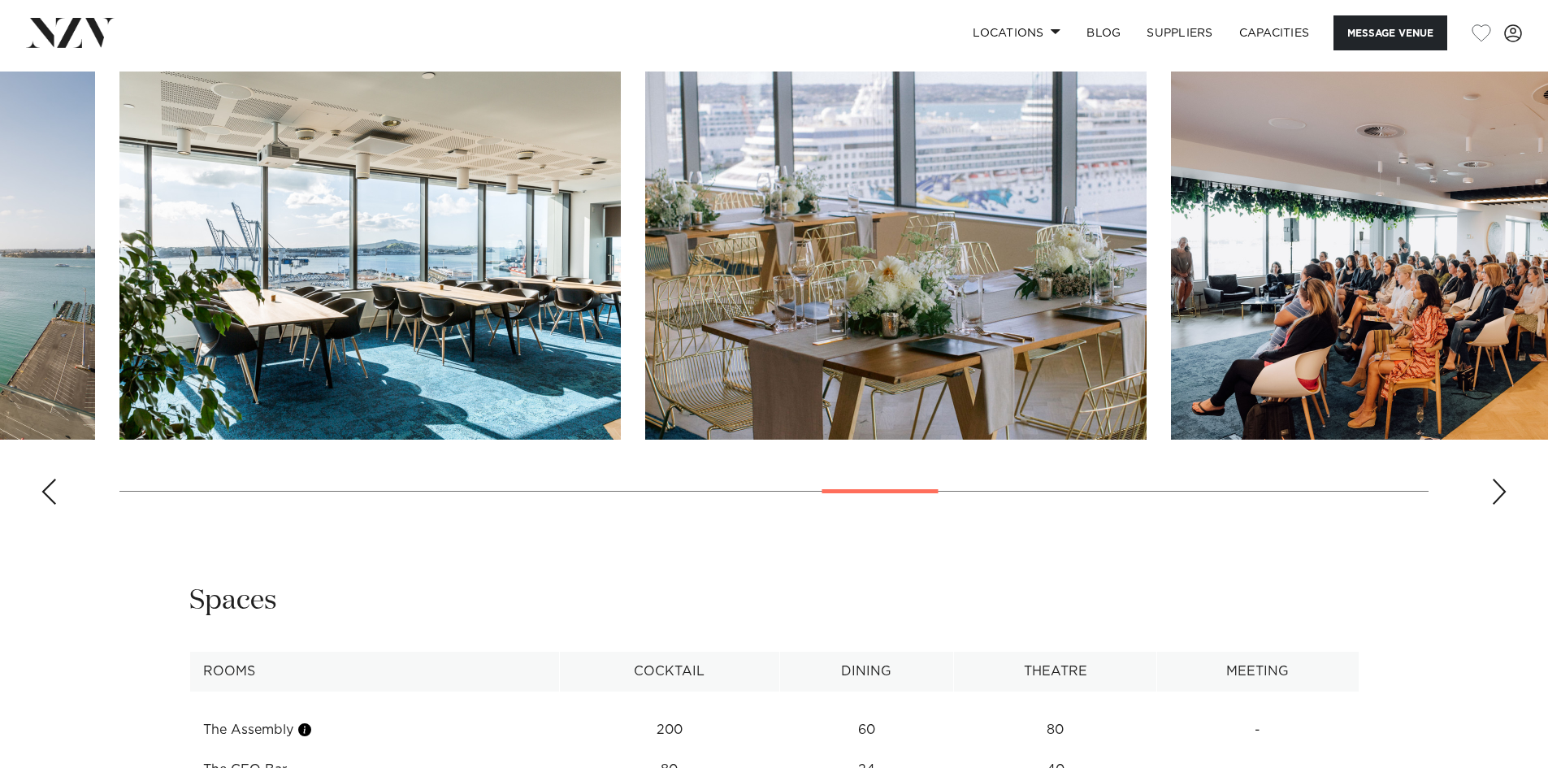
click at [56, 481] on div "Previous slide" at bounding box center [49, 492] width 16 height 26
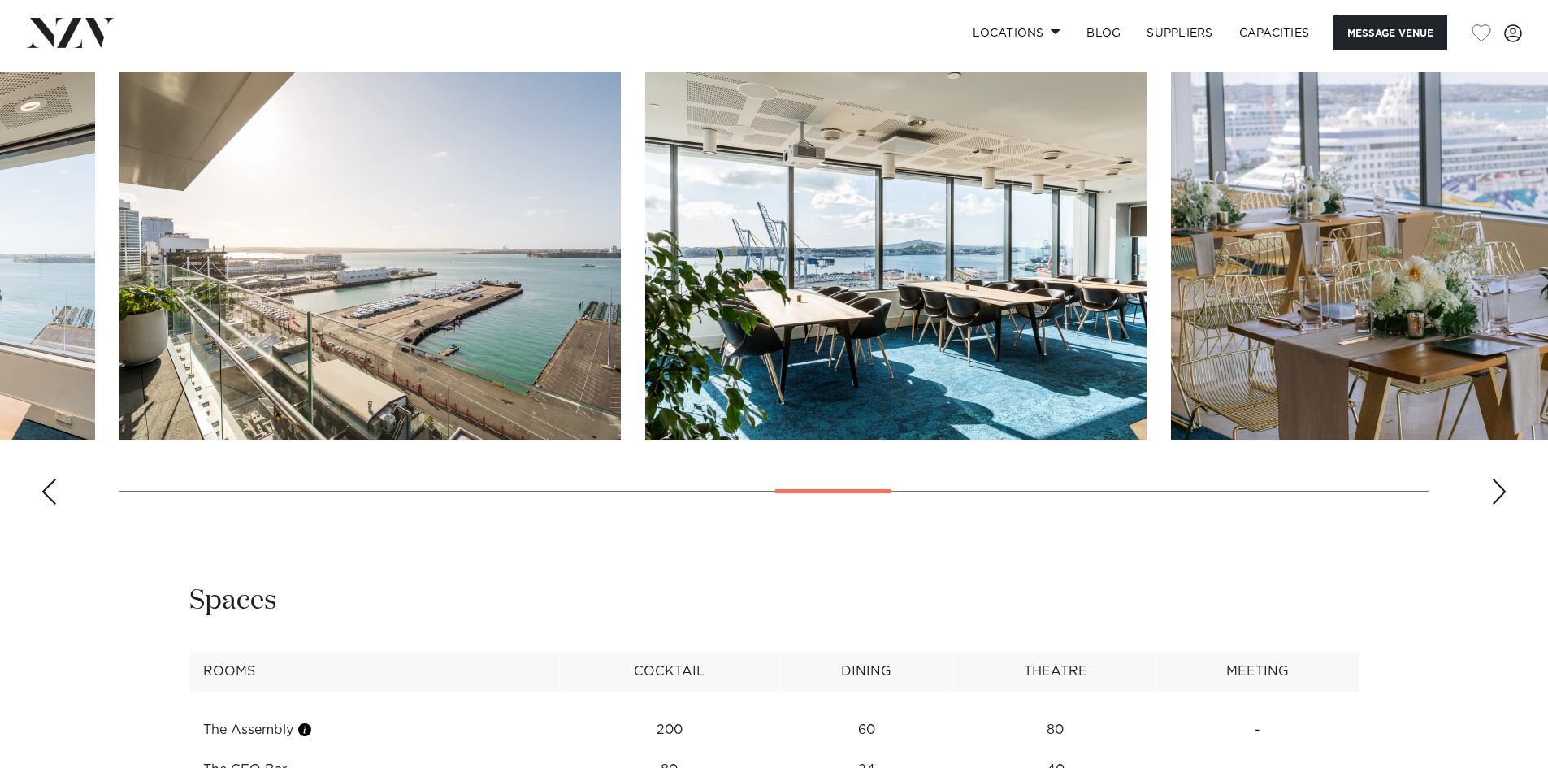
click at [56, 481] on div "Previous slide" at bounding box center [49, 492] width 16 height 26
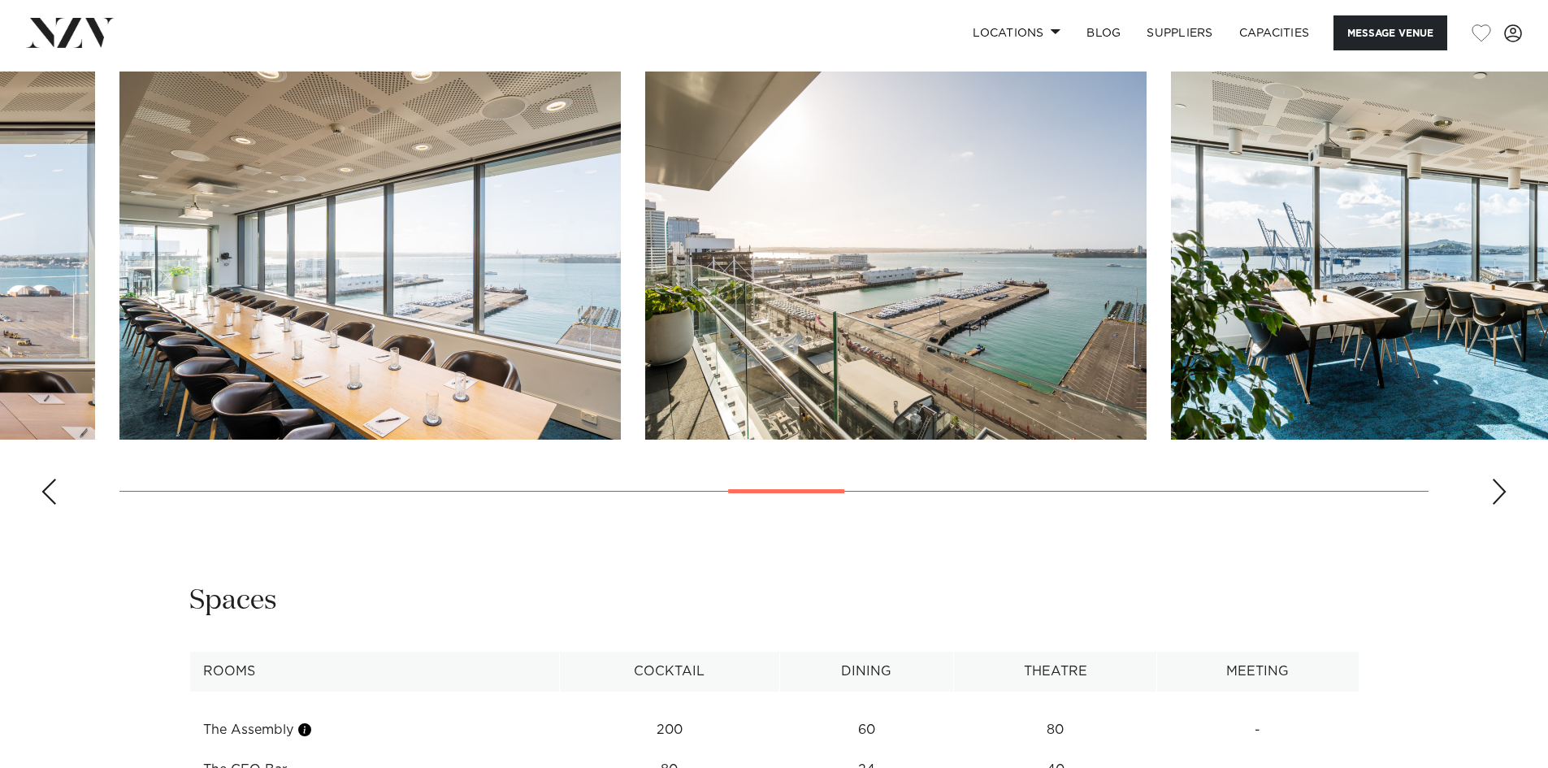
click at [56, 481] on div "Previous slide" at bounding box center [49, 492] width 16 height 26
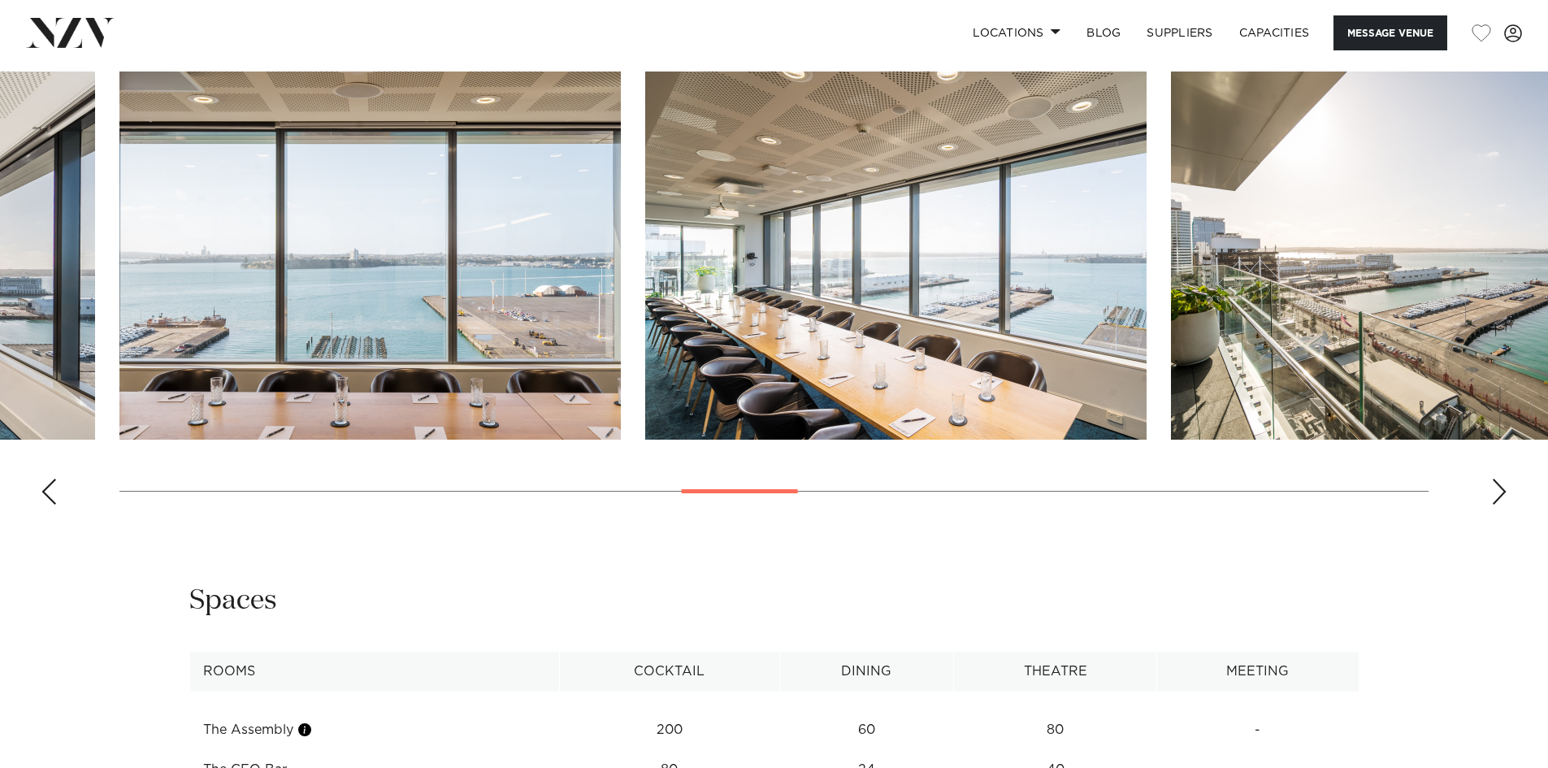
click at [56, 481] on div "Previous slide" at bounding box center [49, 492] width 16 height 26
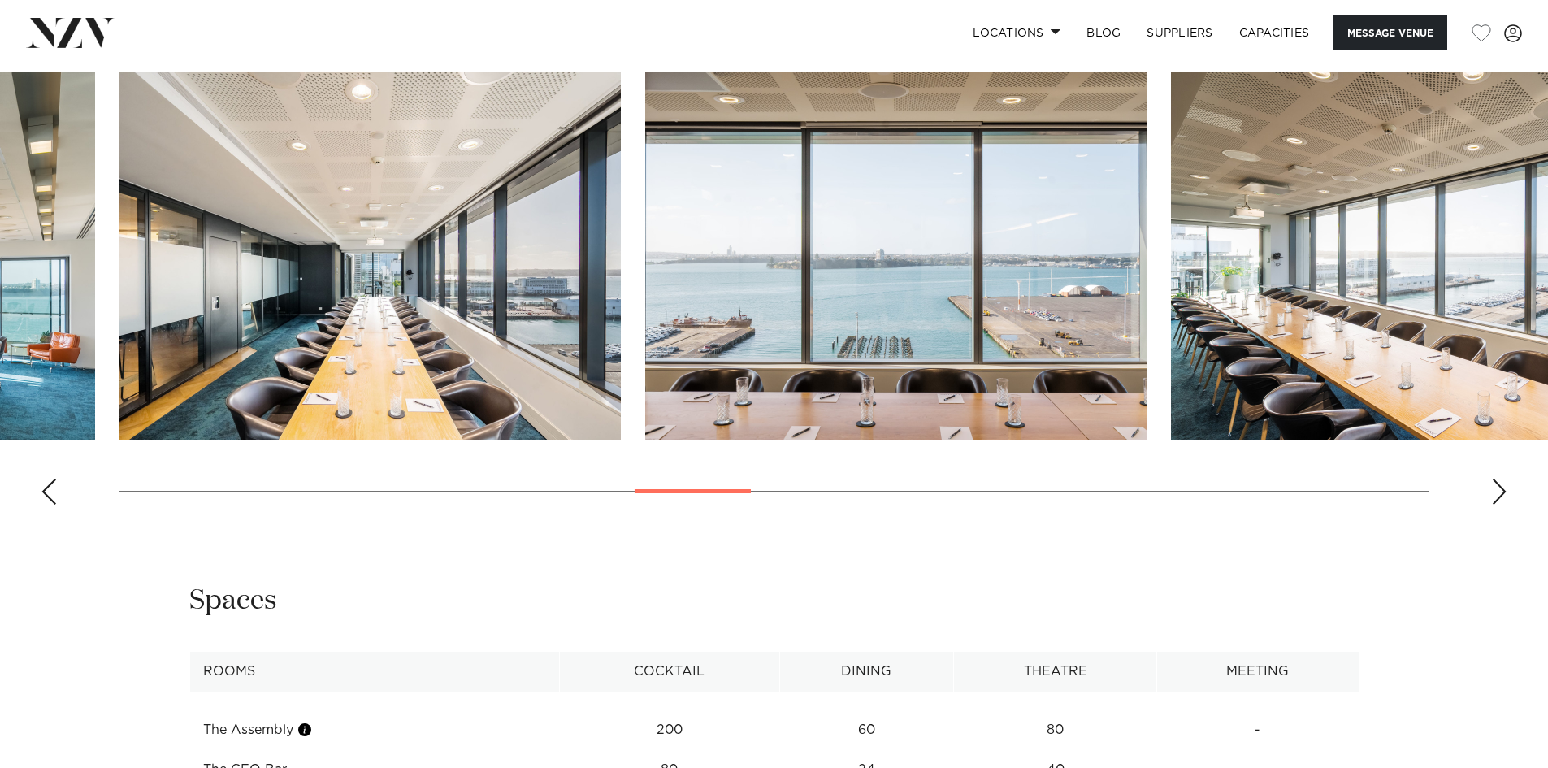
click at [56, 481] on div "Previous slide" at bounding box center [49, 492] width 16 height 26
